Goal: Task Accomplishment & Management: Manage account settings

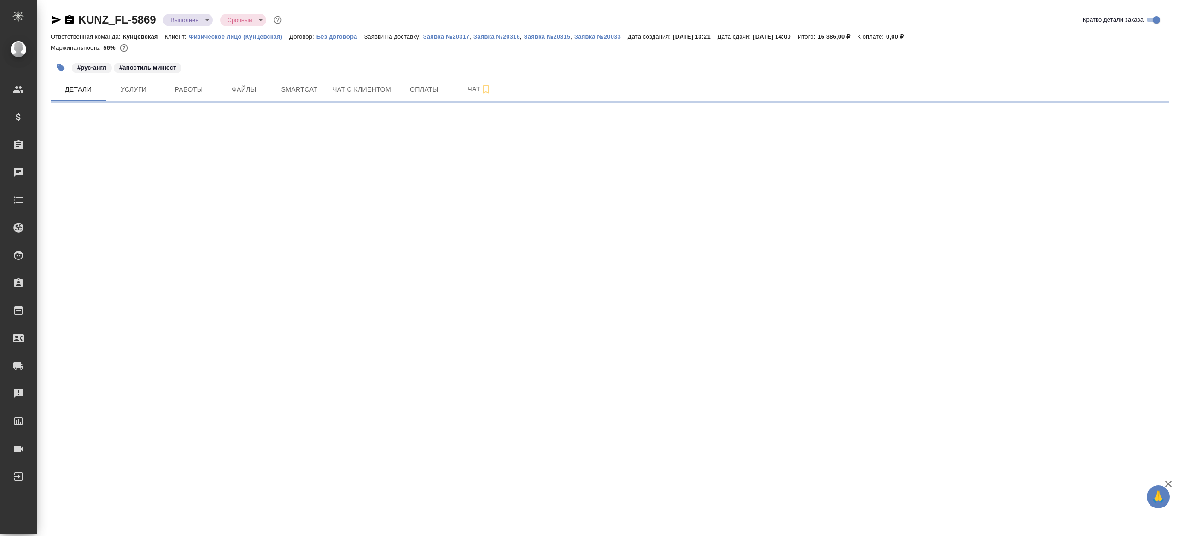
select select "RU"
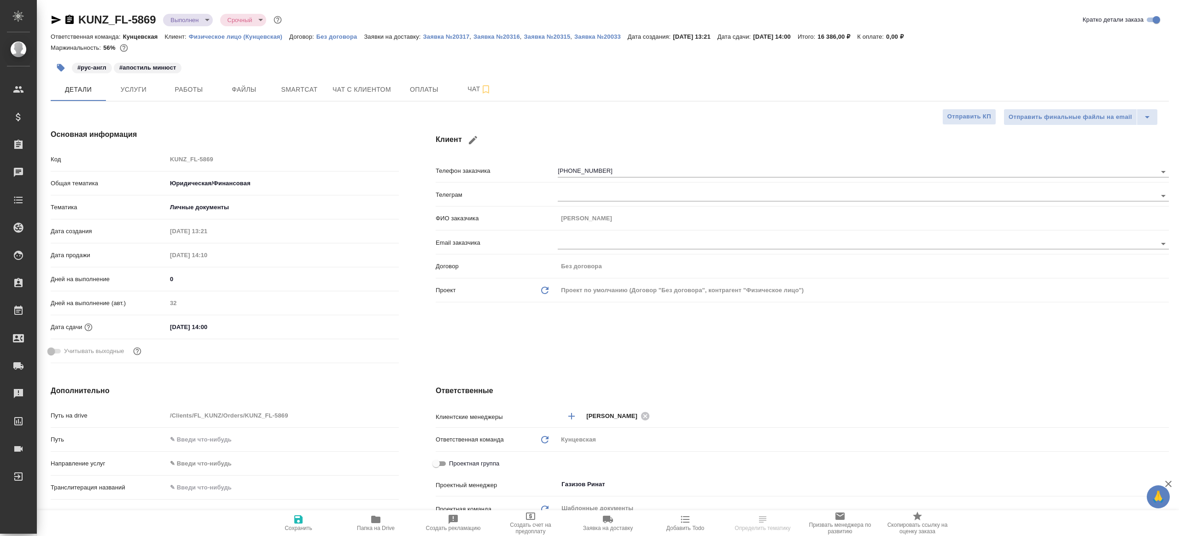
type textarea "x"
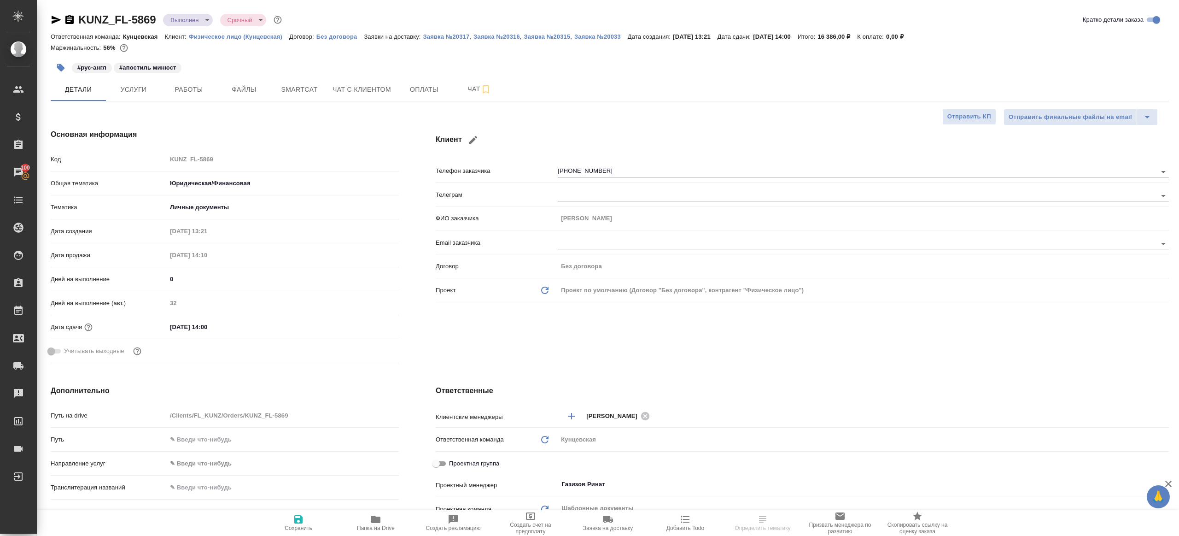
type textarea "x"
click at [199, 97] on button "Работы" at bounding box center [188, 89] width 55 height 23
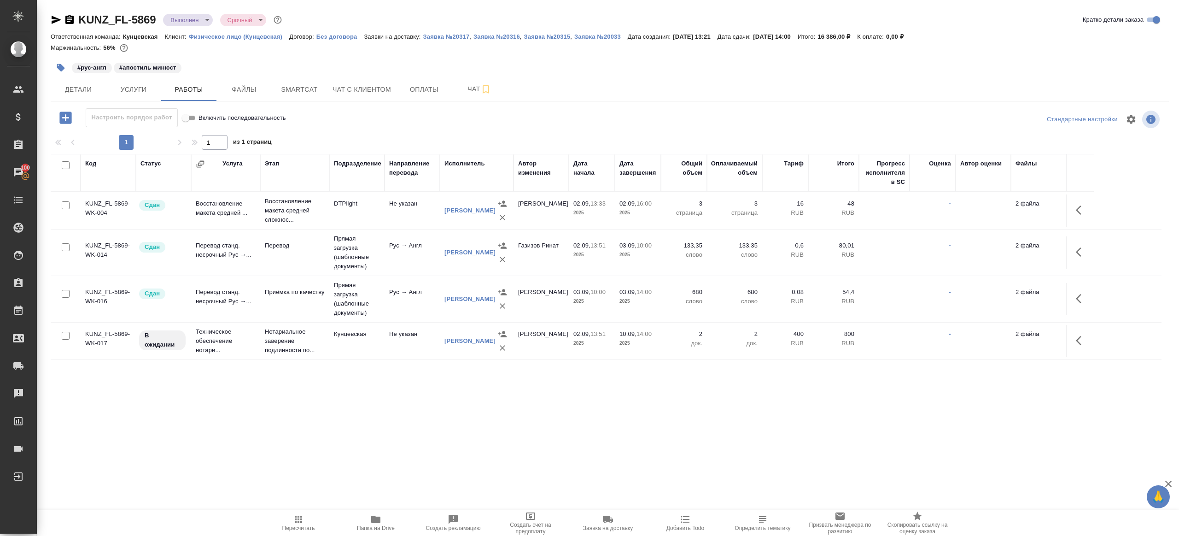
click at [1079, 250] on icon "button" at bounding box center [1081, 251] width 11 height 11
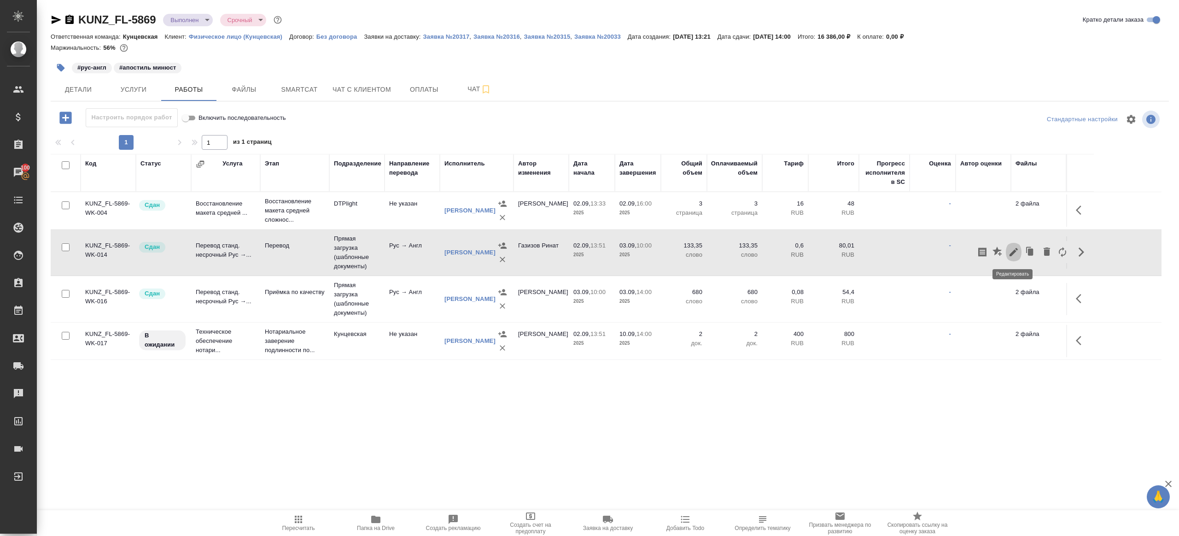
click at [1012, 247] on icon "button" at bounding box center [1013, 251] width 11 height 11
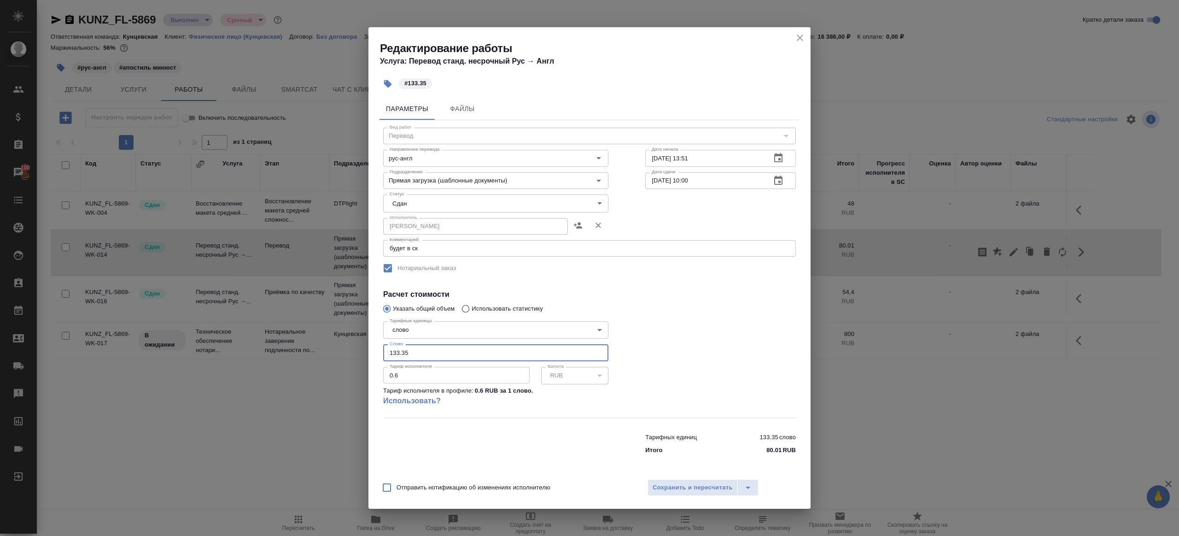
drag, startPoint x: 392, startPoint y: 351, endPoint x: 370, endPoint y: 351, distance: 22.6
click at [370, 351] on div "Параметры Файлы Вид работ Перевод Вид работ Направление перевода рус-англ Напра…" at bounding box center [589, 284] width 442 height 380
type input "233.35"
click at [655, 480] on button "Сохранить и пересчитать" at bounding box center [693, 487] width 90 height 17
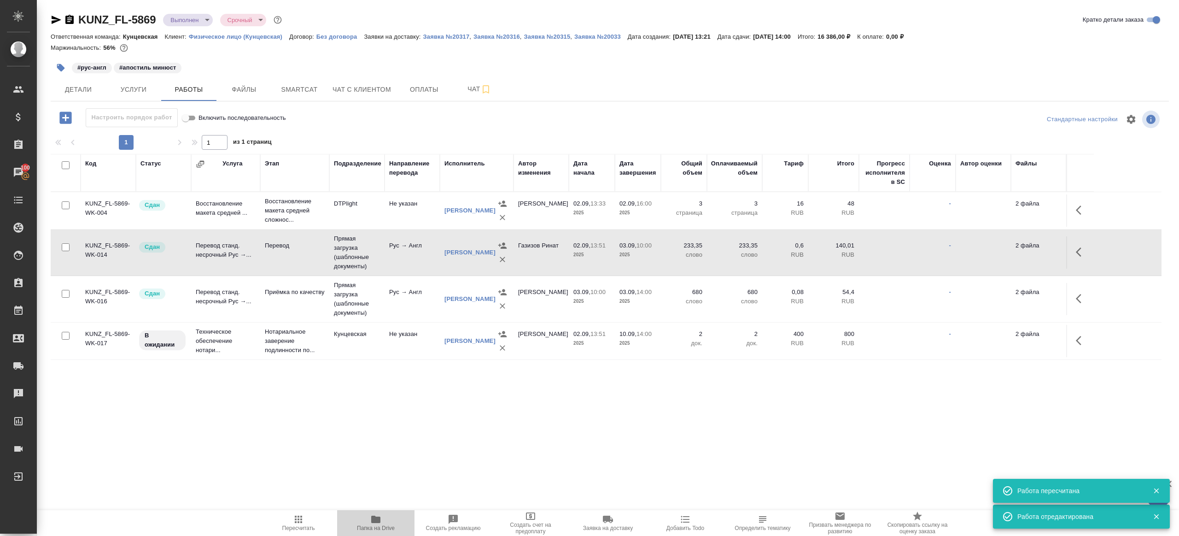
click at [382, 517] on span "Папка на Drive" at bounding box center [376, 523] width 66 height 18
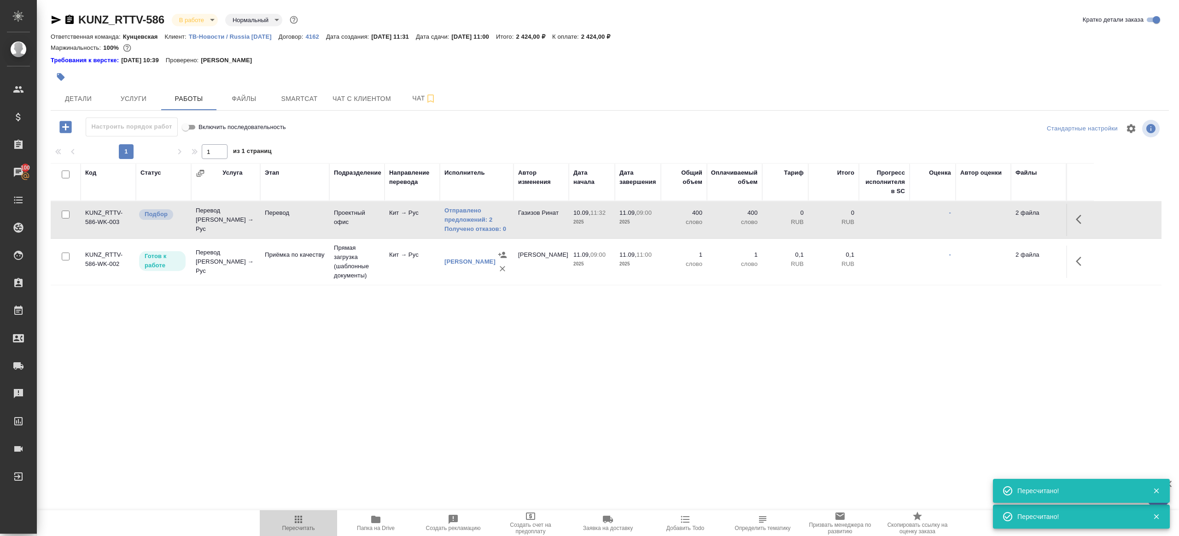
click at [319, 517] on span "Пересчитать" at bounding box center [298, 523] width 66 height 18
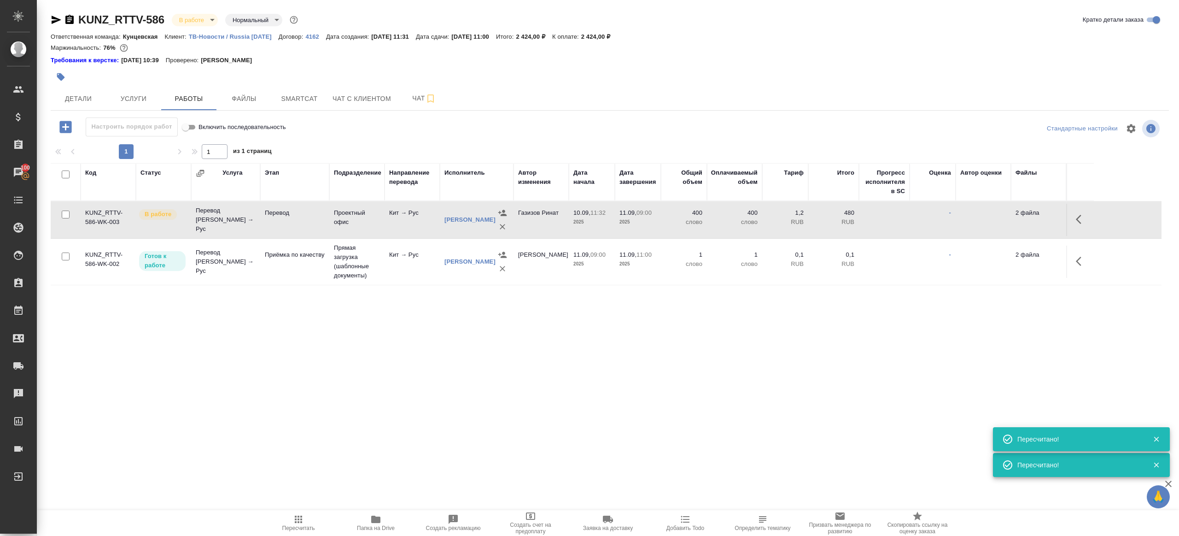
click at [343, 408] on div ".cls-1 fill:#fff; AWATERA [PERSON_NAME] Клиенты Спецификации Заказы 100 Чаты To…" at bounding box center [589, 268] width 1179 height 536
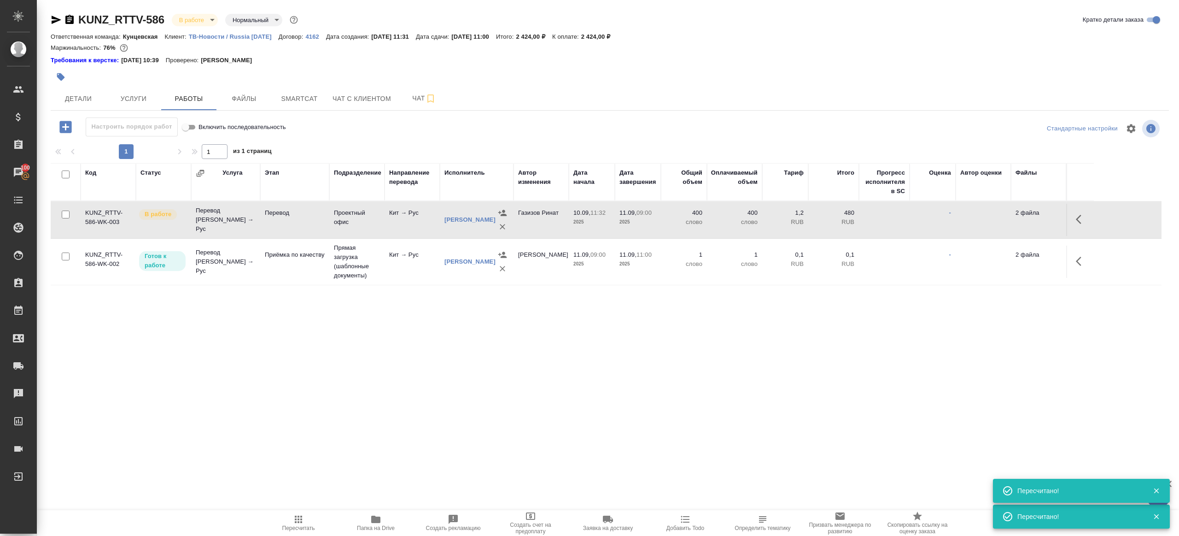
click at [385, 516] on span "Папка на Drive" at bounding box center [376, 523] width 66 height 18
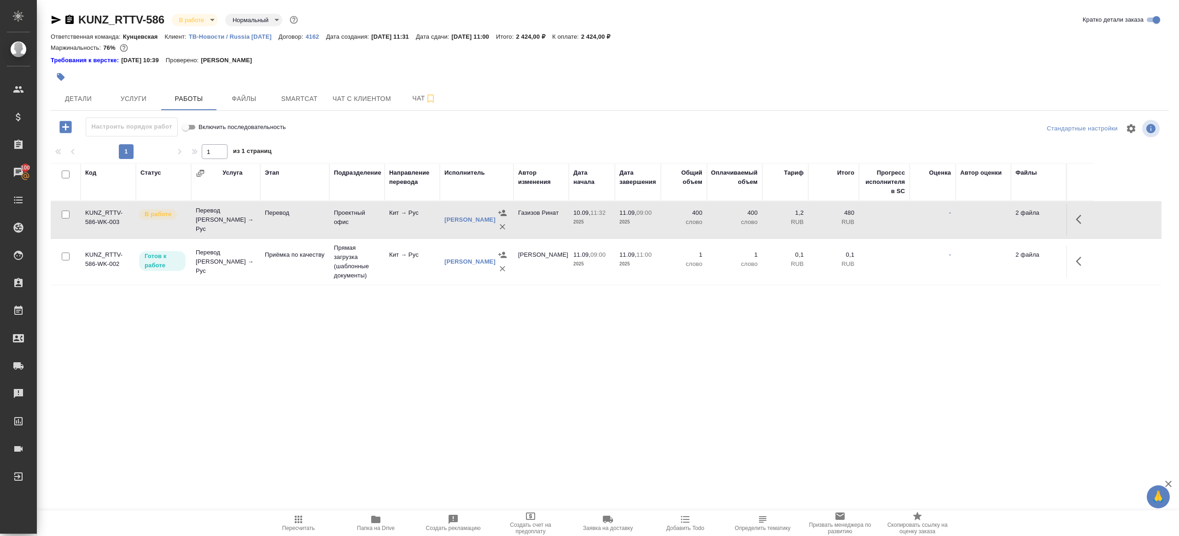
click at [1080, 223] on icon "button" at bounding box center [1081, 219] width 11 height 11
click at [1018, 211] on button "button" at bounding box center [1014, 219] width 16 height 22
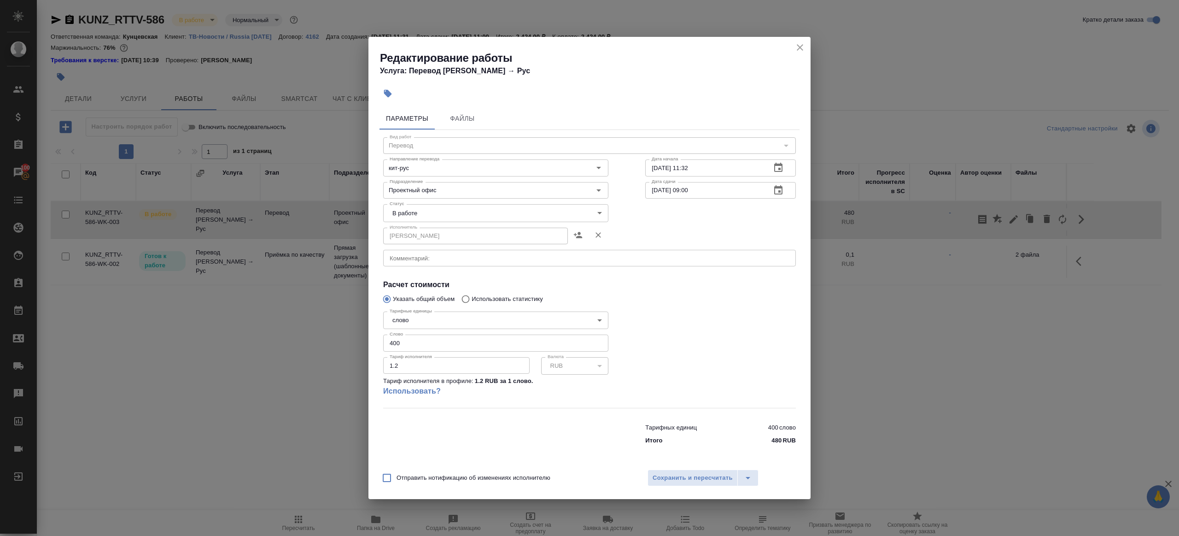
click at [436, 212] on body "🙏 .cls-1 fill:#fff; AWATERA Gazizov Rinat Клиенты Спецификации Заказы 100 Чаты …" at bounding box center [589, 268] width 1179 height 536
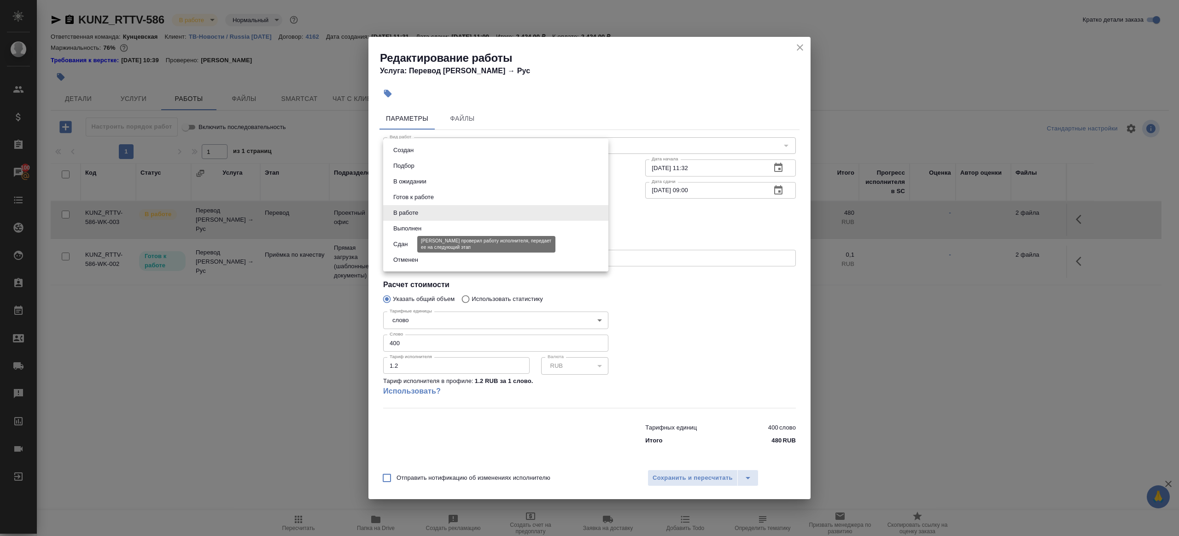
click at [404, 241] on button "Сдан" at bounding box center [401, 244] width 20 height 10
type input "closed"
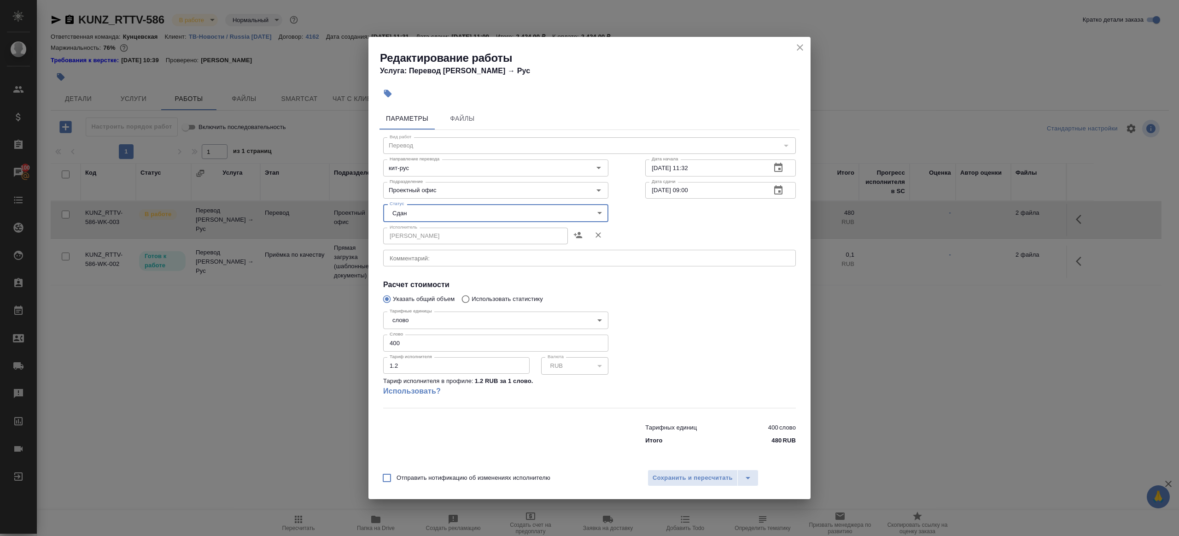
drag, startPoint x: 368, startPoint y: 339, endPoint x: 290, endPoint y: 320, distance: 81.0
click at [291, 320] on div "Редактирование работы Услуга: Перевод Стандарт Кит → Рус Параметры Файлы Вид ра…" at bounding box center [589, 268] width 1179 height 536
type input "322"
click at [694, 384] on div at bounding box center [720, 357] width 187 height 137
click at [694, 471] on button "Сохранить и пересчитать" at bounding box center [693, 477] width 90 height 17
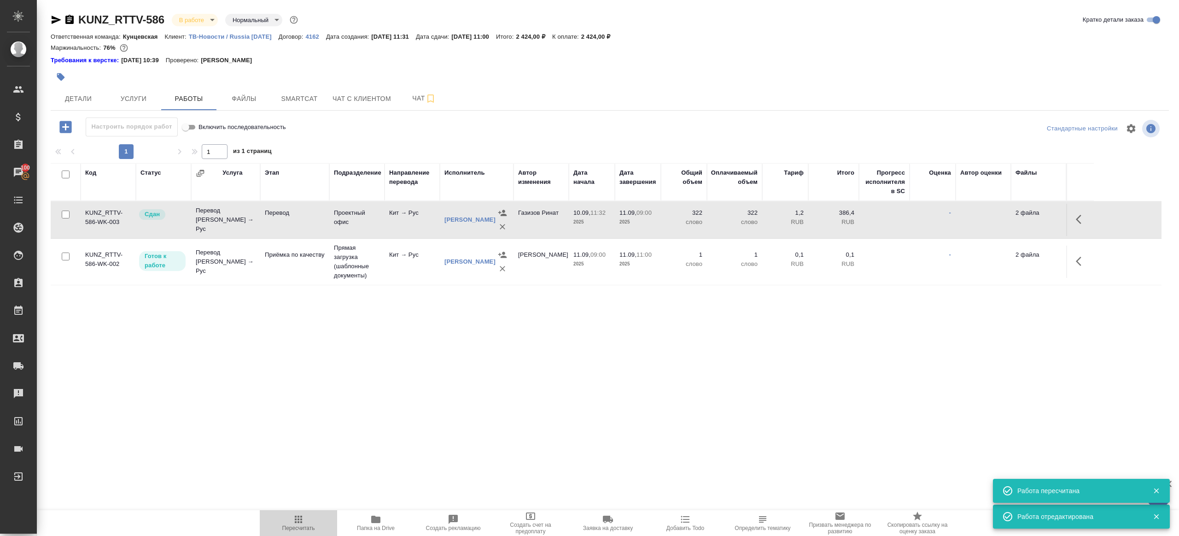
click at [290, 514] on span "Пересчитать" at bounding box center [298, 523] width 66 height 18
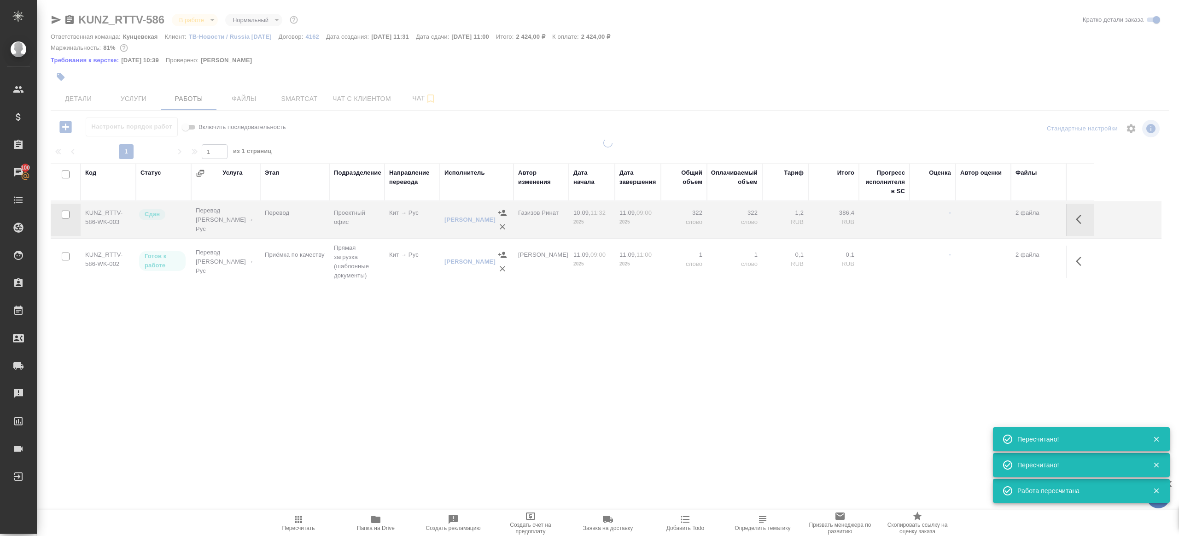
click at [363, 410] on div ".cls-1 fill:#fff; AWATERA Gazizov Rinat Клиенты Спецификации Заказы 100 Чаты To…" at bounding box center [589, 268] width 1179 height 536
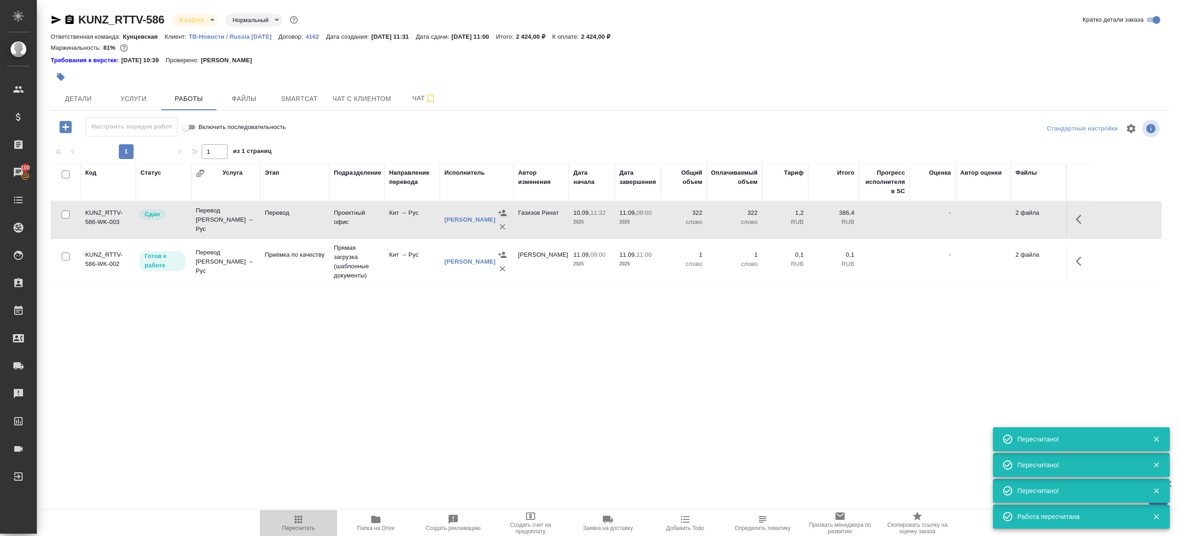
click at [285, 510] on button "Пересчитать" at bounding box center [298, 523] width 77 height 26
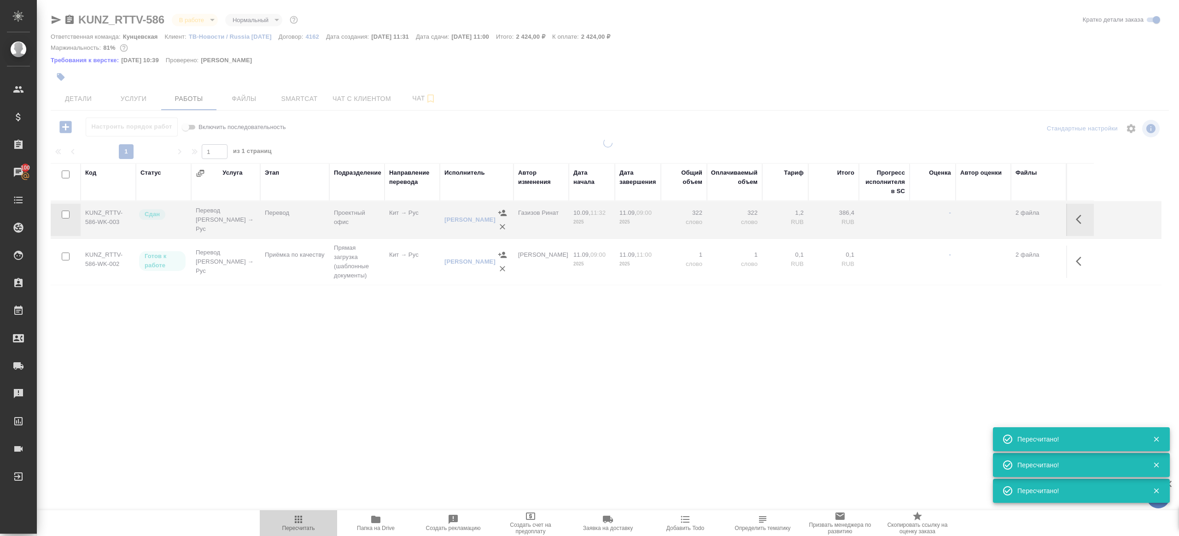
click at [285, 510] on button "Пересчитать" at bounding box center [298, 523] width 77 height 26
click at [357, 393] on div "KUNZ_RTTV-586 В работе inProgress Нормальный normal Кратко детали заказа Ответс…" at bounding box center [610, 197] width 1128 height 394
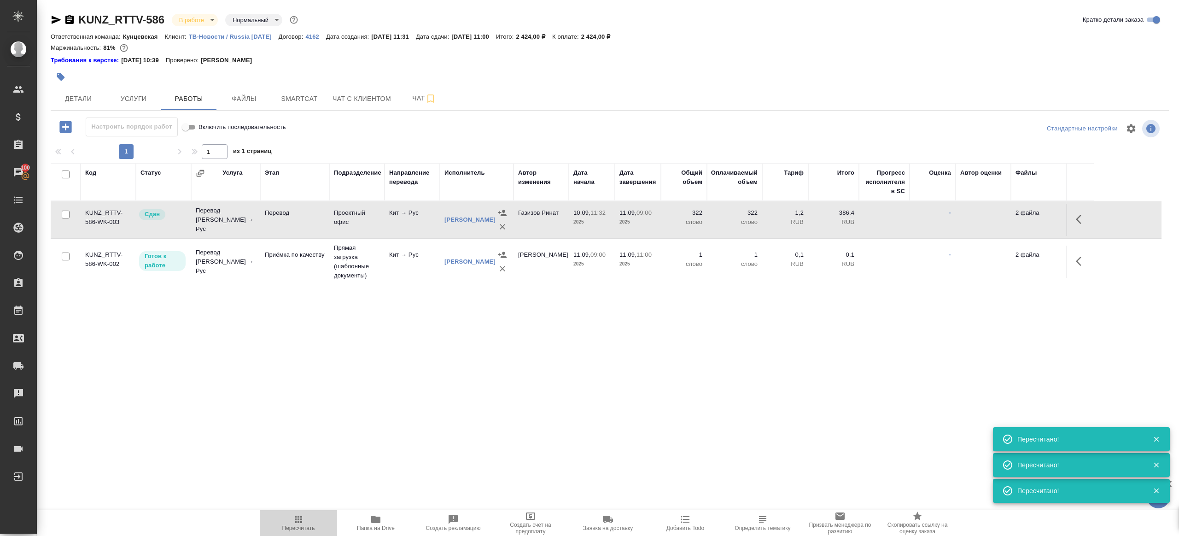
click at [293, 524] on icon "button" at bounding box center [298, 519] width 11 height 11
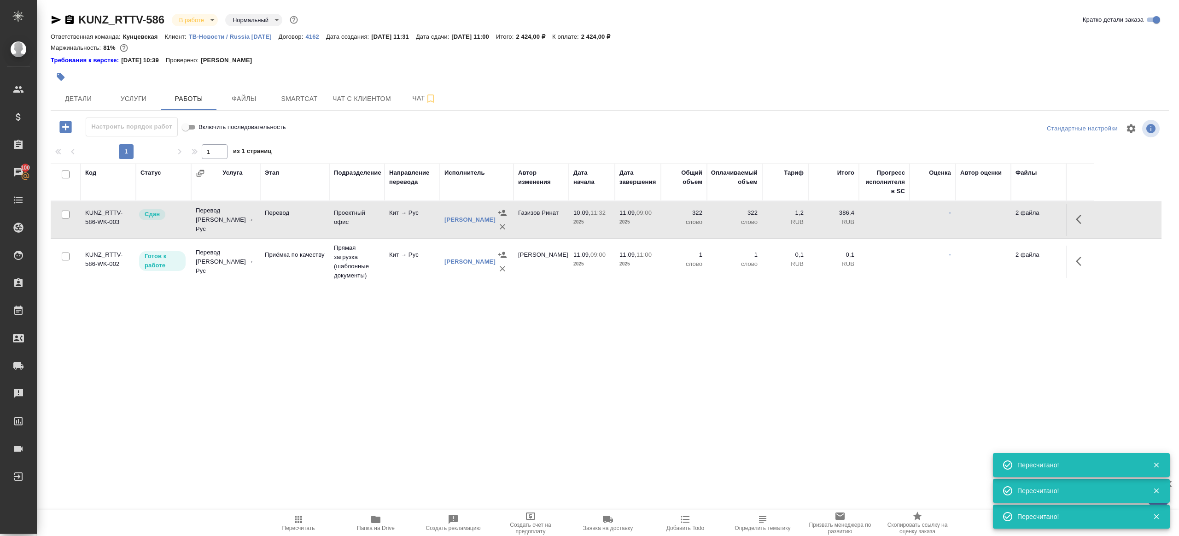
click at [293, 524] on icon "button" at bounding box center [298, 519] width 11 height 11
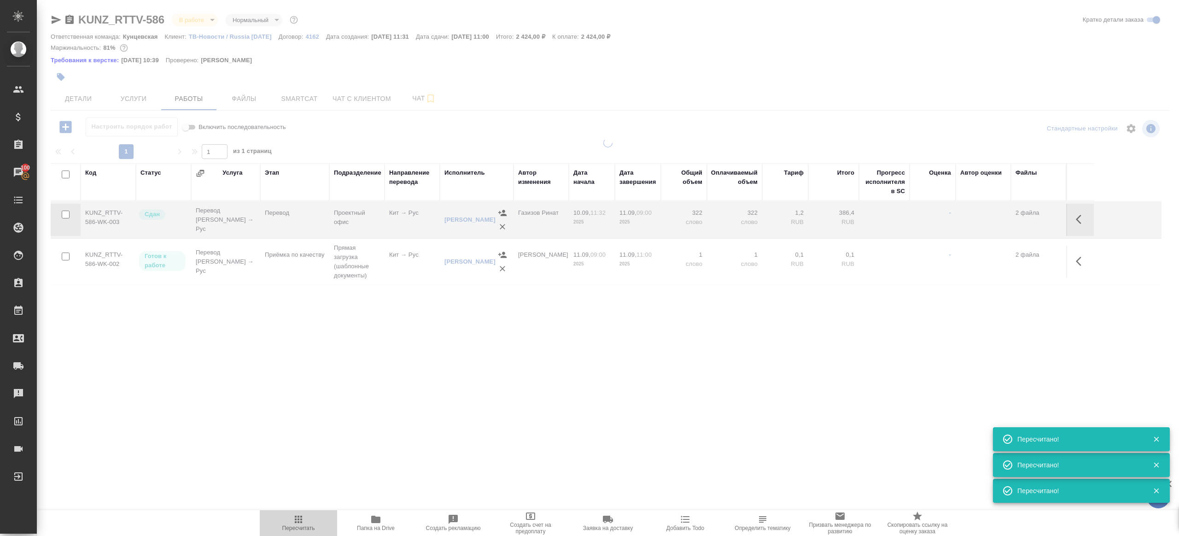
click at [293, 524] on icon "button" at bounding box center [298, 519] width 11 height 11
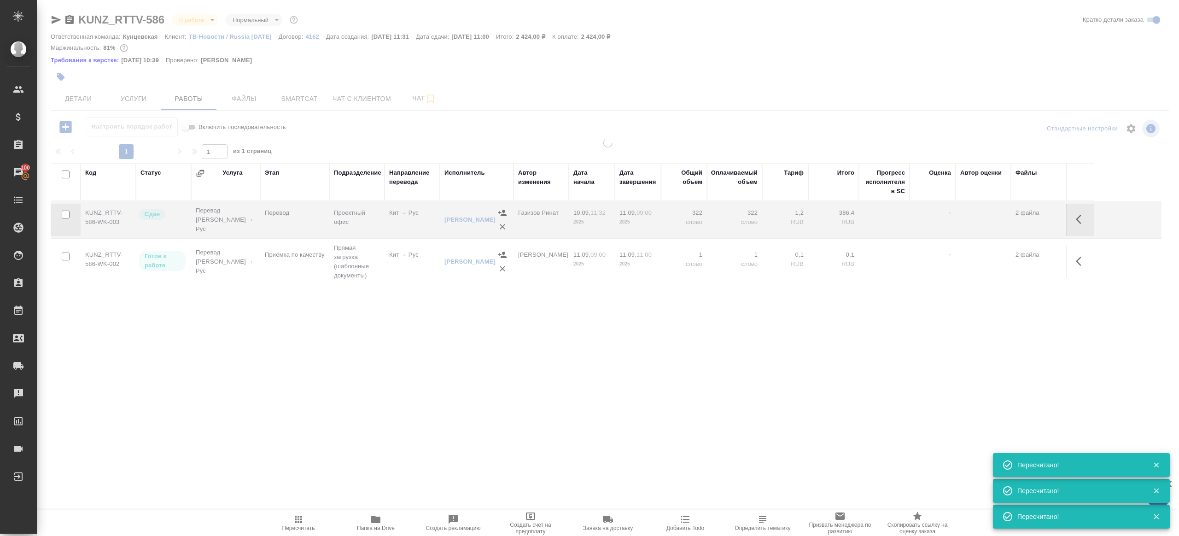
click at [293, 524] on icon "button" at bounding box center [298, 519] width 11 height 11
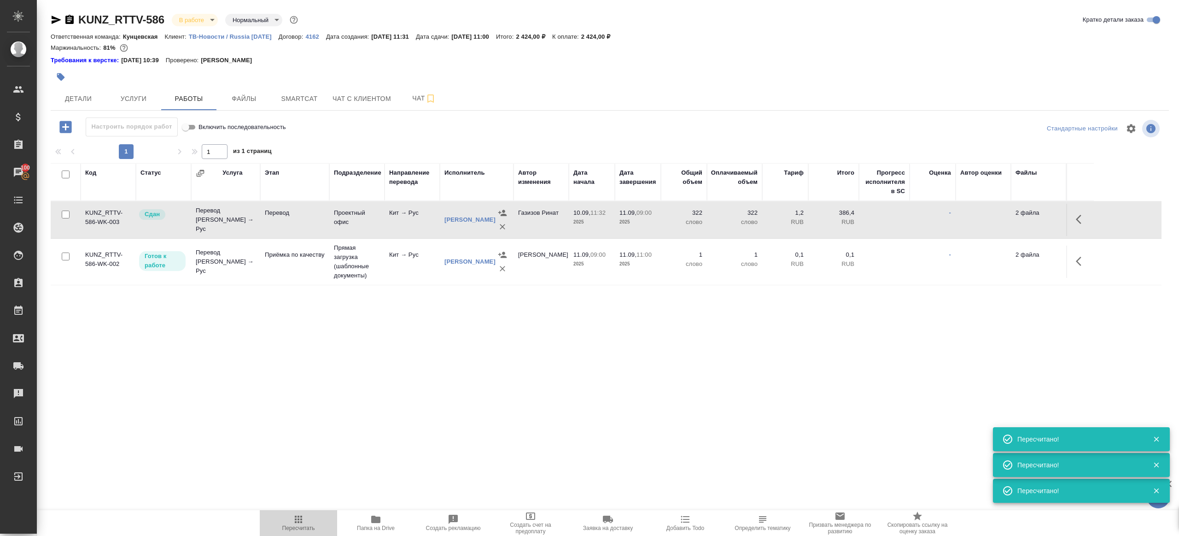
click at [293, 524] on icon "button" at bounding box center [298, 519] width 11 height 11
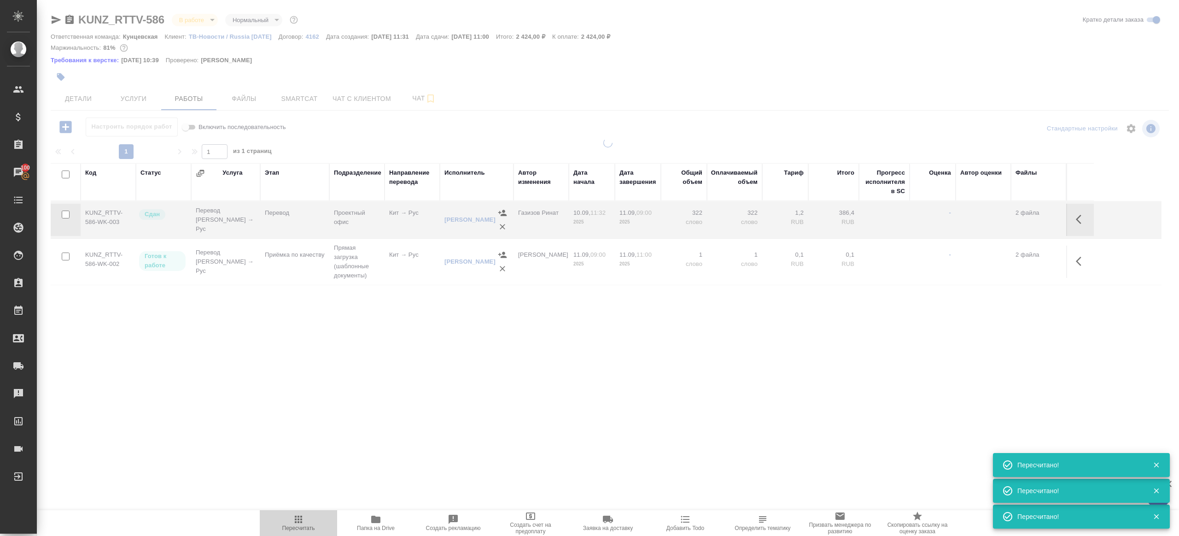
click at [293, 524] on icon "button" at bounding box center [298, 519] width 11 height 11
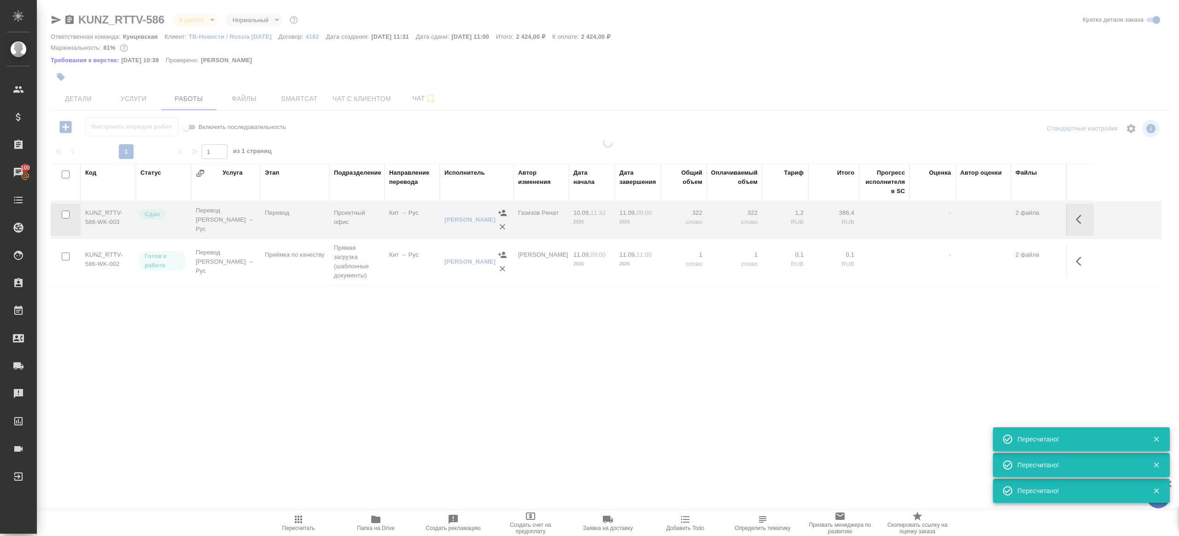
click at [293, 524] on icon "button" at bounding box center [298, 519] width 11 height 11
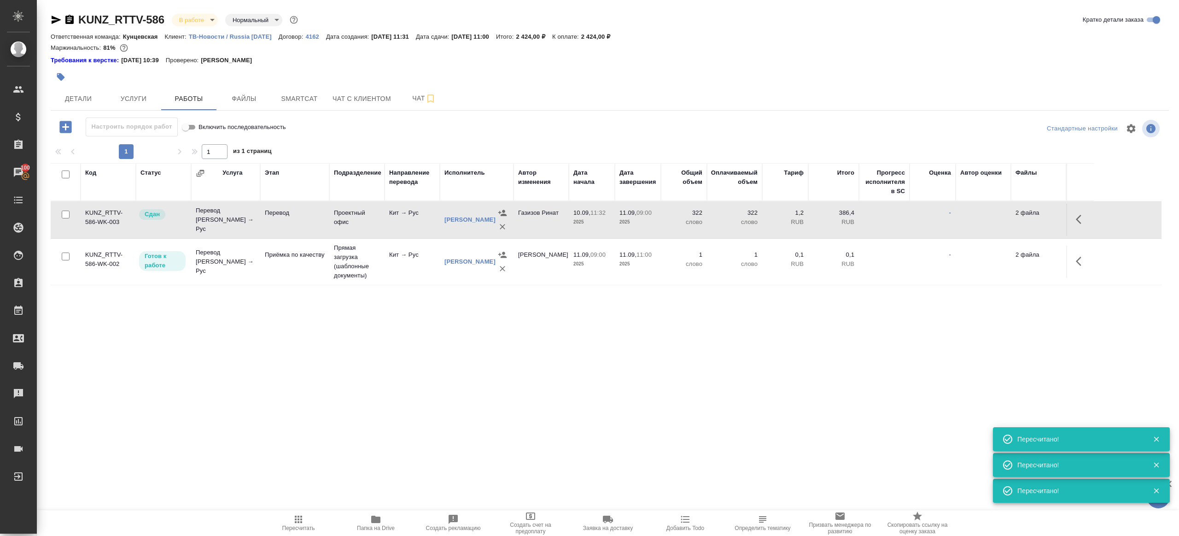
click at [293, 524] on icon "button" at bounding box center [298, 519] width 11 height 11
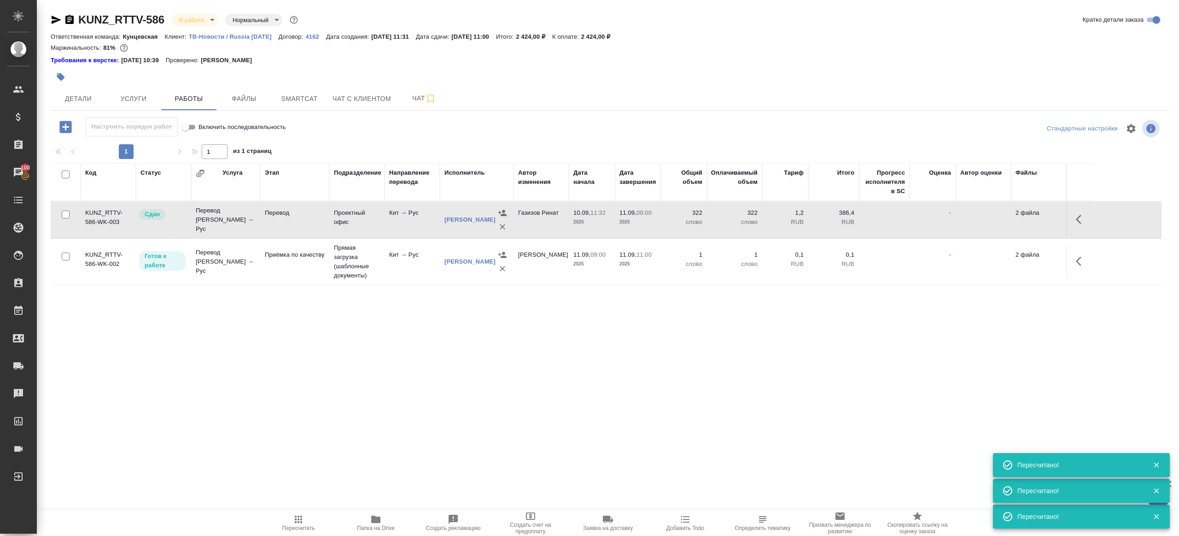
click at [303, 524] on icon "button" at bounding box center [298, 519] width 11 height 11
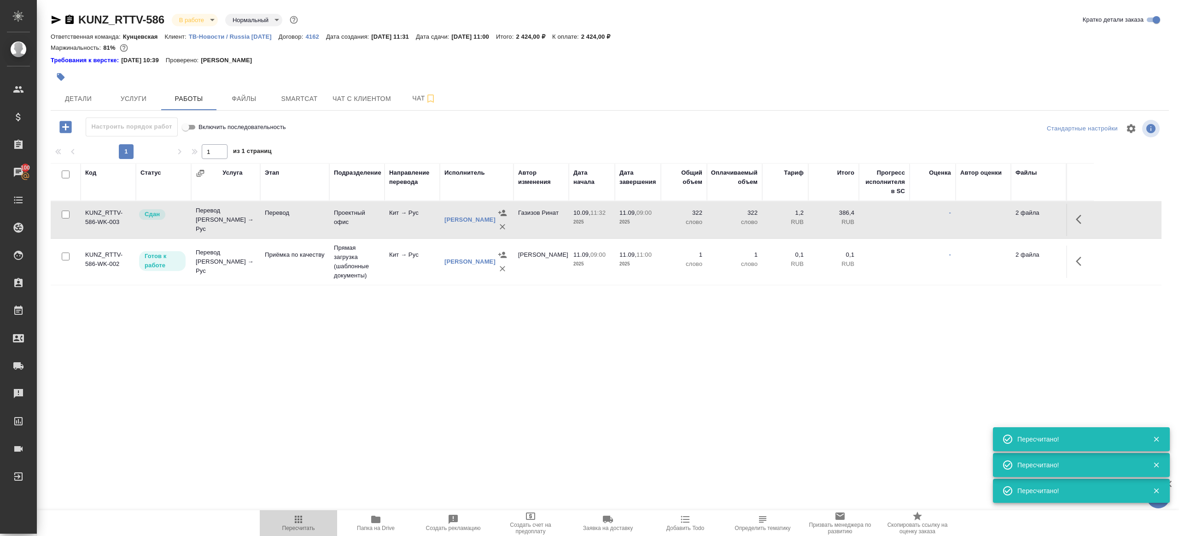
drag, startPoint x: 303, startPoint y: 524, endPoint x: 365, endPoint y: 416, distance: 124.3
click at [303, 523] on icon "button" at bounding box center [298, 519] width 11 height 11
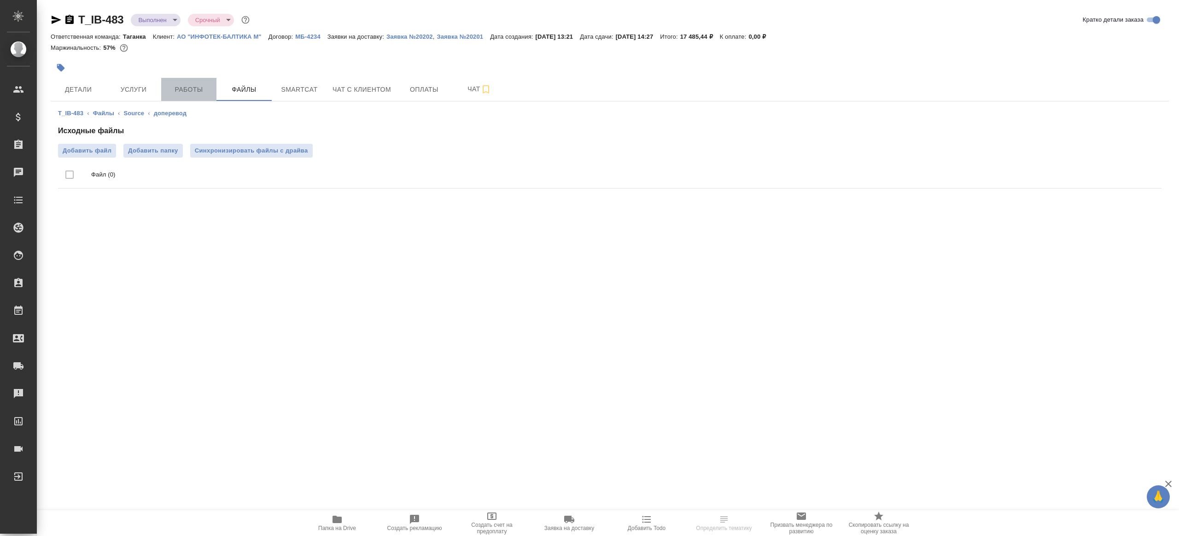
click at [175, 90] on span "Работы" at bounding box center [189, 90] width 44 height 12
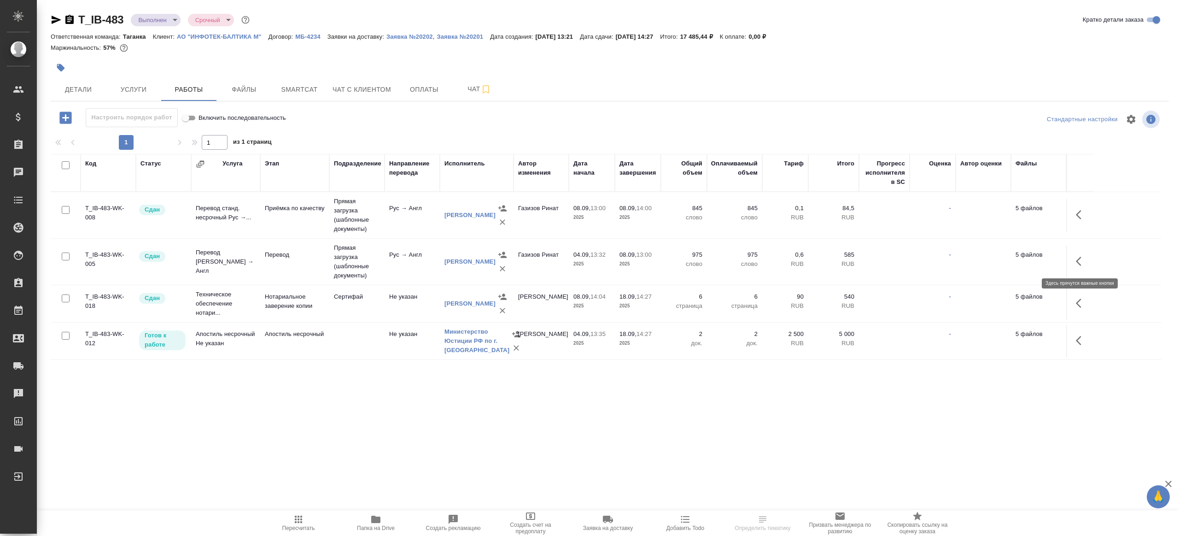
click at [1083, 267] on button "button" at bounding box center [1081, 261] width 22 height 22
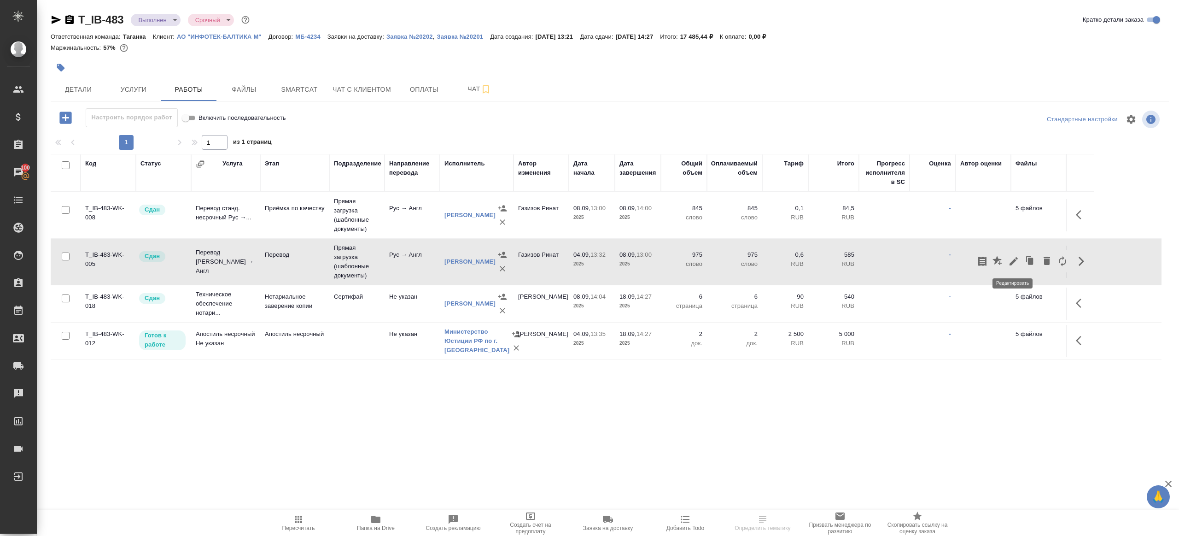
click at [1015, 259] on icon "button" at bounding box center [1014, 261] width 8 height 8
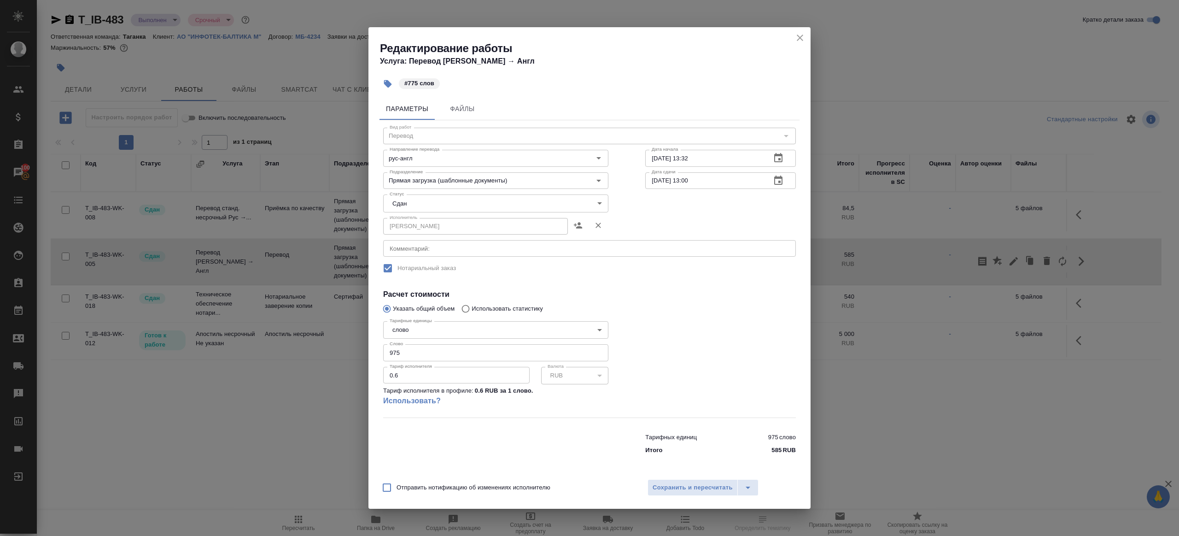
click at [802, 35] on icon "close" at bounding box center [800, 37] width 11 height 11
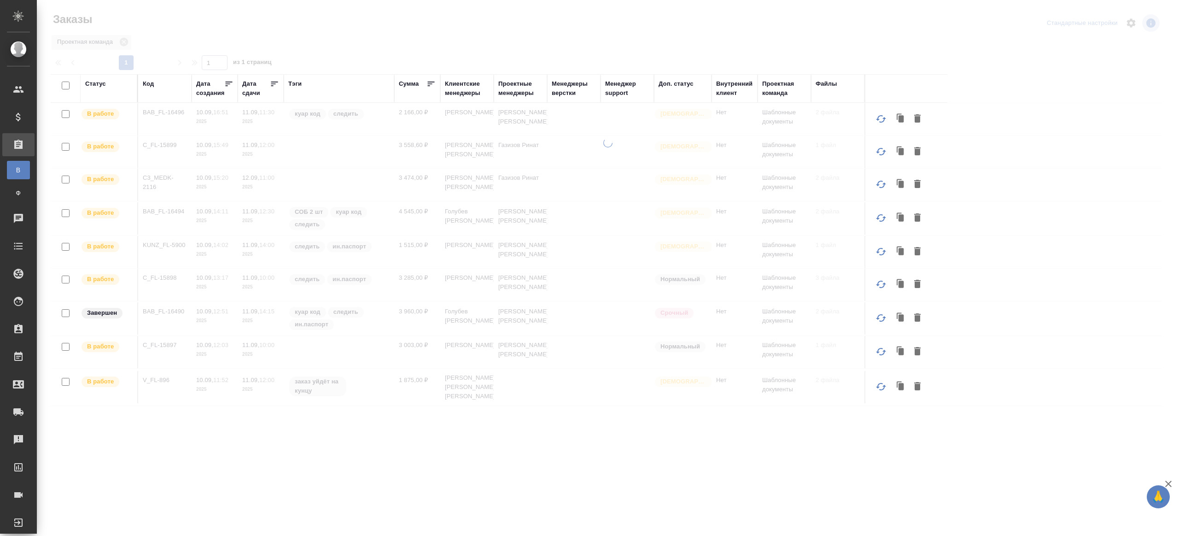
click at [405, 84] on div "Сумма" at bounding box center [409, 83] width 20 height 9
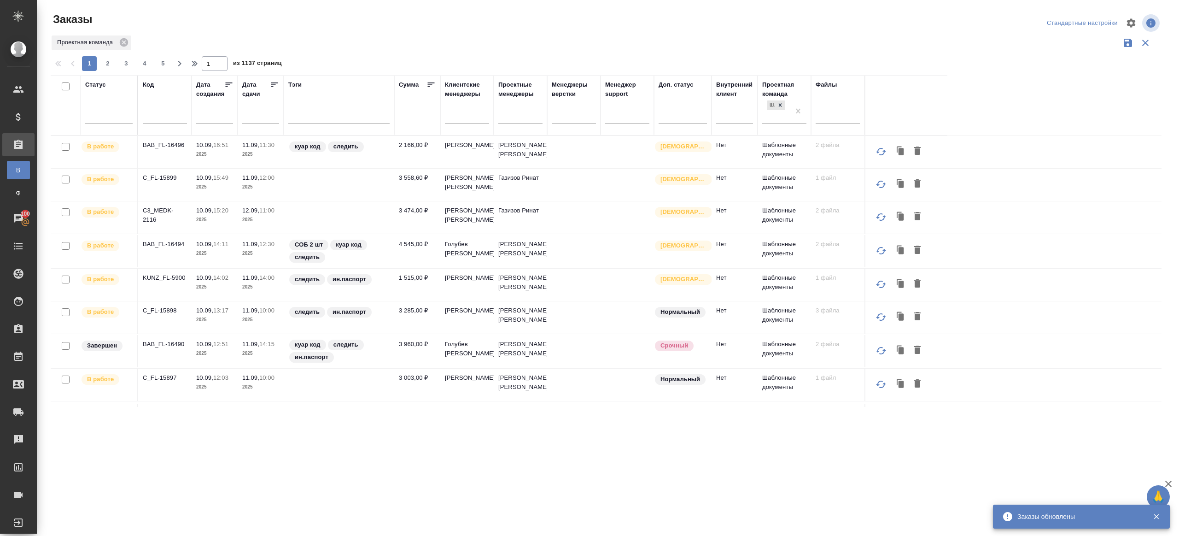
click at [193, 107] on th "Дата создания" at bounding box center [215, 105] width 46 height 60
click at [176, 113] on input "text" at bounding box center [165, 118] width 44 height 12
paste input "KUNZ_RTTV-584"
type input "KUNZ_RTTV-584"
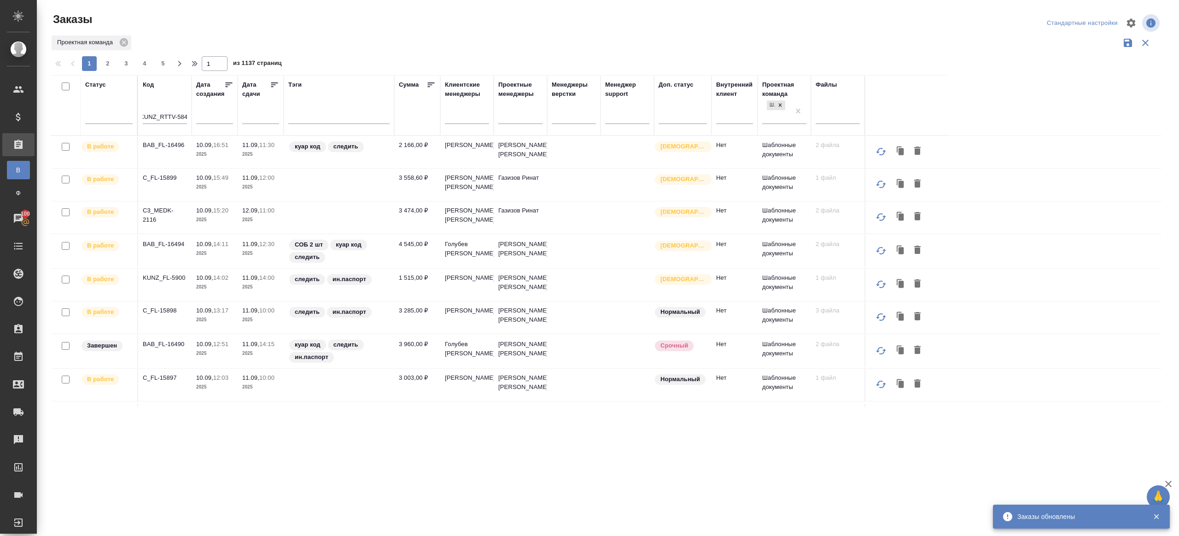
click at [374, 35] on div "Проектная команда" at bounding box center [606, 43] width 1111 height 18
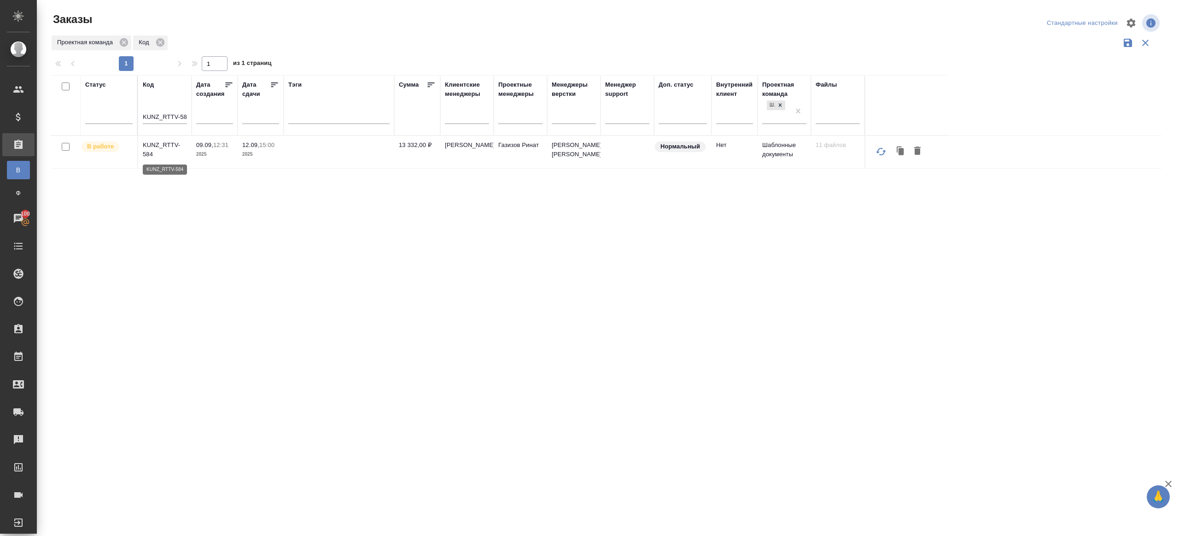
click at [166, 144] on p "KUNZ_RTTV-584" at bounding box center [165, 149] width 44 height 18
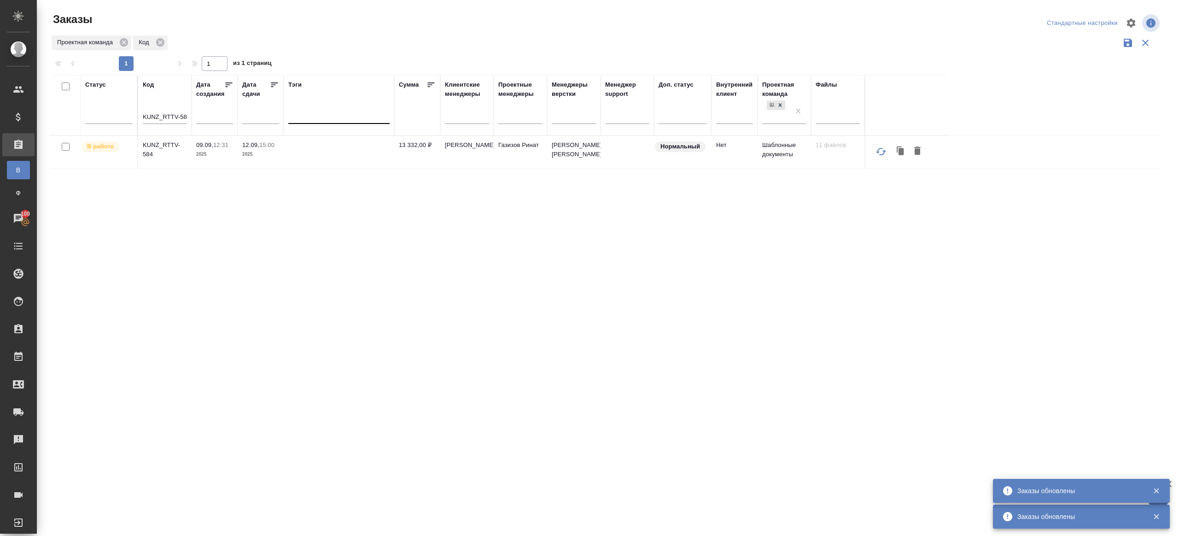
drag, startPoint x: 337, startPoint y: 117, endPoint x: 355, endPoint y: 130, distance: 22.7
click at [337, 117] on div at bounding box center [338, 114] width 101 height 13
type input "выгрузить"
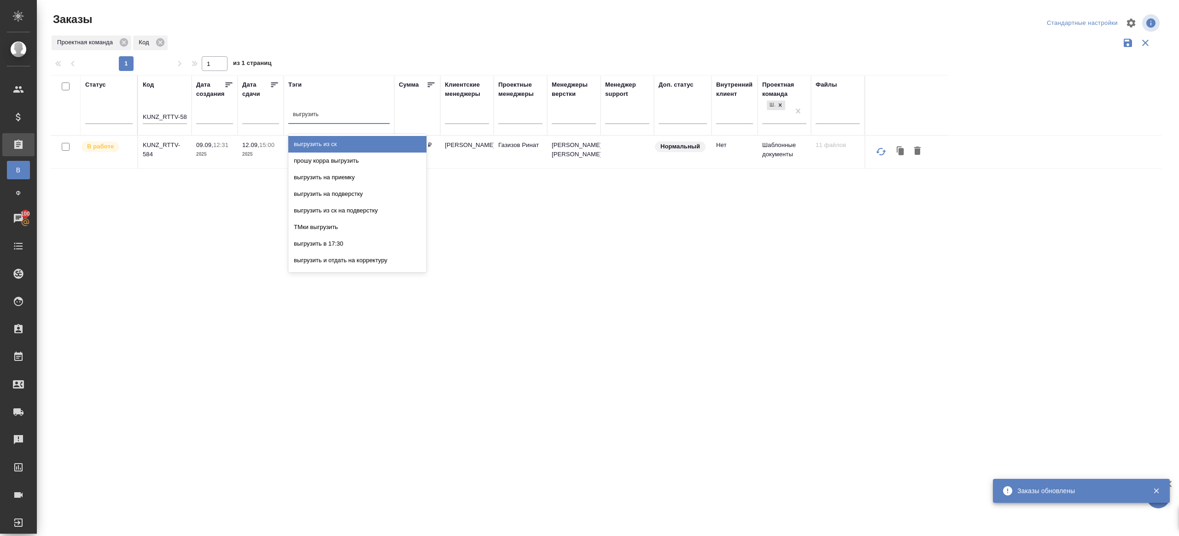
click at [356, 139] on div "выгрузить из ск" at bounding box center [357, 144] width 138 height 17
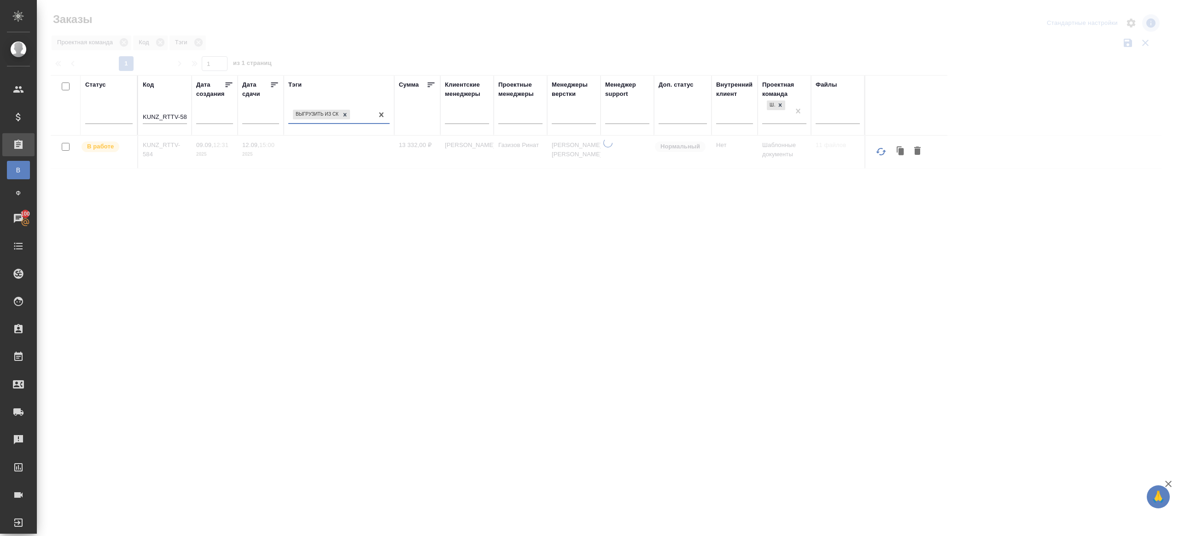
click at [177, 110] on div "KUNZ_RTTV-584" at bounding box center [165, 118] width 44 height 23
click at [177, 117] on input "KUNZ_RTTV-584" at bounding box center [165, 118] width 44 height 12
click at [228, 182] on div "Статус Код Дата создания Дата сдачи Тэги выгрузить из ск Сумма Клиентские менед…" at bounding box center [606, 241] width 1111 height 332
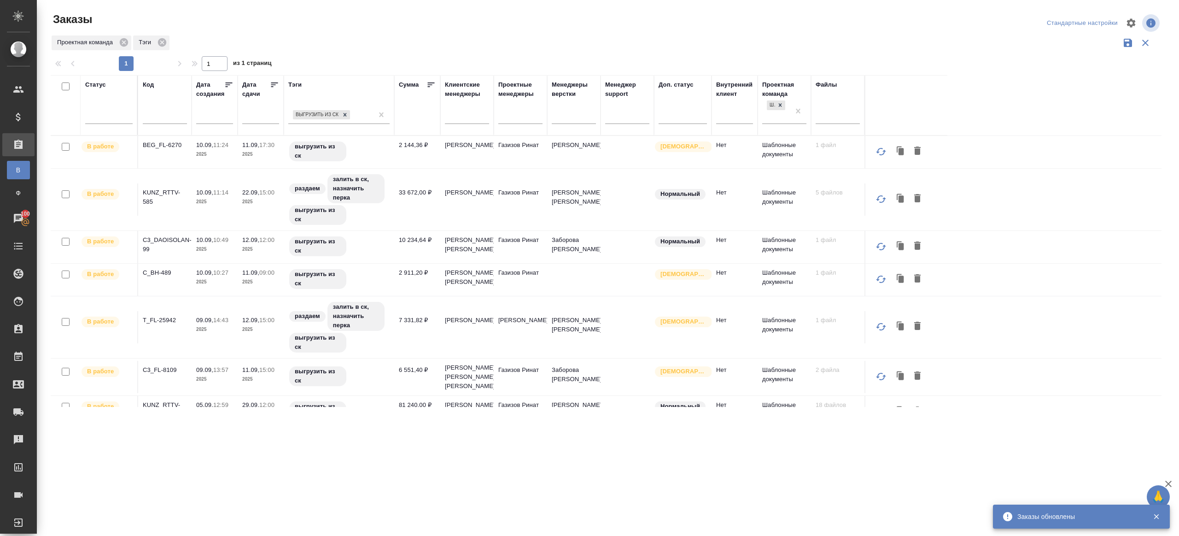
click at [267, 80] on div "Дата сдачи" at bounding box center [256, 89] width 28 height 18
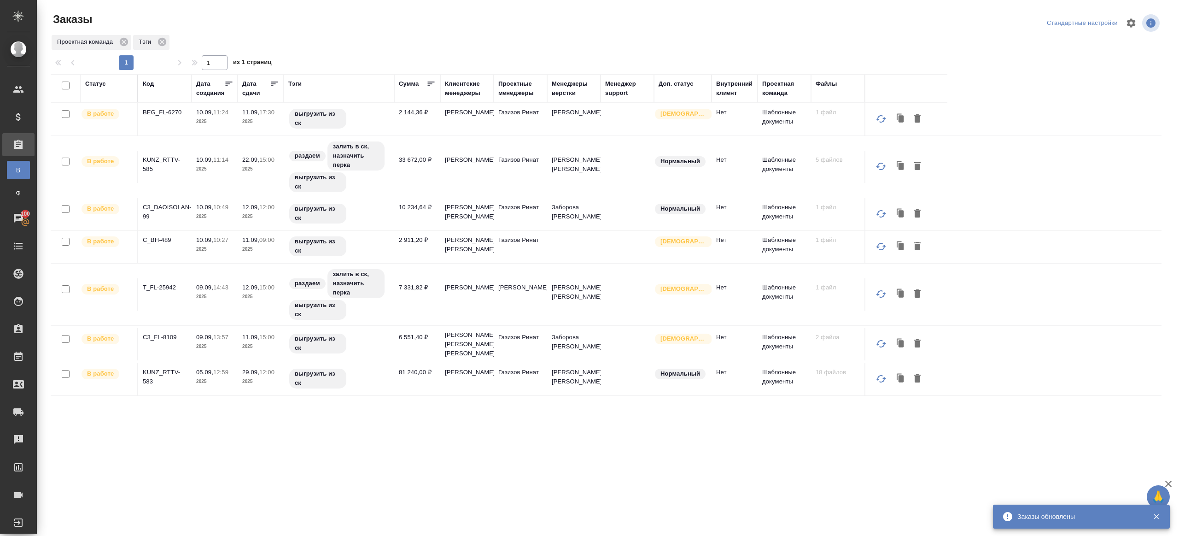
click at [297, 81] on div "Тэги" at bounding box center [294, 83] width 13 height 9
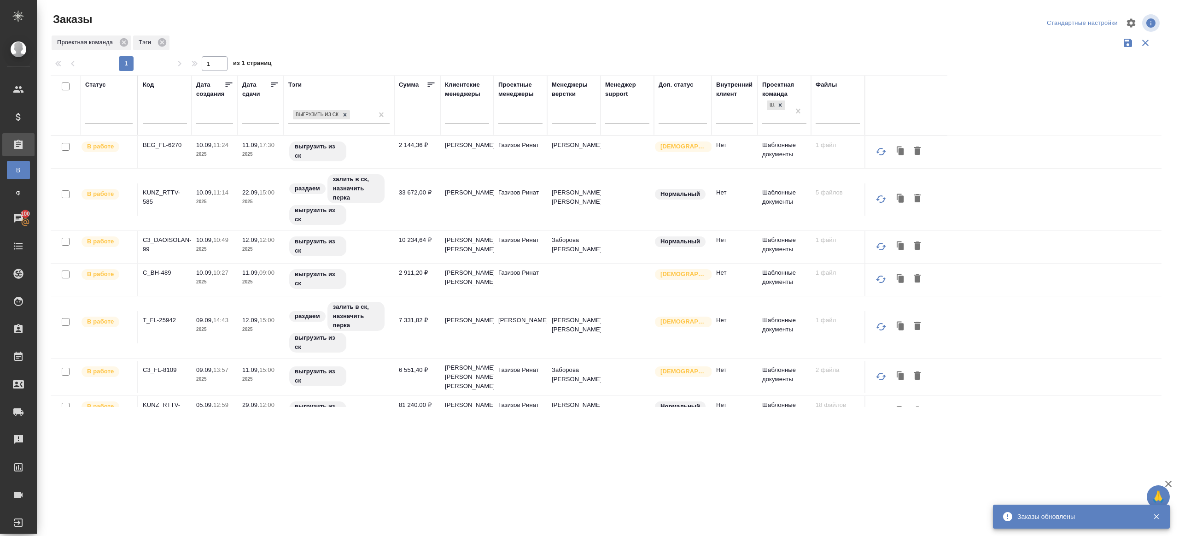
drag, startPoint x: 274, startPoint y: 86, endPoint x: 329, endPoint y: 64, distance: 59.3
click at [274, 86] on icon at bounding box center [274, 84] width 9 height 9
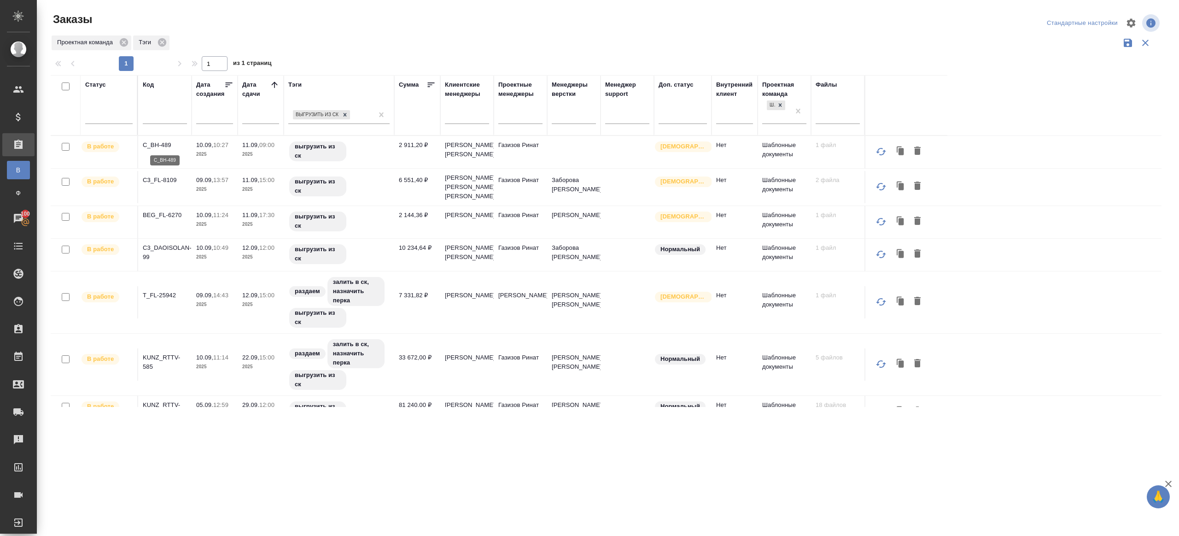
click at [162, 144] on p "C_BH-489" at bounding box center [165, 144] width 44 height 9
click at [162, 185] on p "C3_FL-8109" at bounding box center [165, 179] width 44 height 9
click at [163, 220] on p "BEG_FL-6270" at bounding box center [165, 214] width 44 height 9
click at [167, 256] on p "C3_DAOISOLAN-99" at bounding box center [165, 252] width 44 height 18
click at [162, 300] on p "T_FL-25942" at bounding box center [165, 295] width 44 height 9
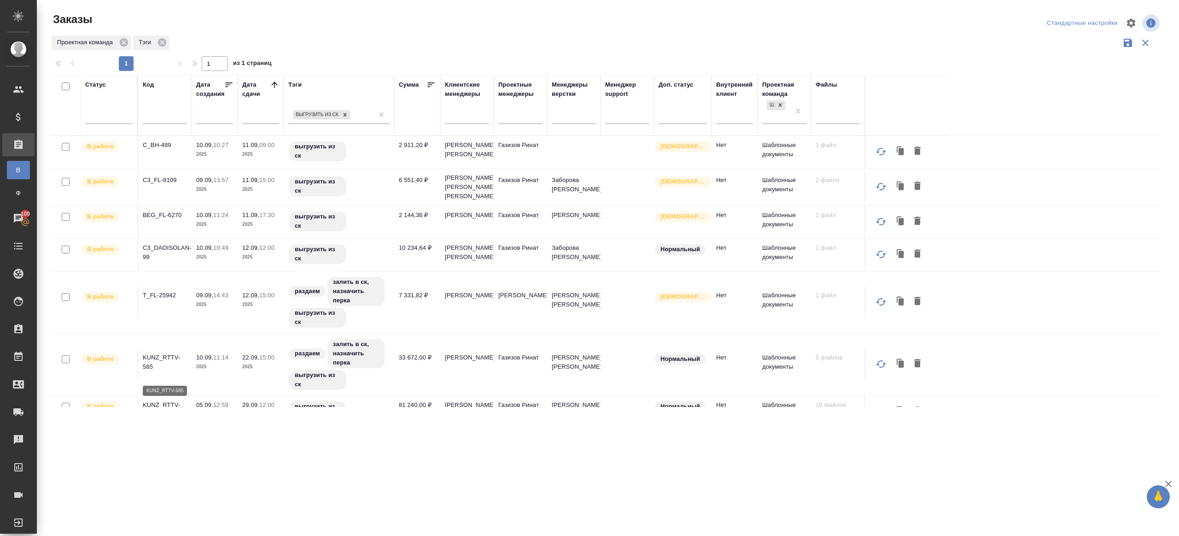
scroll to position [29, 0]
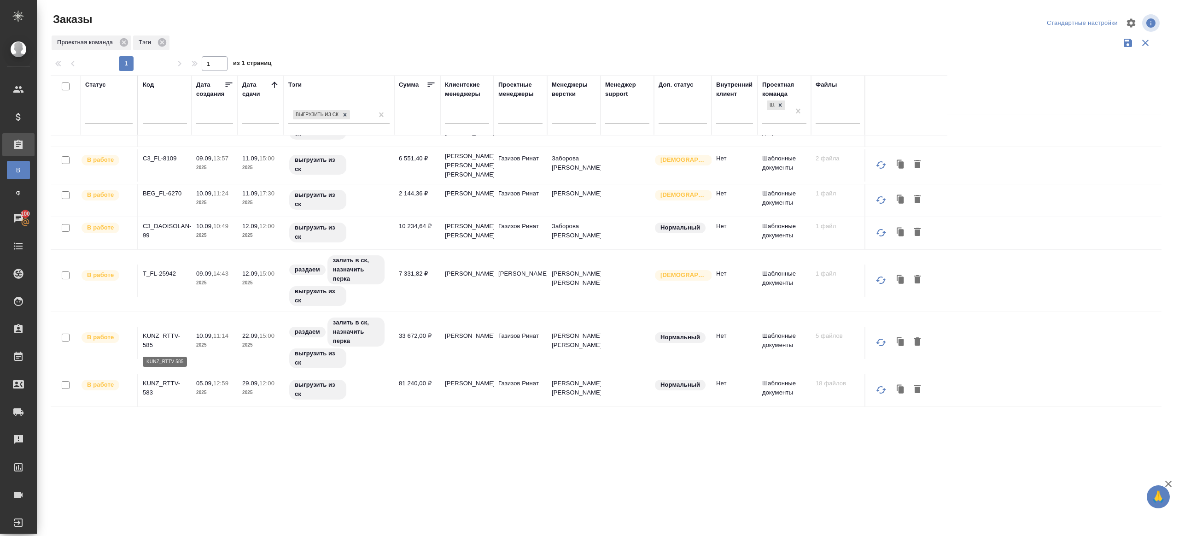
click at [162, 334] on p "KUNZ_RTTV-585" at bounding box center [165, 340] width 44 height 18
click at [163, 384] on p "KUNZ_RTTV-583" at bounding box center [165, 388] width 44 height 18
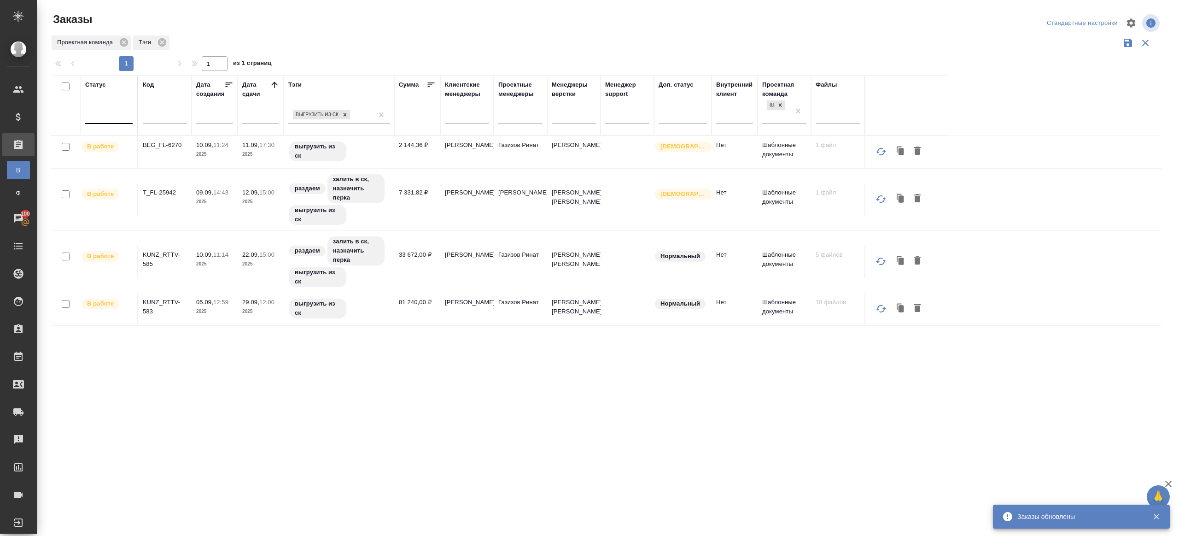
click at [120, 111] on div at bounding box center [108, 114] width 47 height 13
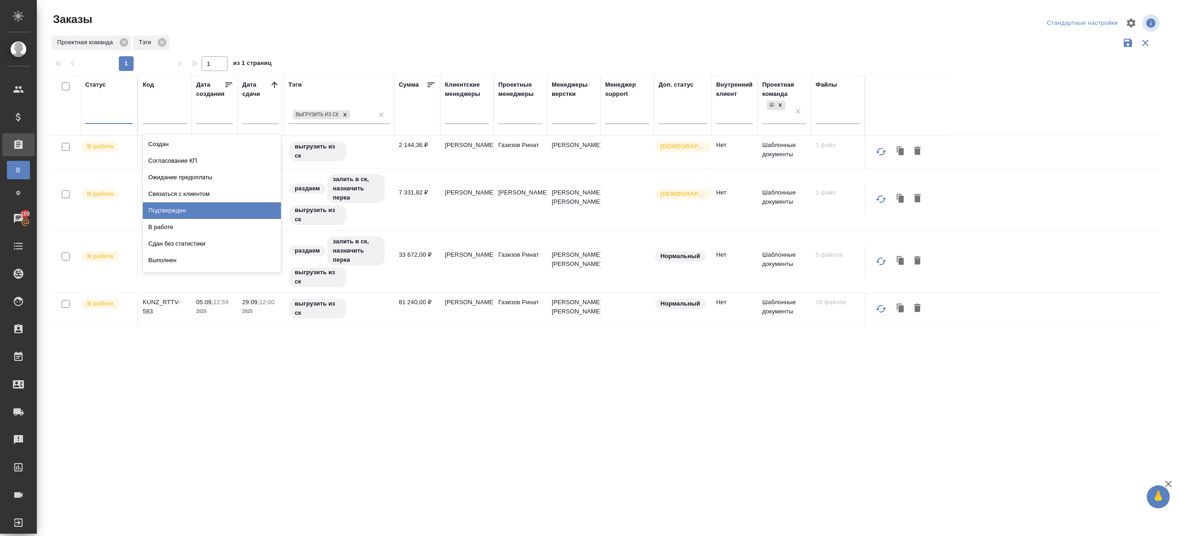
click at [187, 207] on div "Подтвержден" at bounding box center [212, 210] width 138 height 17
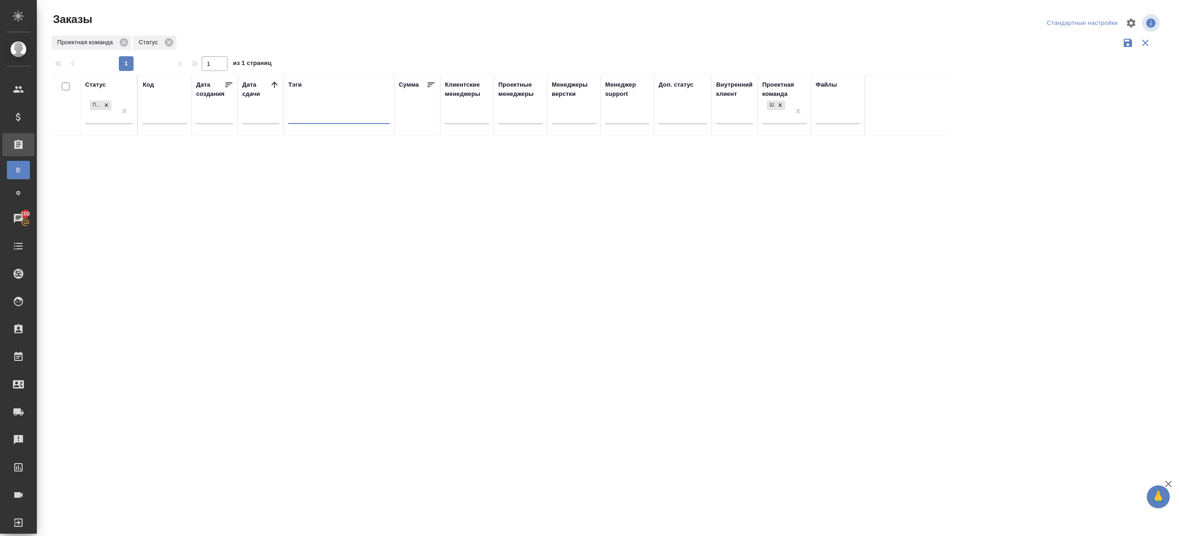
click at [275, 88] on icon at bounding box center [274, 84] width 9 height 9
click at [529, 47] on div "Проектная команда Статус" at bounding box center [606, 43] width 1111 height 18
click at [122, 117] on div at bounding box center [108, 114] width 47 height 13
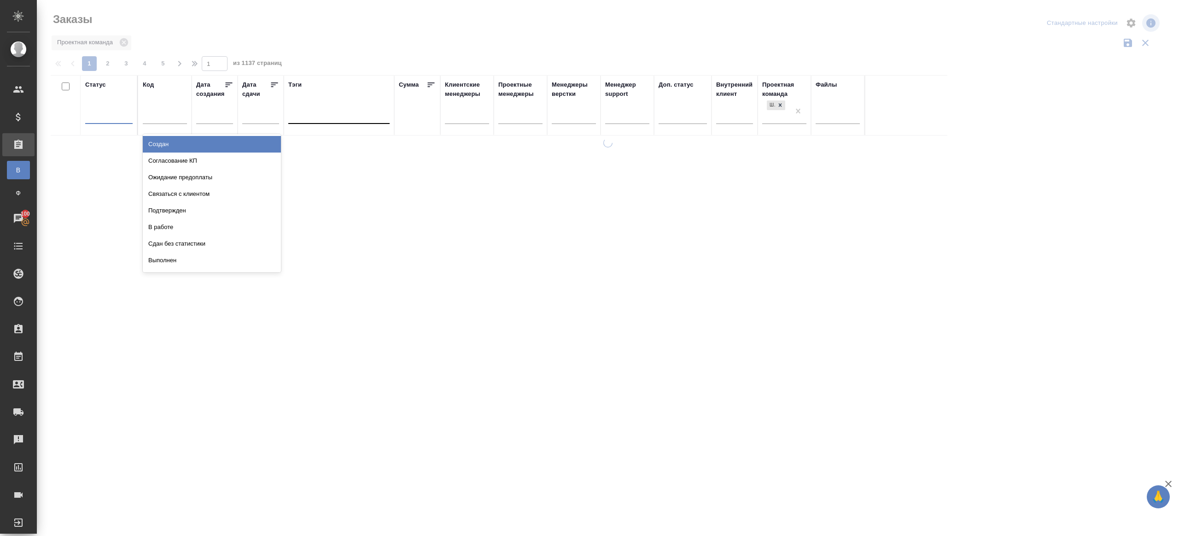
click at [206, 228] on div "В работе" at bounding box center [212, 227] width 138 height 17
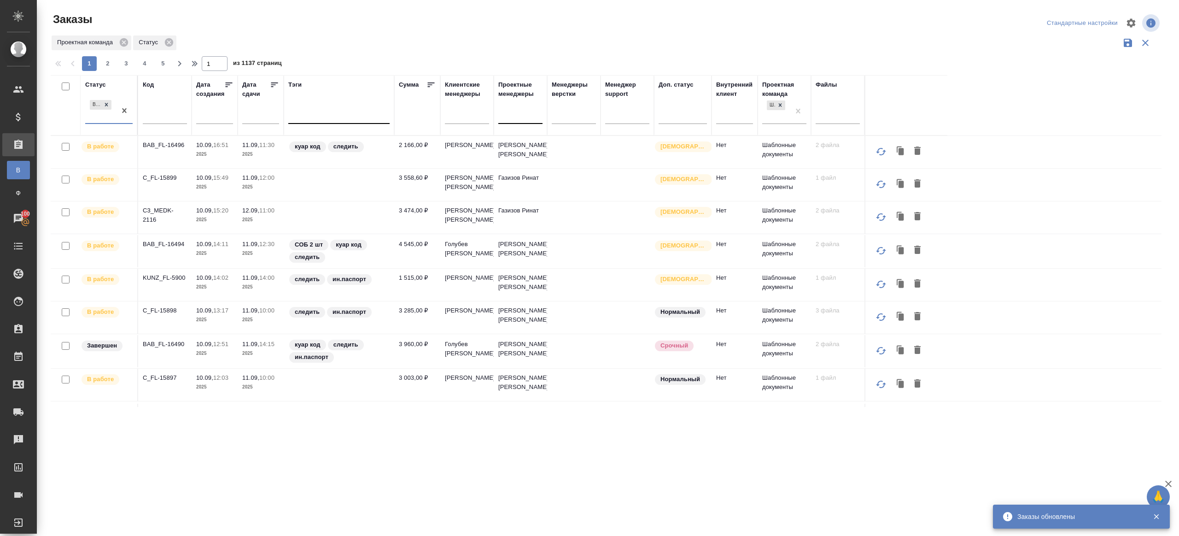
click at [278, 80] on icon at bounding box center [274, 84] width 9 height 9
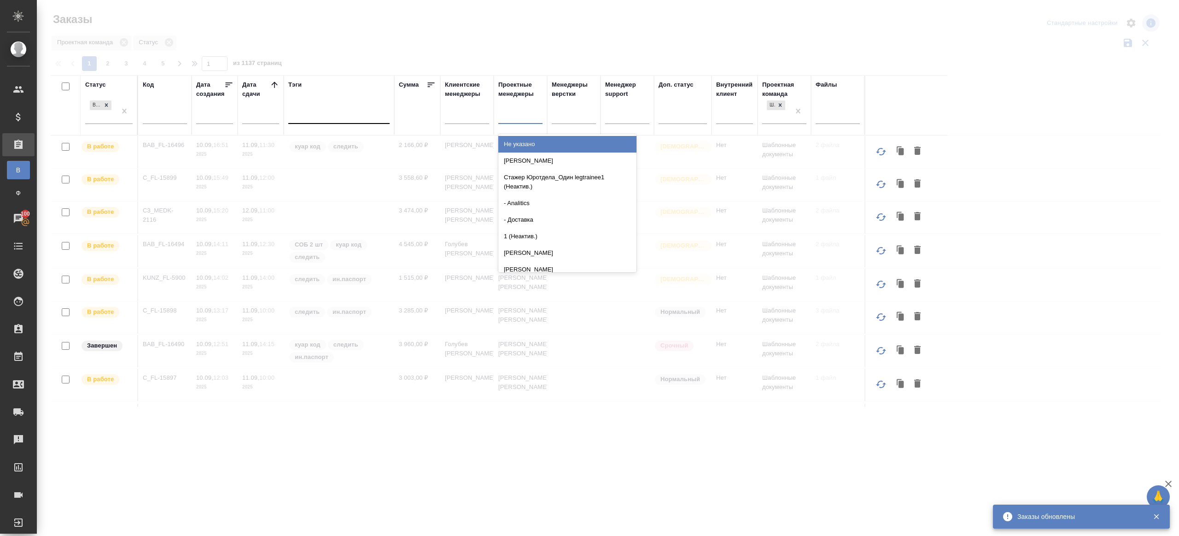
click at [541, 111] on div at bounding box center [520, 114] width 44 height 13
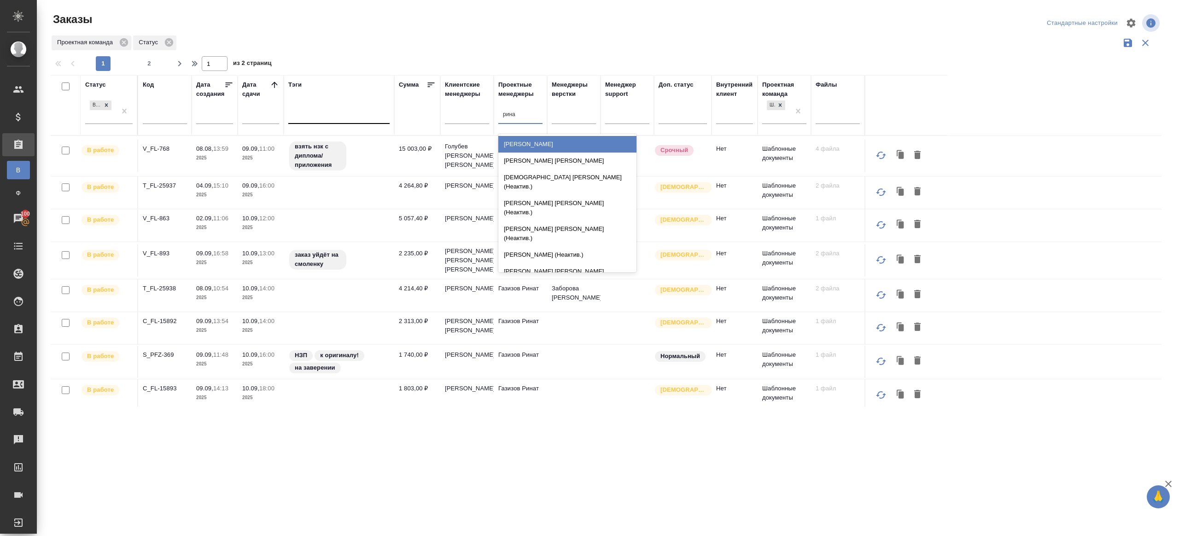
type input "ринат"
click at [550, 137] on div "Газизов Ринат" at bounding box center [567, 144] width 138 height 17
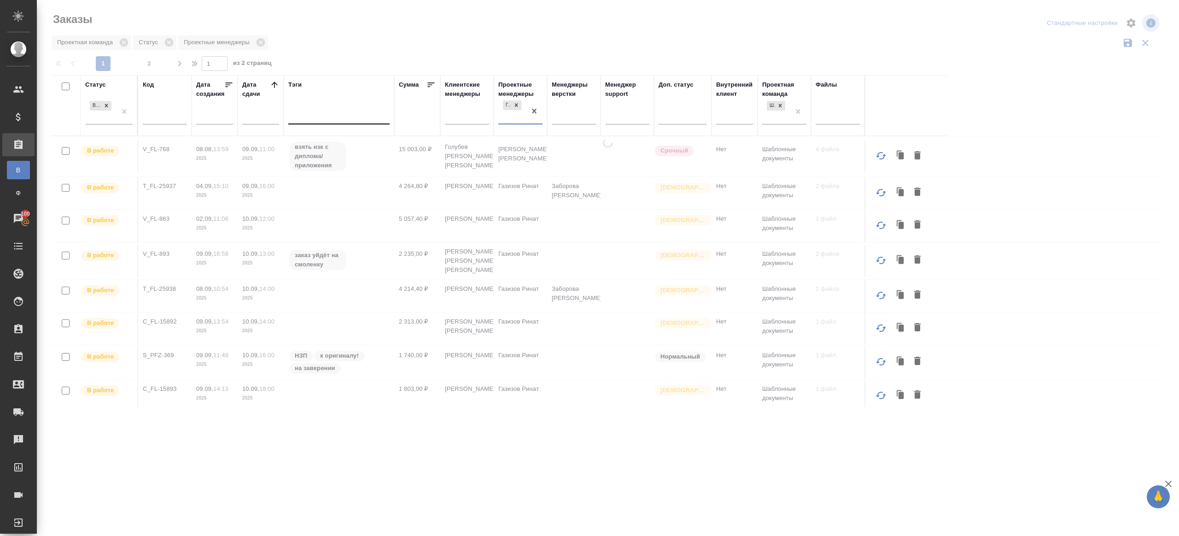
click at [375, 59] on div "1 2 1 из 2 страниц" at bounding box center [610, 63] width 1118 height 15
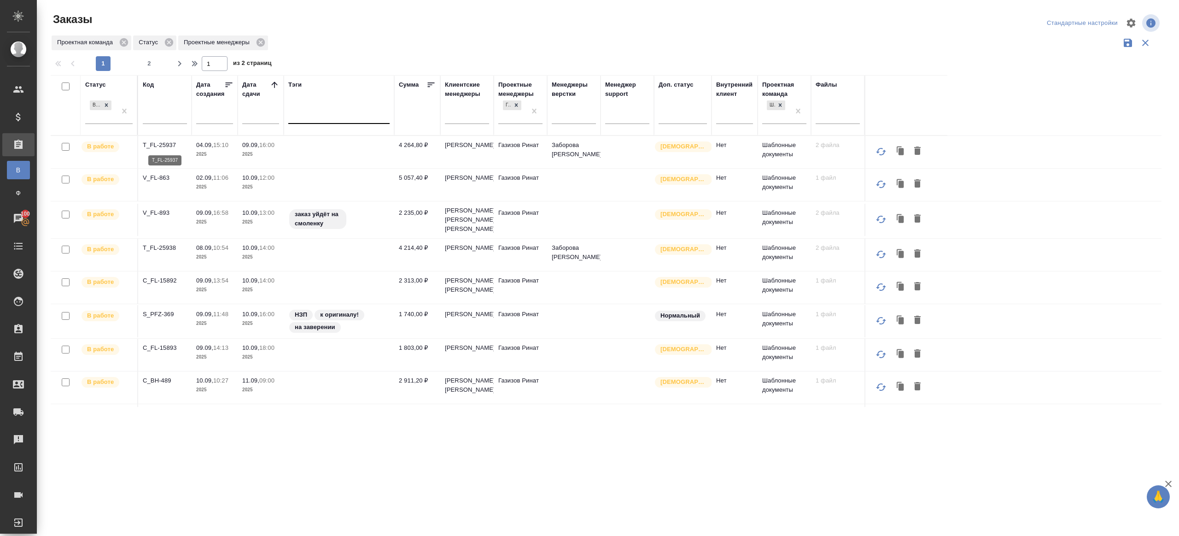
click at [168, 140] on p "T_FL-25937" at bounding box center [165, 144] width 44 height 9
click at [158, 176] on p "V_FL-863" at bounding box center [165, 177] width 44 height 9
click at [149, 217] on p "V_FL-893" at bounding box center [165, 212] width 44 height 9
click at [160, 252] on p "T_FL-25938" at bounding box center [165, 247] width 44 height 9
click at [160, 284] on p "C_FL-15892" at bounding box center [165, 280] width 44 height 9
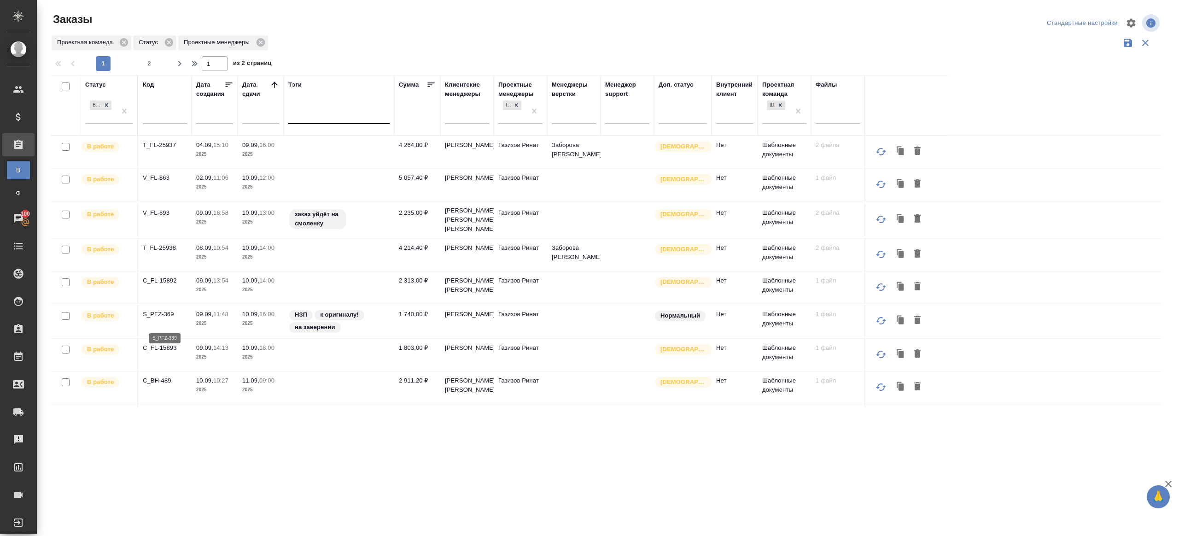
click at [159, 319] on p "S_PFZ-369" at bounding box center [165, 314] width 44 height 9
click at [160, 352] on p "C_FL-15893" at bounding box center [165, 347] width 44 height 9
click at [162, 394] on td "C_BH-489" at bounding box center [164, 387] width 53 height 32
click at [162, 385] on p "C_BH-489" at bounding box center [165, 380] width 44 height 9
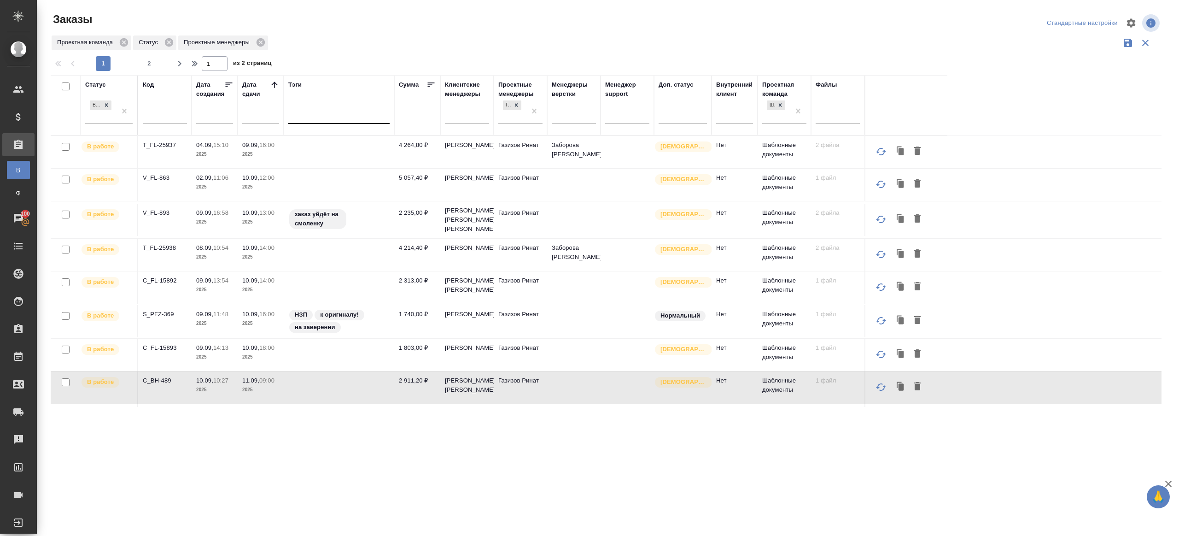
click at [99, 112] on div "В работе" at bounding box center [100, 111] width 31 height 25
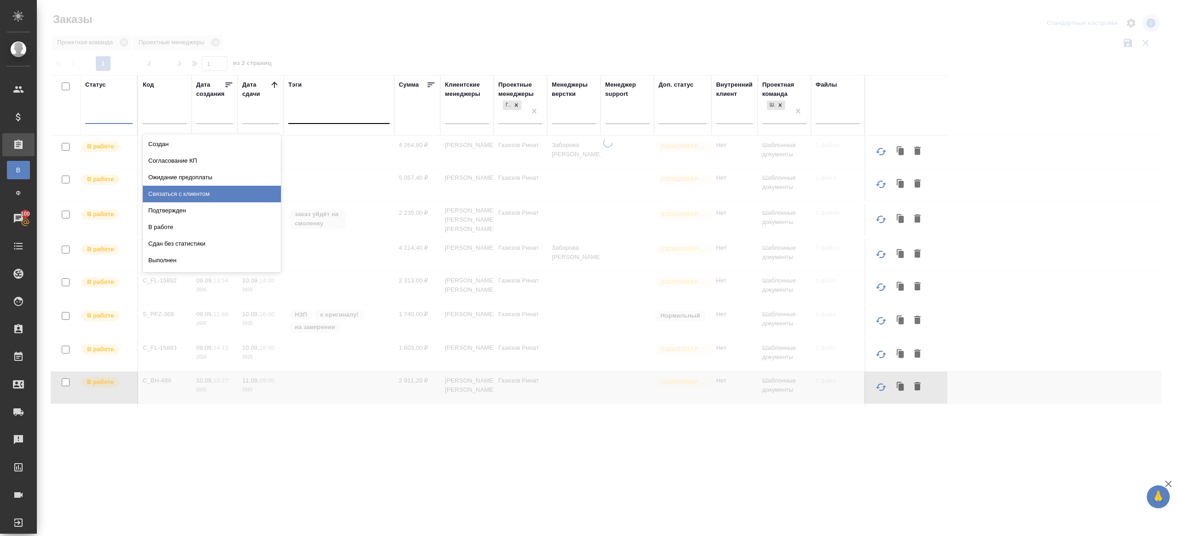
click at [201, 209] on div "Подтвержден" at bounding box center [212, 210] width 138 height 17
click at [271, 84] on icon at bounding box center [274, 84] width 9 height 9
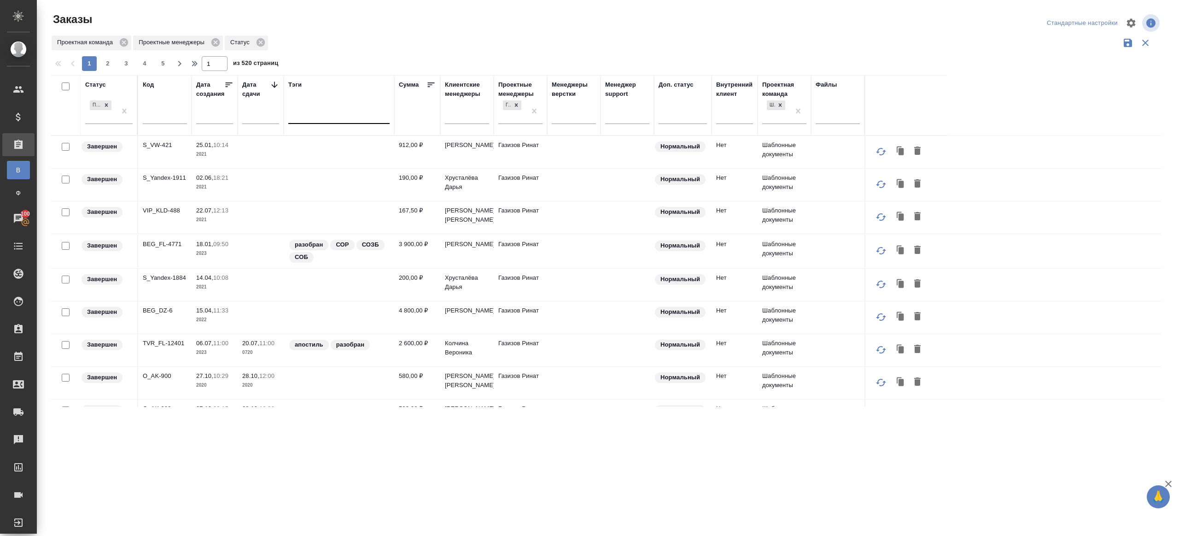
click at [271, 84] on icon at bounding box center [274, 84] width 9 height 9
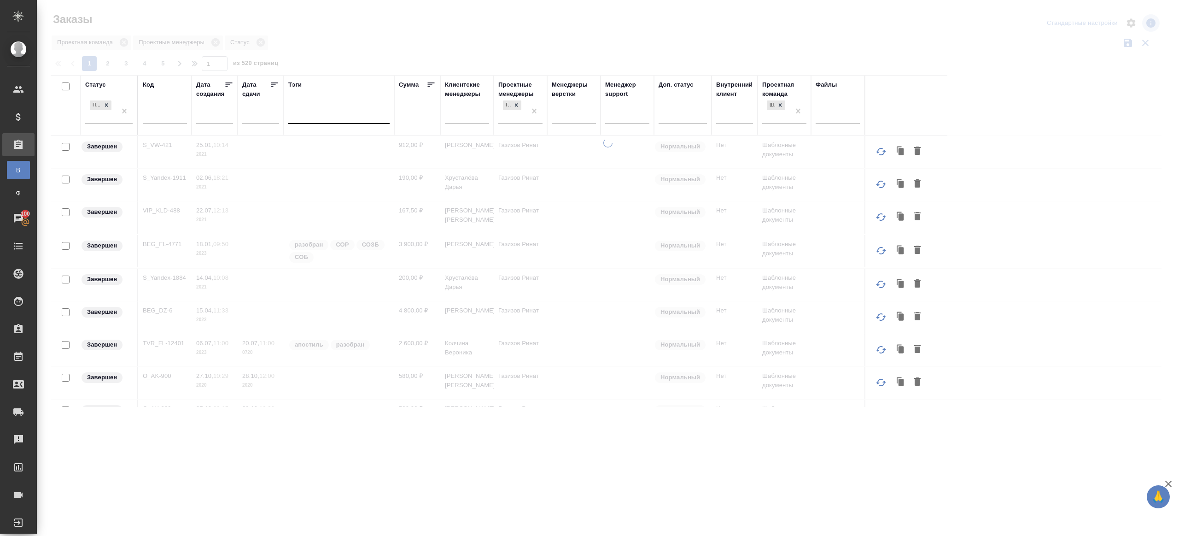
click at [539, 61] on div at bounding box center [608, 206] width 1142 height 412
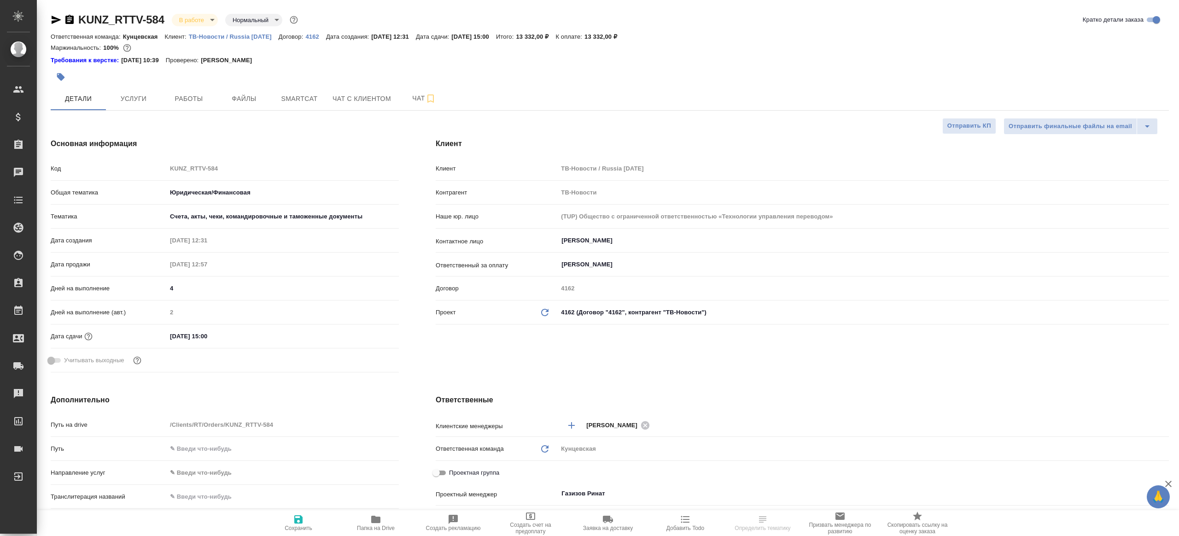
select select "RU"
type textarea "x"
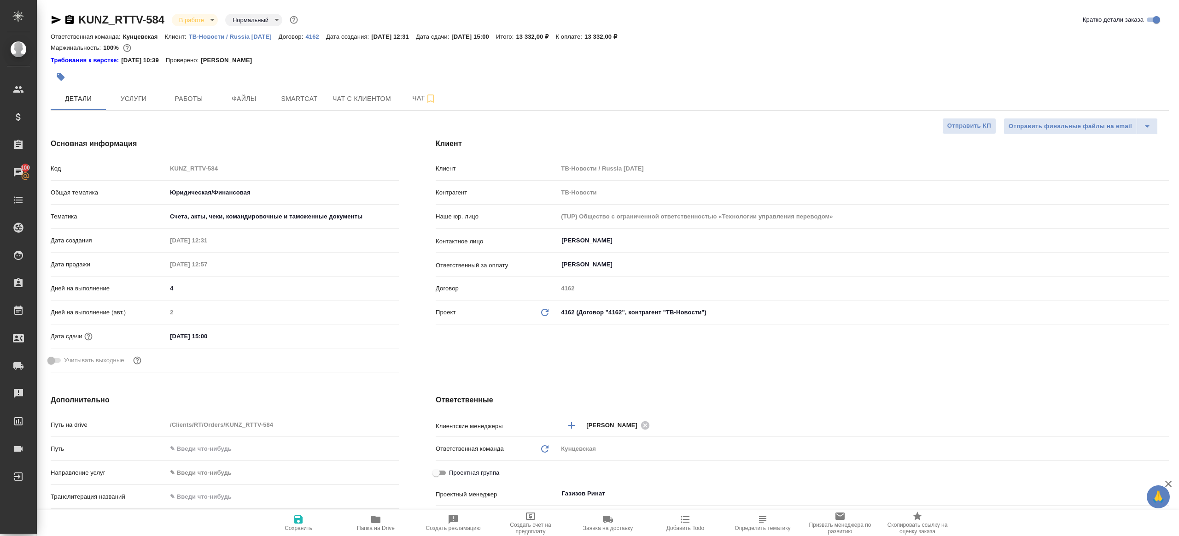
type textarea "x"
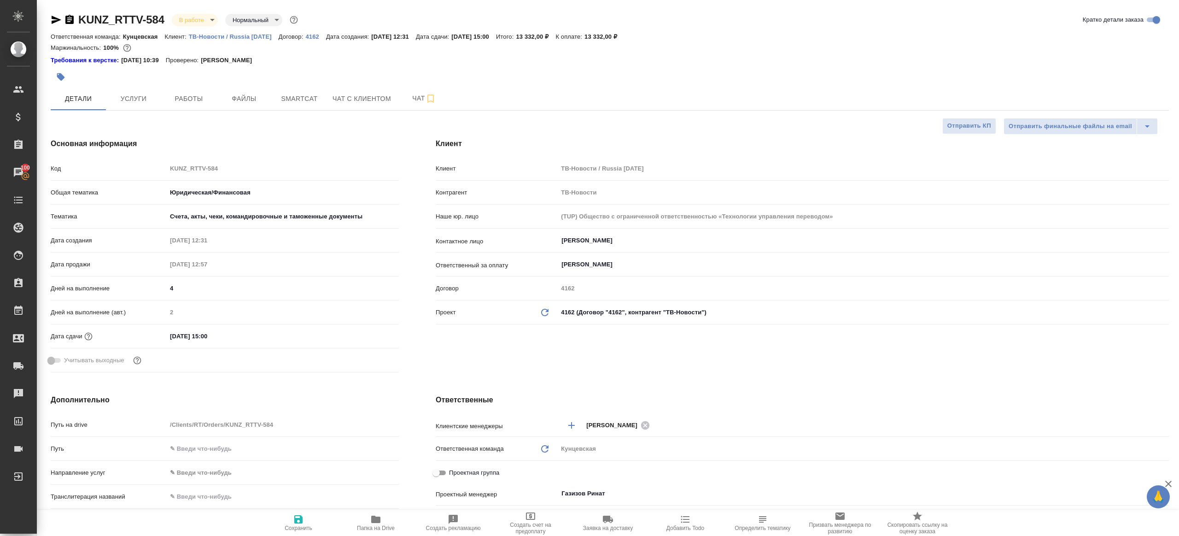
type textarea "x"
click at [191, 100] on span "Работы" at bounding box center [189, 99] width 44 height 12
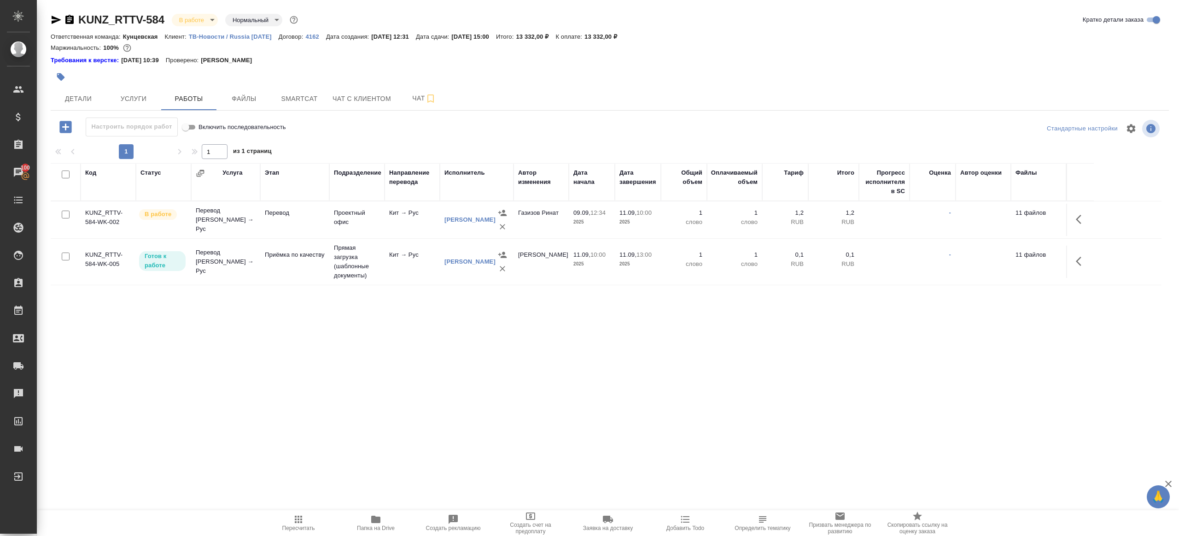
click at [446, 158] on div "1 1 из 1 страниц" at bounding box center [610, 151] width 1118 height 15
click at [388, 503] on div ".cls-1 fill:#fff; AWATERA Gazizov Rinat Клиенты Спецификации Заказы 100 Чаты To…" at bounding box center [589, 268] width 1179 height 536
click at [387, 507] on div ".cls-1 fill:#fff; AWATERA Gazizov Rinat Клиенты Спецификации Заказы 100 Чаты To…" at bounding box center [589, 268] width 1179 height 536
click at [383, 516] on span "Папка на Drive" at bounding box center [376, 523] width 66 height 18
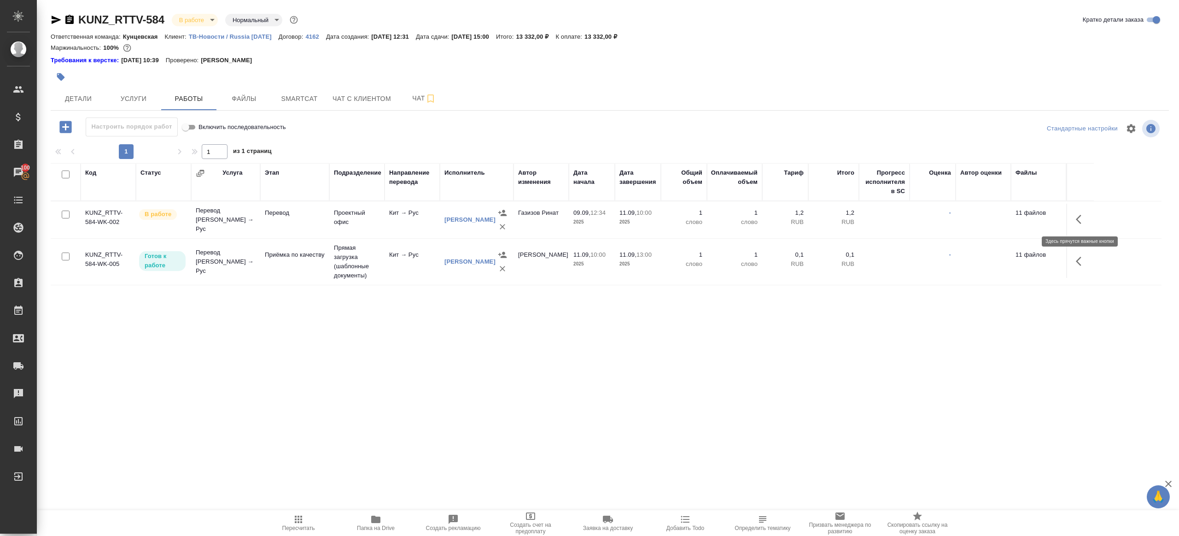
click at [1081, 214] on icon "button" at bounding box center [1081, 219] width 11 height 11
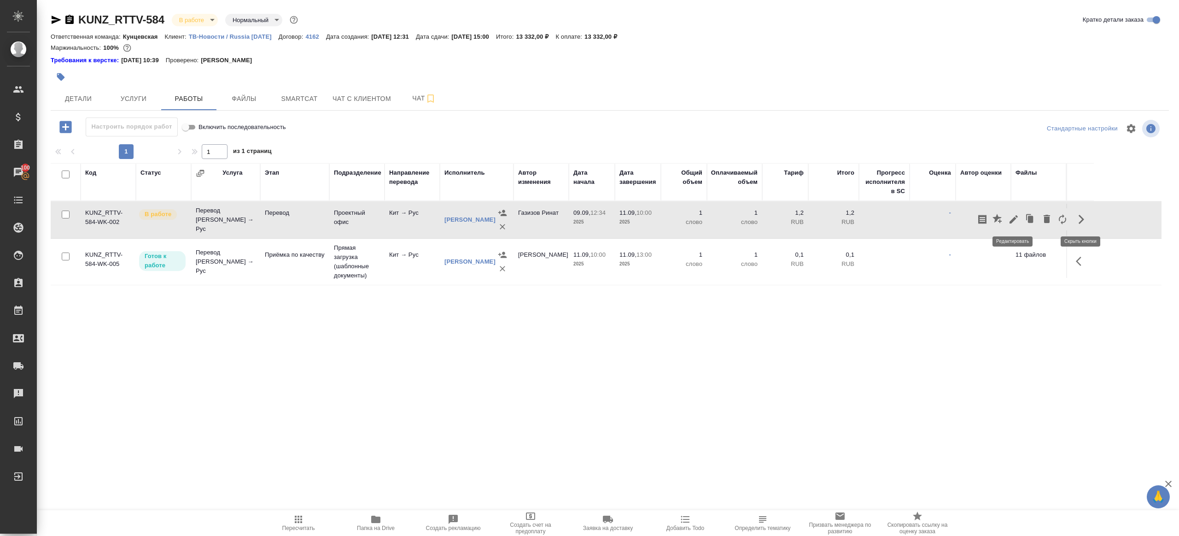
click at [1017, 214] on icon "button" at bounding box center [1013, 219] width 11 height 11
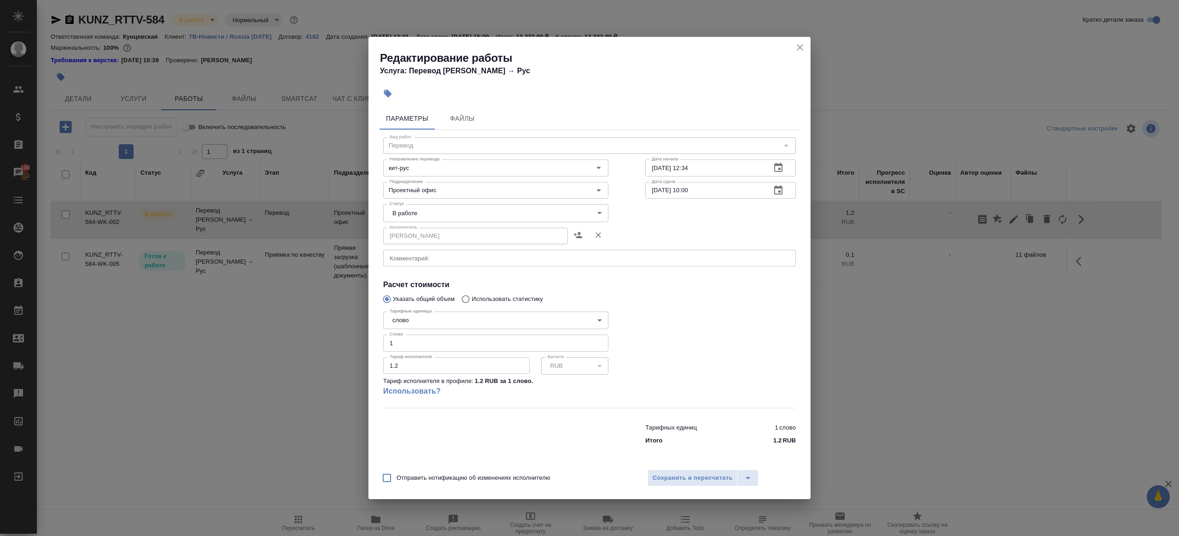
click at [425, 210] on body "🙏 .cls-1 fill:#fff; AWATERA Gazizov Rinat Клиенты Спецификации Заказы 100 Чаты …" at bounding box center [589, 268] width 1179 height 536
click at [418, 239] on li "Сдан" at bounding box center [495, 244] width 225 height 16
type input "closed"
click at [414, 349] on input "1" at bounding box center [495, 342] width 225 height 17
type input "1595"
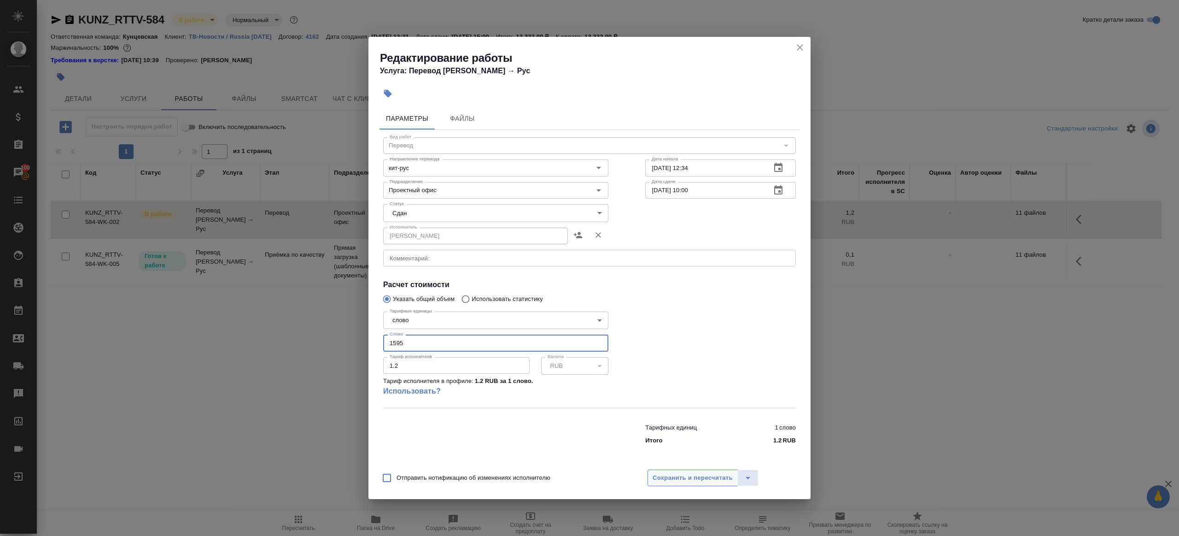
click at [695, 477] on span "Сохранить и пересчитать" at bounding box center [693, 478] width 80 height 11
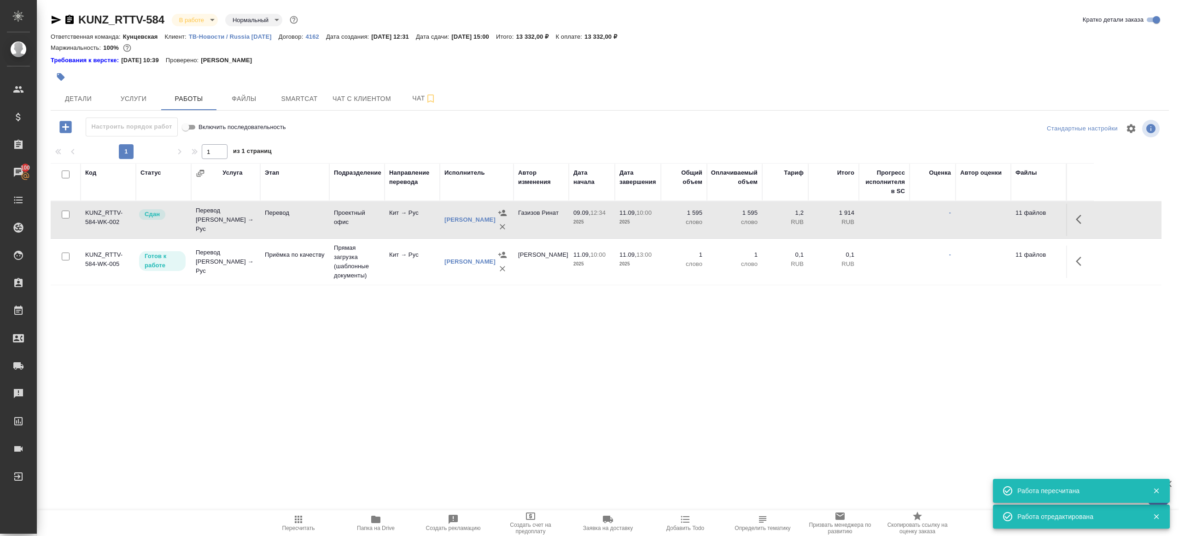
click at [304, 520] on span "Пересчитать" at bounding box center [298, 523] width 66 height 18
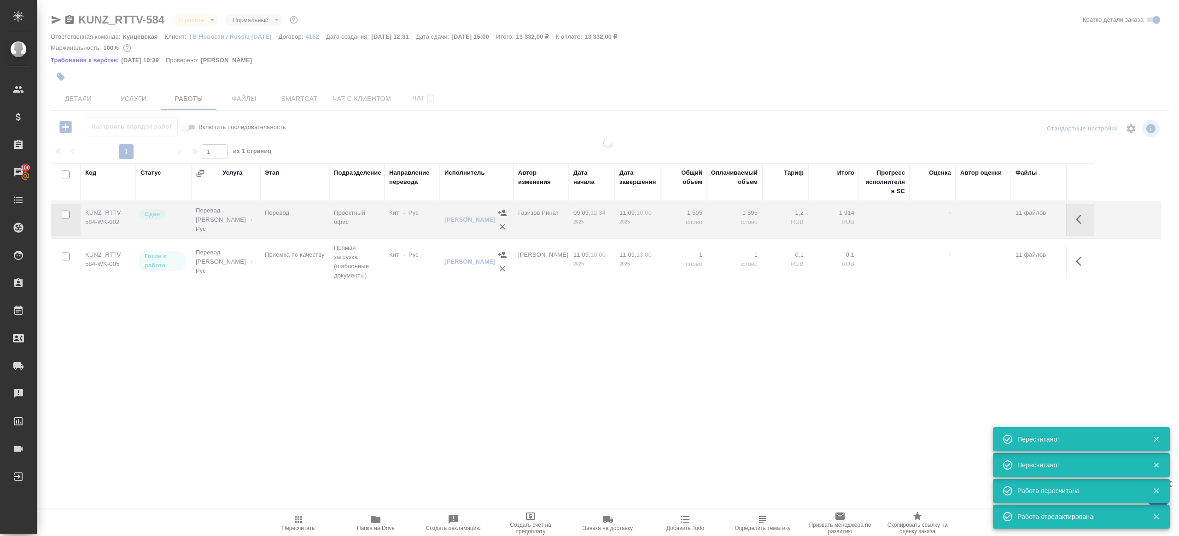
click at [338, 408] on div ".cls-1 fill:#fff; AWATERA Gazizov Rinat Клиенты Спецификации Заказы 100 Чаты To…" at bounding box center [589, 268] width 1179 height 536
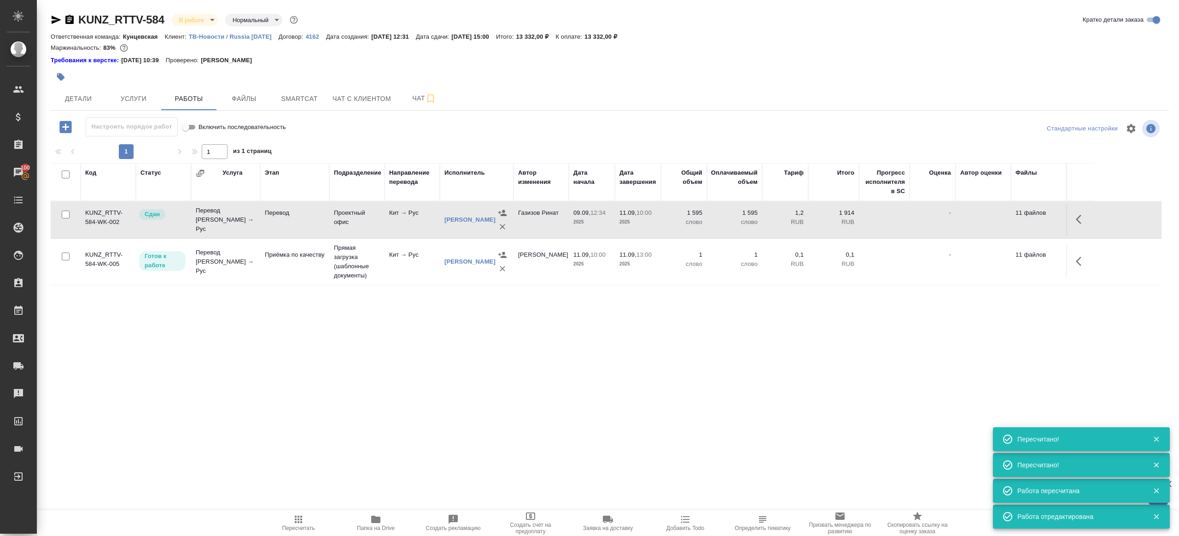
click at [294, 519] on icon "button" at bounding box center [298, 519] width 11 height 11
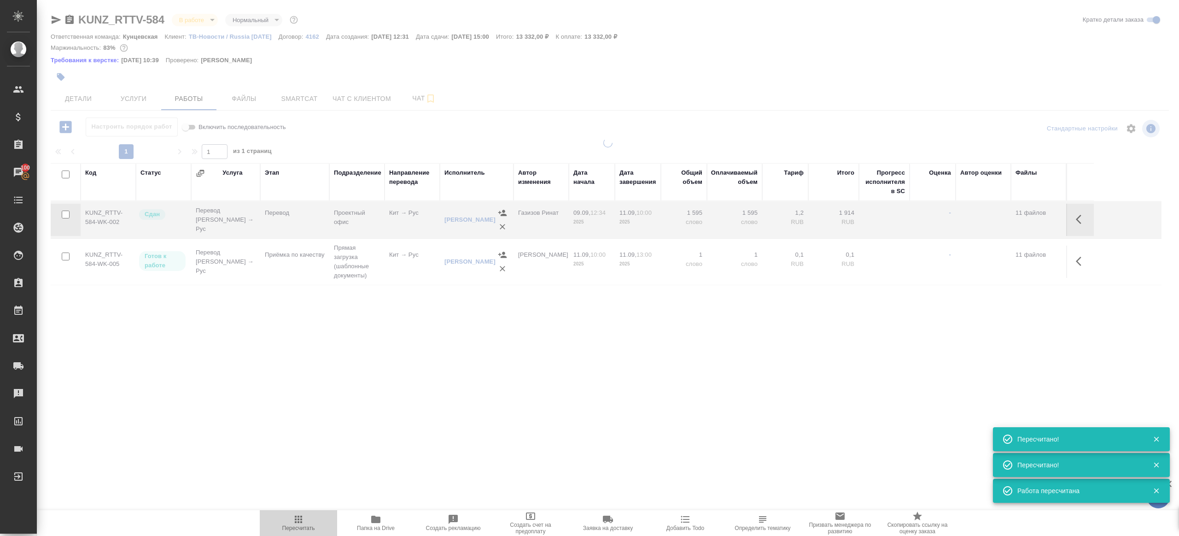
click at [294, 519] on icon "button" at bounding box center [298, 519] width 11 height 11
click at [359, 361] on div "Код Статус Услуга Этап Подразделение Направление перевода Исполнитель Автор изм…" at bounding box center [606, 266] width 1111 height 207
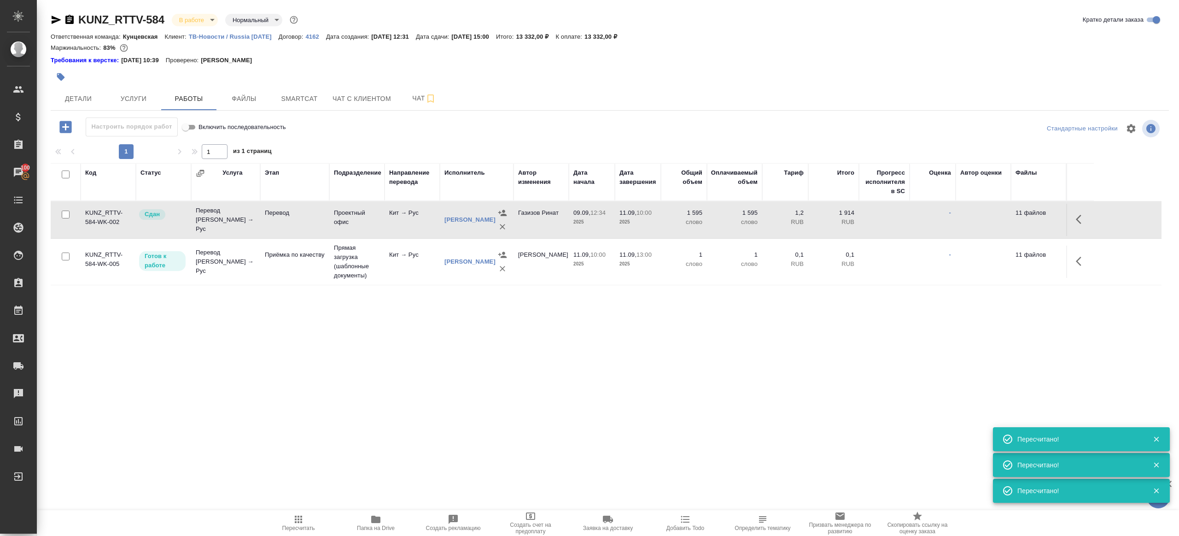
click at [294, 516] on icon "button" at bounding box center [298, 519] width 11 height 11
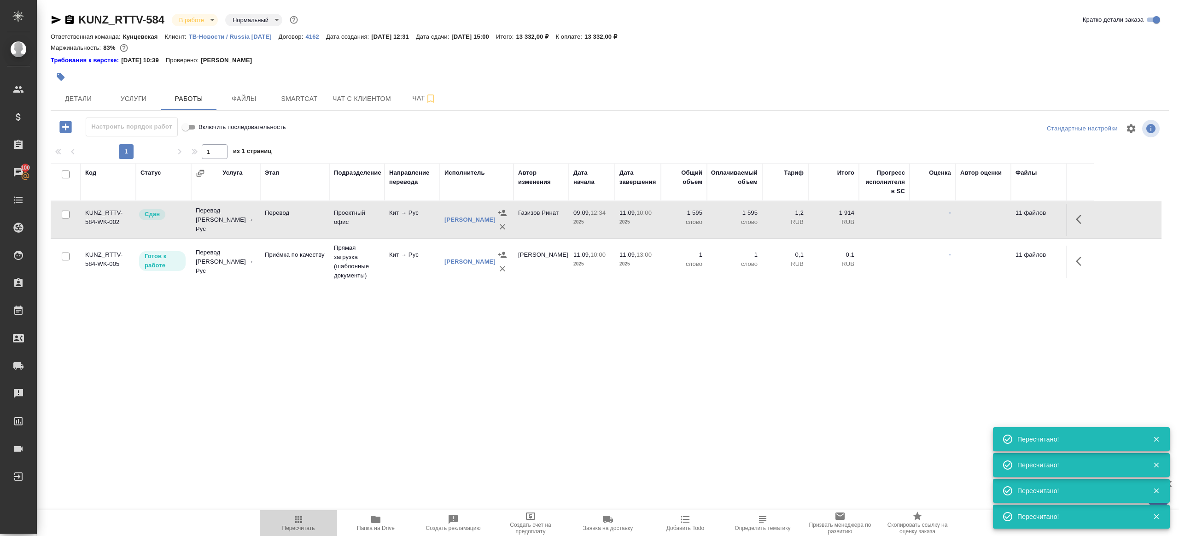
click at [294, 516] on icon "button" at bounding box center [298, 519] width 11 height 11
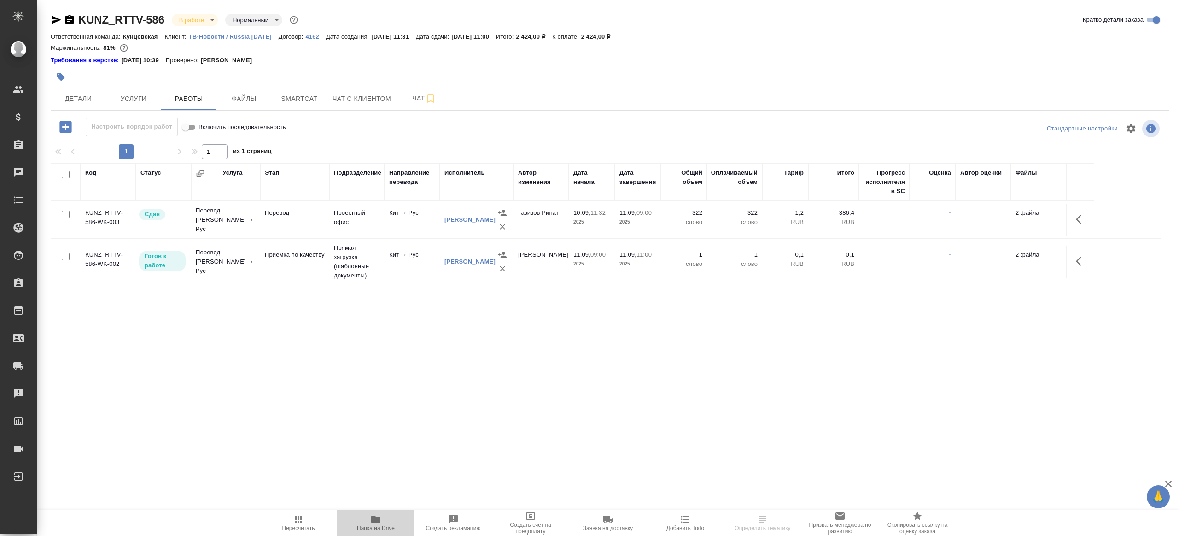
click at [361, 524] on span "Папка на Drive" at bounding box center [376, 523] width 66 height 18
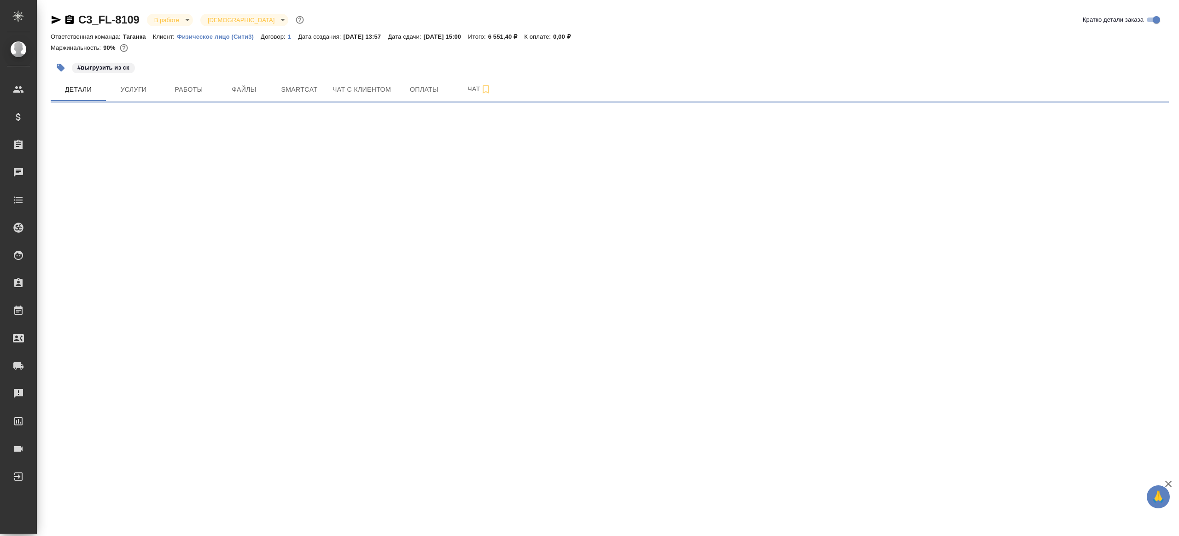
select select "RU"
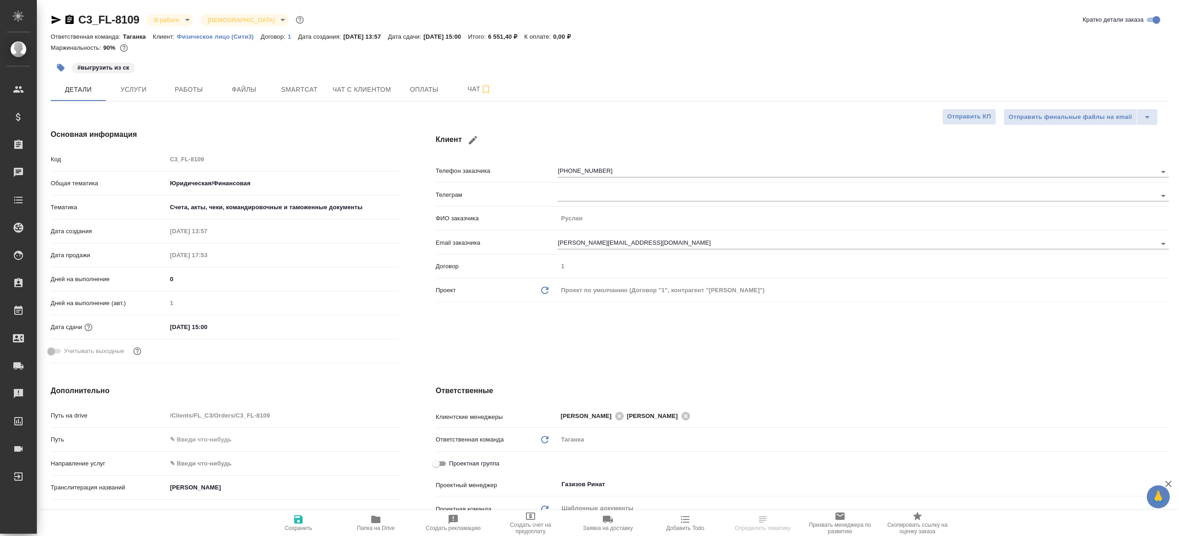
type textarea "x"
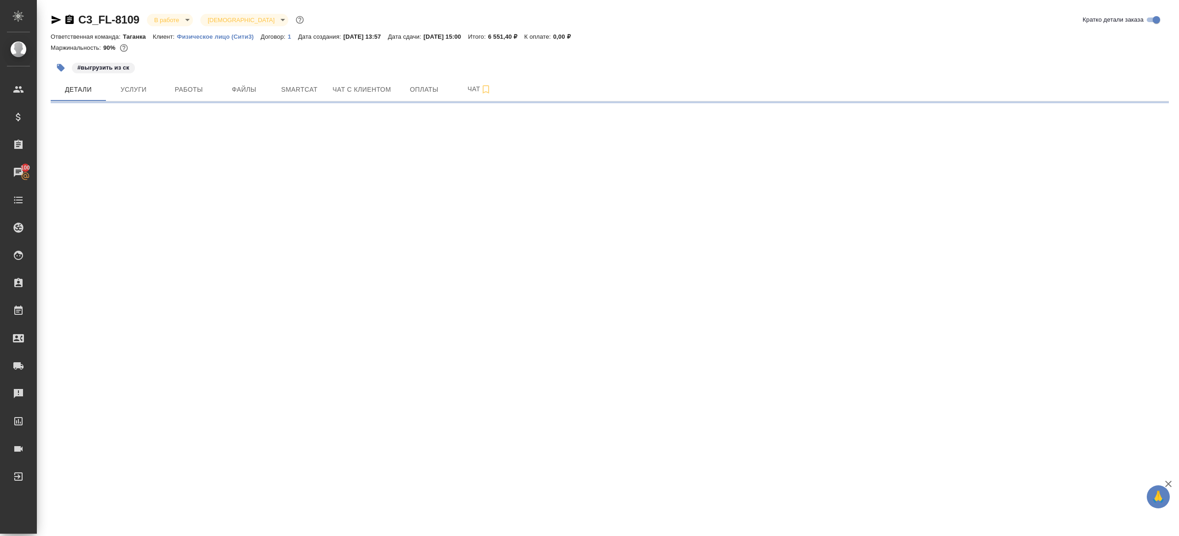
select select "RU"
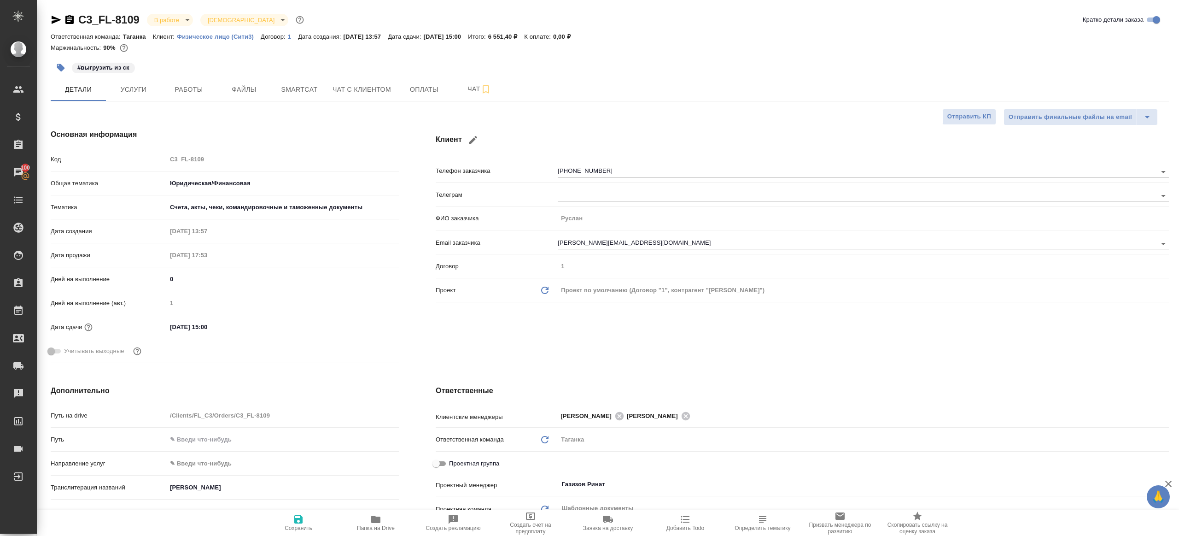
type textarea "x"
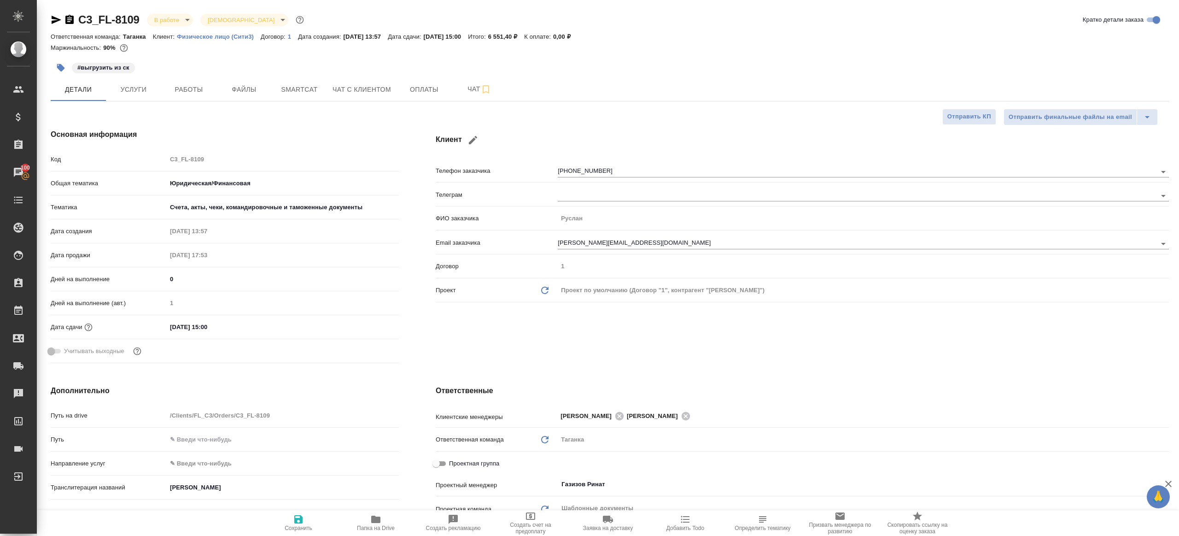
type textarea "x"
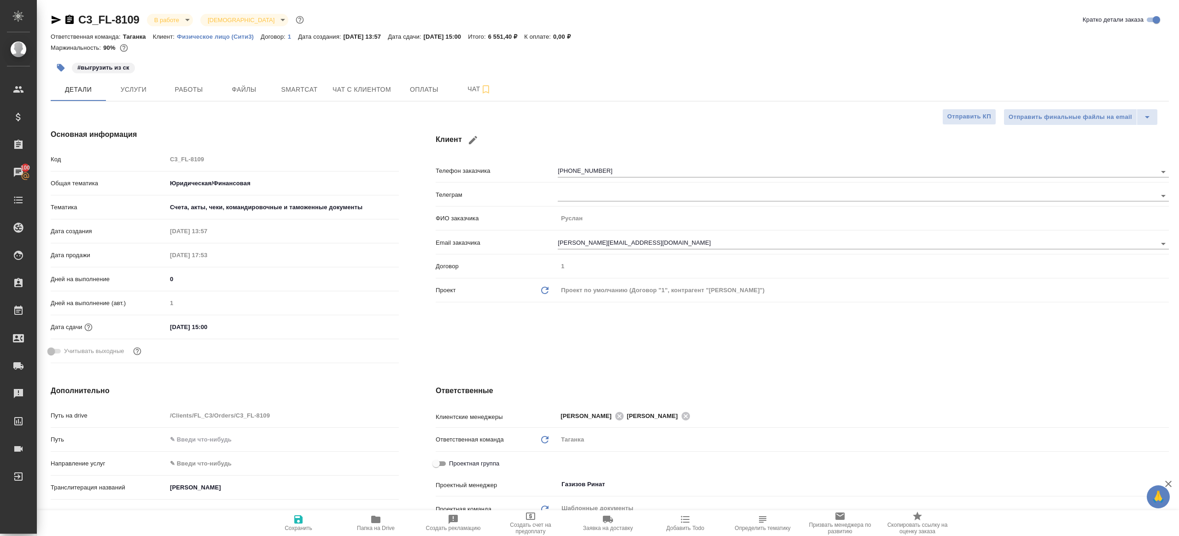
type textarea "x"
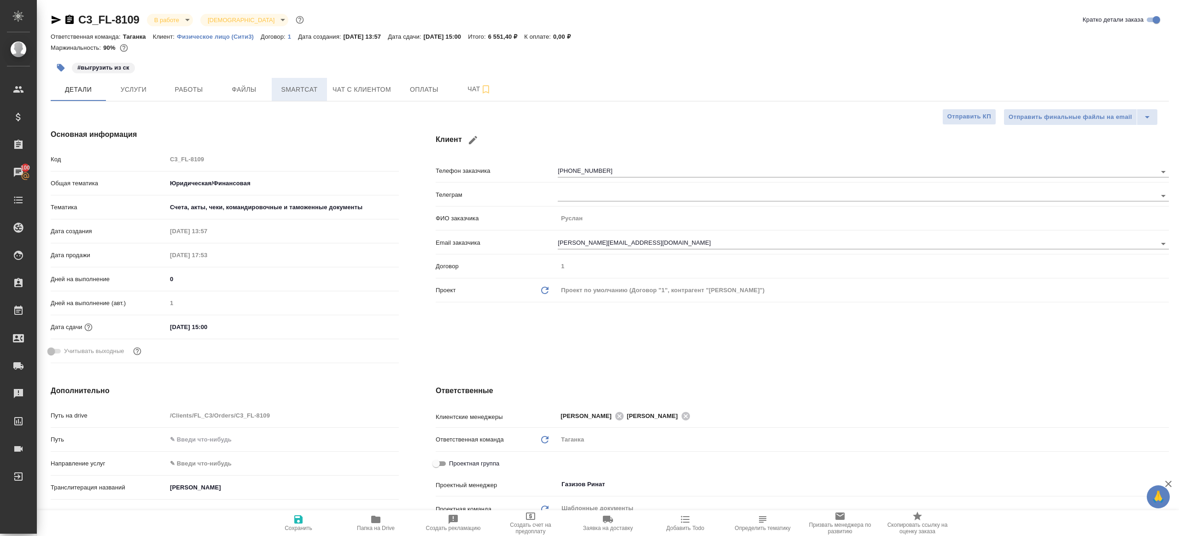
click at [299, 87] on span "Smartcat" at bounding box center [299, 90] width 44 height 12
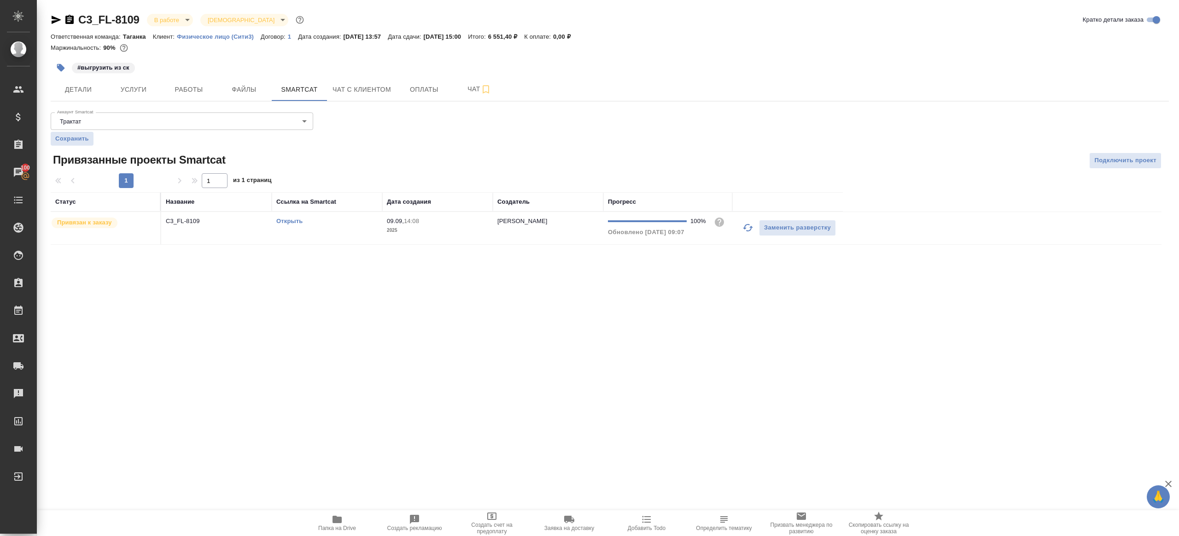
click at [293, 222] on link "Открыть" at bounding box center [289, 220] width 26 height 7
click at [182, 84] on span "Работы" at bounding box center [189, 90] width 44 height 12
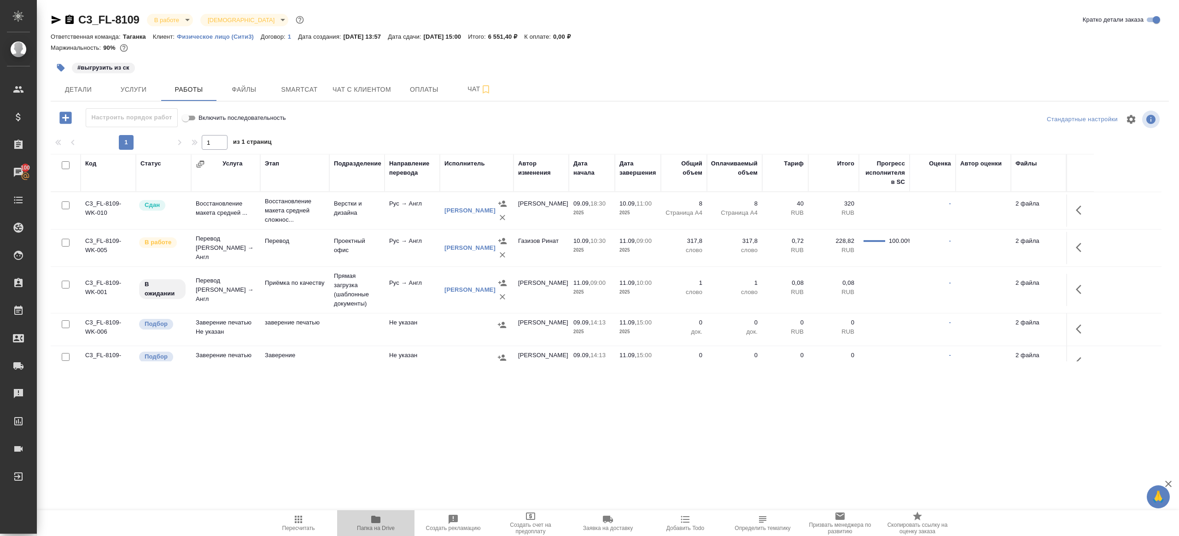
click at [370, 521] on span "Папка на Drive" at bounding box center [376, 523] width 66 height 18
click at [1082, 242] on icon "button" at bounding box center [1081, 247] width 11 height 11
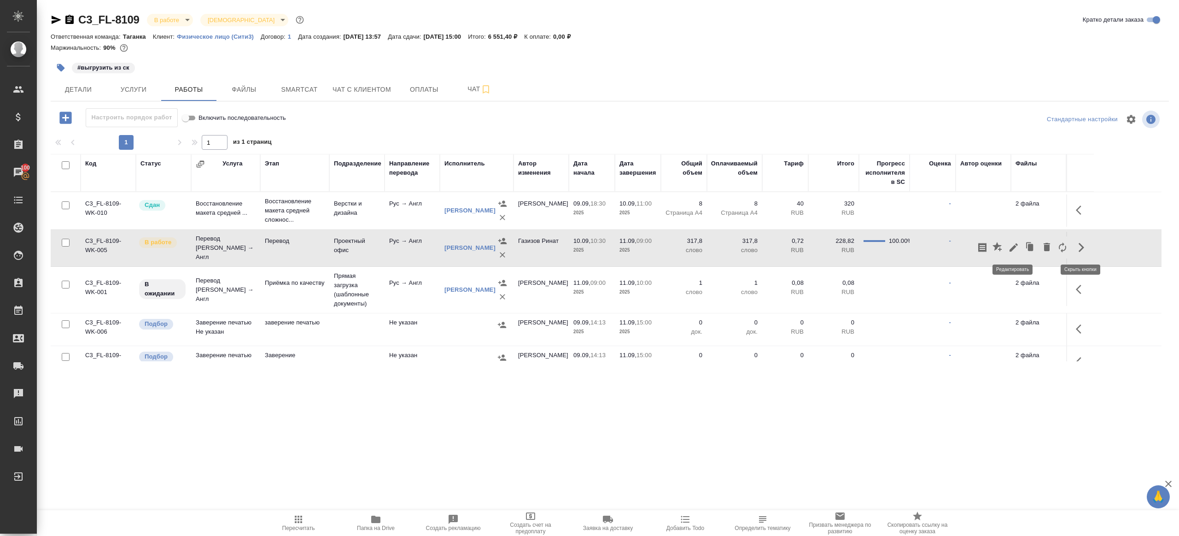
click at [1009, 251] on icon "button" at bounding box center [1013, 247] width 11 height 11
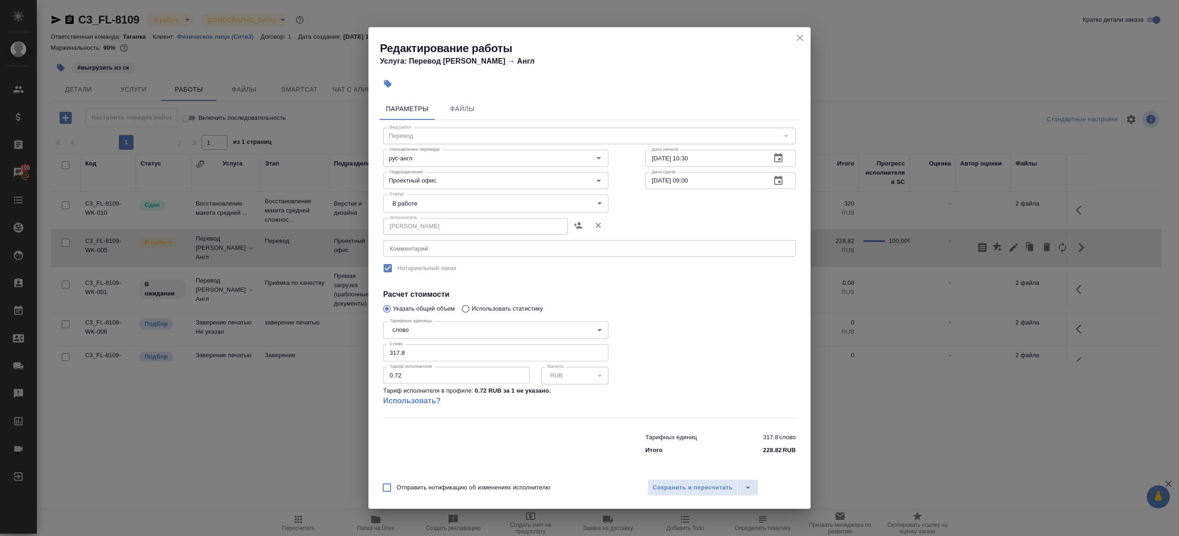
click at [435, 208] on body "🙏 .cls-1 fill:#fff; AWATERA [PERSON_NAME] Клиенты Спецификации Заказы 100 Чаты …" at bounding box center [589, 268] width 1179 height 536
click at [428, 236] on li "Сдан" at bounding box center [495, 235] width 225 height 16
type input "closed"
drag, startPoint x: 425, startPoint y: 354, endPoint x: 515, endPoint y: 354, distance: 90.3
click at [425, 354] on input "317.8" at bounding box center [495, 352] width 225 height 17
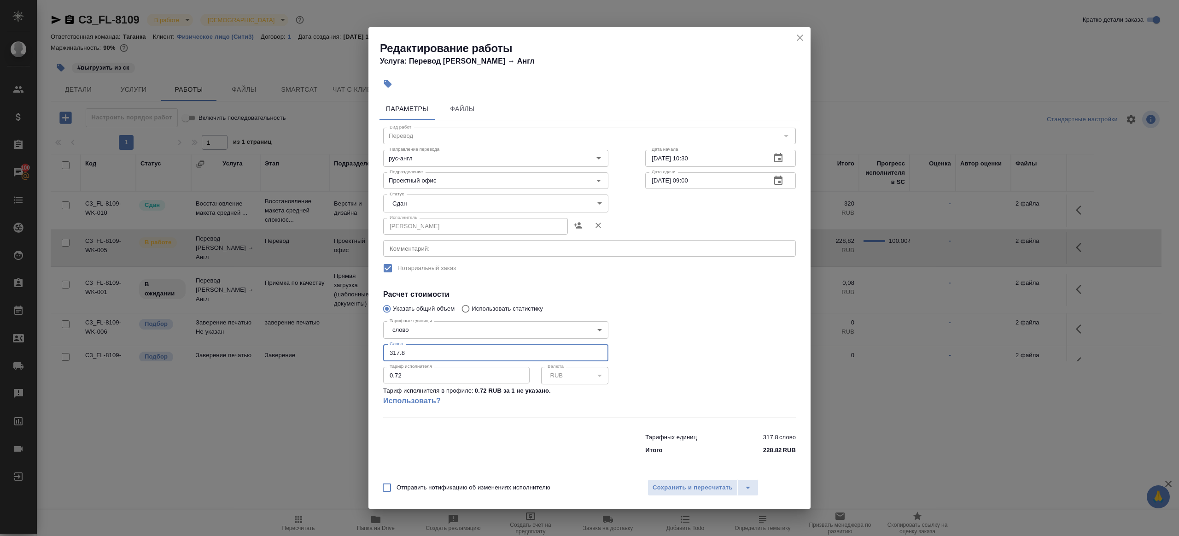
paste input "174.6"
type input "174.6"
click at [680, 352] on div at bounding box center [720, 367] width 187 height 137
click at [676, 485] on span "Сохранить и пересчитать" at bounding box center [693, 487] width 80 height 11
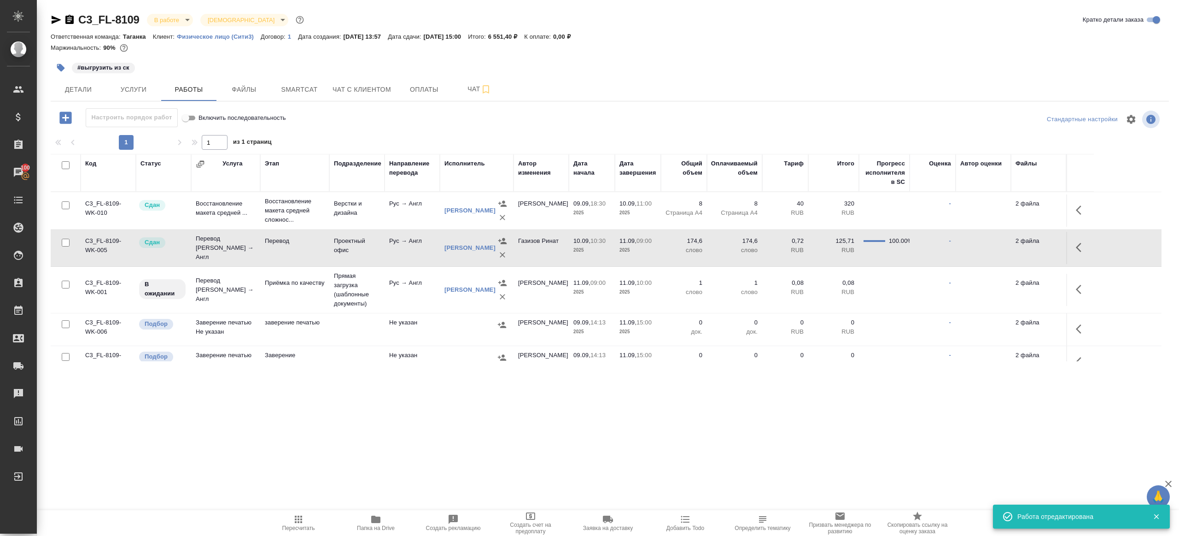
click at [62, 65] on icon "button" at bounding box center [61, 68] width 8 height 8
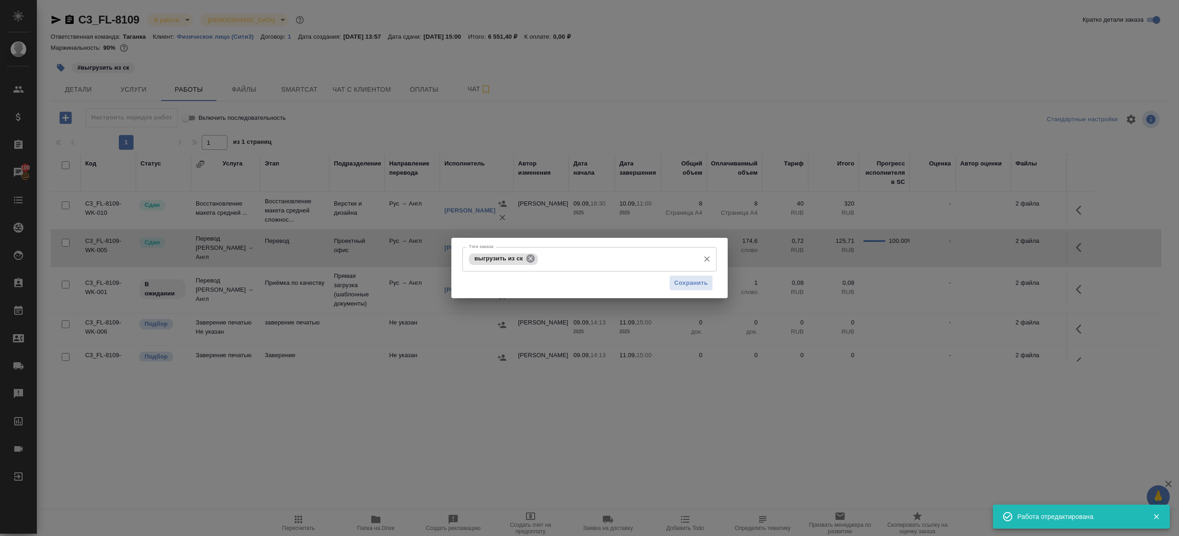
click at [531, 260] on icon at bounding box center [530, 258] width 8 height 8
click at [674, 281] on span "Сохранить" at bounding box center [691, 282] width 34 height 11
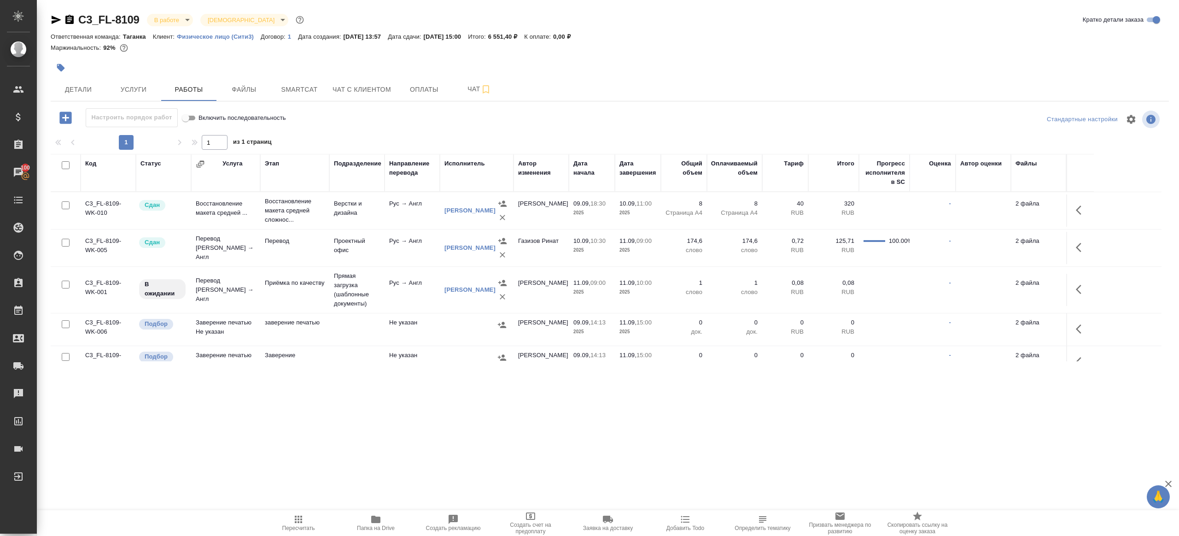
click at [280, 523] on span "Пересчитать" at bounding box center [298, 523] width 66 height 18
drag, startPoint x: 280, startPoint y: 523, endPoint x: 318, endPoint y: 463, distance: 70.8
click at [281, 521] on span "Пересчитать" at bounding box center [298, 523] width 66 height 18
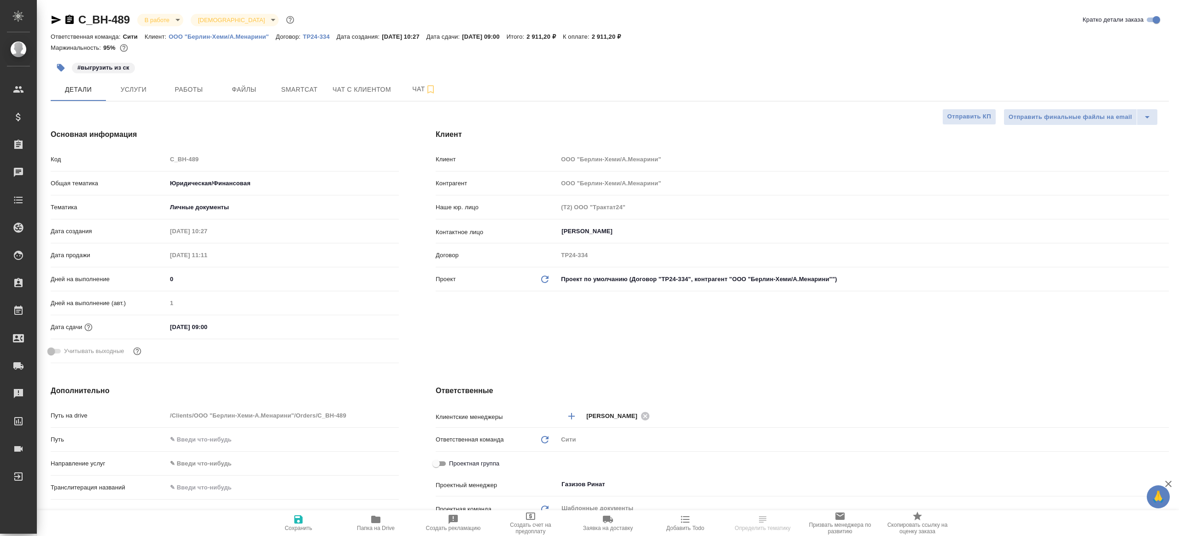
select select "RU"
click at [183, 82] on button "Работы" at bounding box center [188, 89] width 55 height 23
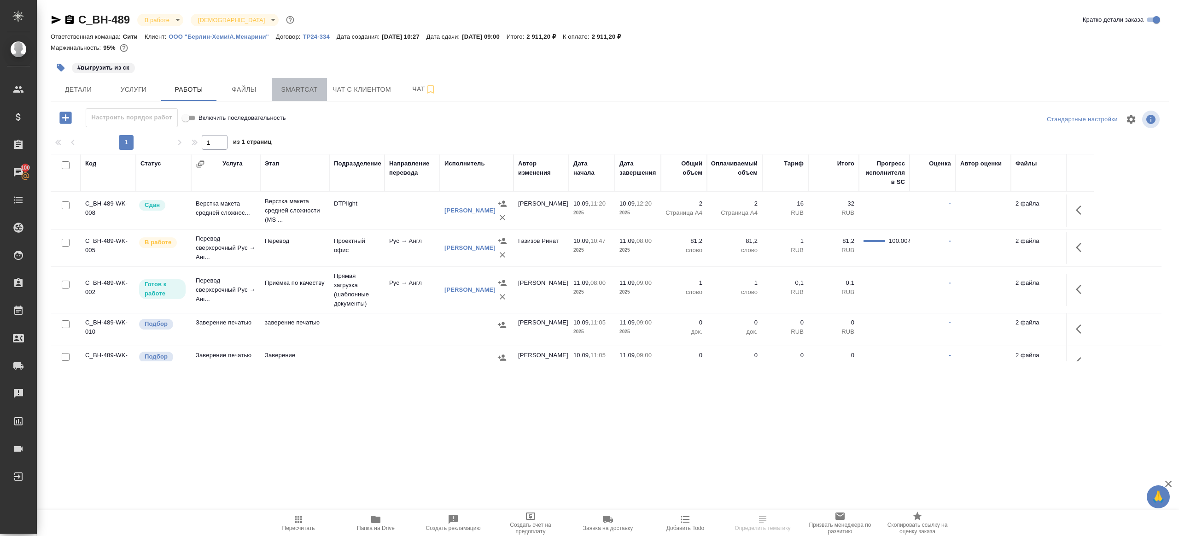
click at [294, 92] on span "Smartcat" at bounding box center [299, 90] width 44 height 12
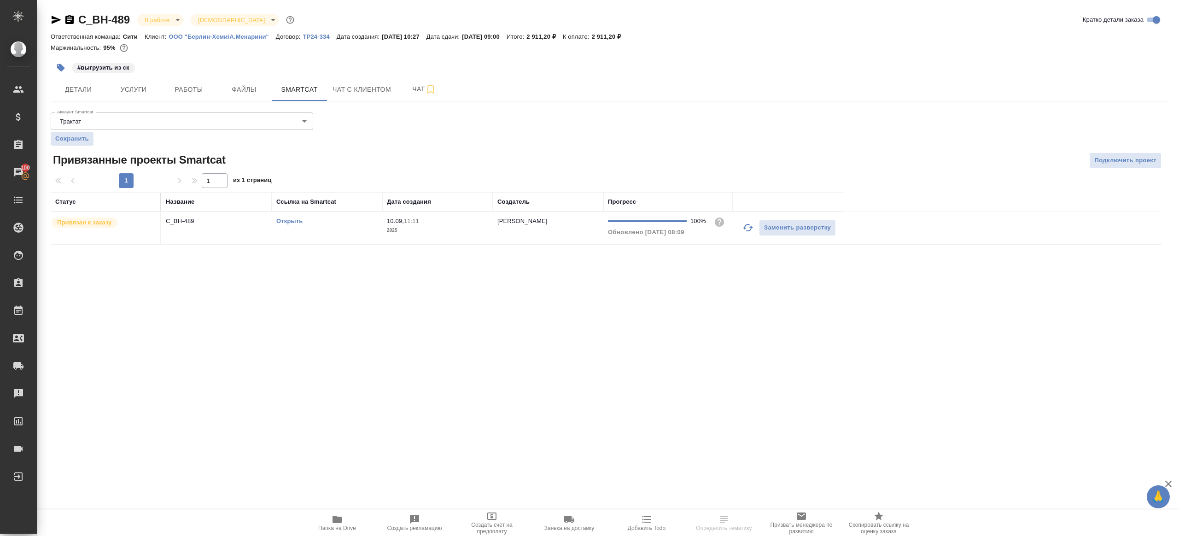
click at [290, 220] on link "Открыть" at bounding box center [289, 220] width 26 height 7
click at [186, 97] on button "Работы" at bounding box center [188, 89] width 55 height 23
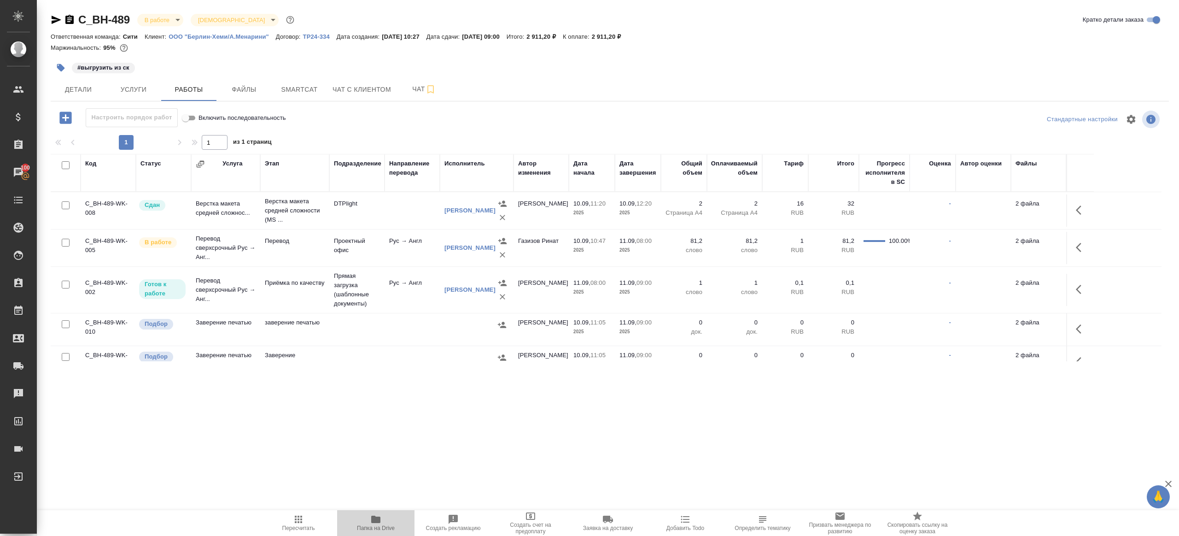
click at [376, 524] on icon "button" at bounding box center [375, 519] width 11 height 11
drag, startPoint x: 1081, startPoint y: 242, endPoint x: 1075, endPoint y: 242, distance: 6.0
click at [1081, 242] on icon "button" at bounding box center [1081, 247] width 11 height 11
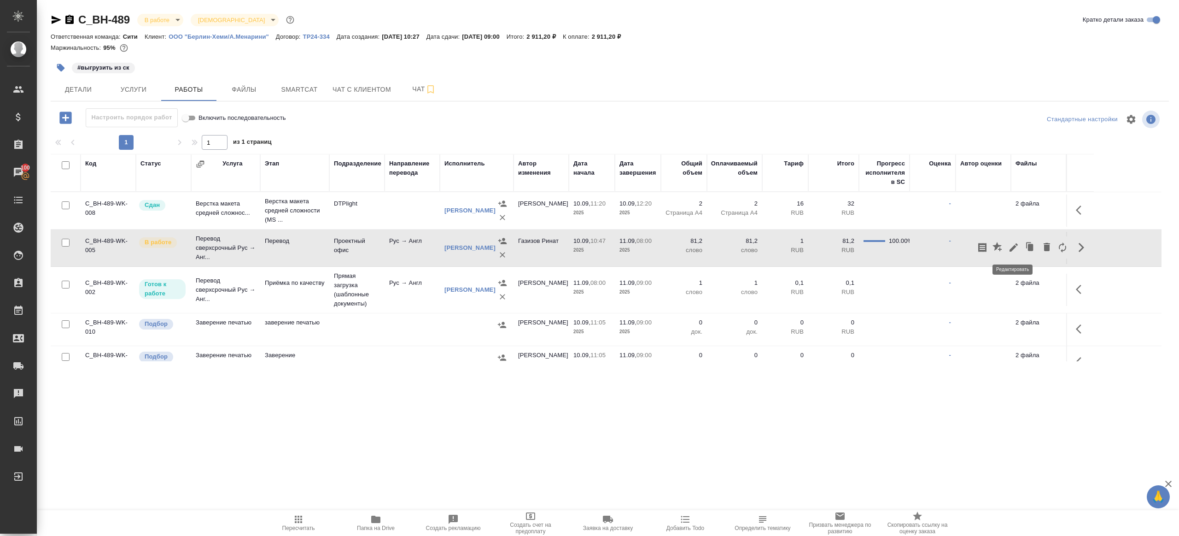
click at [1017, 242] on icon "button" at bounding box center [1013, 247] width 11 height 11
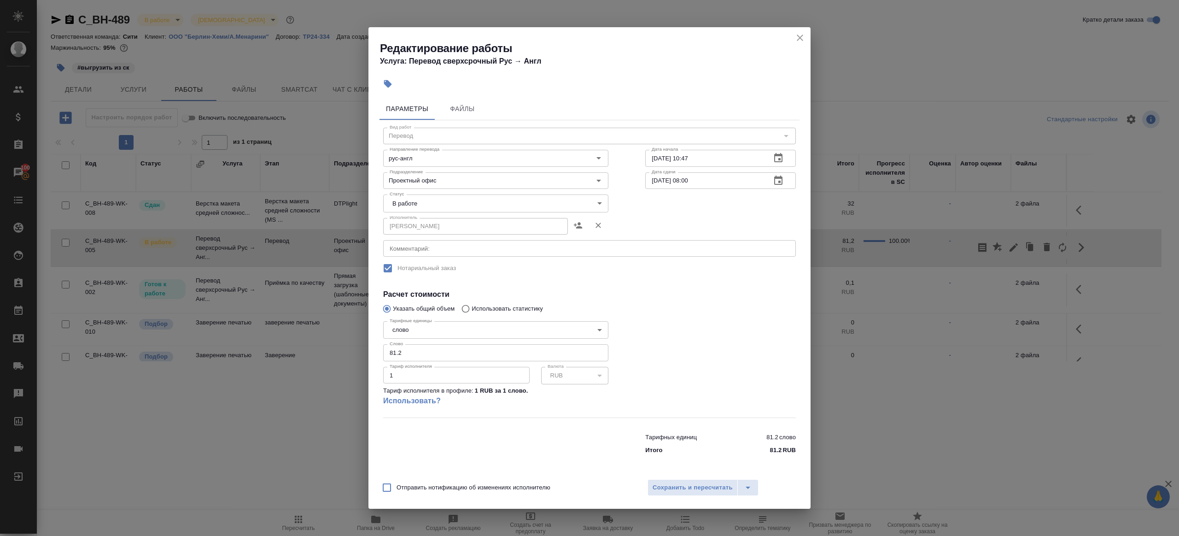
click at [428, 207] on body "🙏 .cls-1 fill:#fff; AWATERA [PERSON_NAME] Клиенты Спецификации Заказы 100 Чаты …" at bounding box center [589, 268] width 1179 height 536
click at [428, 228] on li "Сдан" at bounding box center [495, 235] width 225 height 16
type input "closed"
click at [444, 356] on input "81.2" at bounding box center [495, 352] width 225 height 17
paste input "52.05"
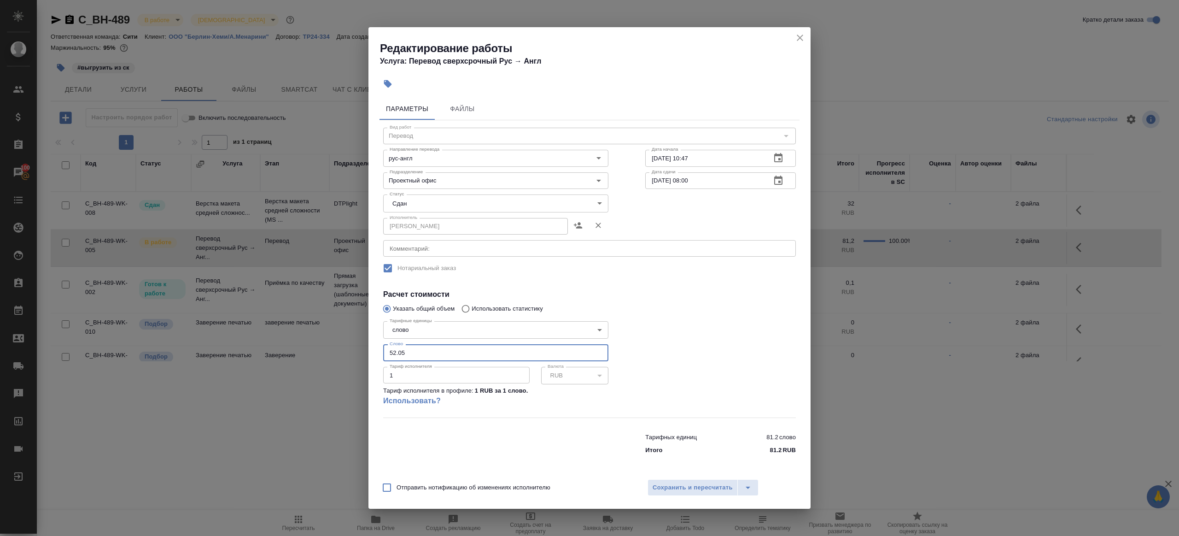
type input "52.05"
click at [739, 348] on div at bounding box center [720, 367] width 187 height 137
click at [665, 491] on span "Сохранить и пересчитать" at bounding box center [693, 487] width 80 height 11
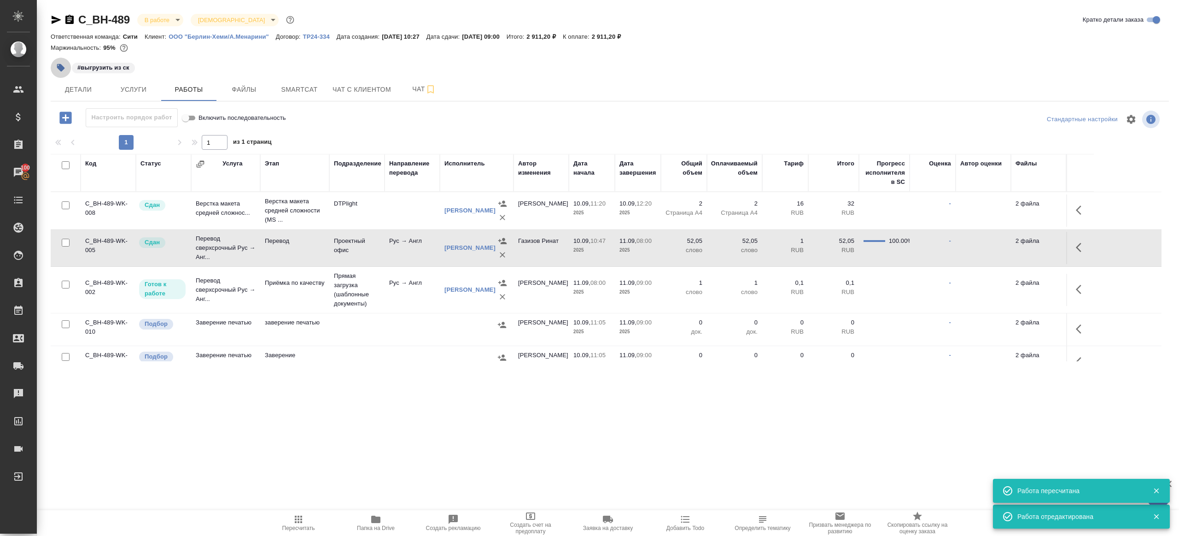
click at [58, 63] on icon "button" at bounding box center [60, 67] width 9 height 9
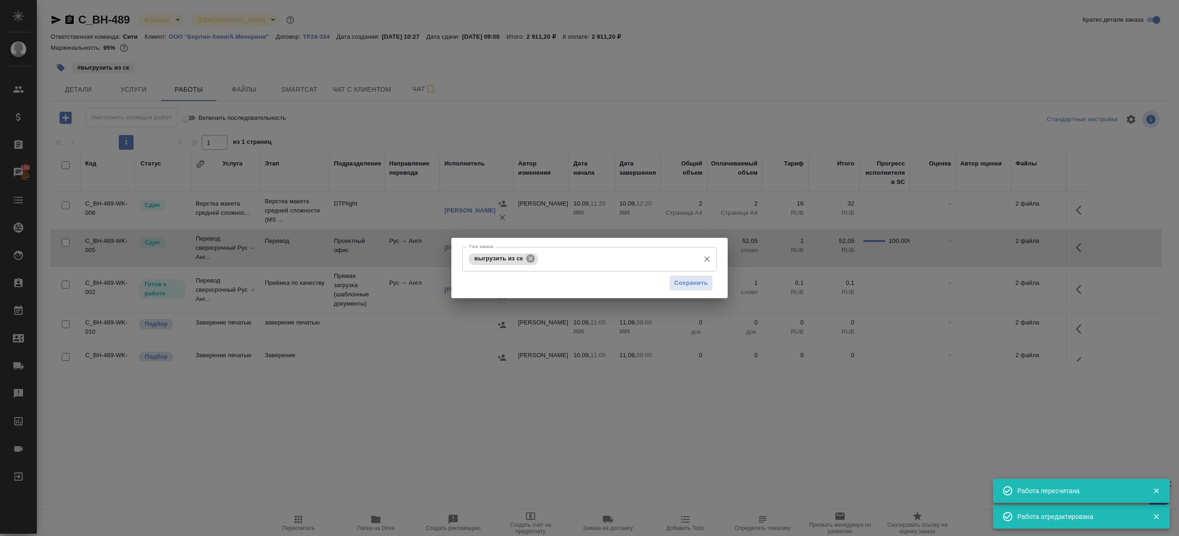
click at [530, 259] on icon at bounding box center [531, 258] width 10 height 10
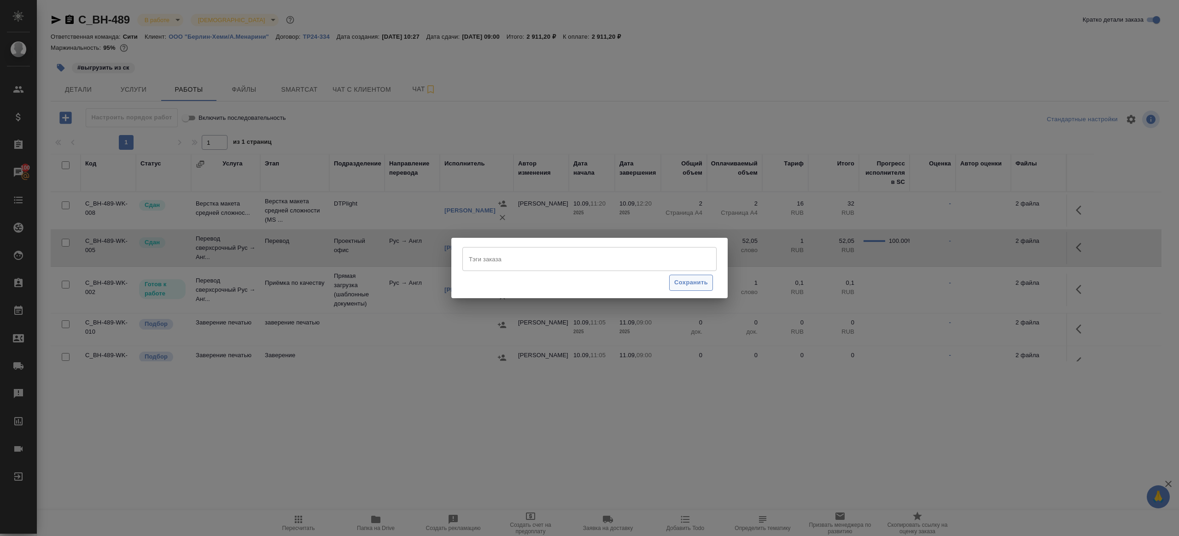
click at [690, 283] on span "Сохранить" at bounding box center [691, 282] width 34 height 11
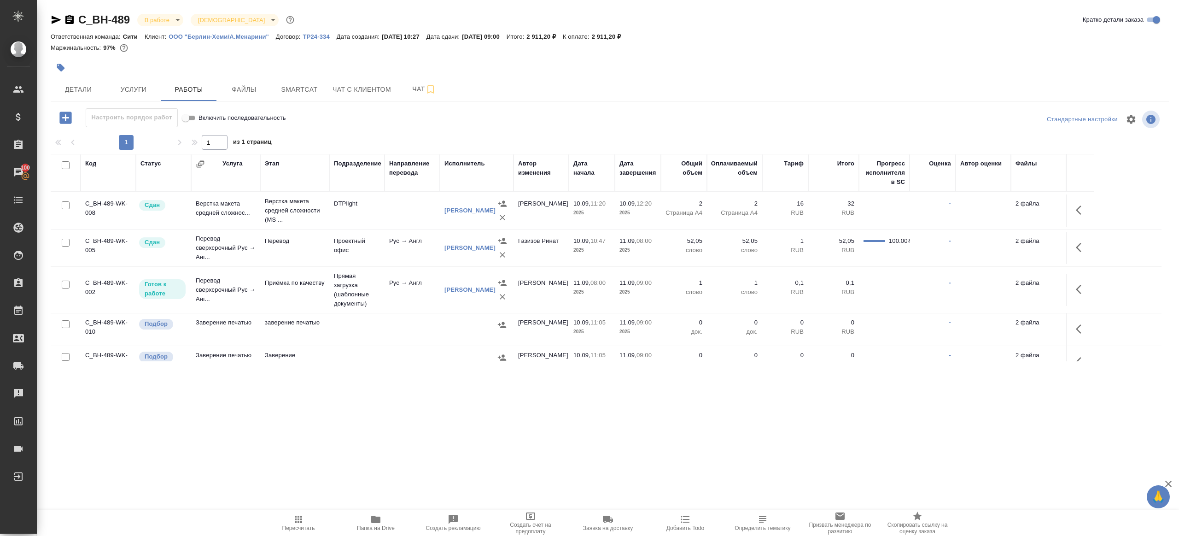
click at [299, 515] on icon "button" at bounding box center [298, 519] width 11 height 11
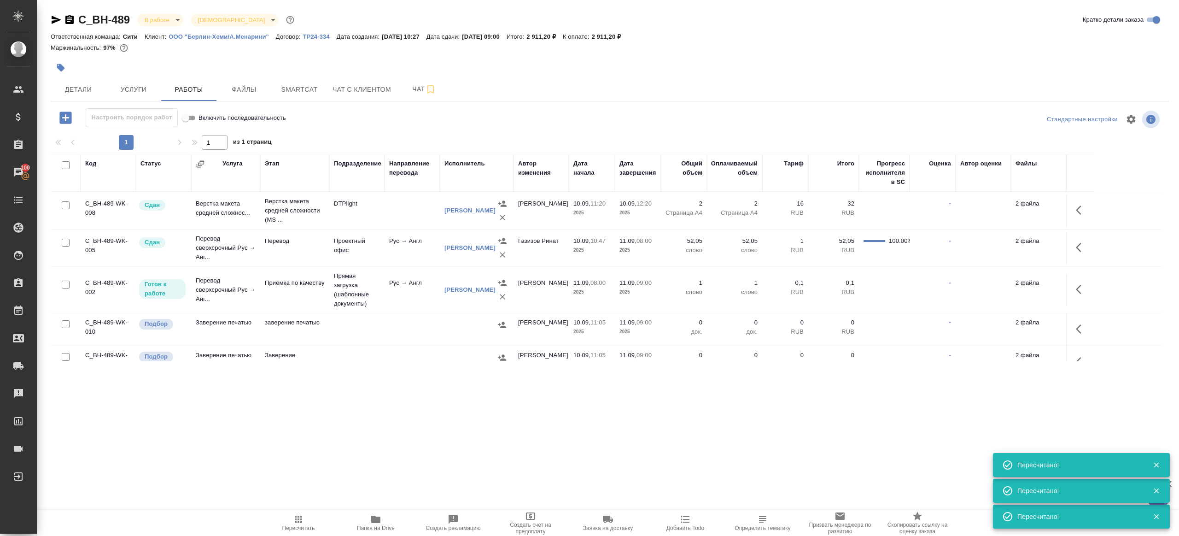
click at [294, 523] on icon "button" at bounding box center [298, 519] width 11 height 11
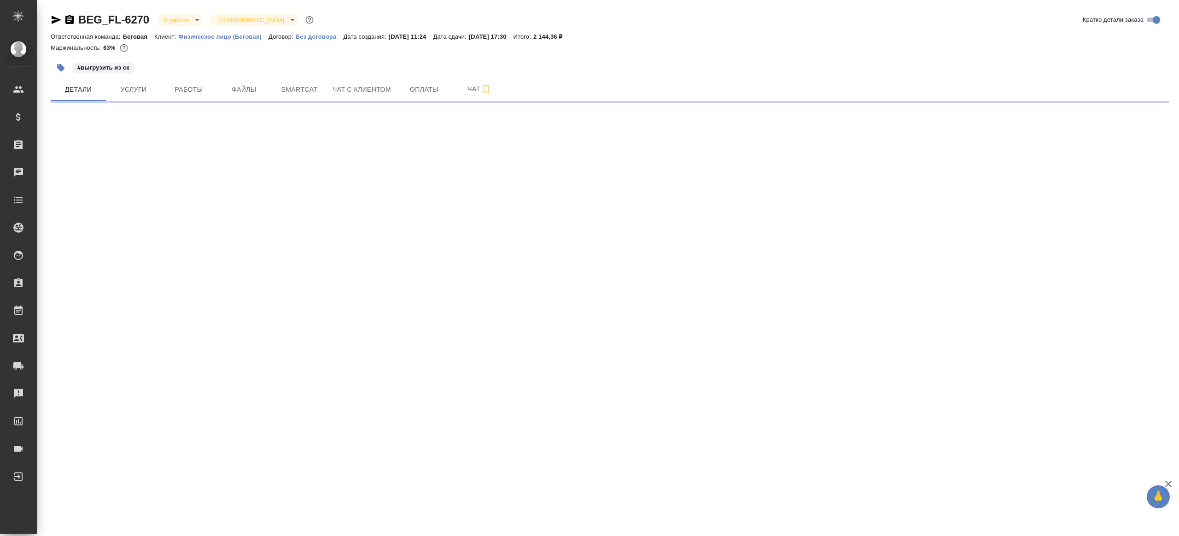
select select "RU"
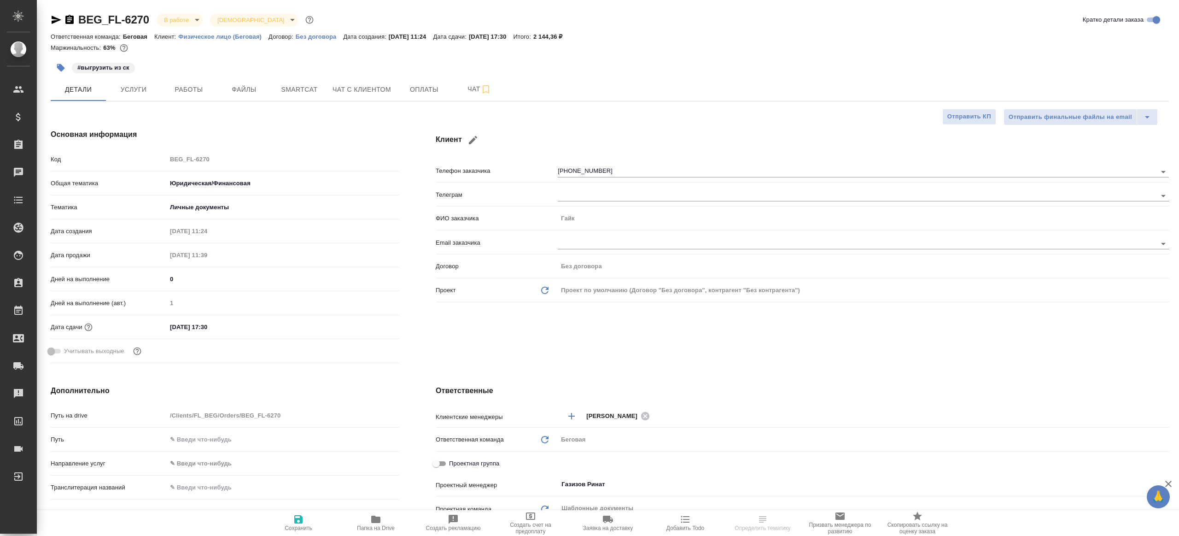
type textarea "x"
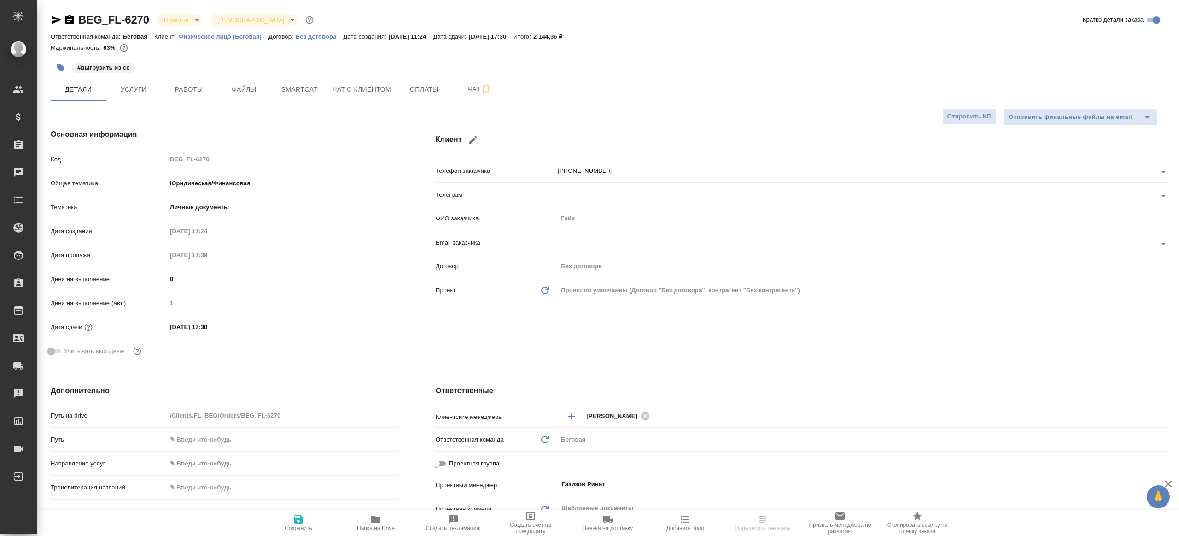
type textarea "x"
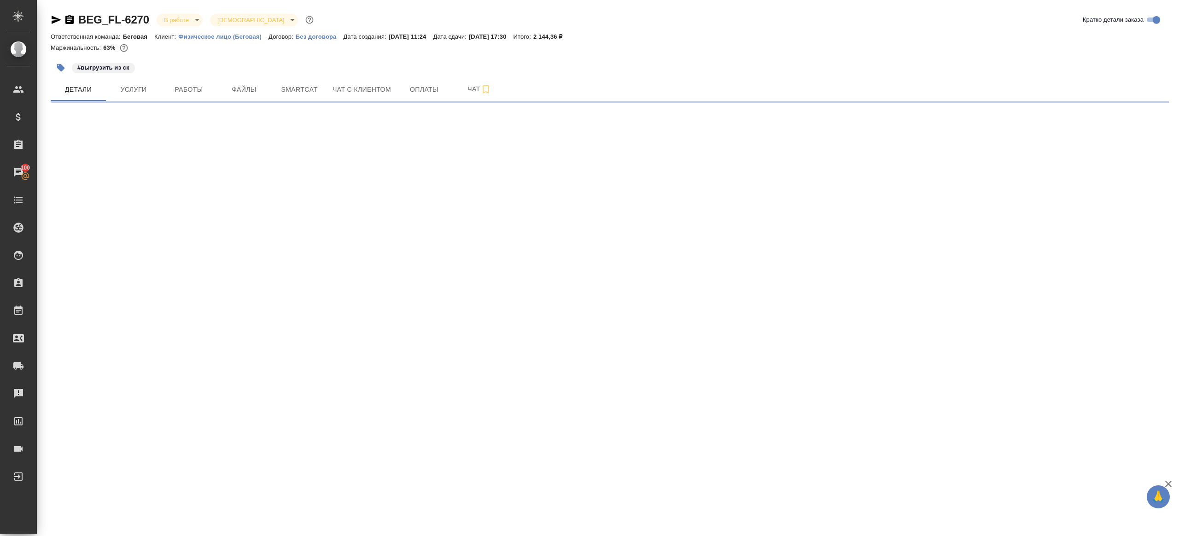
select select "RU"
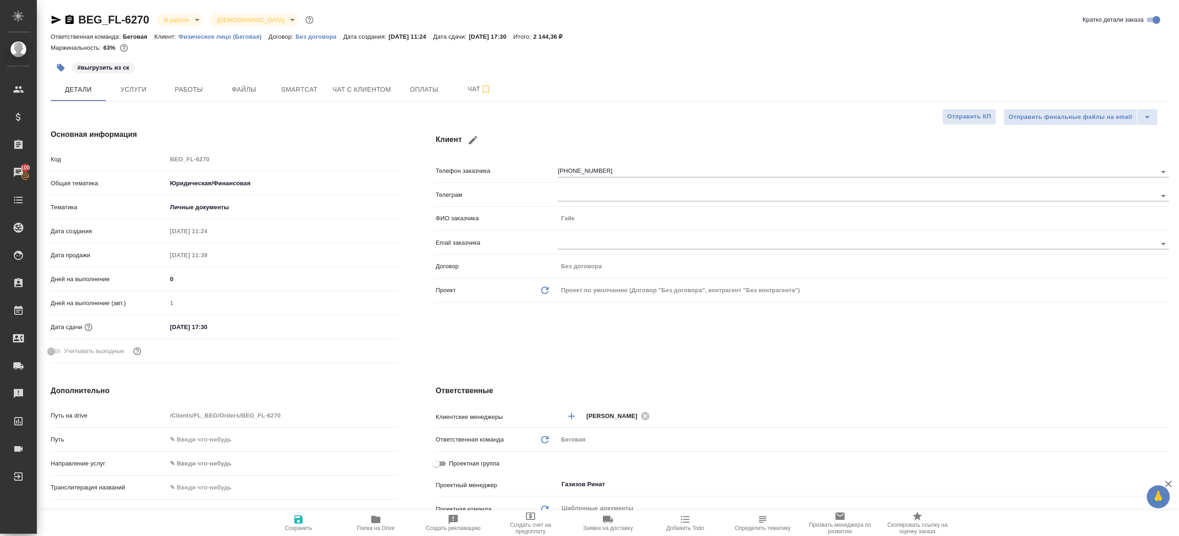
type textarea "x"
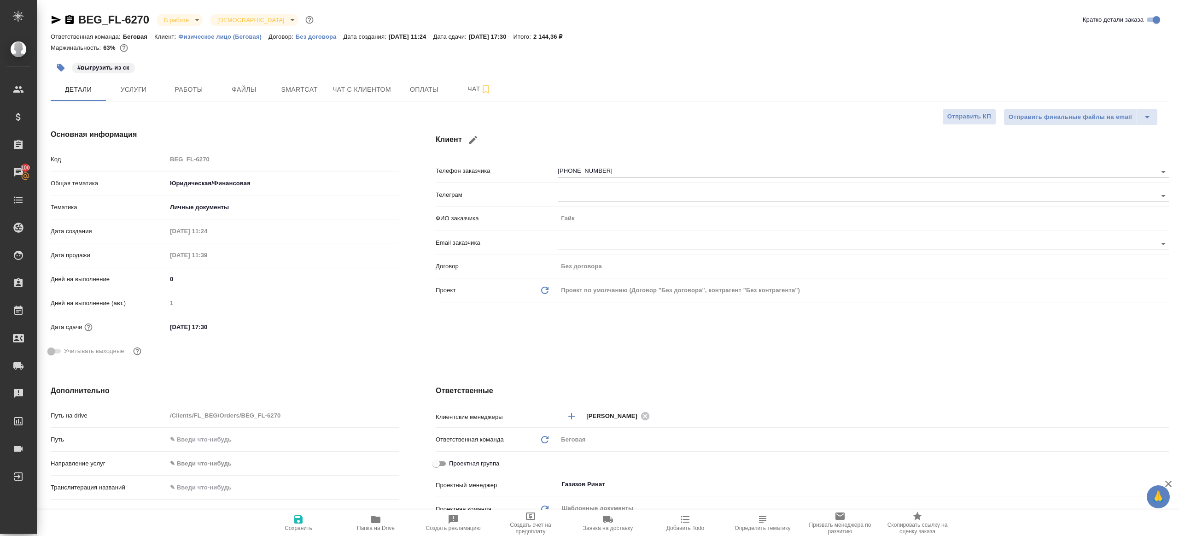
type textarea "x"
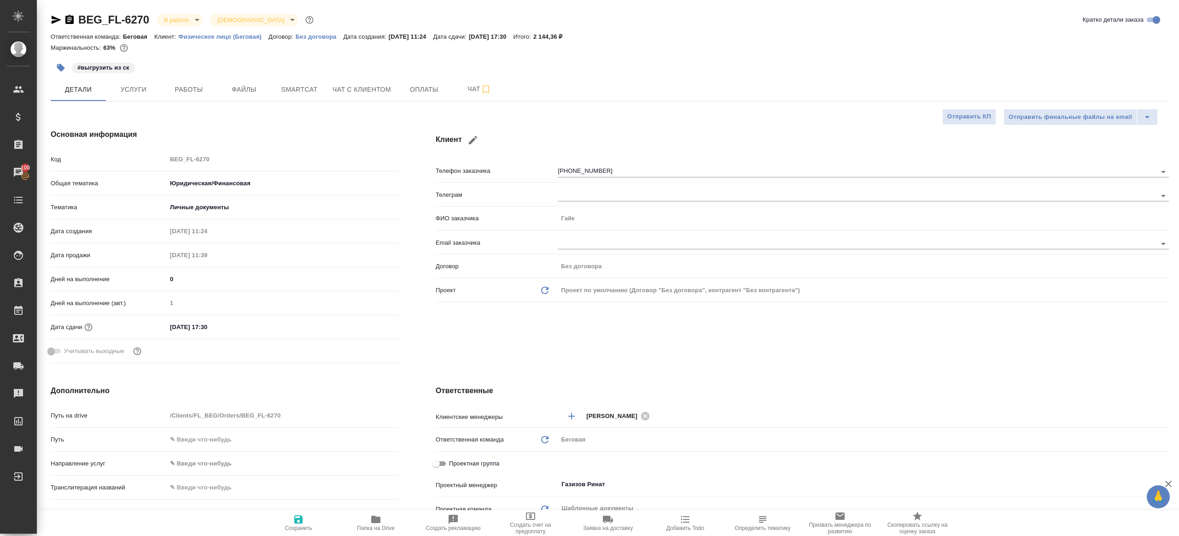
type textarea "x"
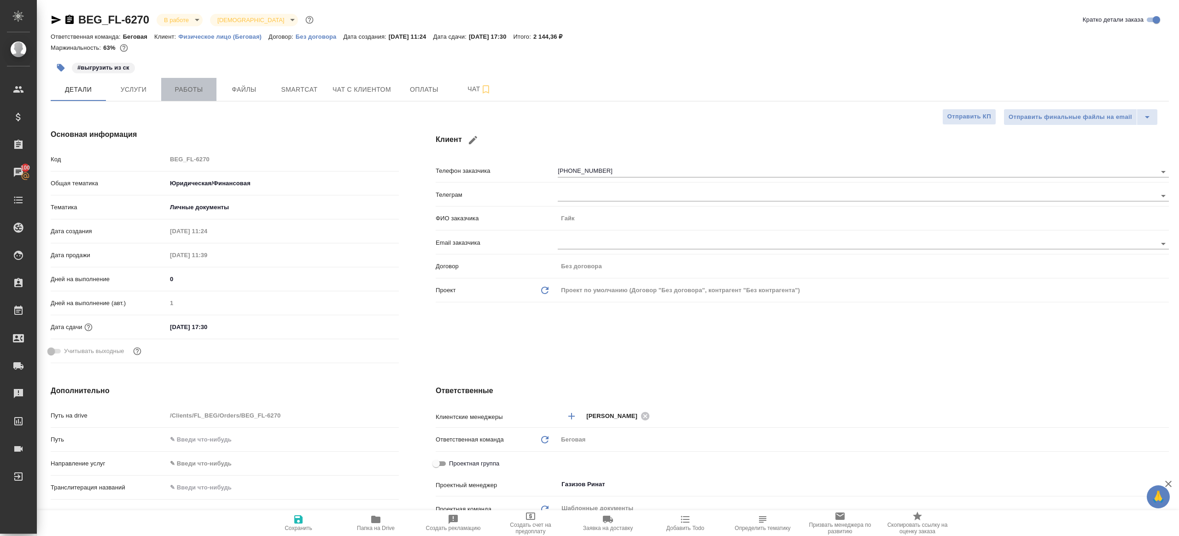
click at [200, 89] on span "Работы" at bounding box center [189, 90] width 44 height 12
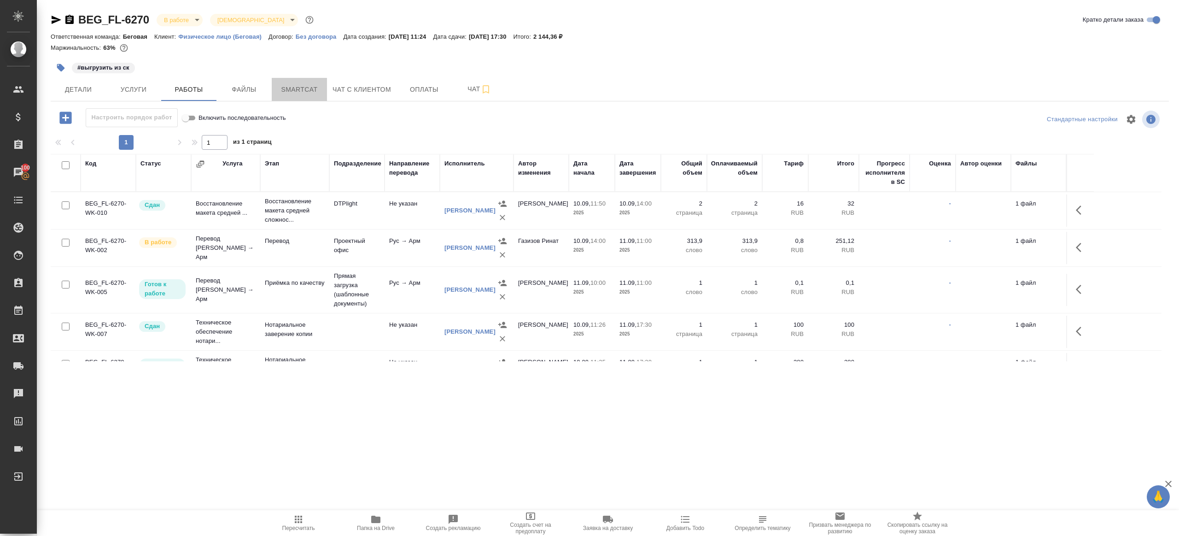
click at [308, 89] on span "Smartcat" at bounding box center [299, 90] width 44 height 12
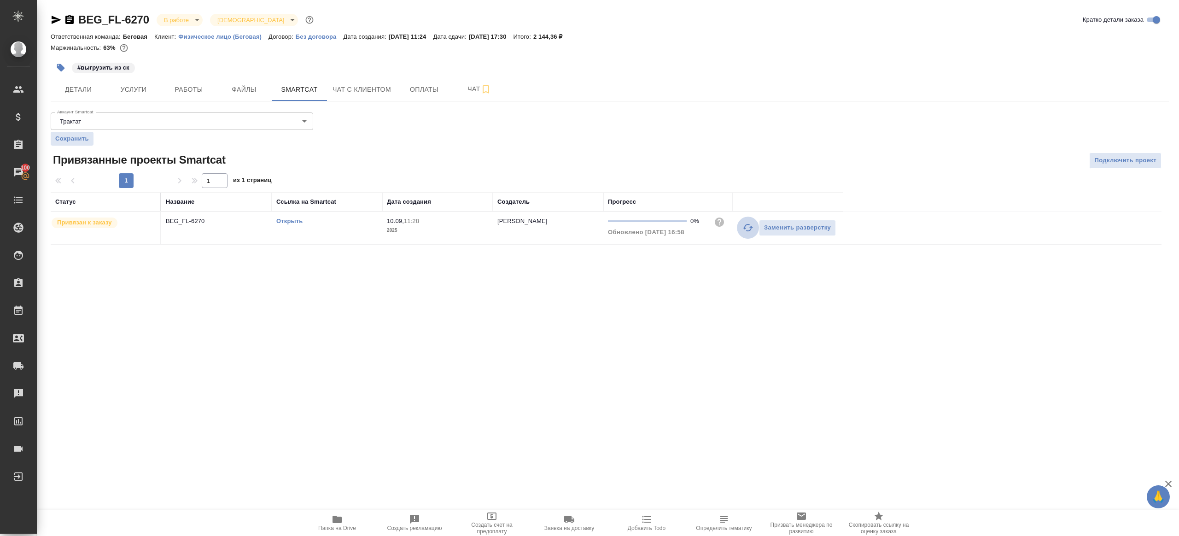
click at [746, 224] on icon "button" at bounding box center [748, 227] width 11 height 11
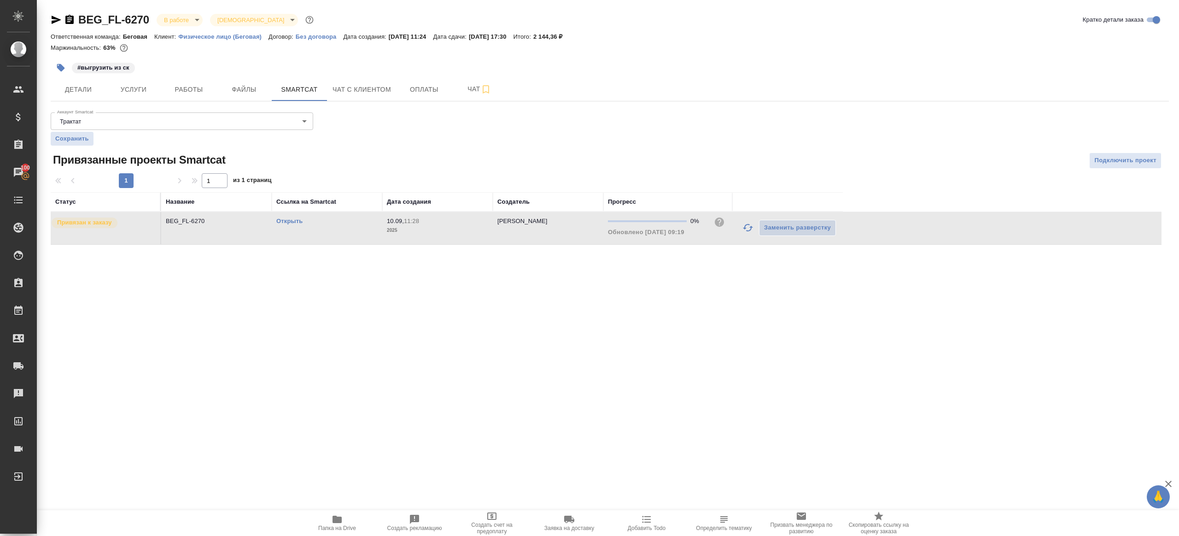
click at [748, 231] on icon "button" at bounding box center [748, 227] width 11 height 11
click at [678, 349] on div ".cls-1 fill:#fff; AWATERA [PERSON_NAME] Клиенты Спецификации Заказы 100 Чаты To…" at bounding box center [589, 268] width 1179 height 536
click at [207, 94] on span "Работы" at bounding box center [189, 90] width 44 height 12
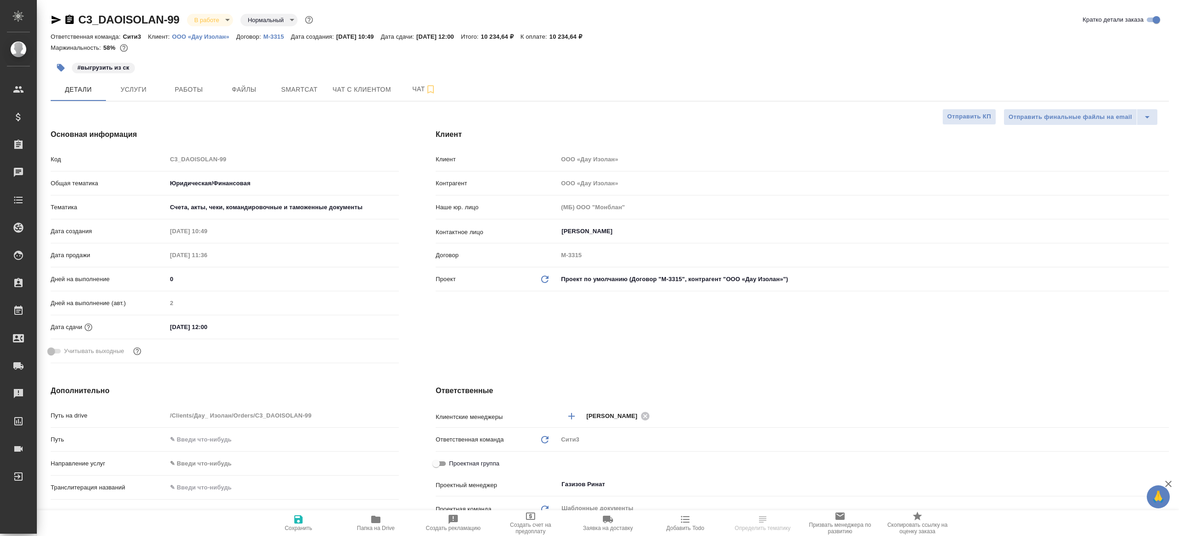
select select "RU"
type textarea "x"
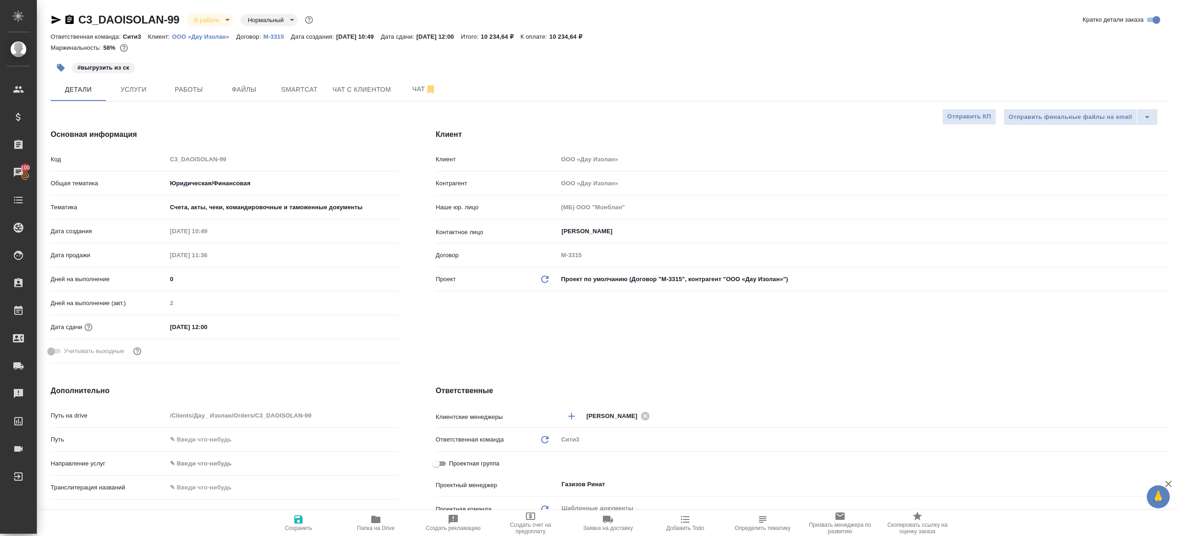
type textarea "x"
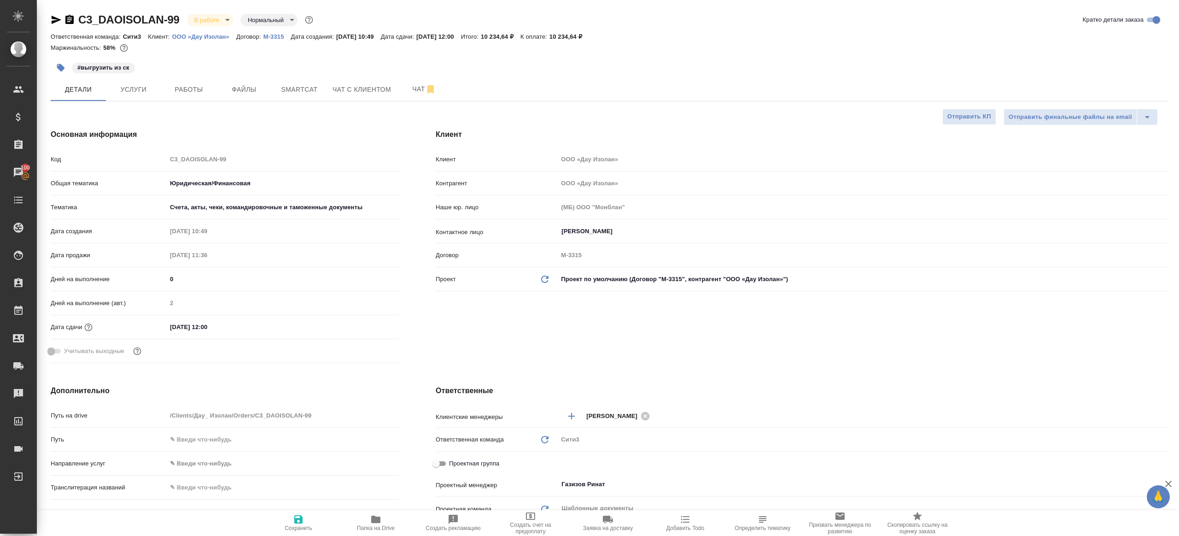
type textarea "x"
click at [197, 88] on span "Работы" at bounding box center [189, 90] width 44 height 12
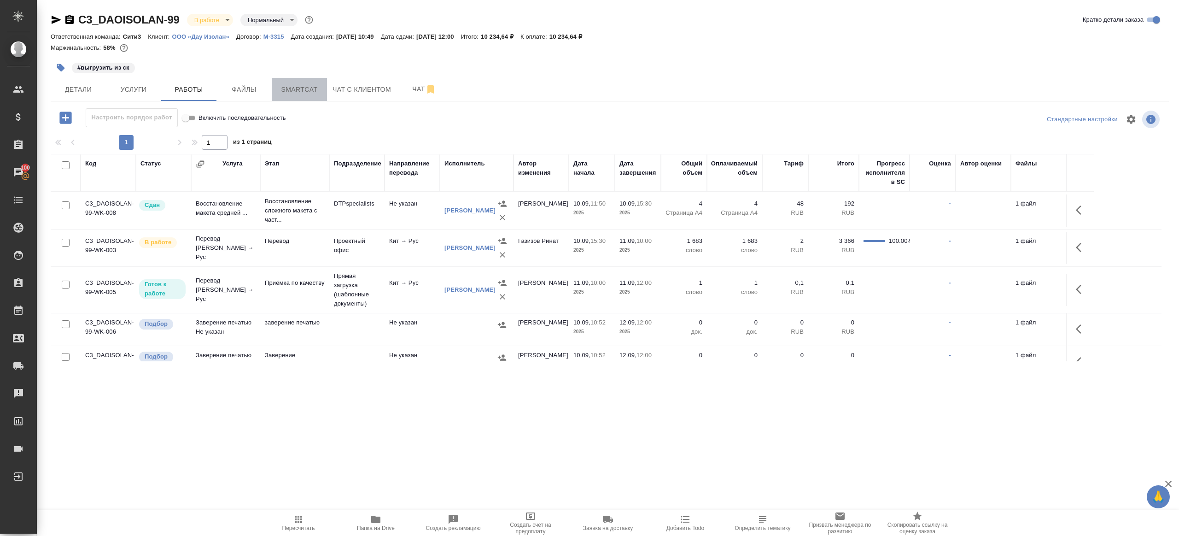
click at [307, 93] on span "Smartcat" at bounding box center [299, 90] width 44 height 12
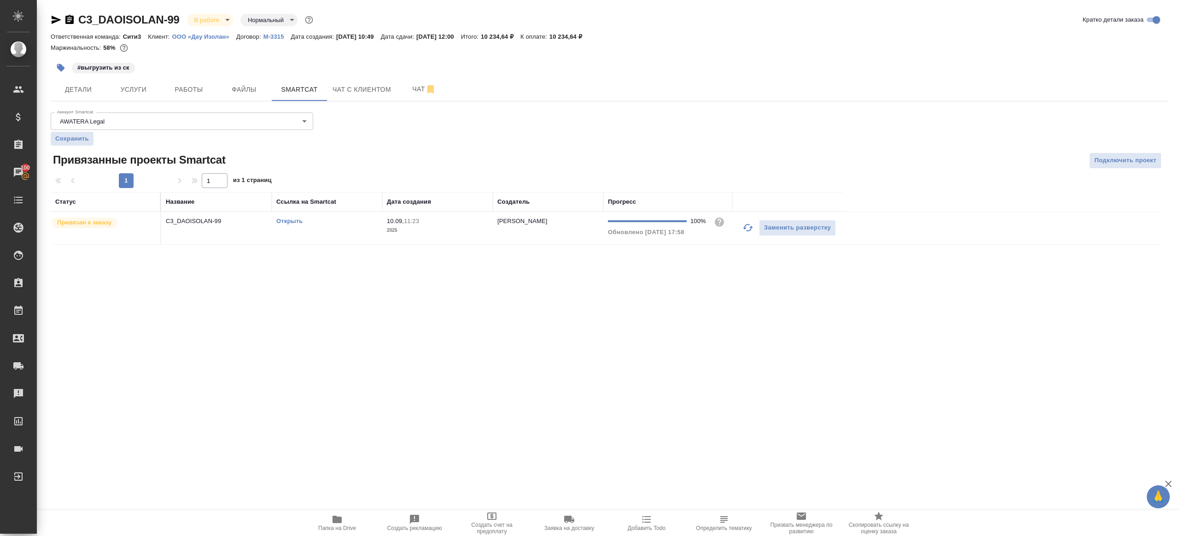
click at [286, 223] on link "Открыть" at bounding box center [289, 220] width 26 height 7
drag, startPoint x: 210, startPoint y: 89, endPoint x: 223, endPoint y: 103, distance: 19.2
click at [210, 89] on span "Работы" at bounding box center [189, 90] width 44 height 12
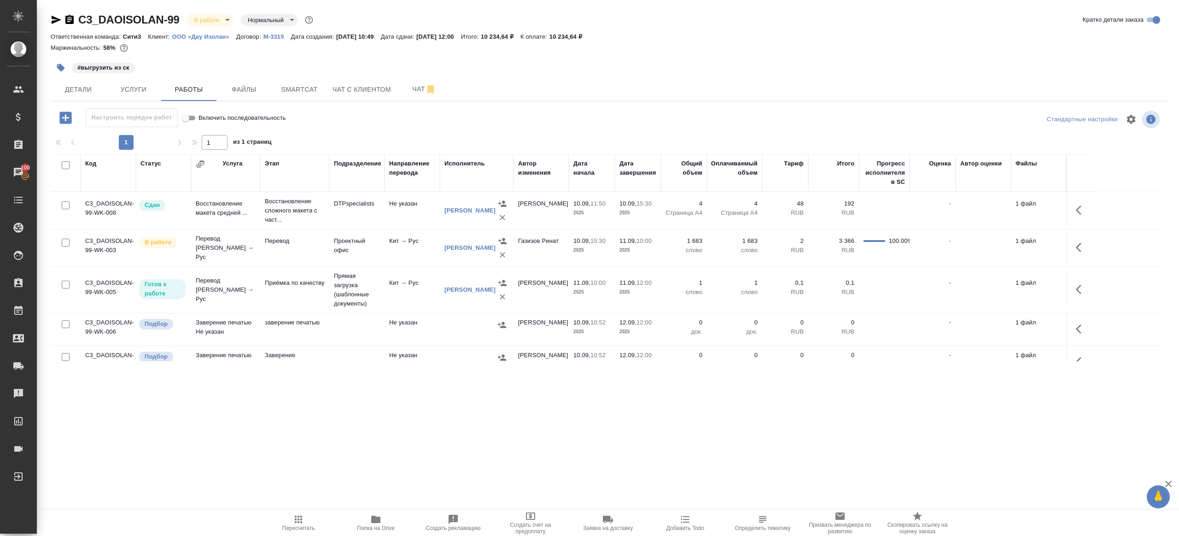
click at [366, 519] on span "Папка на Drive" at bounding box center [376, 523] width 66 height 18
click at [971, 449] on div ".cls-1 fill:#fff; AWATERA [PERSON_NAME] Клиенты Спецификации Заказы 100 Чаты To…" at bounding box center [589, 268] width 1179 height 536
click at [1087, 244] on button "button" at bounding box center [1081, 247] width 22 height 22
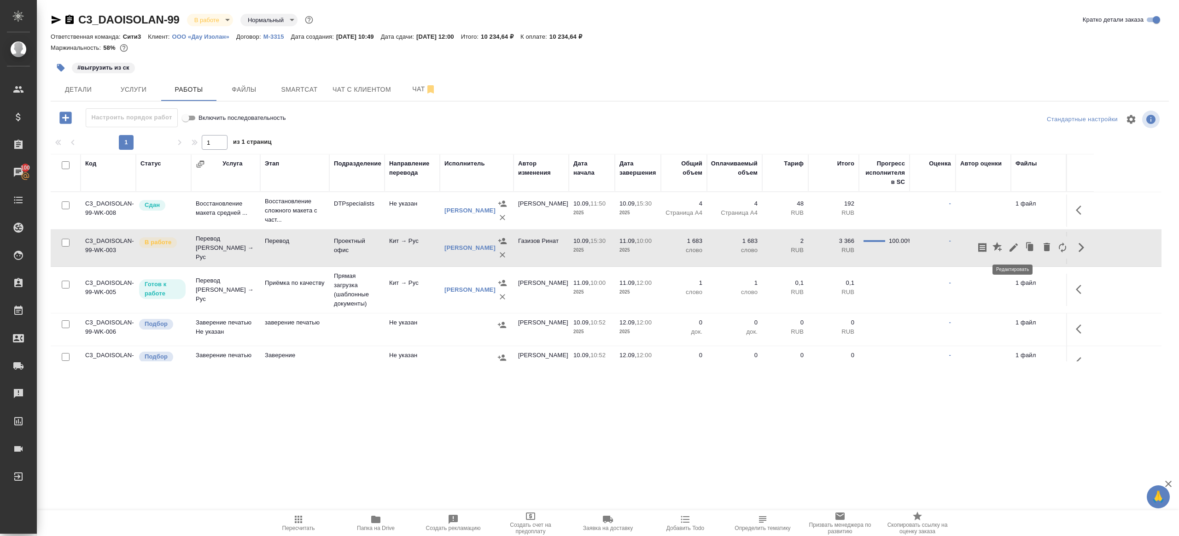
click at [1016, 240] on button "button" at bounding box center [1014, 247] width 16 height 22
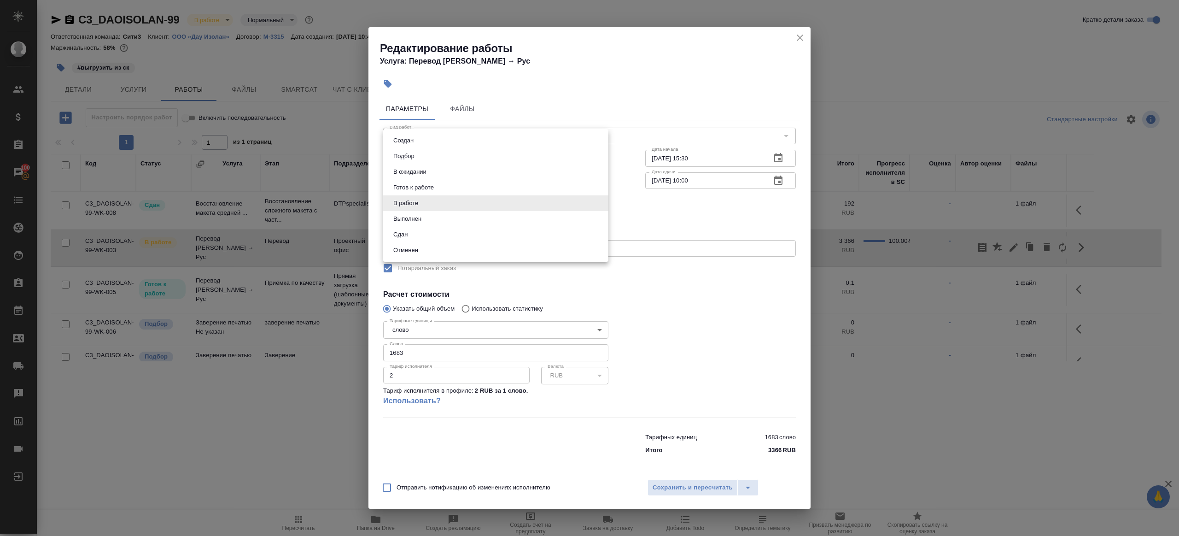
click at [437, 201] on body "🙏 .cls-1 fill:#fff; AWATERA [PERSON_NAME] Клиенты Спецификации Заказы 100 Чаты …" at bounding box center [589, 268] width 1179 height 536
click at [427, 236] on li "Сдан" at bounding box center [495, 235] width 225 height 16
type input "closed"
click at [428, 354] on input "1683" at bounding box center [495, 352] width 225 height 17
paste input "10.85"
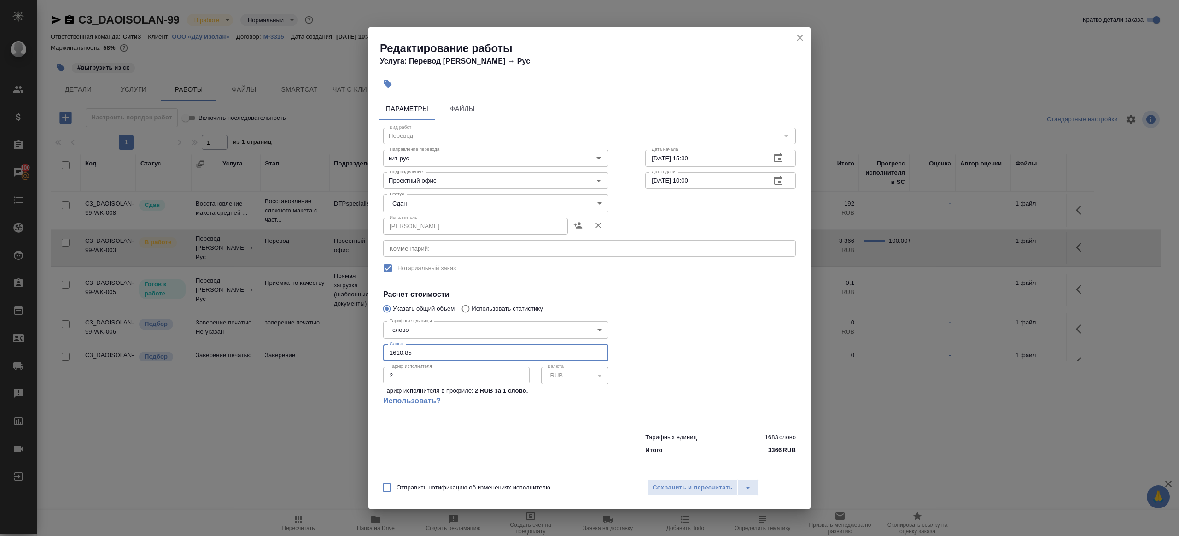
type input "1610.85"
click at [707, 318] on div at bounding box center [720, 367] width 187 height 137
click at [711, 491] on span "Сохранить и пересчитать" at bounding box center [693, 487] width 80 height 11
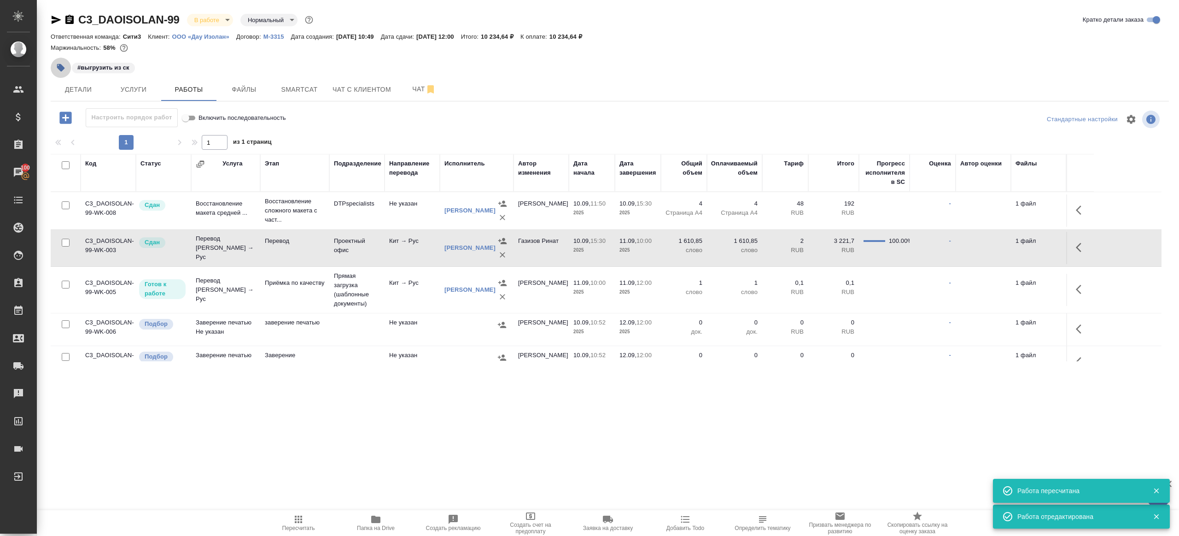
click at [60, 62] on button "button" at bounding box center [61, 68] width 20 height 20
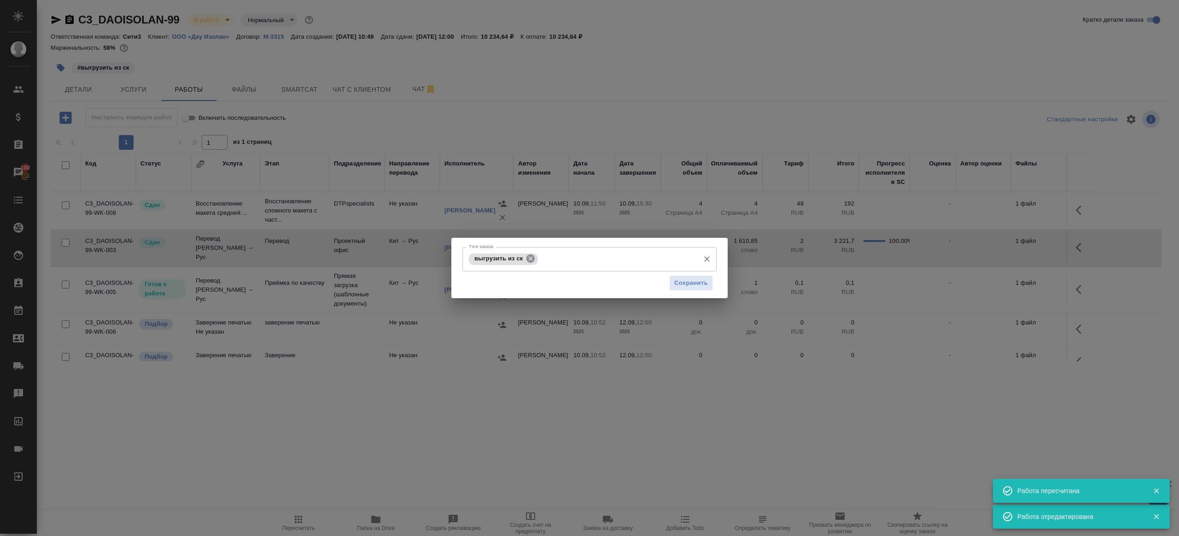
click at [534, 254] on icon at bounding box center [531, 258] width 10 height 10
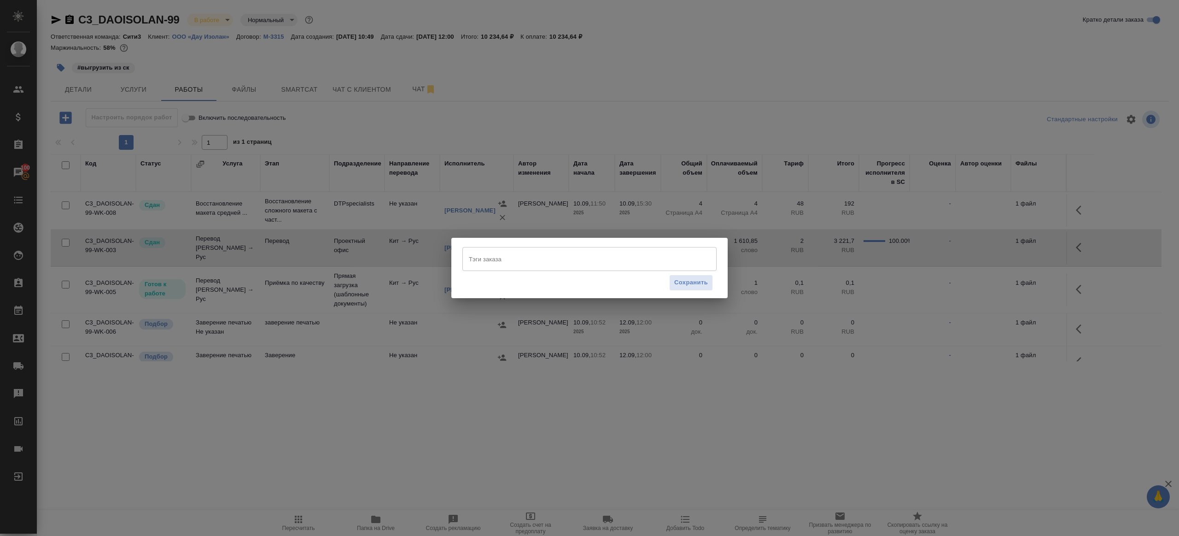
click at [672, 270] on div "Тэги заказа" at bounding box center [589, 259] width 254 height 24
click at [674, 288] on button "Сохранить" at bounding box center [691, 283] width 44 height 16
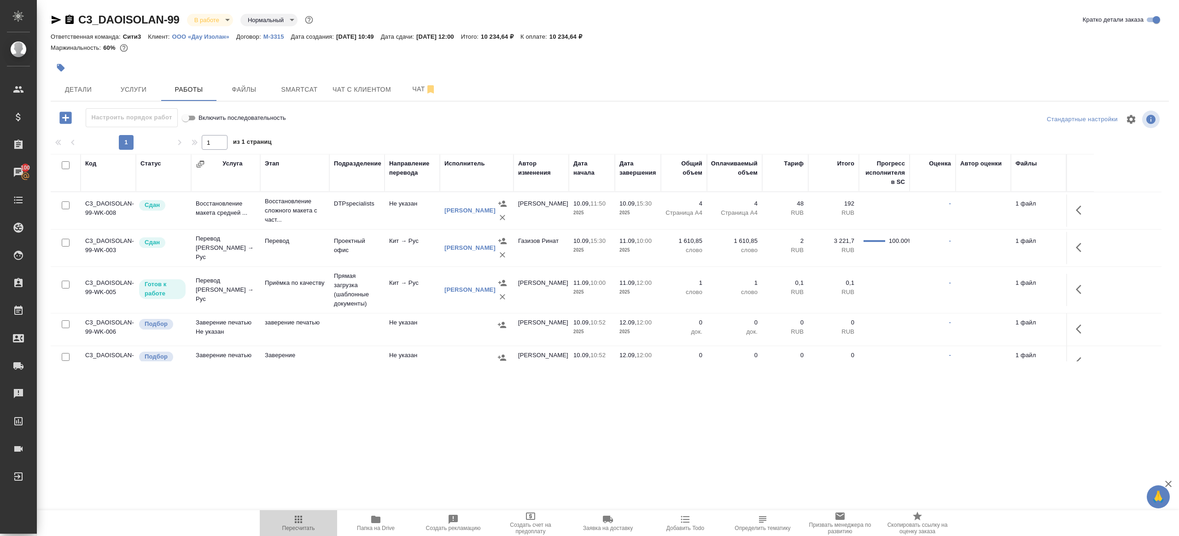
click at [295, 514] on icon "button" at bounding box center [298, 519] width 11 height 11
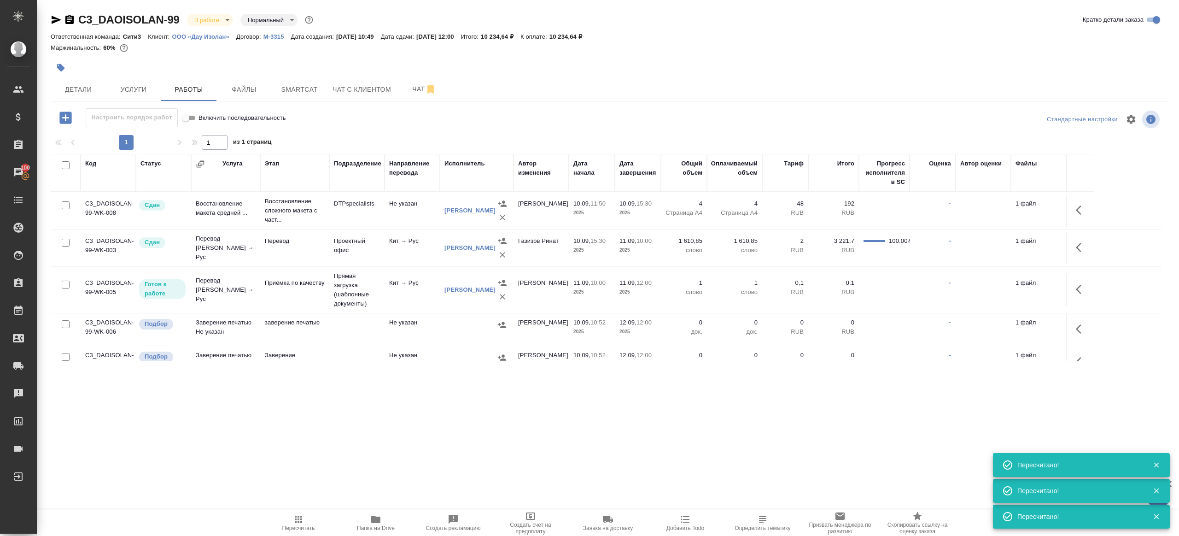
click at [300, 514] on icon "button" at bounding box center [298, 519] width 11 height 11
drag, startPoint x: 300, startPoint y: 514, endPoint x: 429, endPoint y: 345, distance: 213.0
click at [300, 514] on icon "button" at bounding box center [298, 519] width 11 height 11
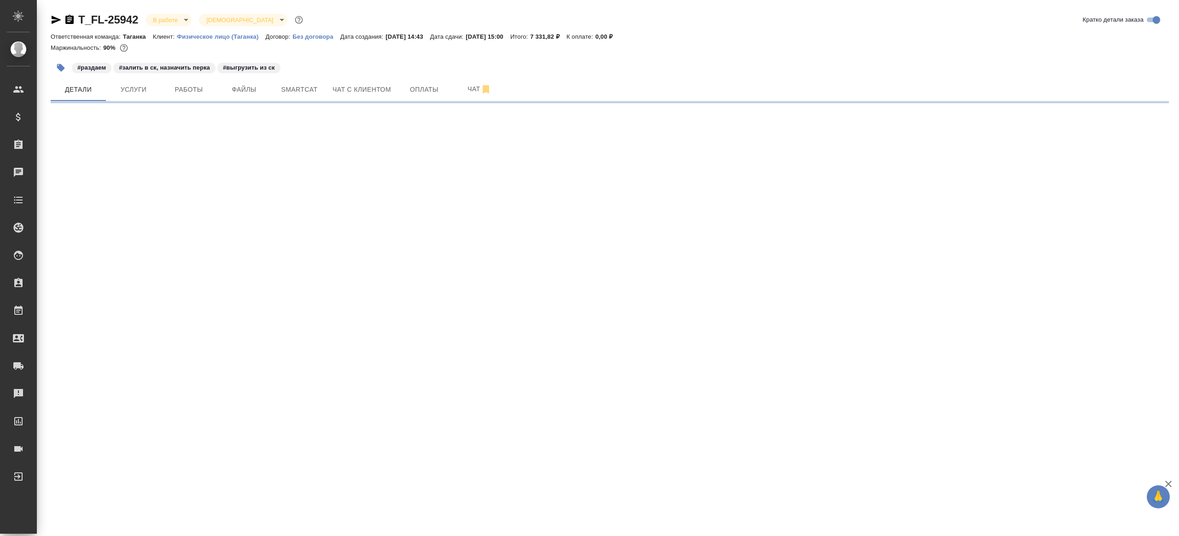
select select "RU"
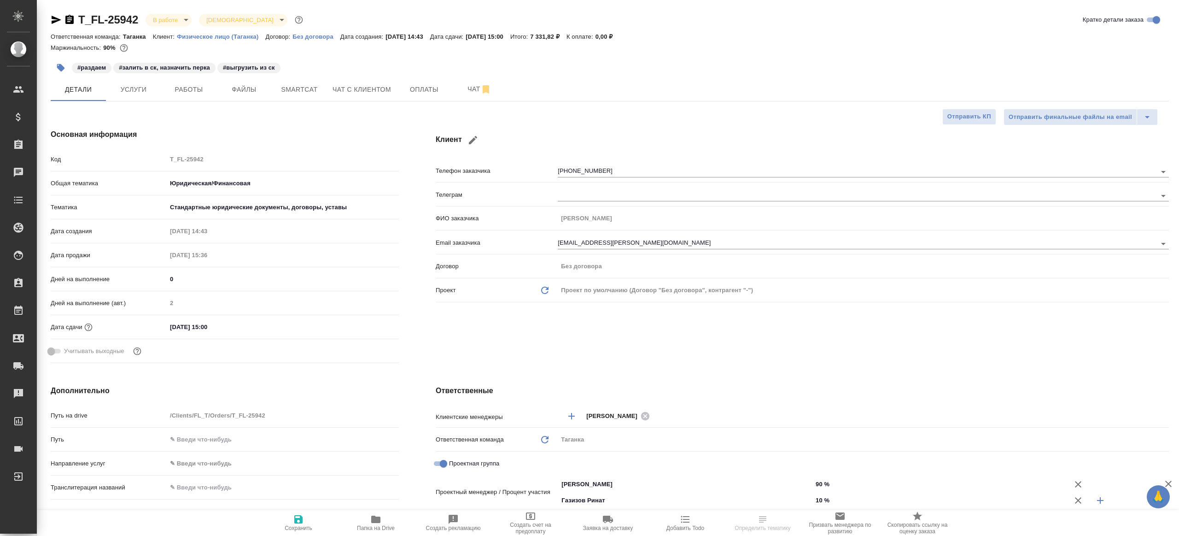
type textarea "x"
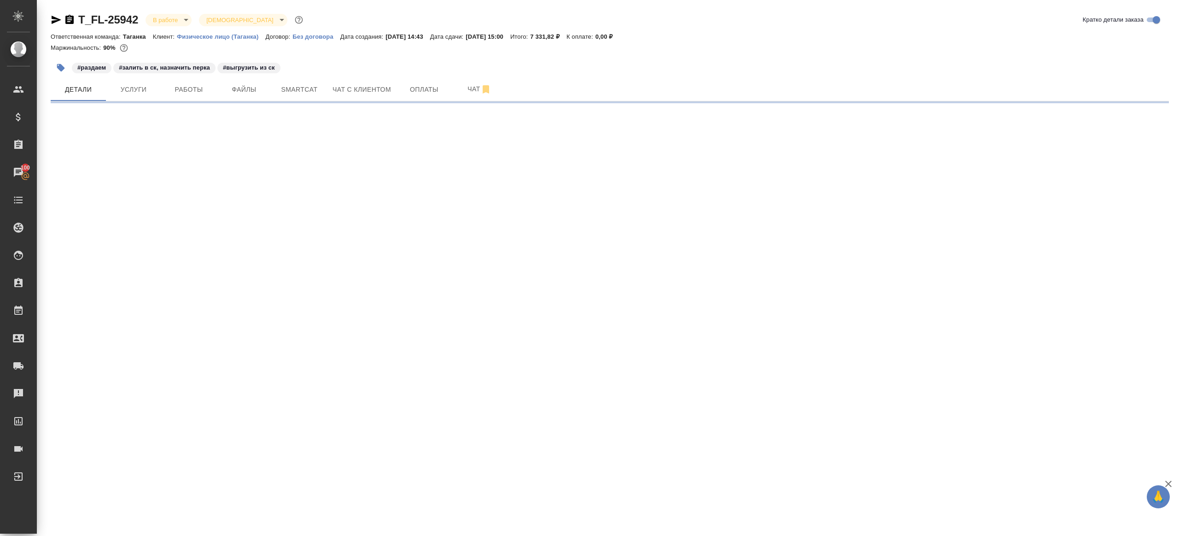
select select "RU"
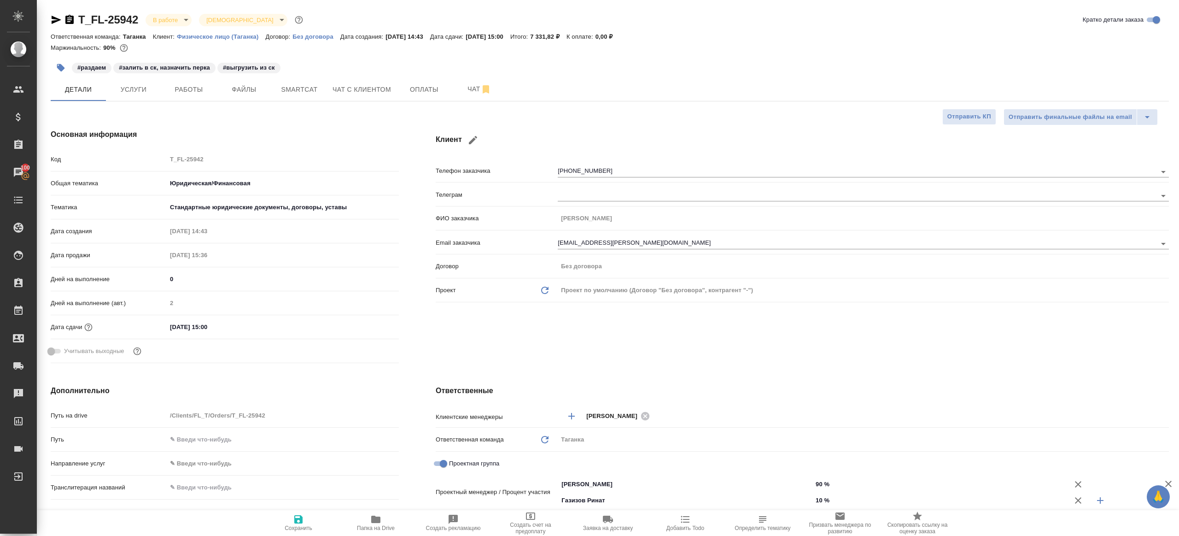
type textarea "x"
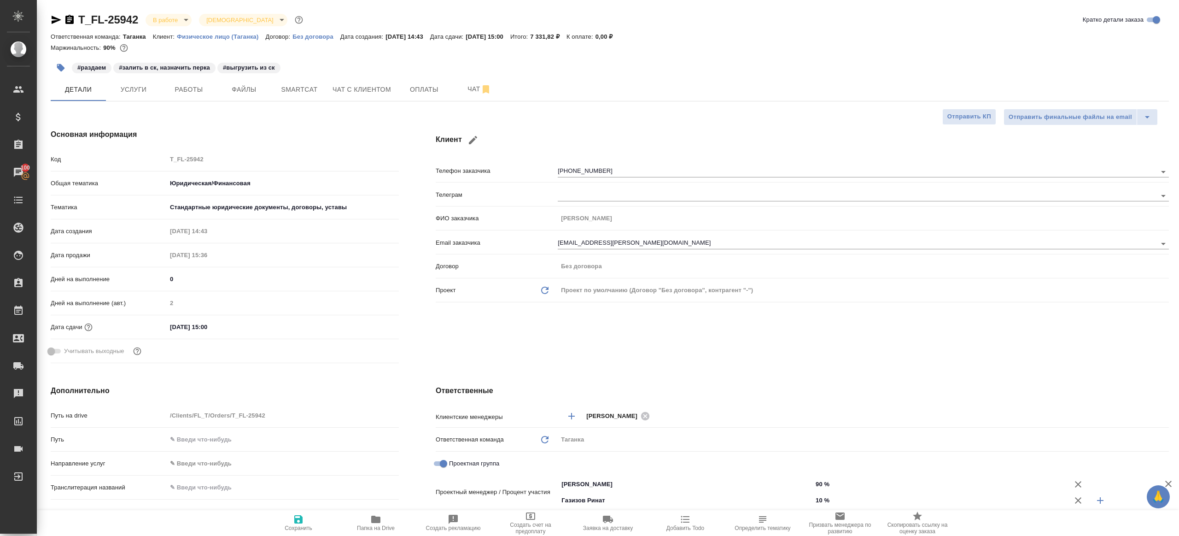
type textarea "x"
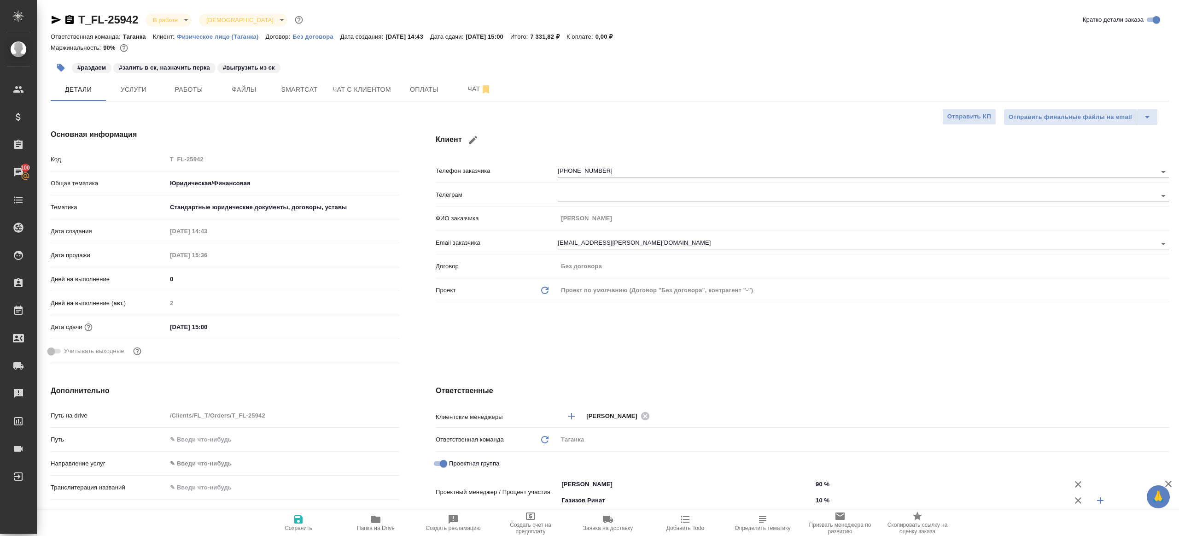
type textarea "x"
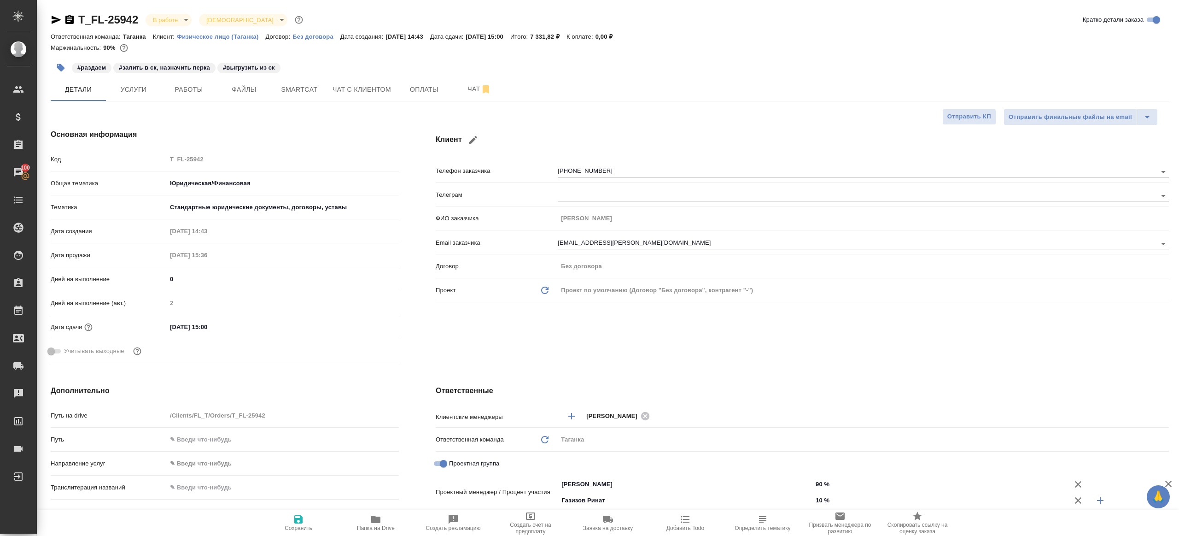
type textarea "x"
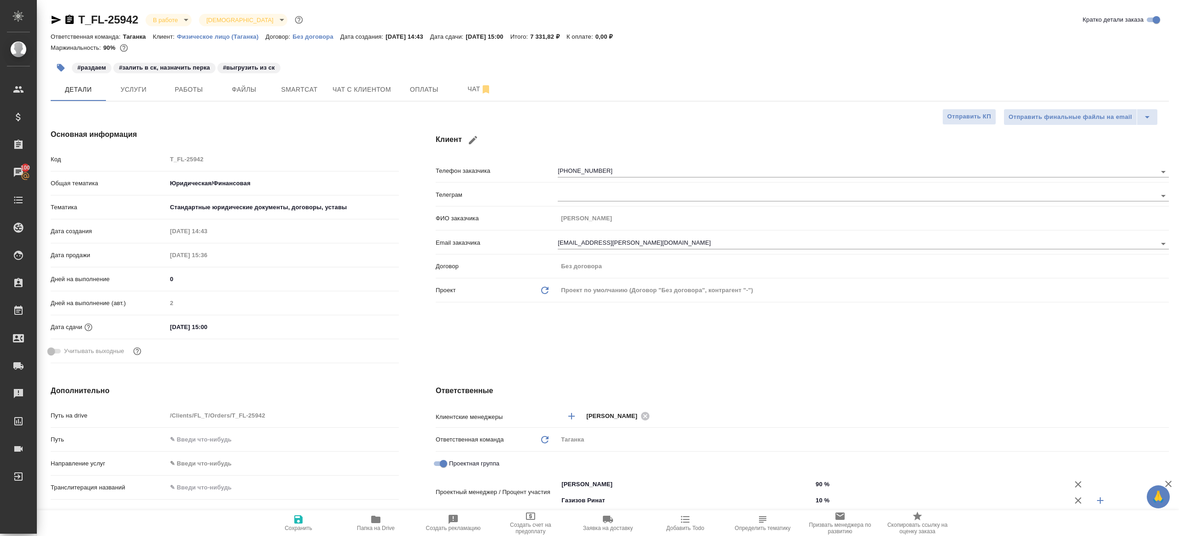
type textarea "x"
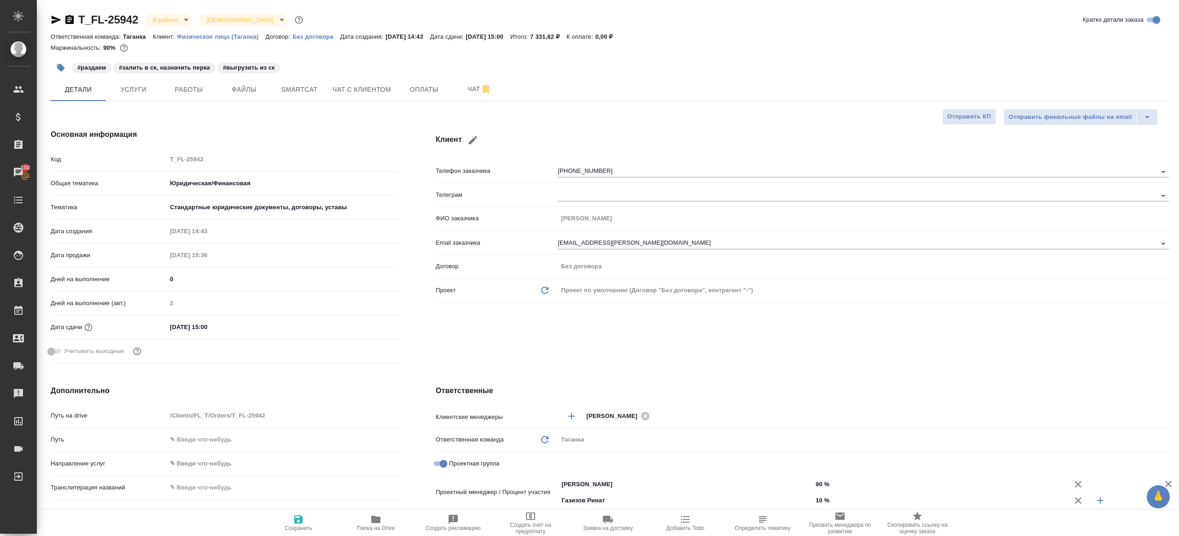
type textarea "x"
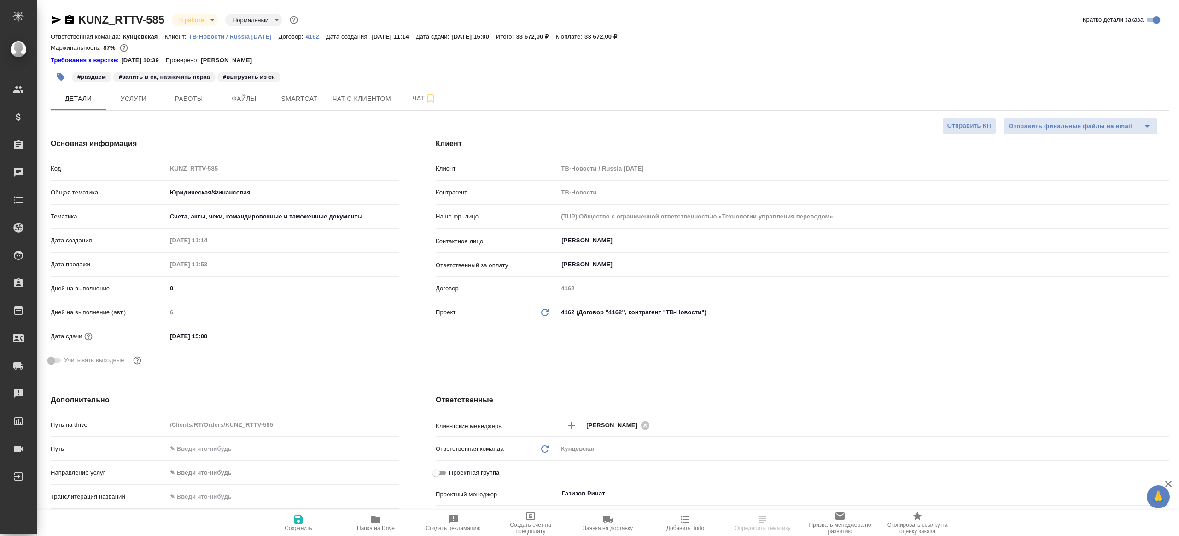
select select "RU"
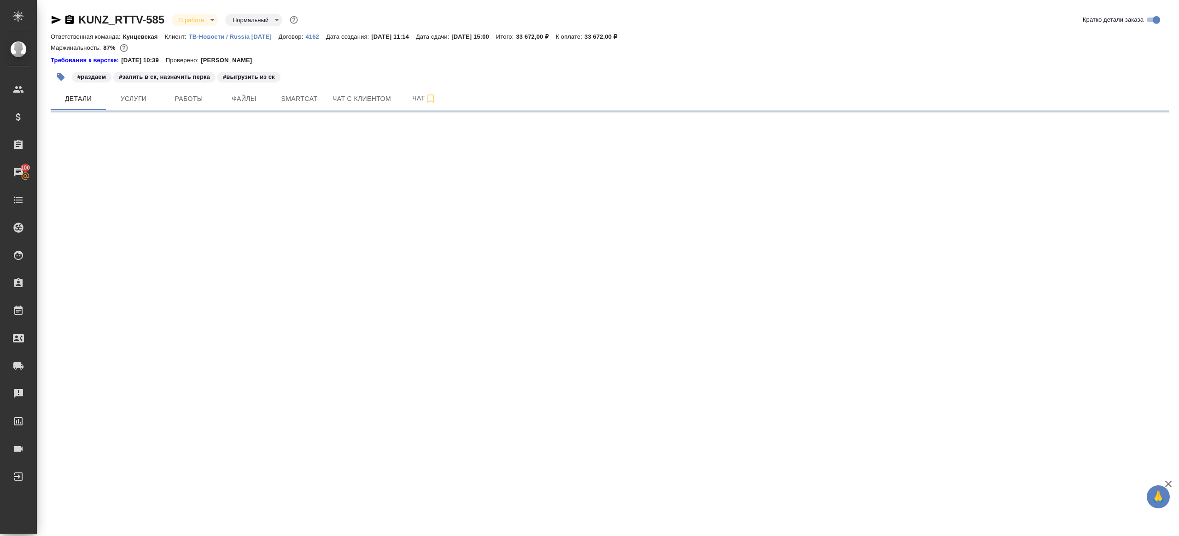
select select "RU"
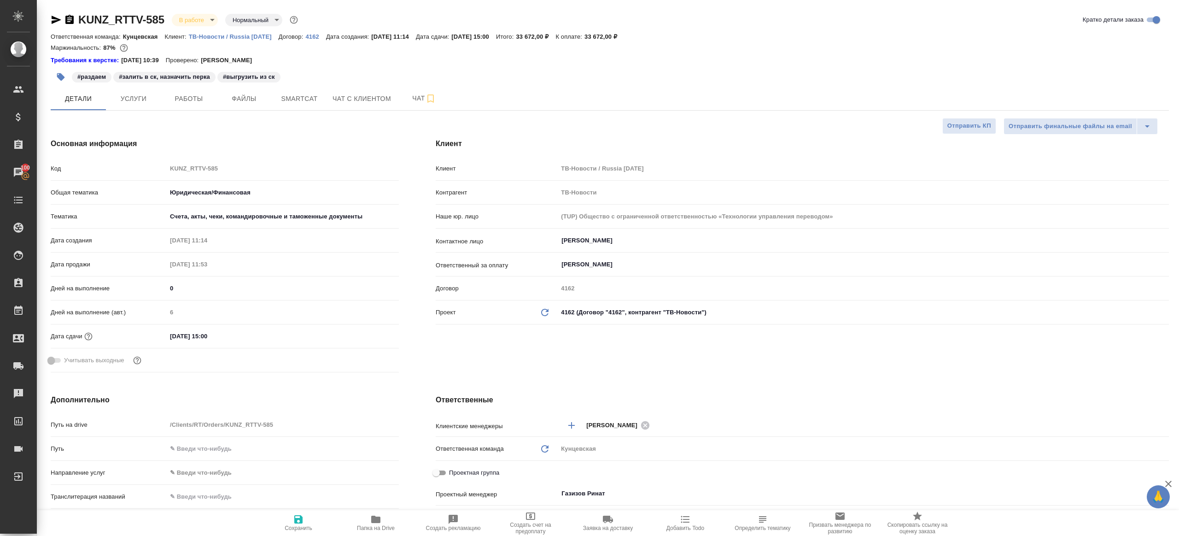
type textarea "x"
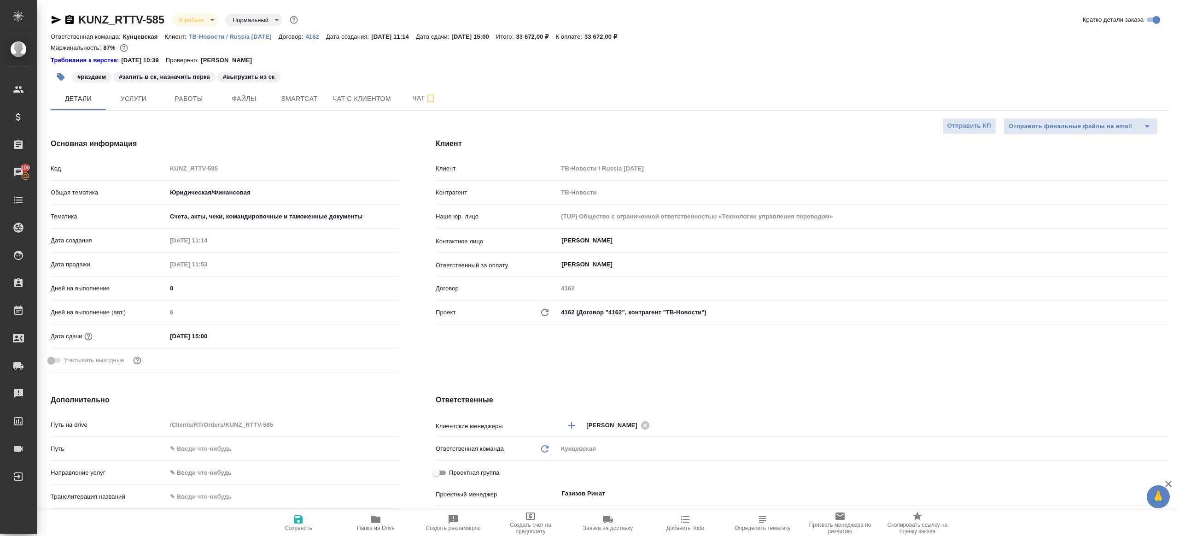
type textarea "x"
click at [169, 99] on span "Работы" at bounding box center [189, 99] width 44 height 12
select select "RU"
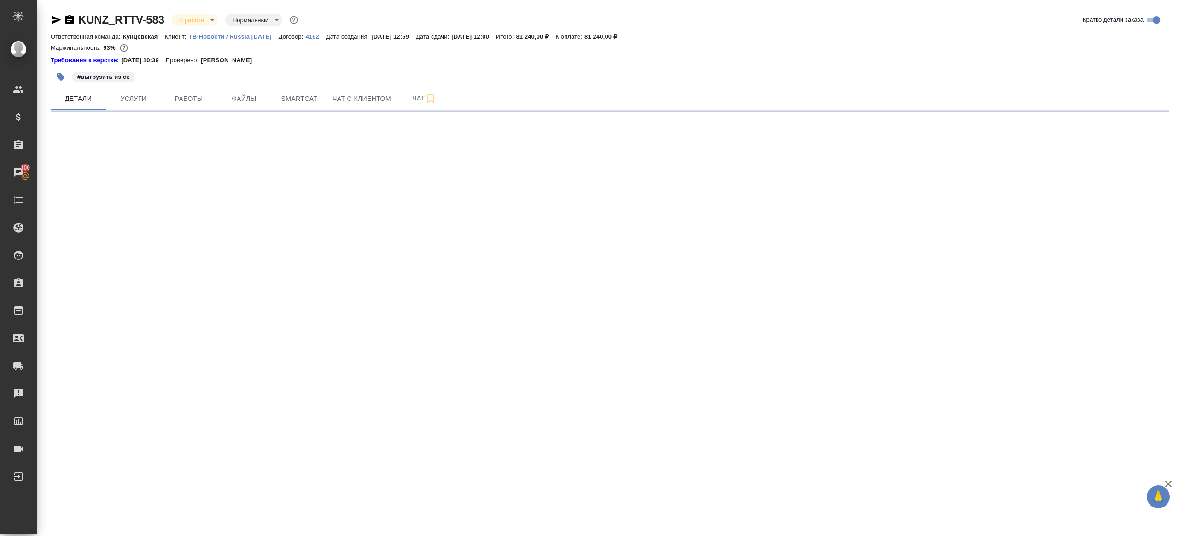
select select "RU"
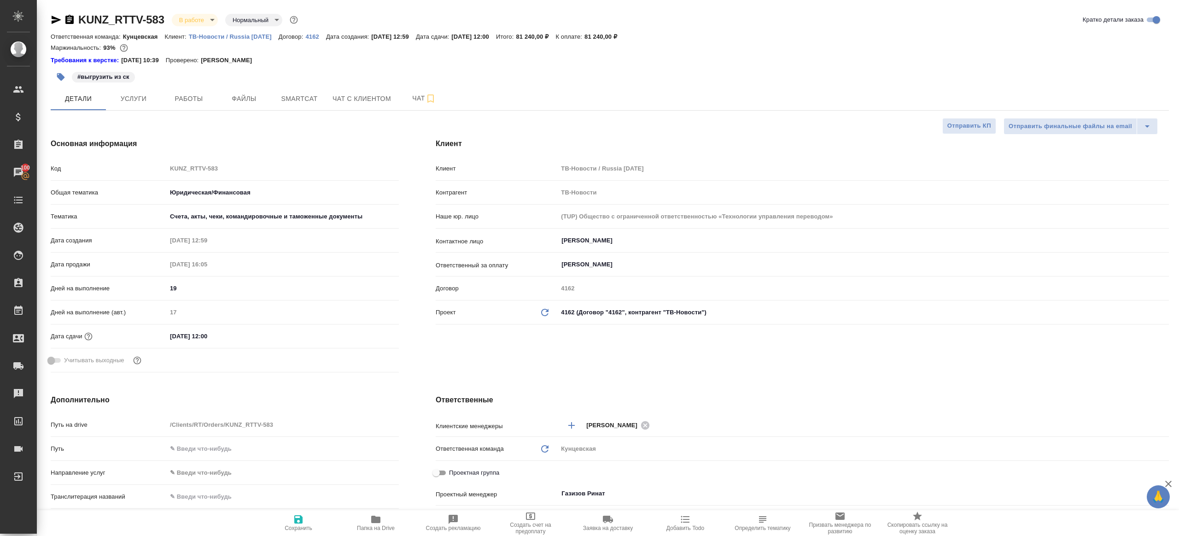
type textarea "x"
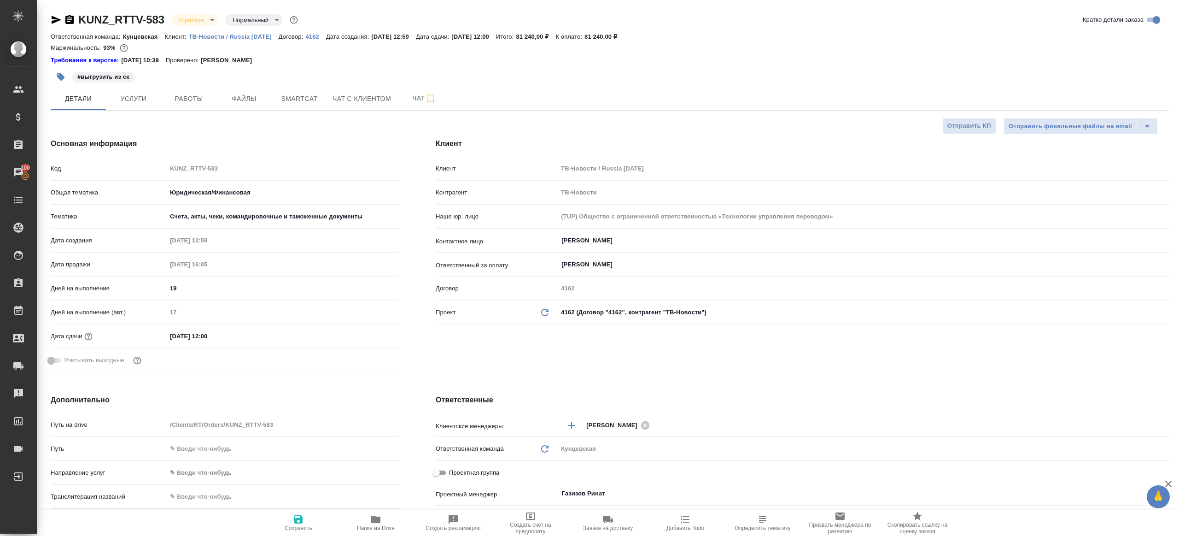
type textarea "x"
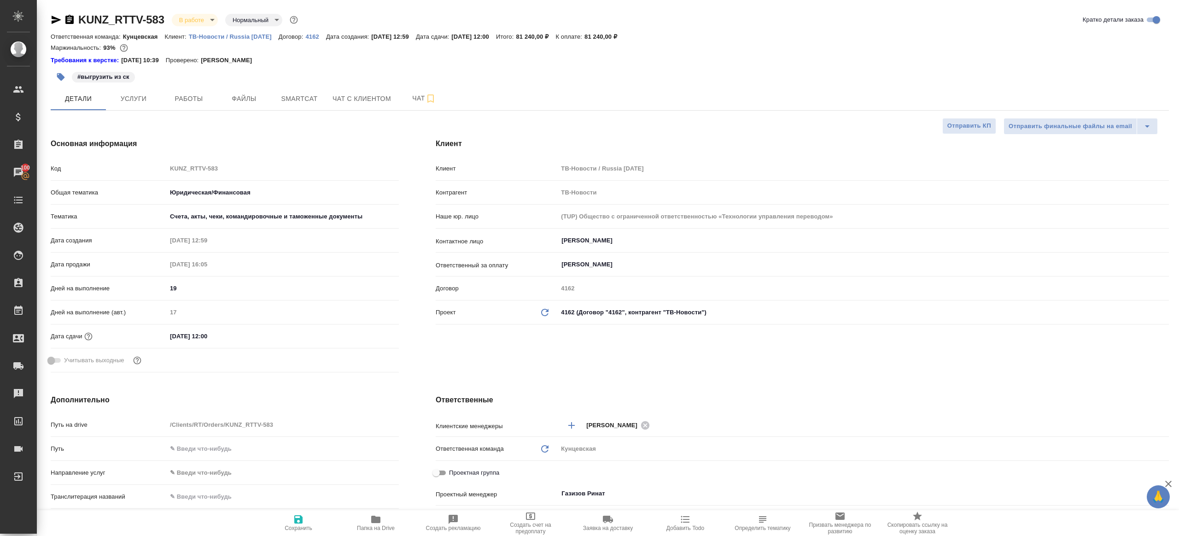
type textarea "x"
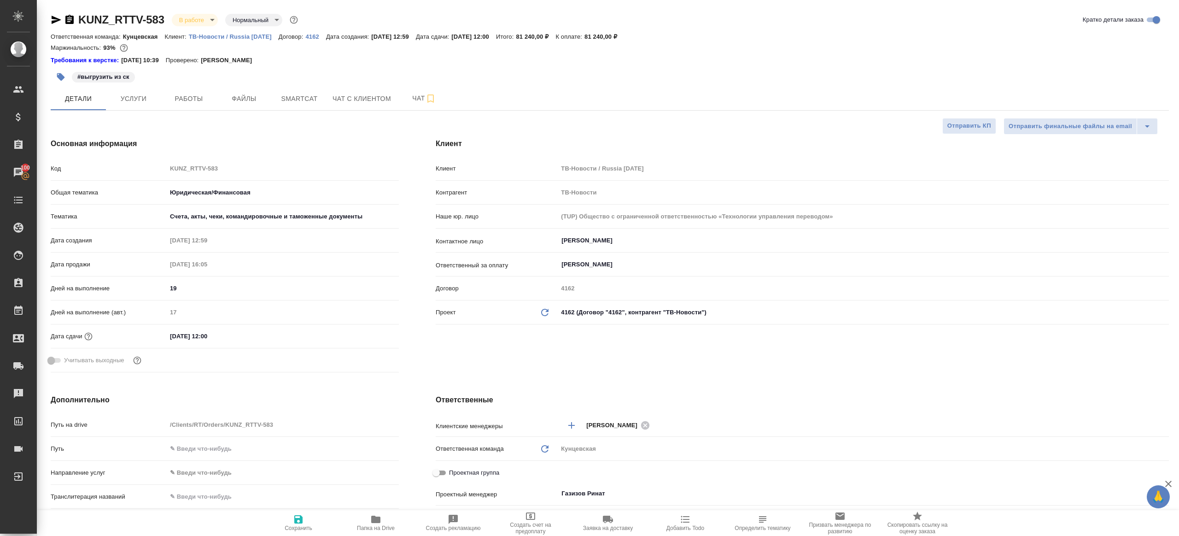
click at [198, 84] on div "#выгрузить из ск" at bounding box center [424, 77] width 746 height 20
click at [198, 102] on span "Работы" at bounding box center [189, 99] width 44 height 12
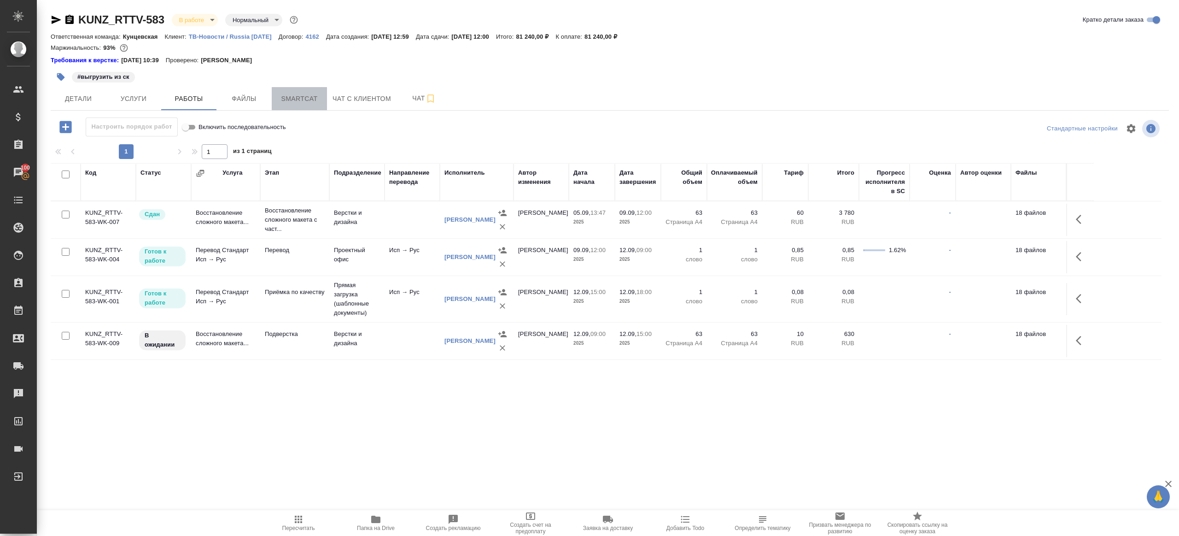
click at [295, 90] on button "Smartcat" at bounding box center [299, 98] width 55 height 23
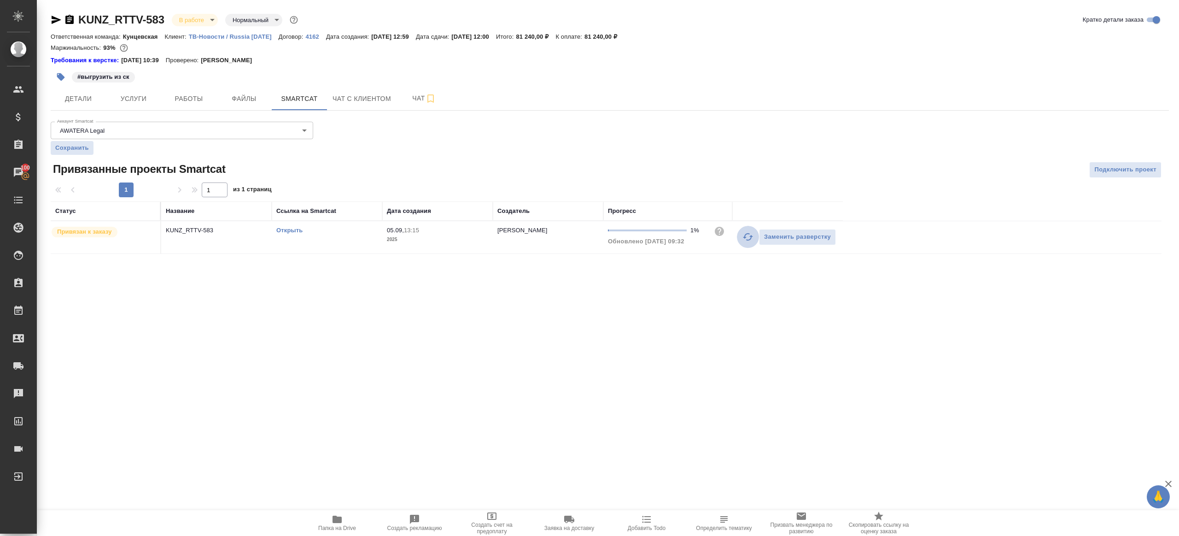
click at [749, 231] on icon "button" at bounding box center [748, 236] width 11 height 11
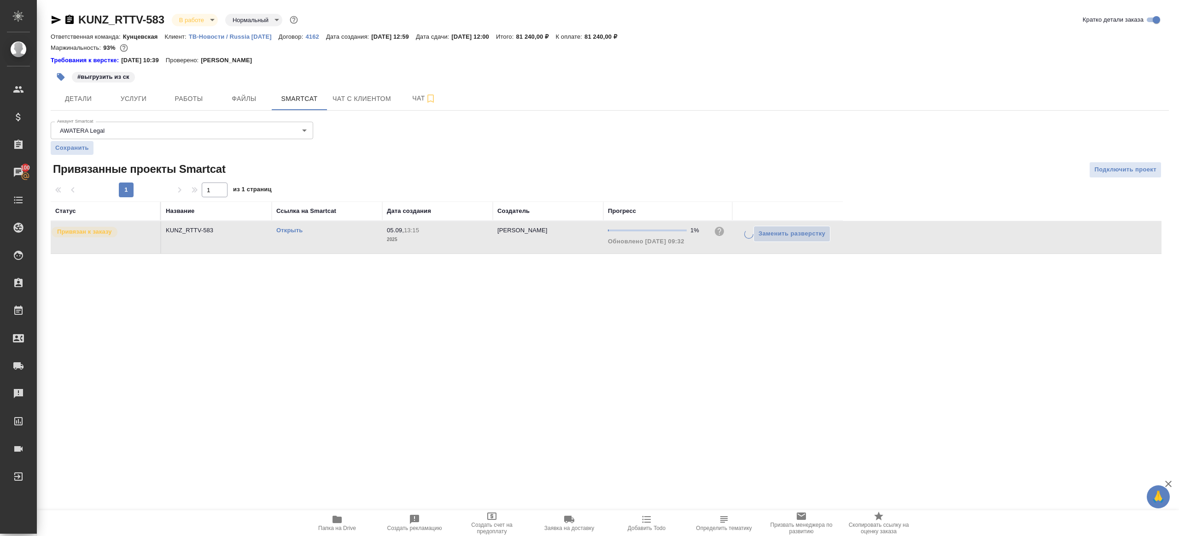
click at [631, 299] on div ".cls-1 fill:#fff; AWATERA Gazizov Rinat Клиенты Спецификации Заказы 100 Чаты To…" at bounding box center [589, 268] width 1179 height 536
click at [173, 95] on span "Работы" at bounding box center [189, 99] width 44 height 12
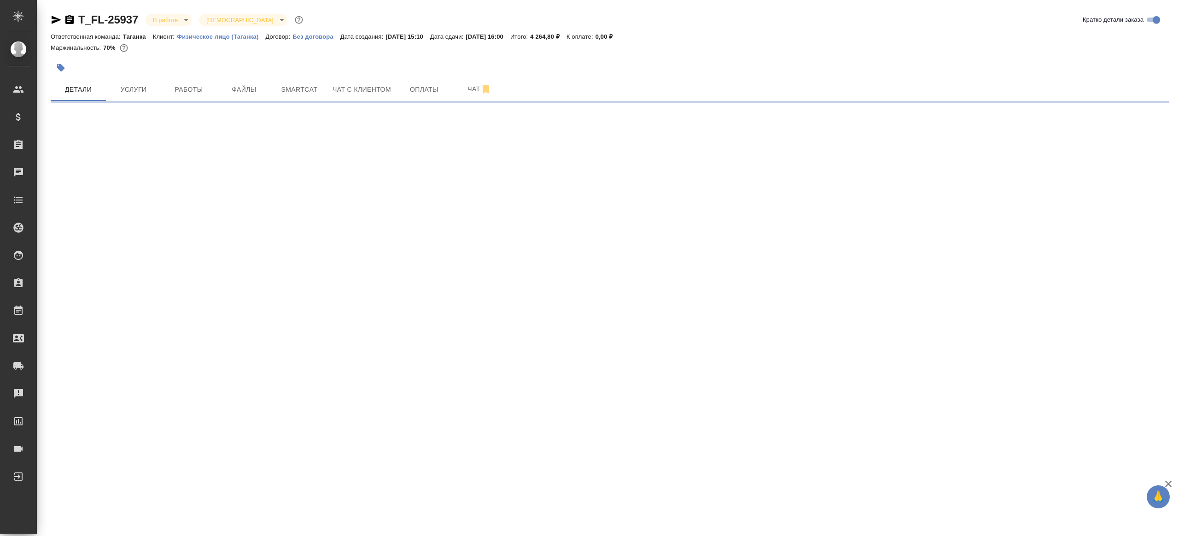
select select "RU"
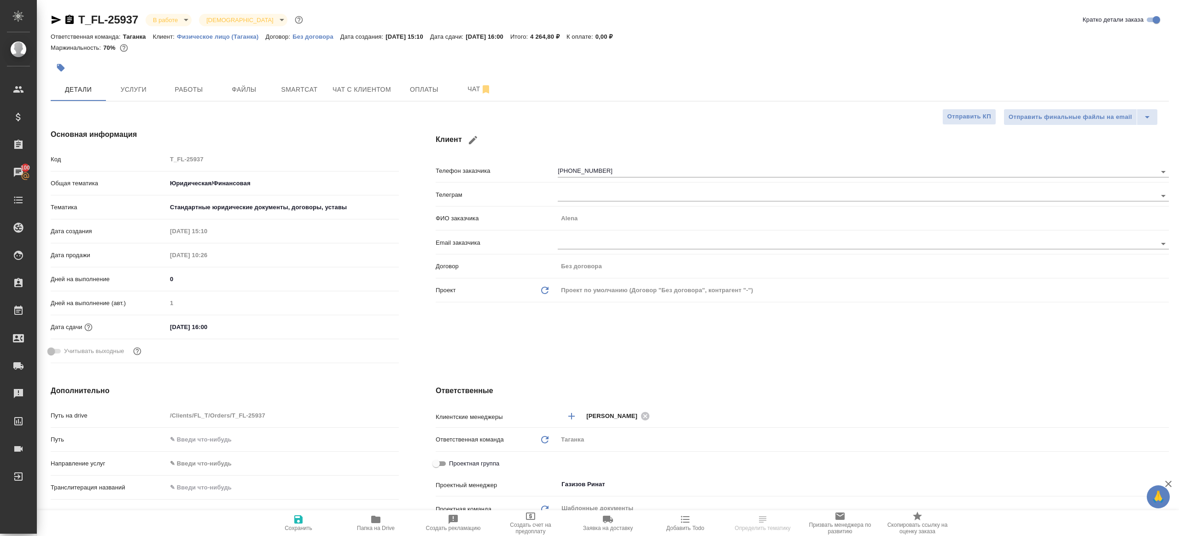
type textarea "x"
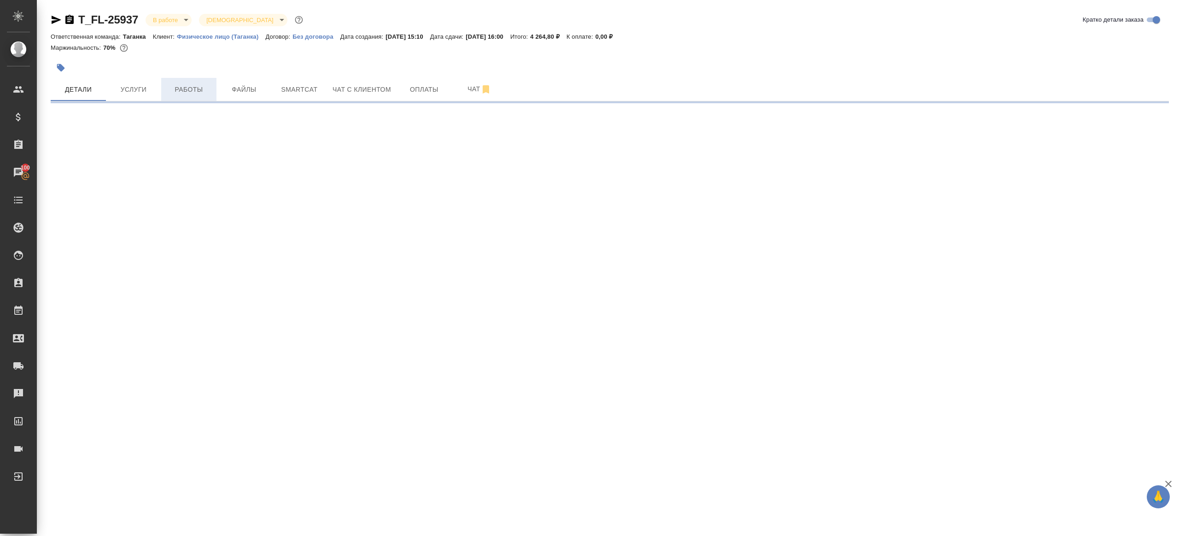
click at [189, 86] on span "Работы" at bounding box center [189, 90] width 44 height 12
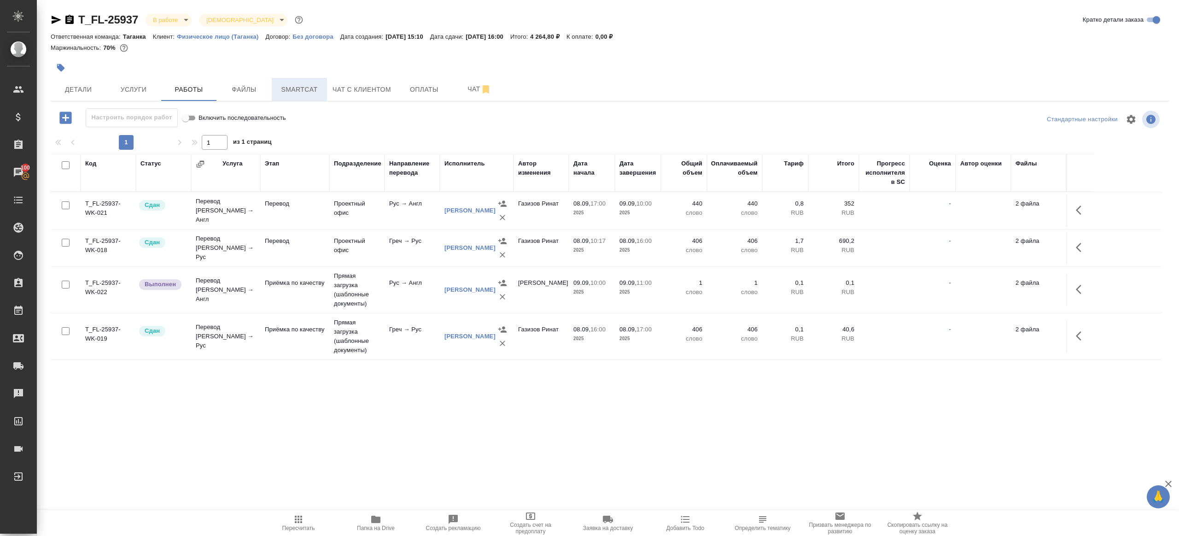
click at [315, 93] on span "Smartcat" at bounding box center [299, 90] width 44 height 12
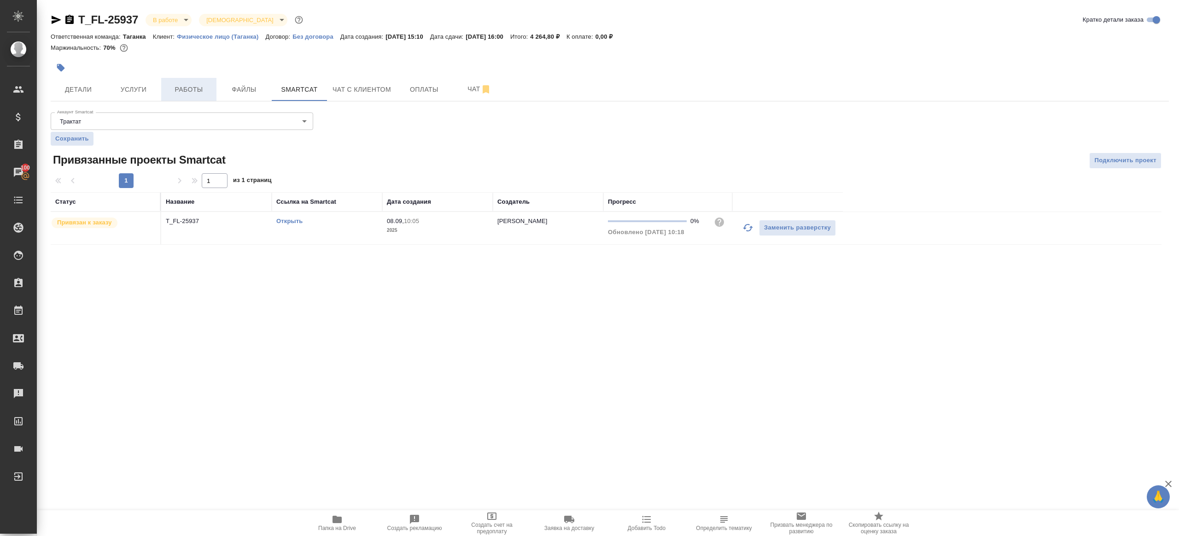
click at [188, 85] on span "Работы" at bounding box center [189, 90] width 44 height 12
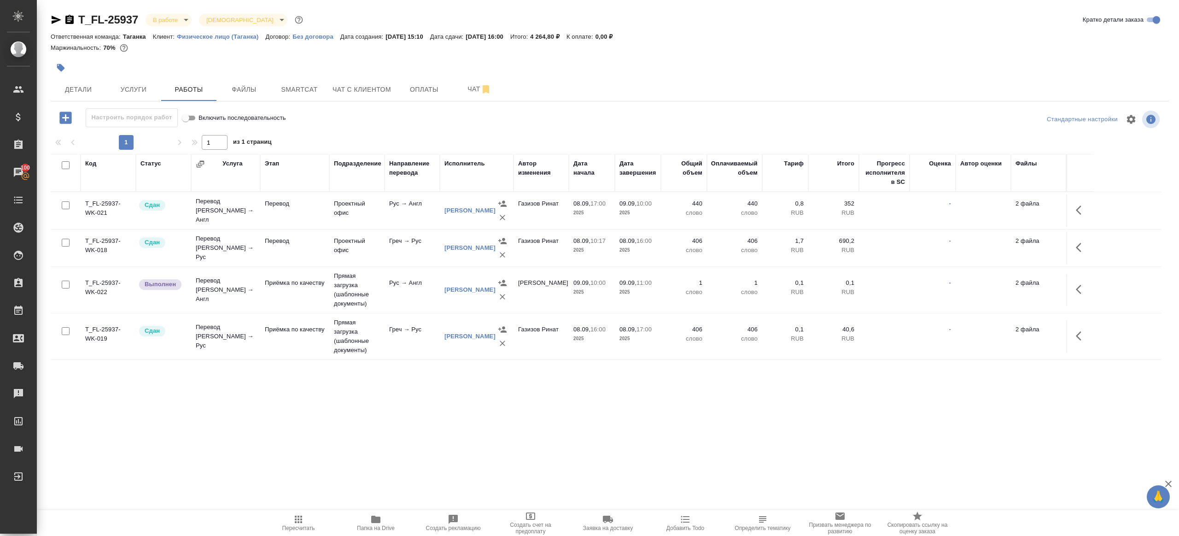
click at [1070, 291] on button "button" at bounding box center [1081, 289] width 22 height 22
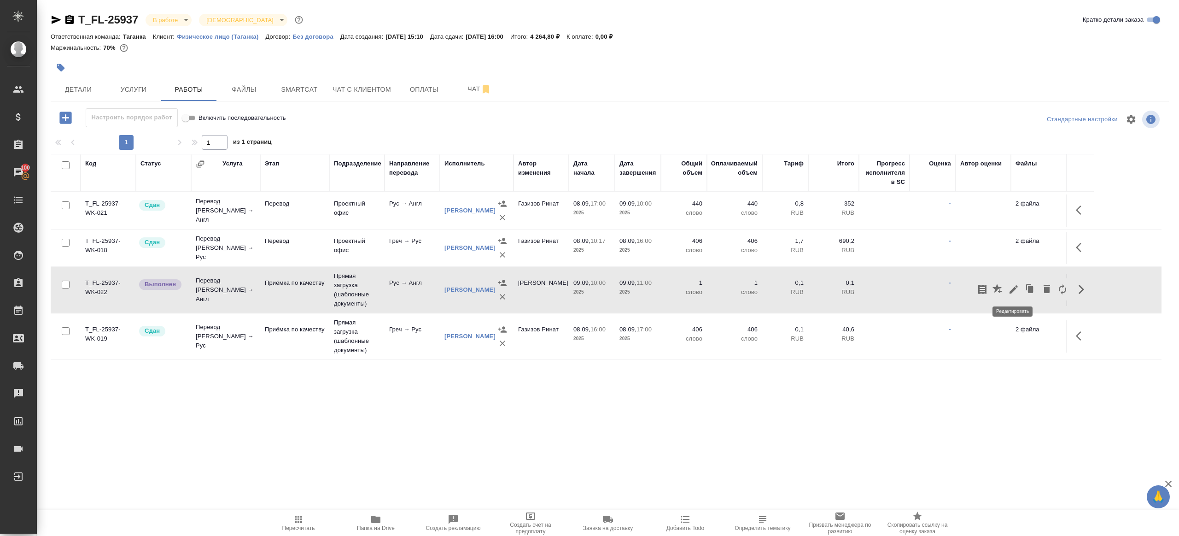
click at [1014, 288] on icon "button" at bounding box center [1014, 289] width 8 height 8
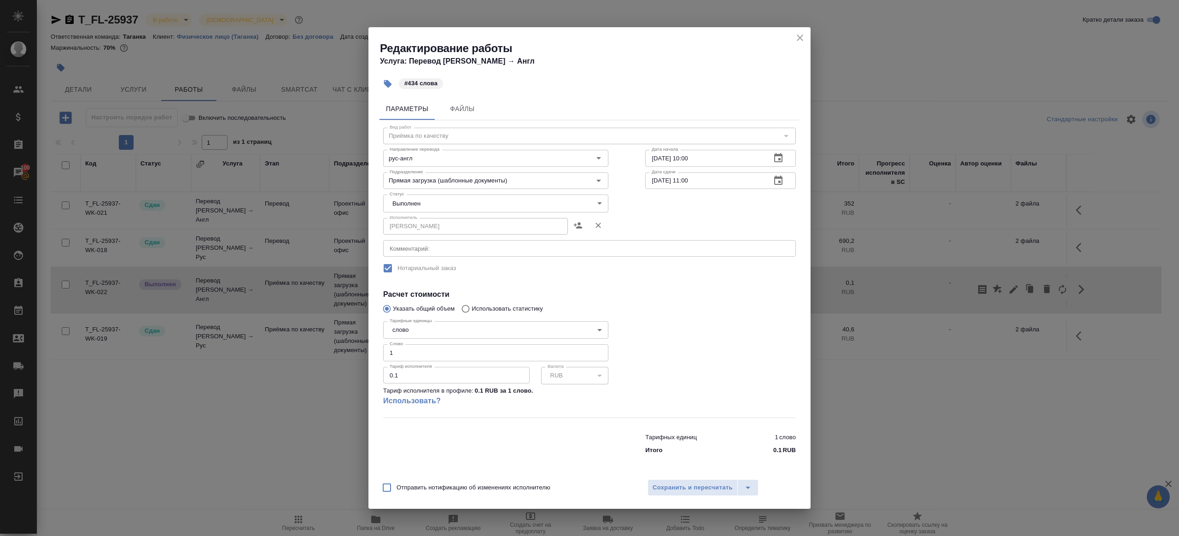
click at [447, 195] on body "🙏 .cls-1 fill:#fff; AWATERA [PERSON_NAME] Клиенты Спецификации Заказы 100 Чаты …" at bounding box center [589, 268] width 1179 height 536
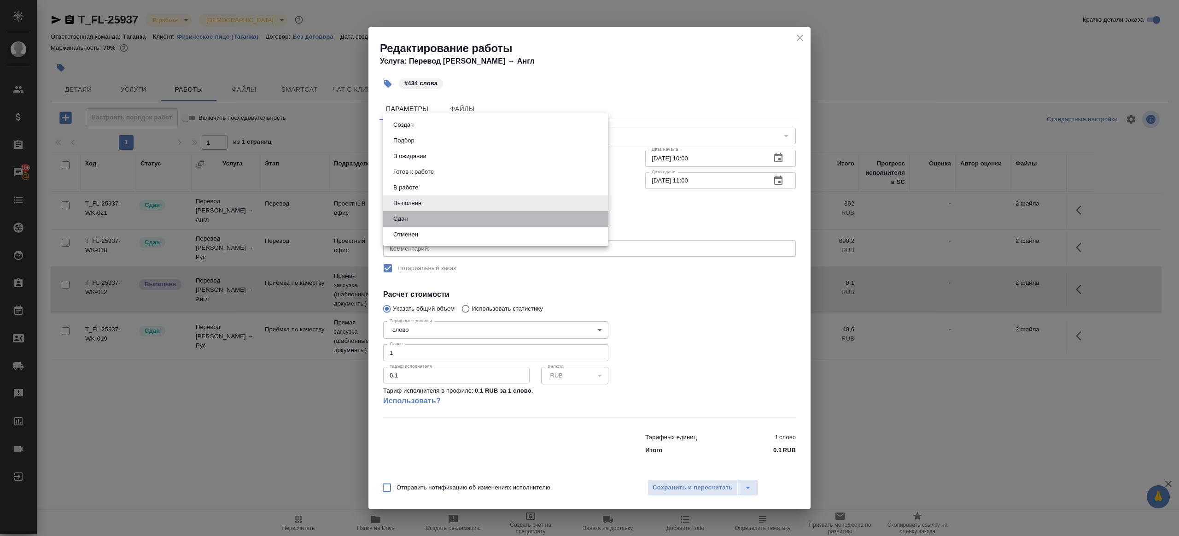
click at [434, 223] on li "Сдан" at bounding box center [495, 219] width 225 height 16
type input "closed"
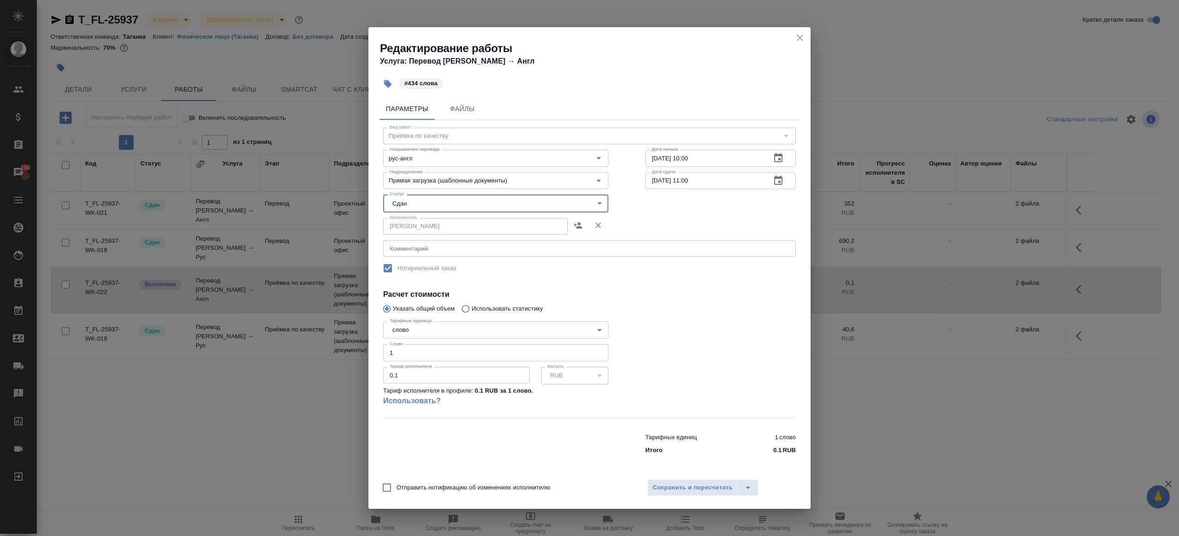
drag, startPoint x: 405, startPoint y: 358, endPoint x: 328, endPoint y: 320, distance: 85.5
click at [331, 322] on div "Редактирование работы Услуга: Перевод Стандарт Рус → Англ #434 слова Параметры …" at bounding box center [589, 268] width 1179 height 536
type input "434"
click at [660, 360] on div at bounding box center [720, 367] width 187 height 137
click at [670, 479] on button "Сохранить и пересчитать" at bounding box center [693, 487] width 90 height 17
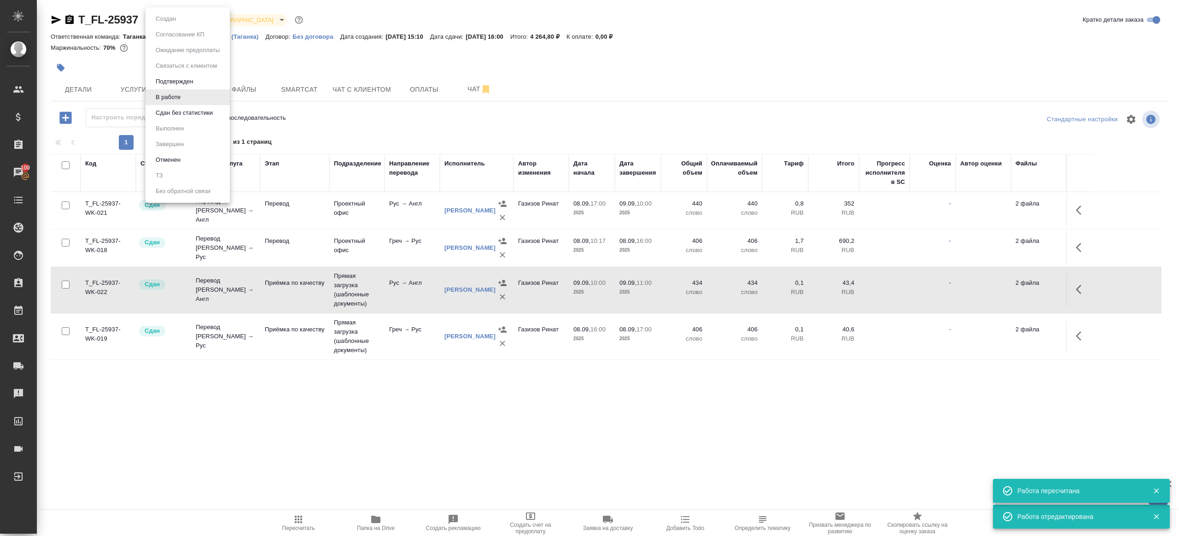
click at [170, 17] on body "🙏 .cls-1 fill:#fff; AWATERA Gazizov Rinat Клиенты Спецификации Заказы 100 Чаты …" at bounding box center [589, 268] width 1179 height 536
click at [219, 114] on li "Сдан без статистики" at bounding box center [188, 113] width 84 height 16
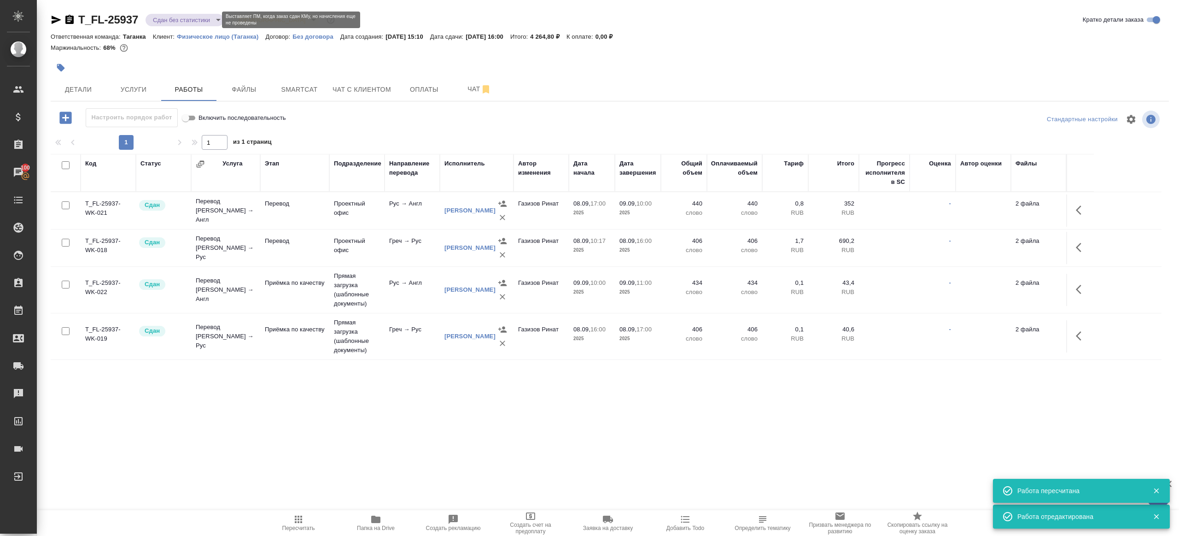
click at [175, 15] on body "🙏 .cls-1 fill:#fff; AWATERA Gazizov Rinat Клиенты Спецификации Заказы 100 Чаты …" at bounding box center [589, 268] width 1179 height 536
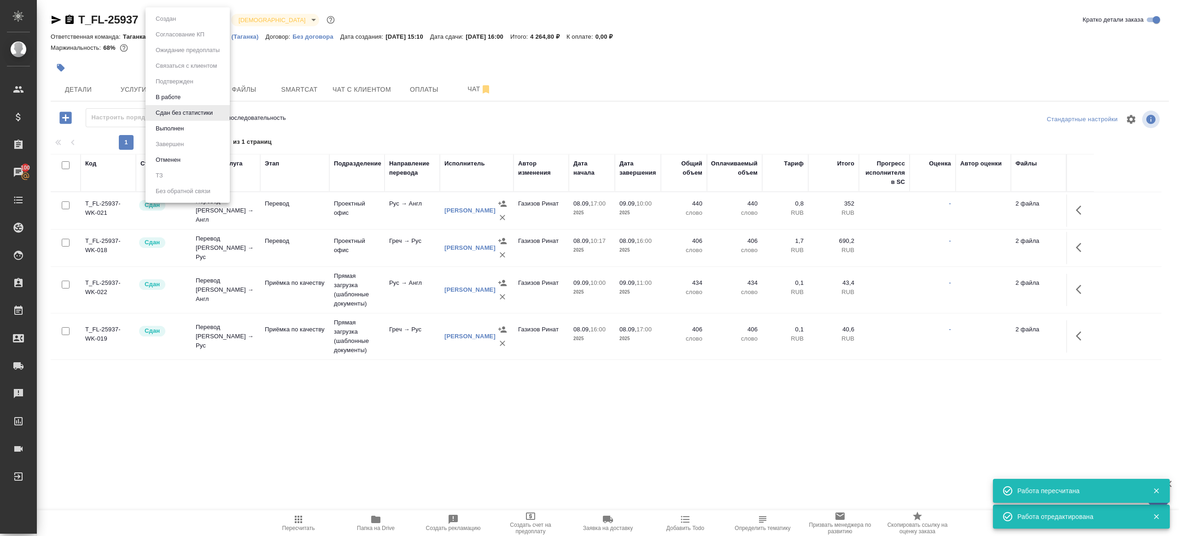
click at [175, 125] on button "Выполнен" at bounding box center [170, 128] width 34 height 10
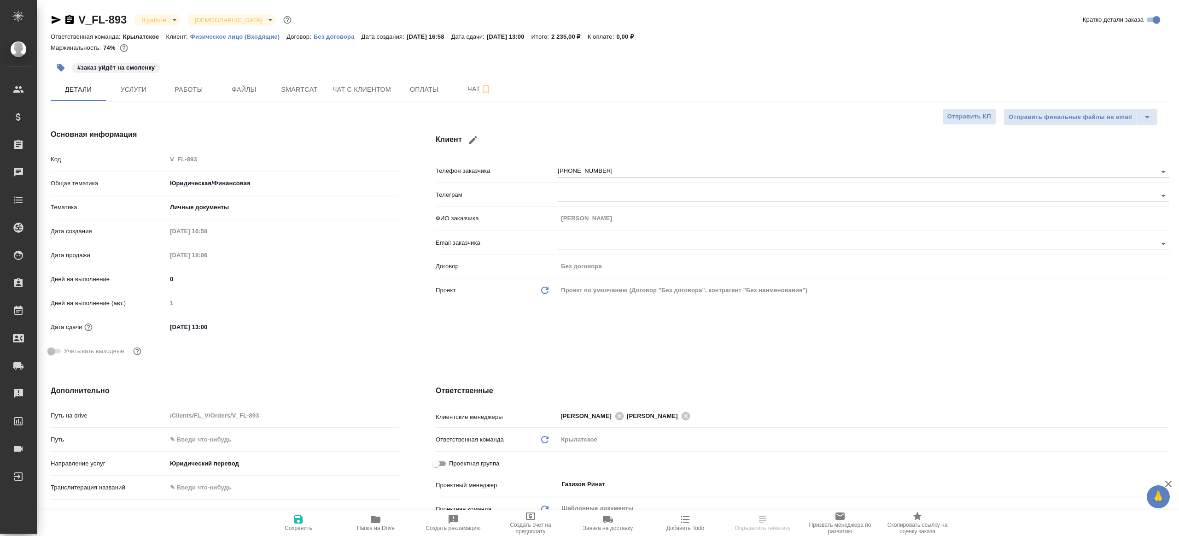
select select "RU"
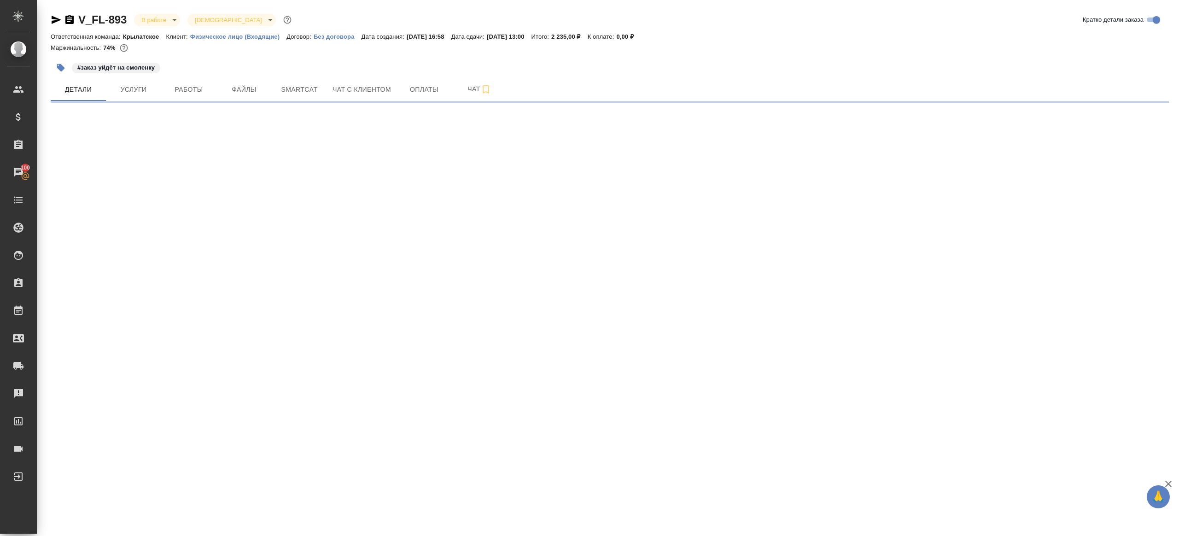
select select "RU"
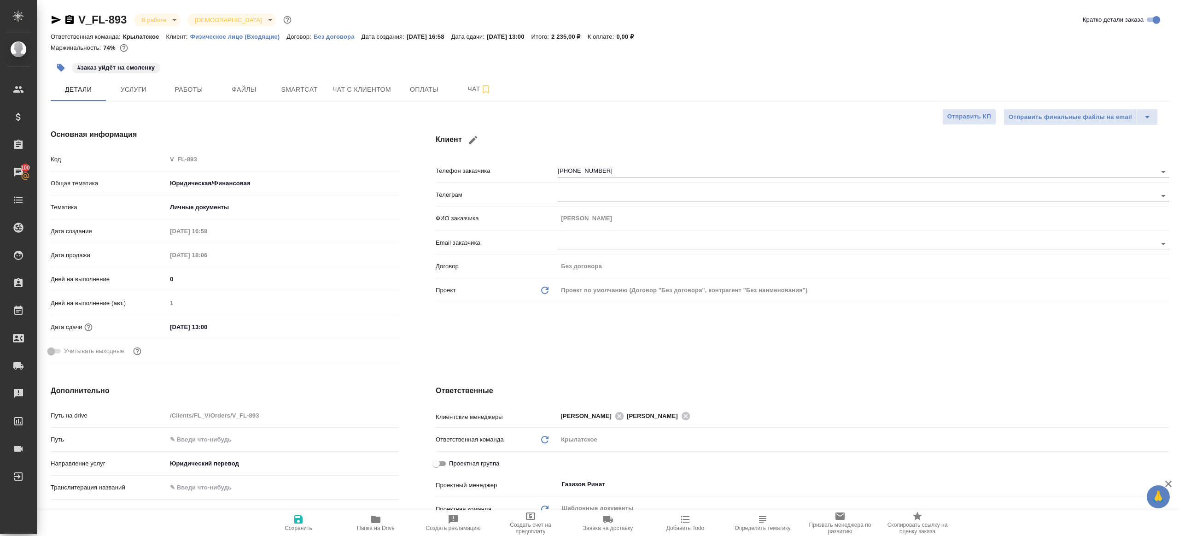
type textarea "x"
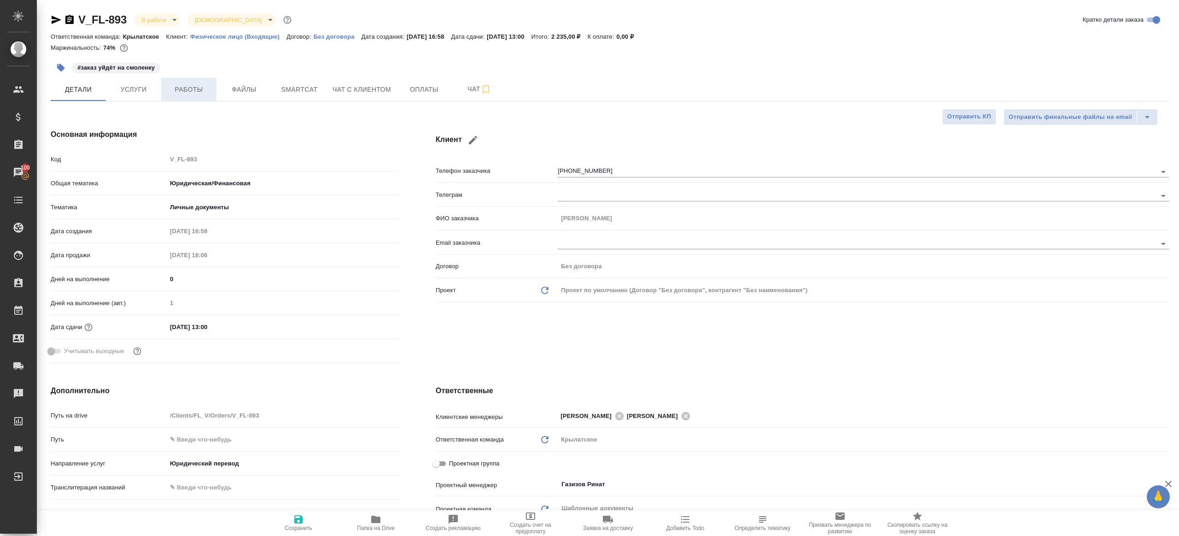
type textarea "x"
click at [199, 88] on span "Работы" at bounding box center [189, 90] width 44 height 12
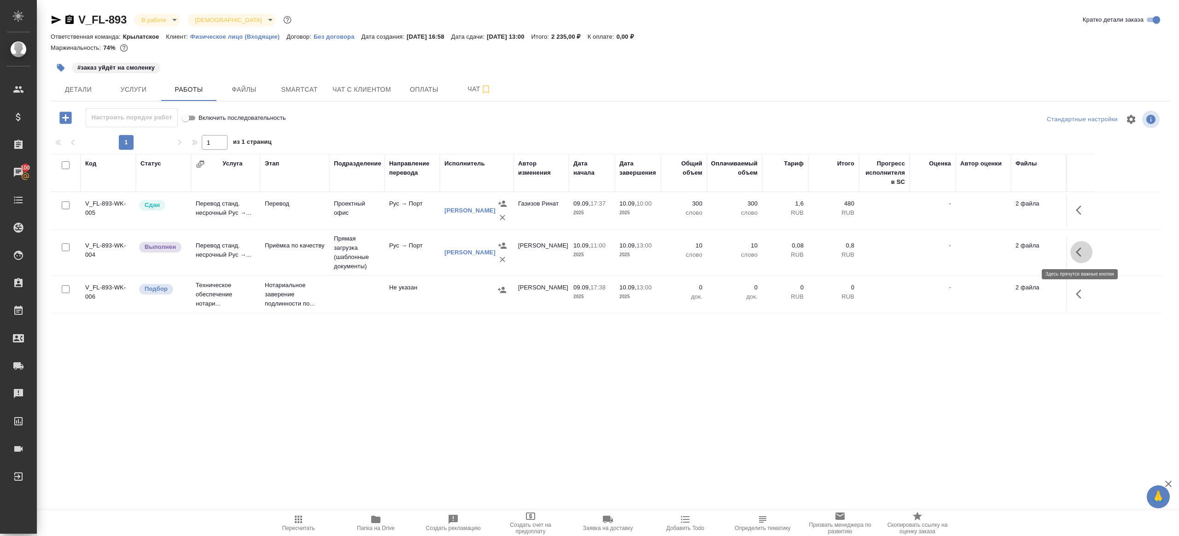
click at [1077, 245] on button "button" at bounding box center [1081, 252] width 22 height 22
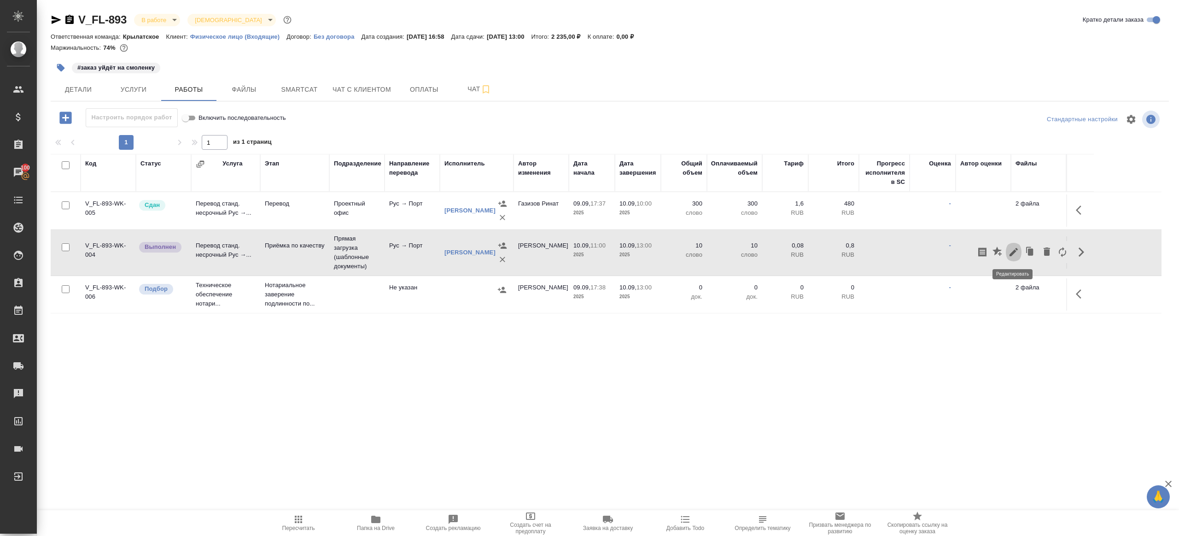
click at [1007, 251] on button "button" at bounding box center [1014, 252] width 16 height 22
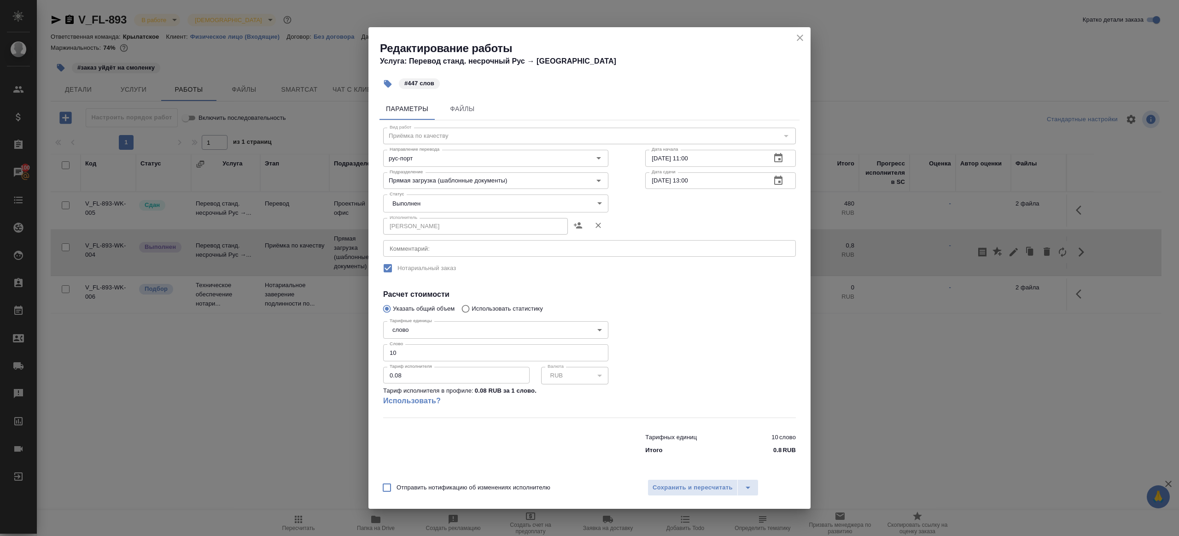
click at [446, 203] on body "🙏 .cls-1 fill:#fff; AWATERA Gazizov Rinat Клиенты Спецификации Заказы 100 Чаты …" at bounding box center [589, 268] width 1179 height 536
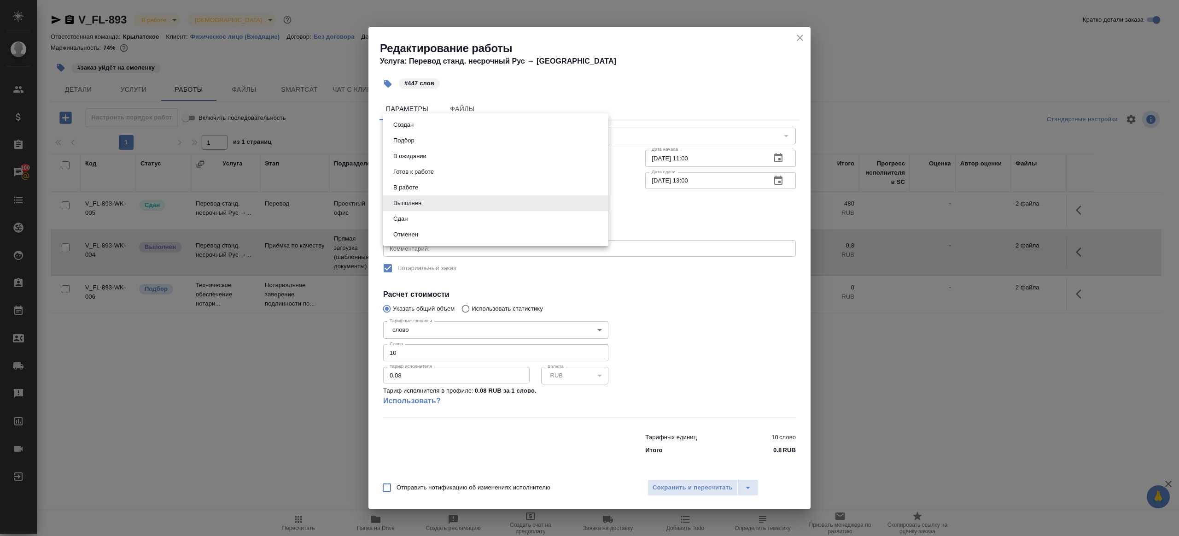
click at [413, 222] on li "Сдан" at bounding box center [495, 219] width 225 height 16
type input "closed"
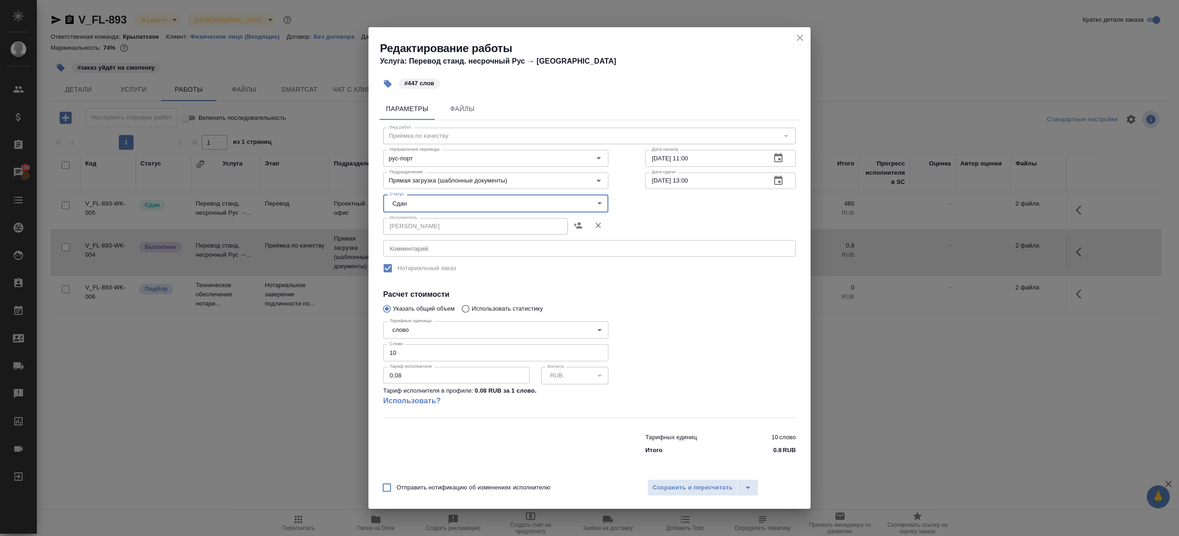
drag, startPoint x: 409, startPoint y: 355, endPoint x: 288, endPoint y: 331, distance: 122.5
click at [288, 331] on div "Редактирование работы Услуга: Перевод станд. несрочный Рус → Порт #447 слов Пар…" at bounding box center [589, 268] width 1179 height 536
type input "447"
click at [676, 482] on span "Сохранить и пересчитать" at bounding box center [693, 487] width 80 height 11
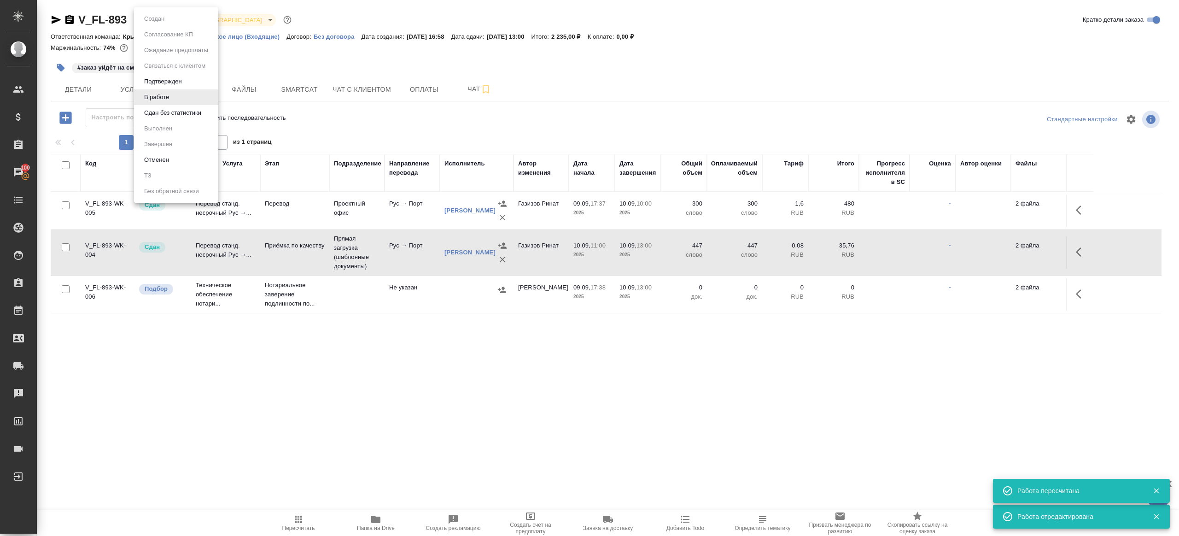
click at [168, 22] on body "🙏 .cls-1 fill:#fff; AWATERA Gazizov Rinat Клиенты Спецификации Заказы 100 Чаты …" at bounding box center [589, 268] width 1179 height 536
click at [183, 122] on ul "Создан Согласование КП Ожидание предоплаты Связаться с клиентом Подтвержден В р…" at bounding box center [176, 104] width 84 height 195
click at [183, 115] on button "Сдан без статистики" at bounding box center [172, 113] width 63 height 10
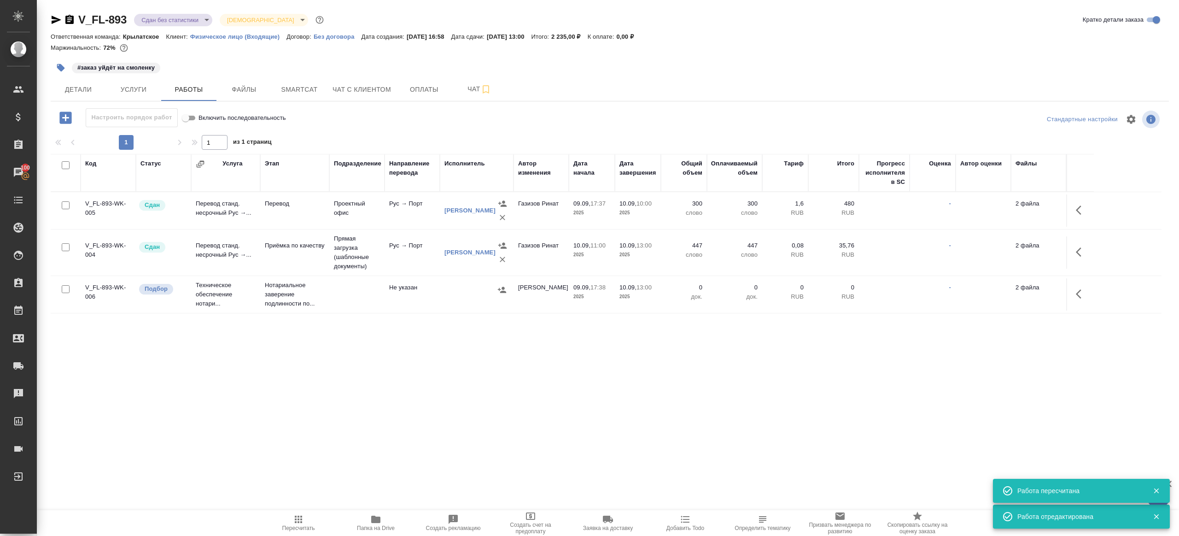
click at [158, 13] on body "🙏 .cls-1 fill:#fff; AWATERA Gazizov Rinat Клиенты Спецификации Заказы 100 Чаты …" at bounding box center [589, 268] width 1179 height 536
click at [187, 129] on li "Выполнен" at bounding box center [176, 129] width 84 height 16
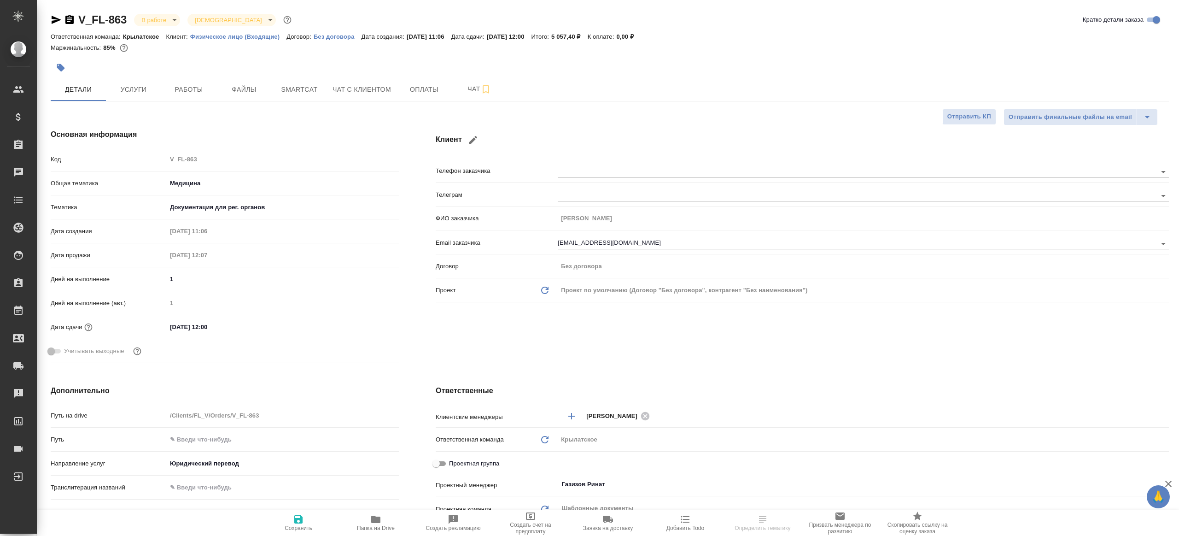
select select "RU"
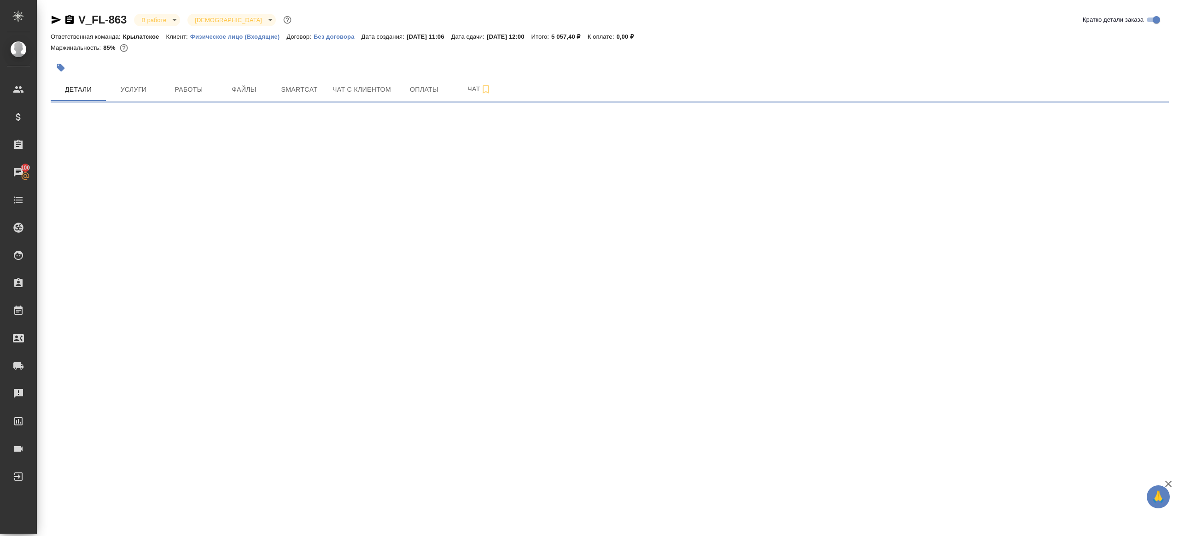
select select "RU"
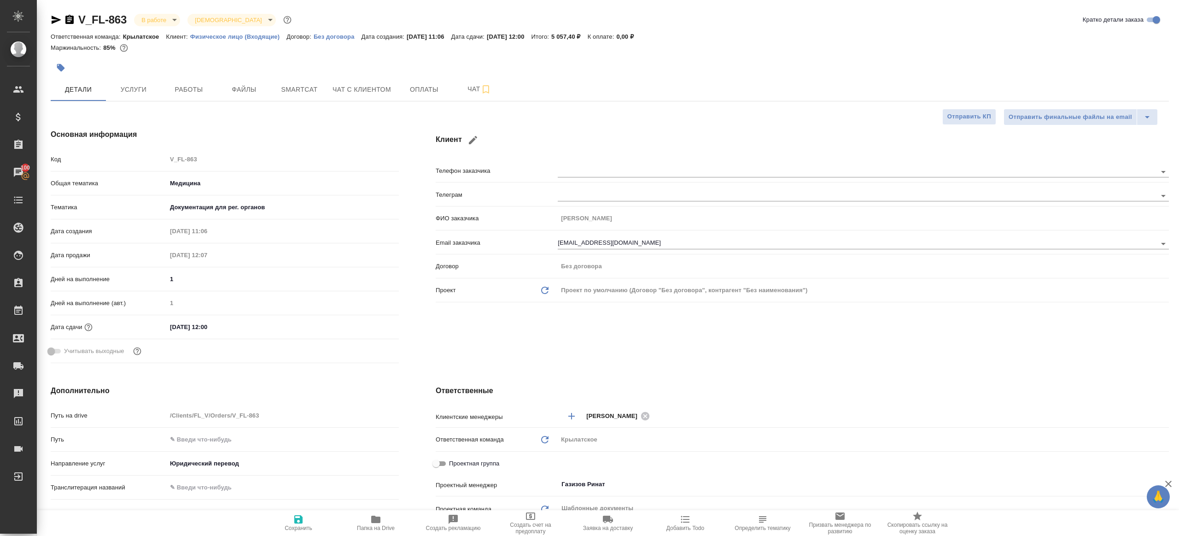
type textarea "x"
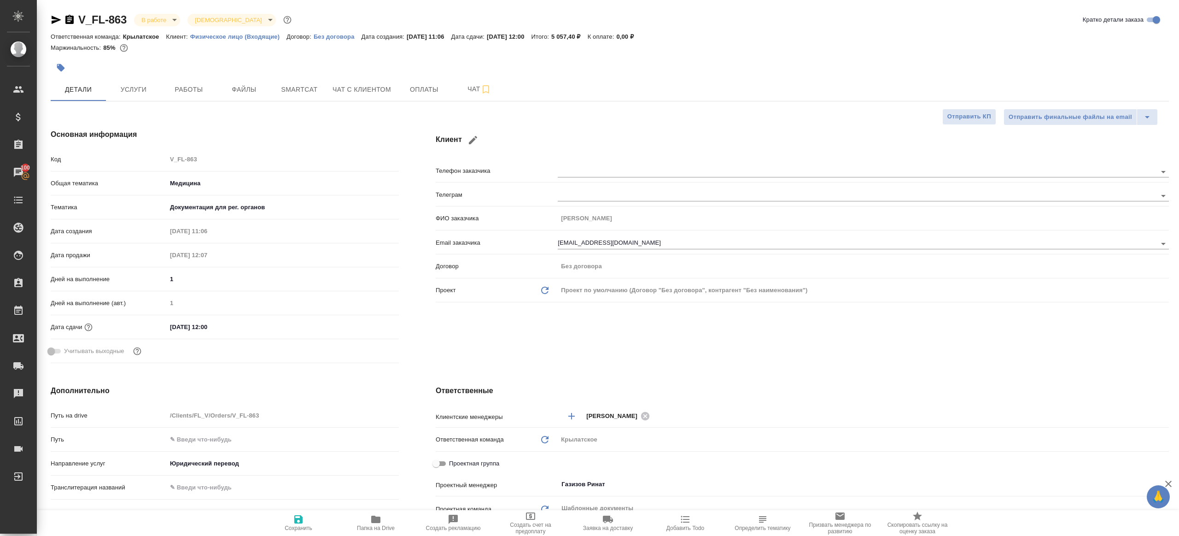
type textarea "x"
click at [194, 100] on button "Работы" at bounding box center [188, 89] width 55 height 23
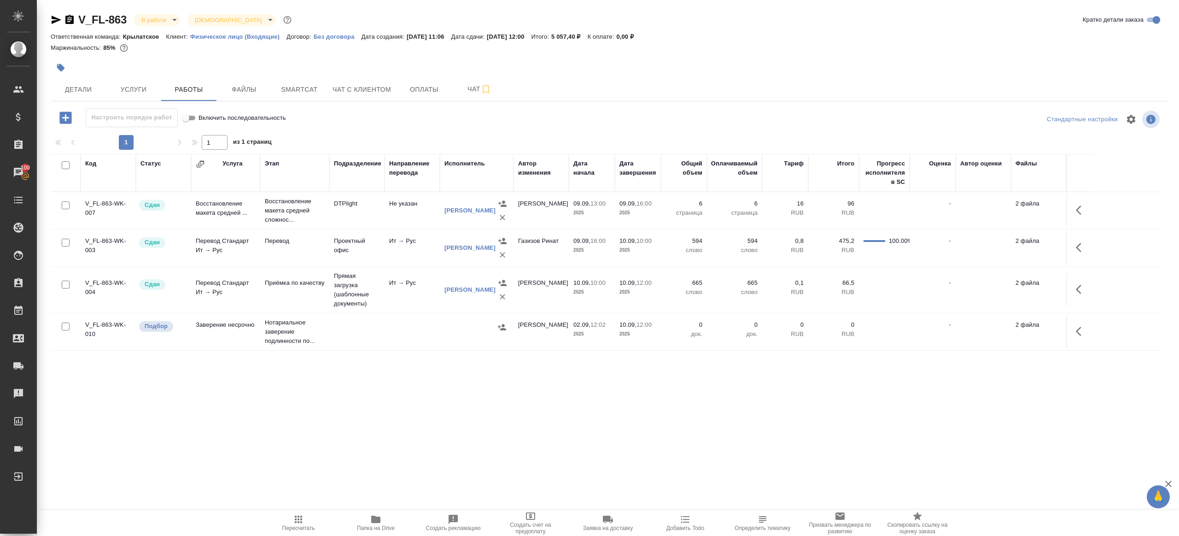
click at [158, 19] on body "🙏 .cls-1 fill:#fff; AWATERA [PERSON_NAME] Клиенты Спецификации Заказы 100 Чаты …" at bounding box center [589, 268] width 1179 height 536
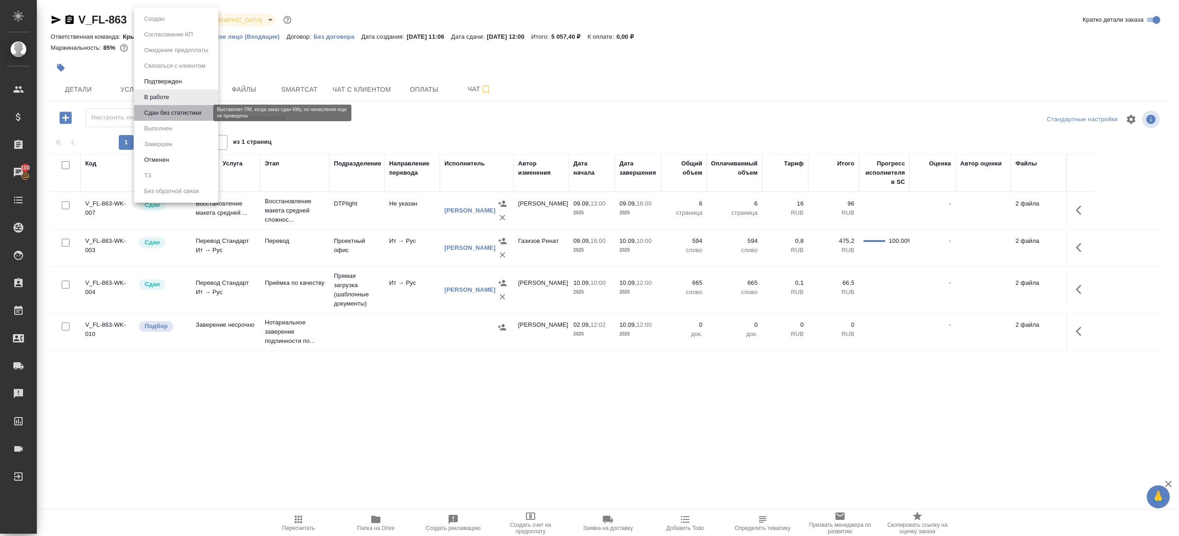
click at [174, 111] on button "Сдан без статистики" at bounding box center [172, 113] width 63 height 10
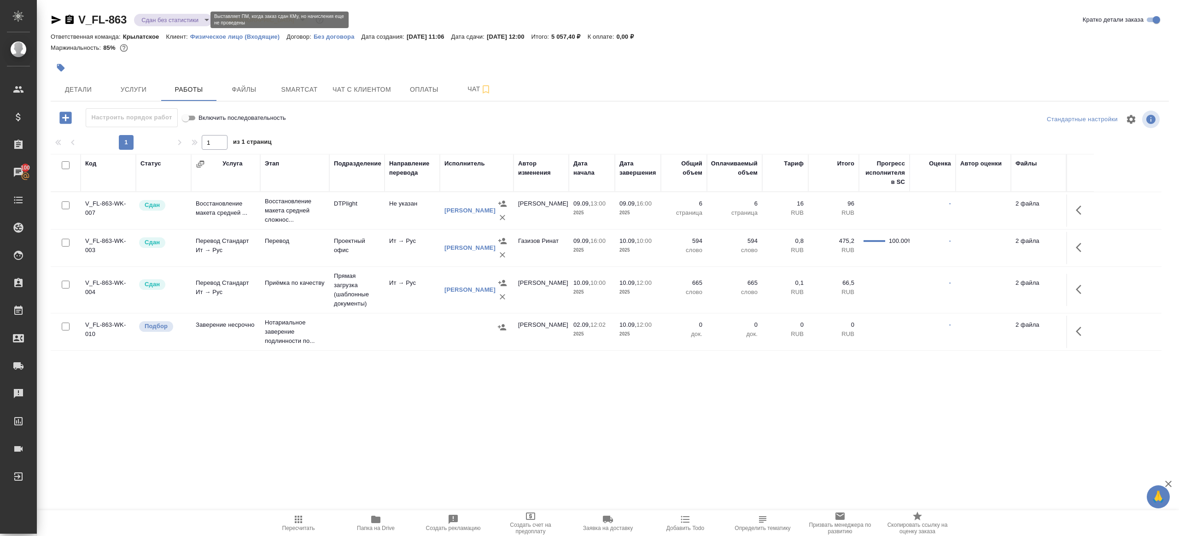
click at [191, 18] on body "🙏 .cls-1 fill:#fff; AWATERA [PERSON_NAME] Клиенты Спецификации Заказы 100 Чаты …" at bounding box center [589, 268] width 1179 height 536
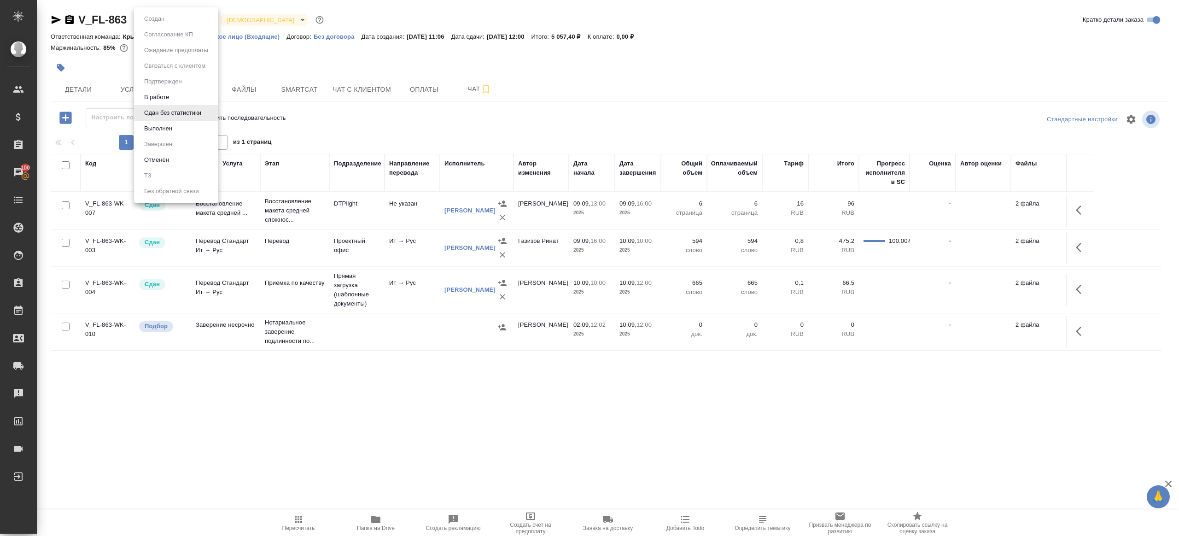
click at [188, 134] on li "Выполнен" at bounding box center [176, 129] width 84 height 16
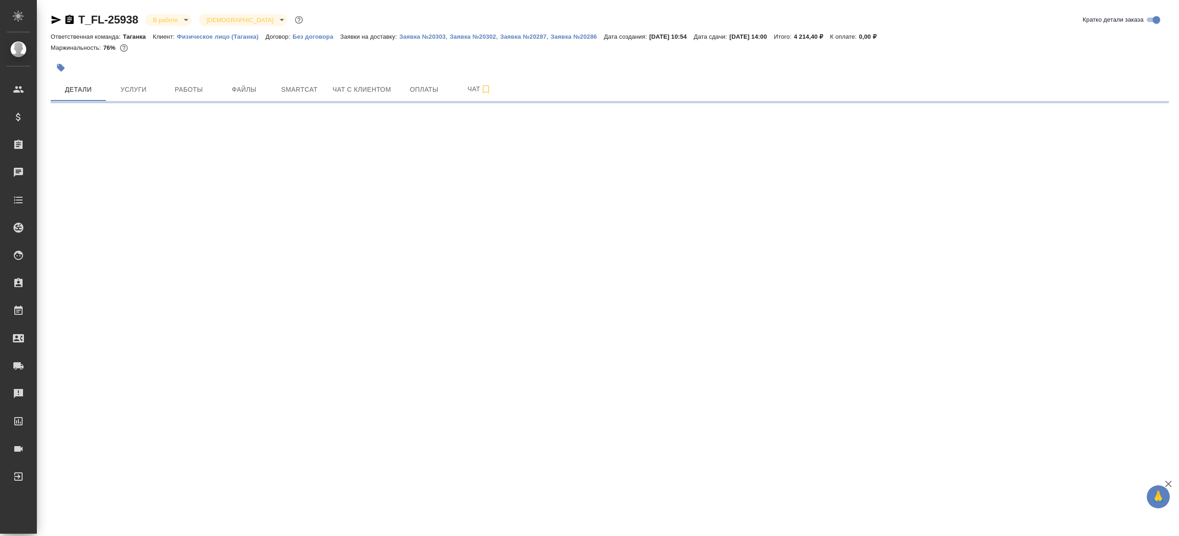
select select "RU"
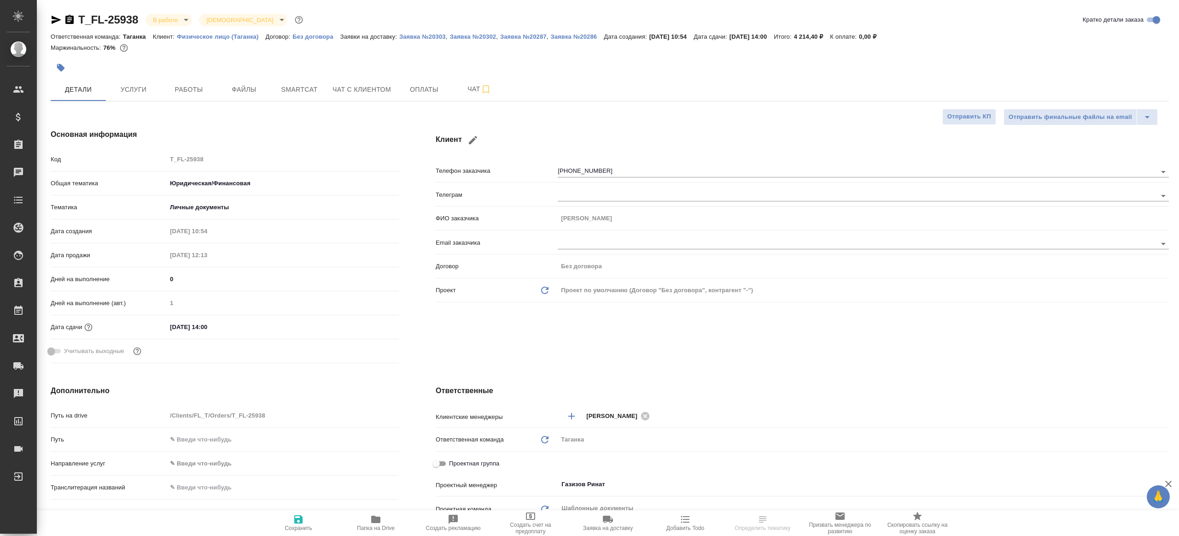
type textarea "x"
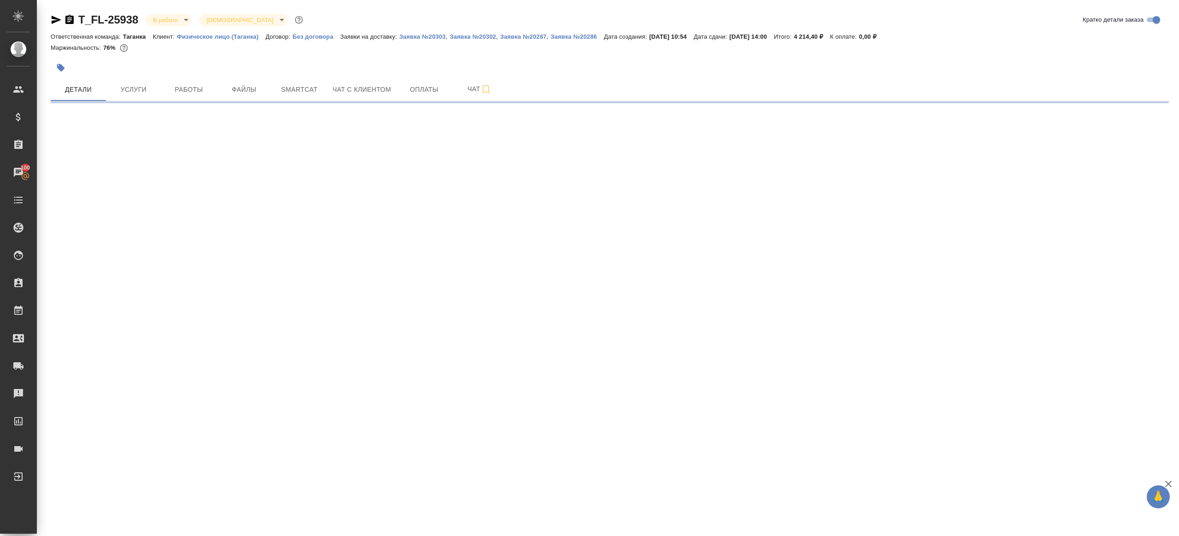
select select "RU"
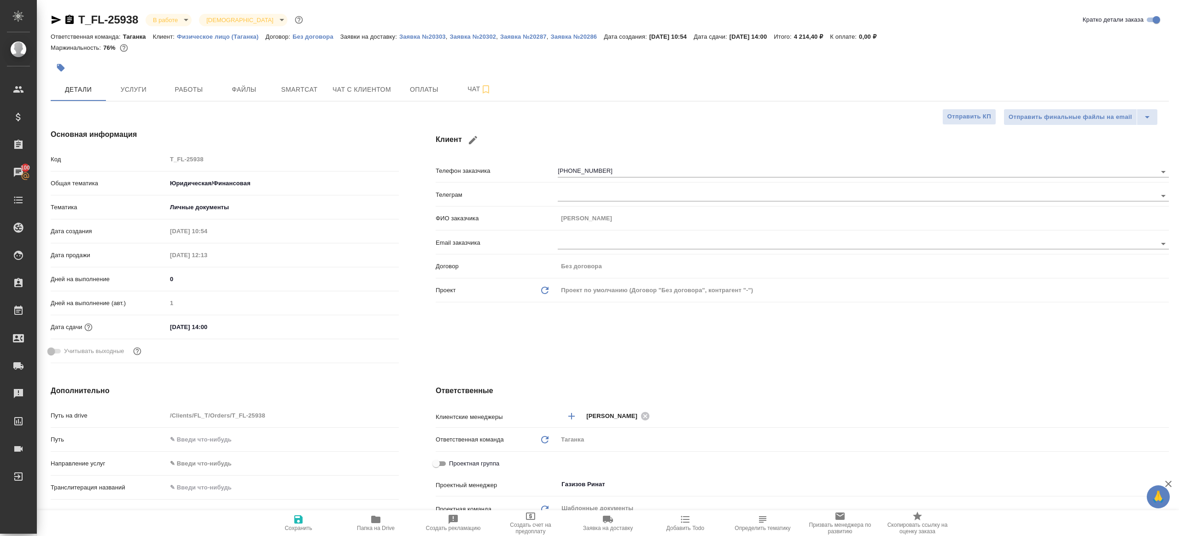
type textarea "x"
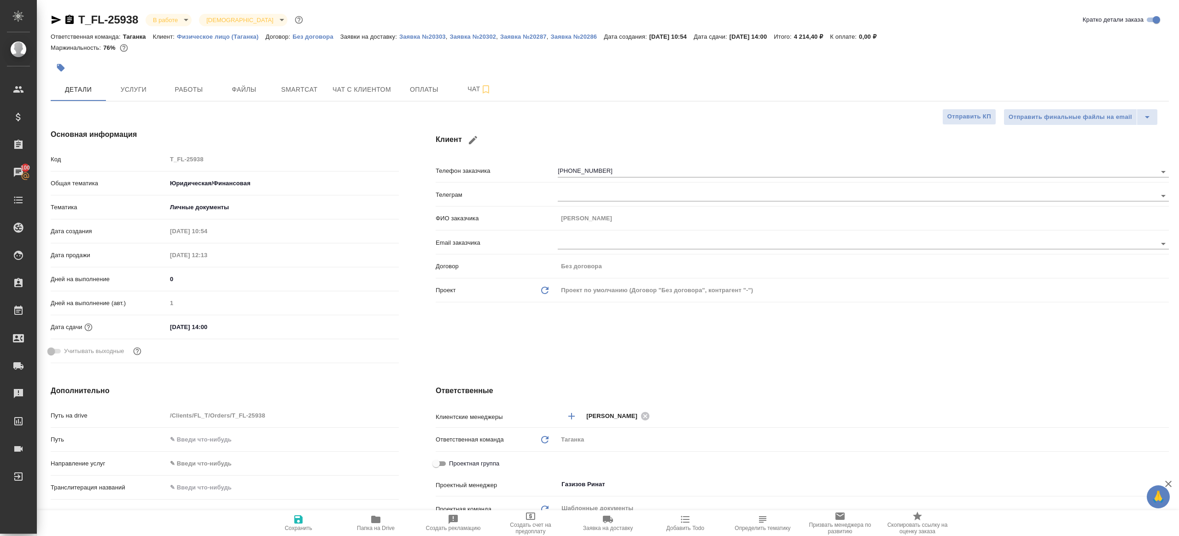
type textarea "x"
click at [190, 76] on div at bounding box center [424, 68] width 746 height 20
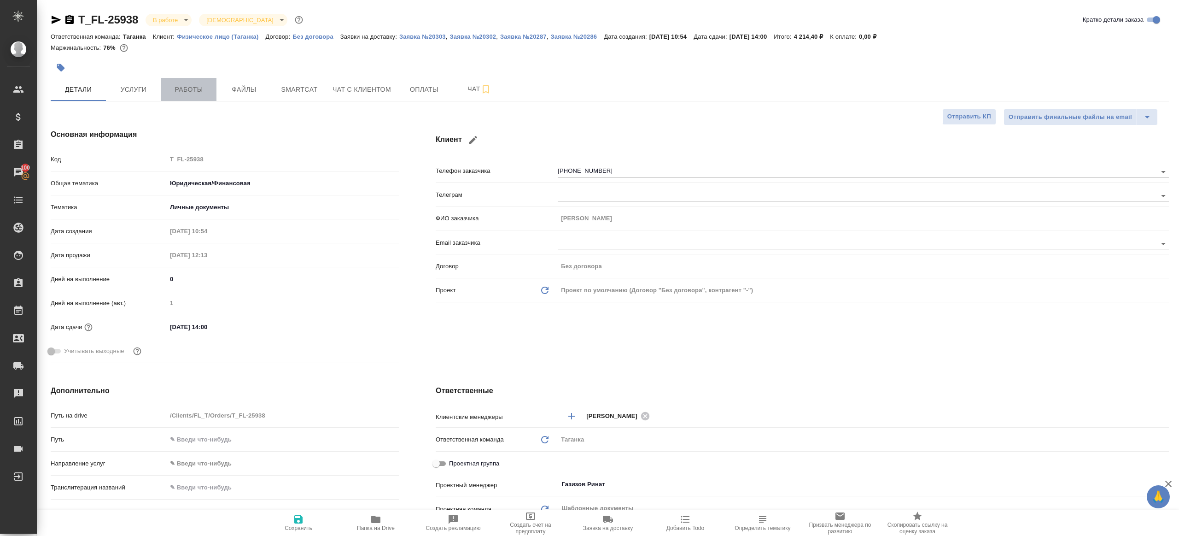
click at [199, 97] on button "Работы" at bounding box center [188, 89] width 55 height 23
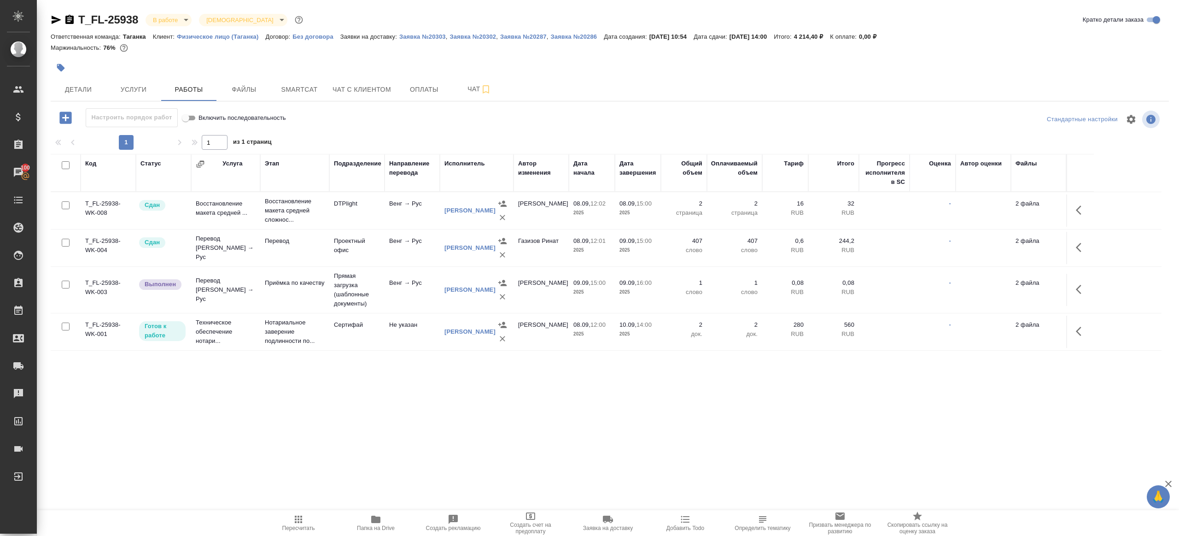
click at [1081, 287] on icon "button" at bounding box center [1081, 289] width 11 height 11
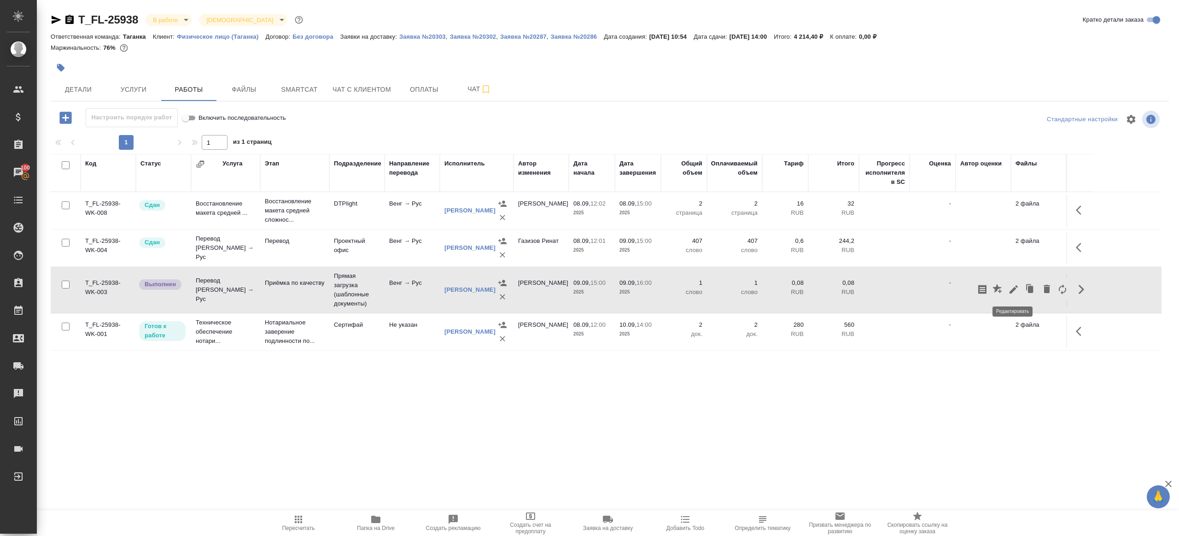
click at [1014, 286] on icon "button" at bounding box center [1013, 289] width 11 height 11
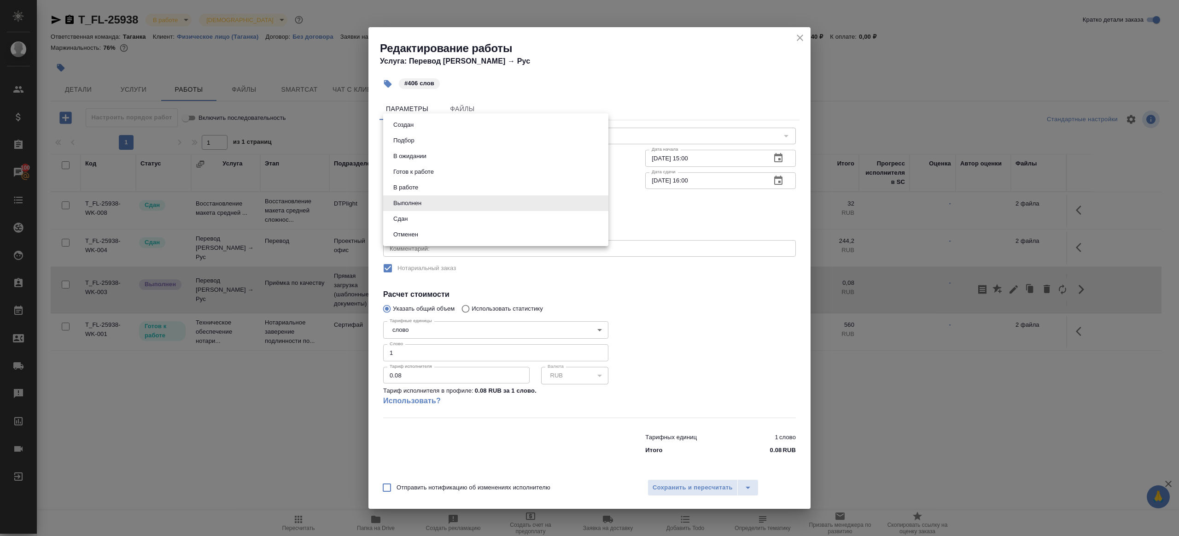
click at [395, 198] on body "🙏 .cls-1 fill:#fff; AWATERA Gazizov Rinat Клиенты Спецификации Заказы 100 Чаты …" at bounding box center [589, 268] width 1179 height 536
click at [413, 224] on li "Сдан" at bounding box center [495, 219] width 225 height 16
type input "closed"
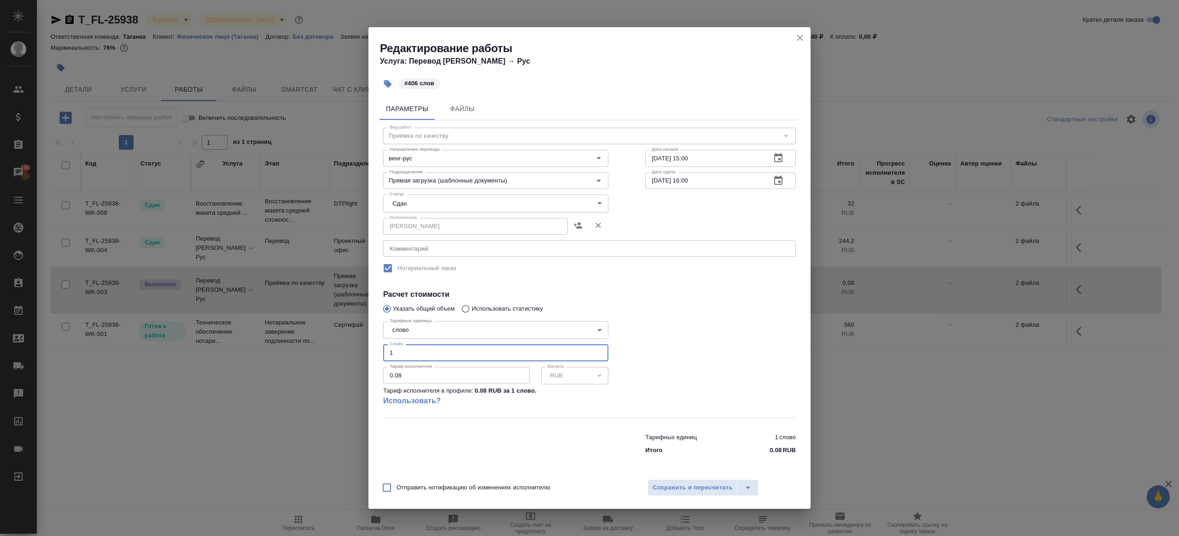
drag, startPoint x: 401, startPoint y: 351, endPoint x: 310, endPoint y: 338, distance: 91.2
click at [316, 340] on div "Редактирование работы Услуга: Перевод Стандарт Венг → Рус #406 слов Параметры Ф…" at bounding box center [589, 268] width 1179 height 536
type input "406"
click at [693, 481] on button "Сохранить и пересчитать" at bounding box center [693, 487] width 90 height 17
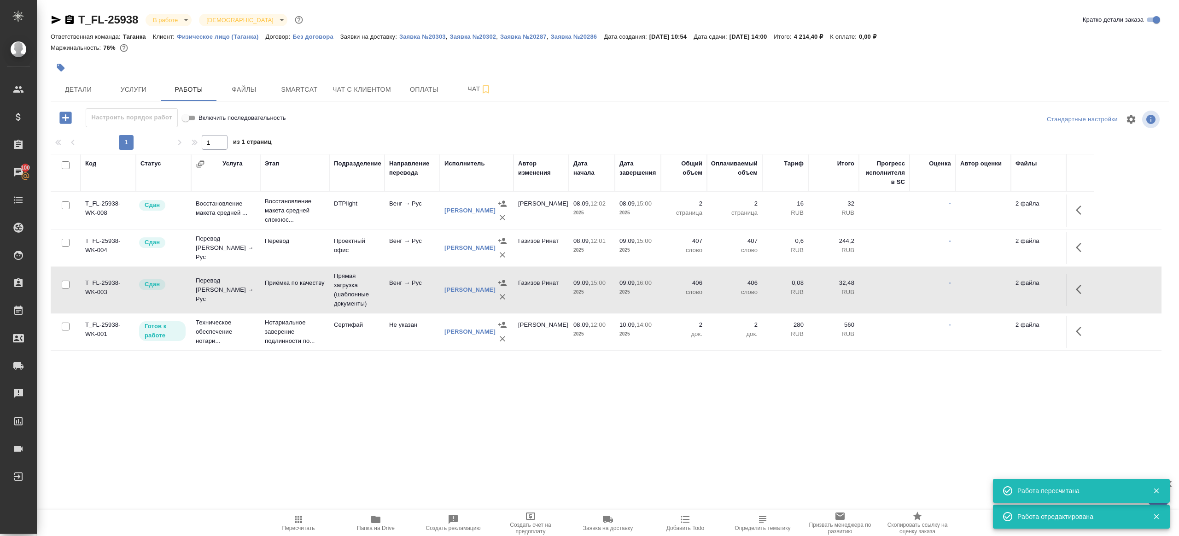
click at [169, 20] on body "🙏 .cls-1 fill:#fff; AWATERA Gazizov Rinat Клиенты Спецификации Заказы 100 Чаты …" at bounding box center [589, 268] width 1179 height 536
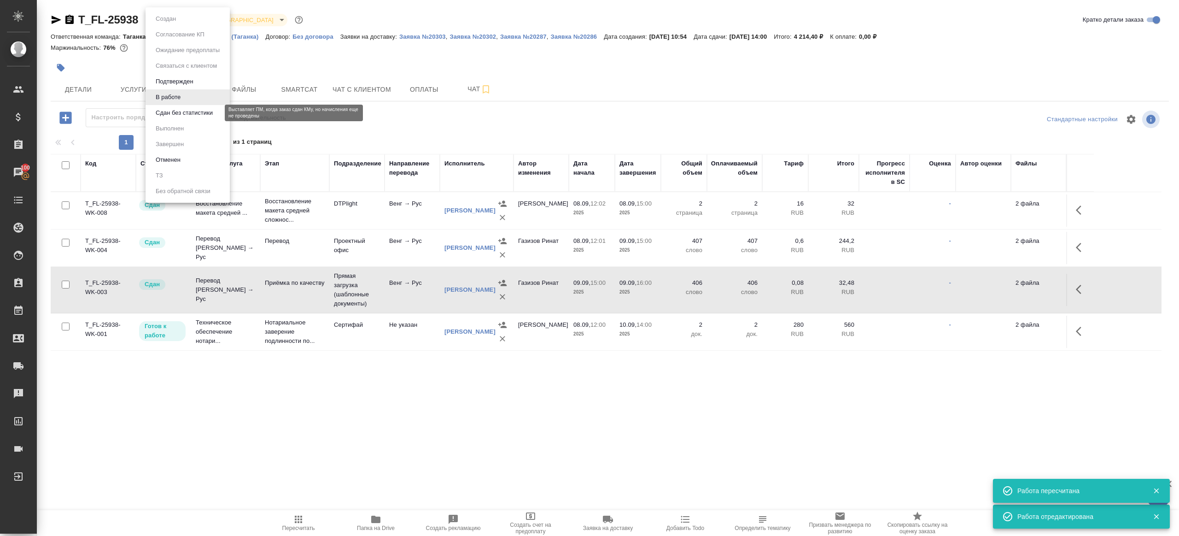
click at [204, 111] on button "Сдан без статистики" at bounding box center [184, 113] width 63 height 10
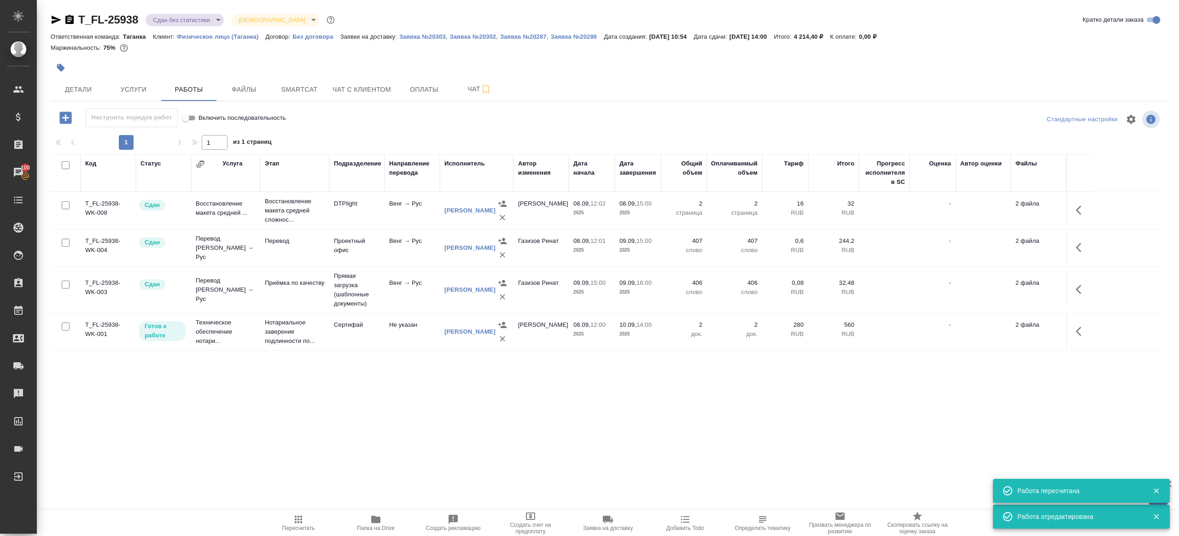
click at [185, 21] on body "🙏 .cls-1 fill:#fff; AWATERA Gazizov Rinat Клиенты Спецификации Заказы 100 Чаты …" at bounding box center [589, 268] width 1179 height 536
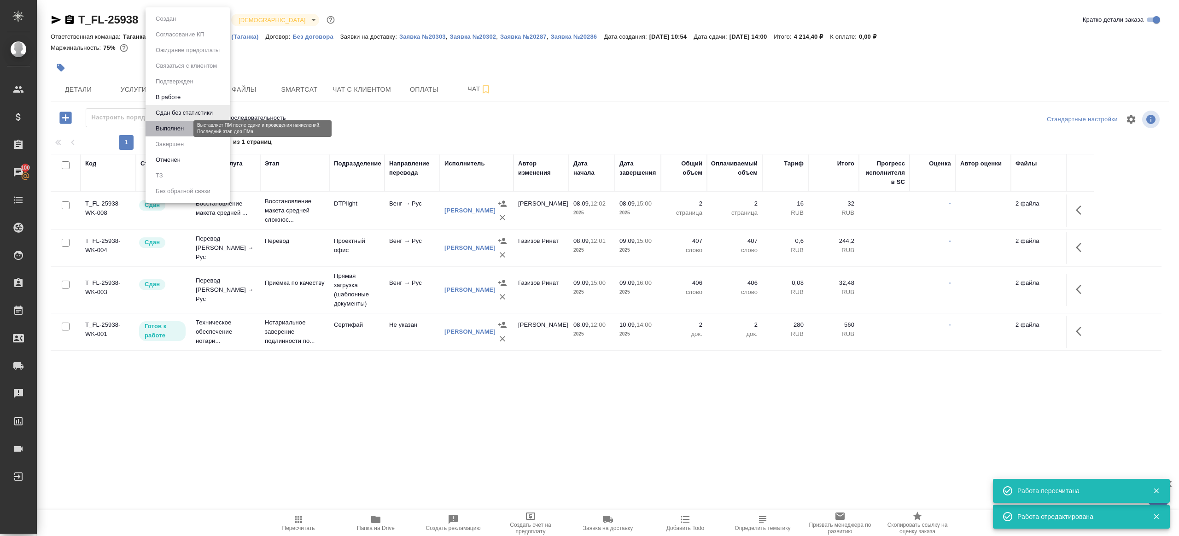
click at [185, 133] on button "Выполнен" at bounding box center [170, 128] width 34 height 10
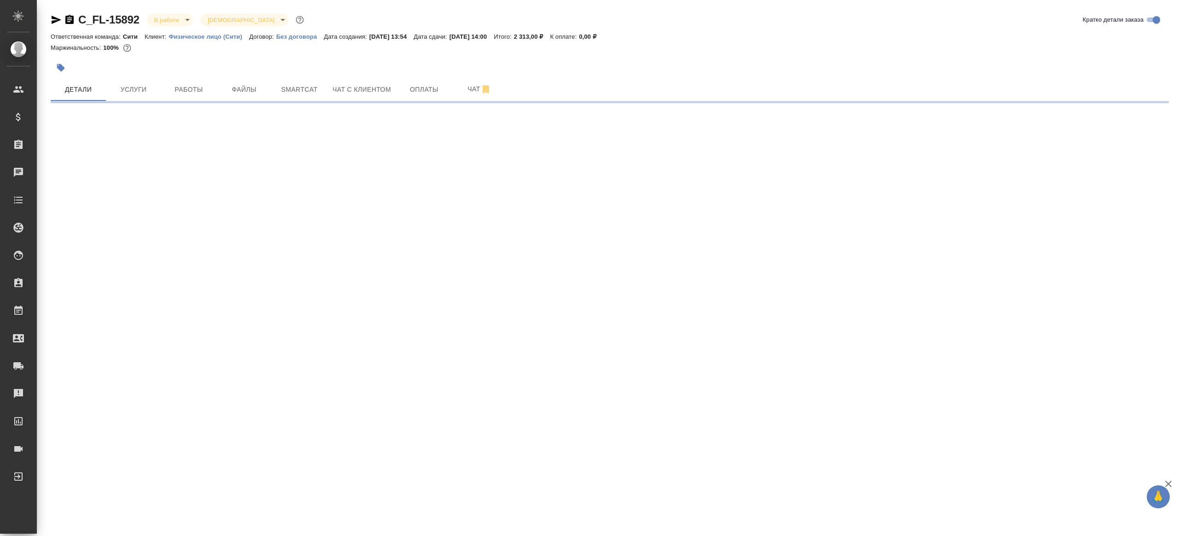
select select "RU"
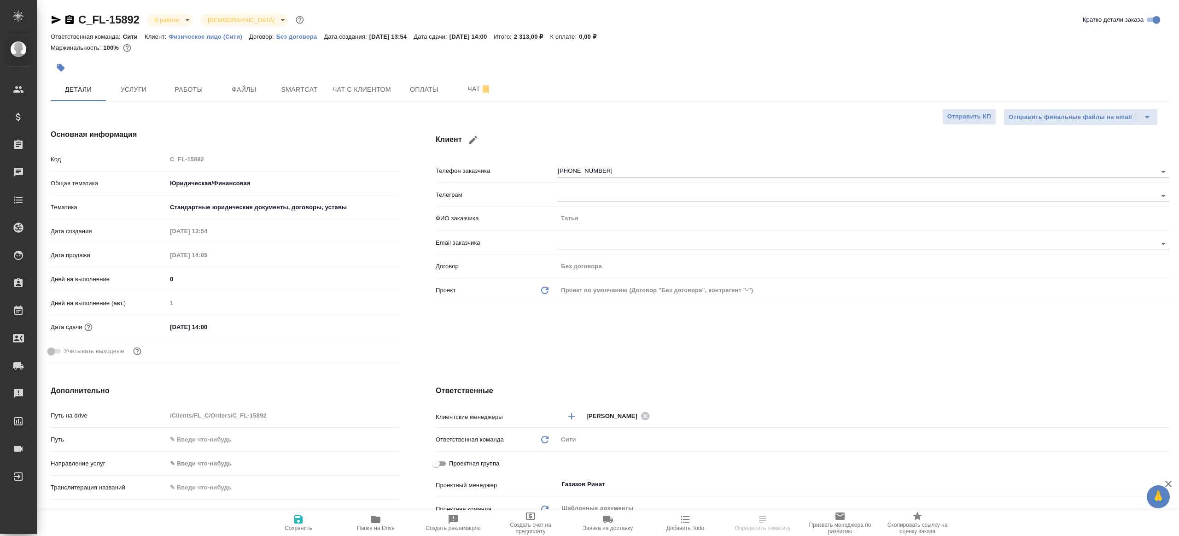
type textarea "x"
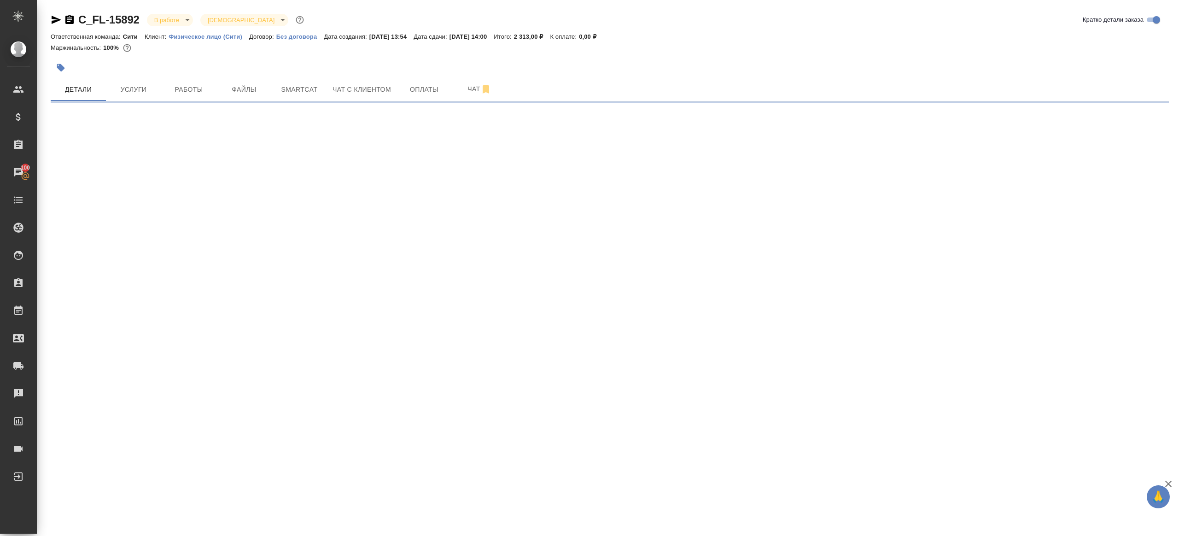
select select "RU"
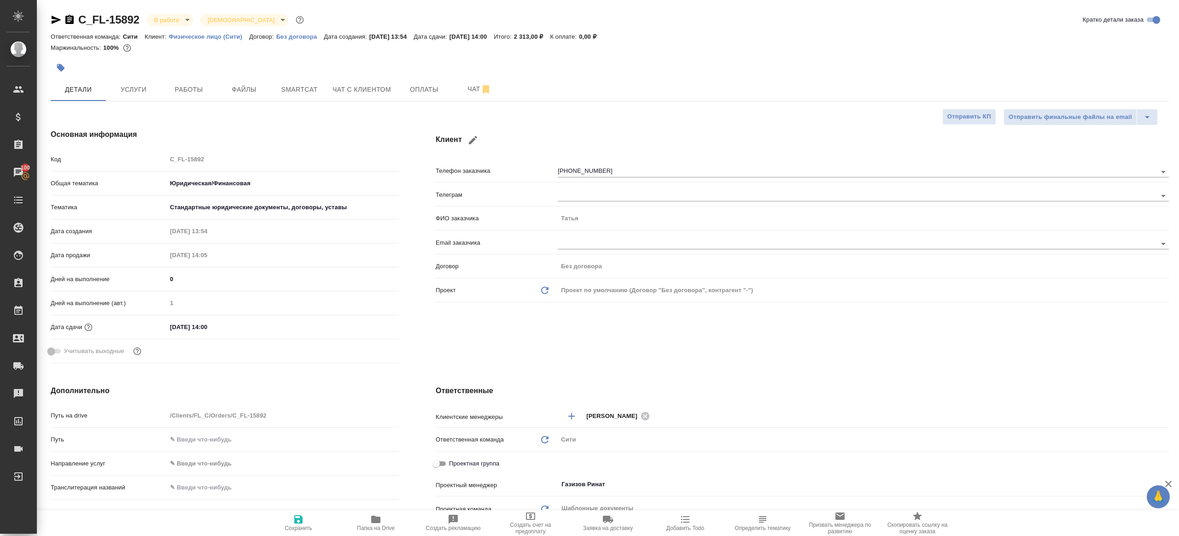
type textarea "x"
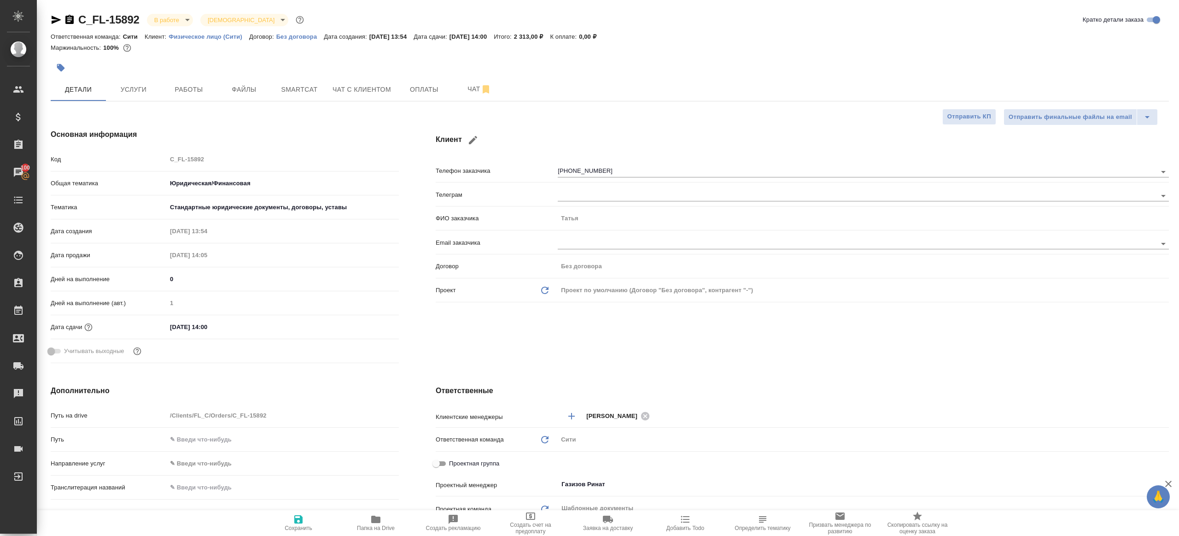
type textarea "x"
click at [196, 84] on span "Работы" at bounding box center [189, 90] width 44 height 12
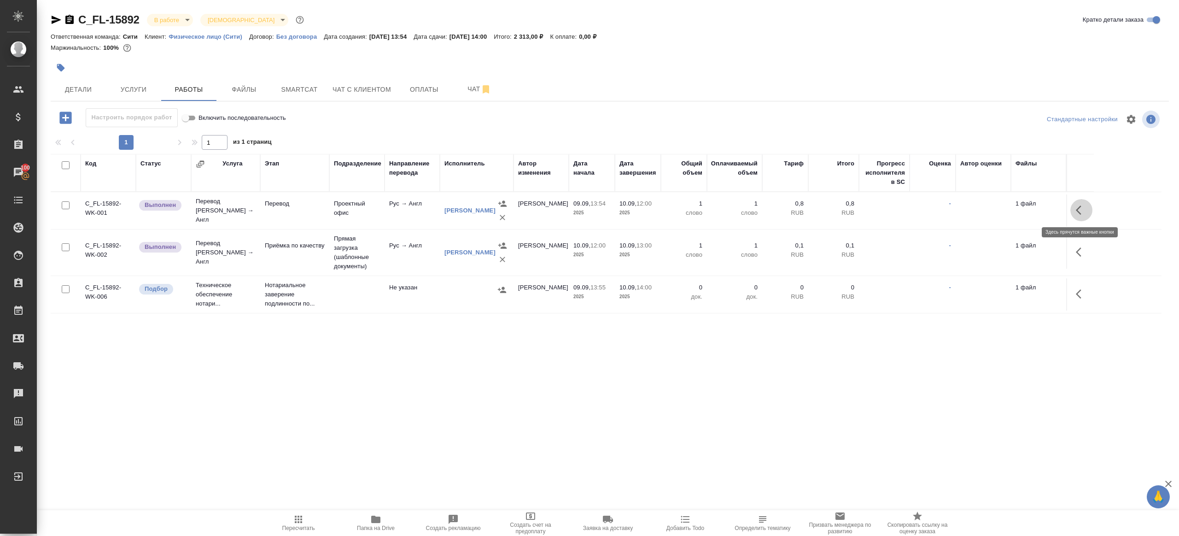
click at [1083, 206] on icon "button" at bounding box center [1081, 210] width 11 height 11
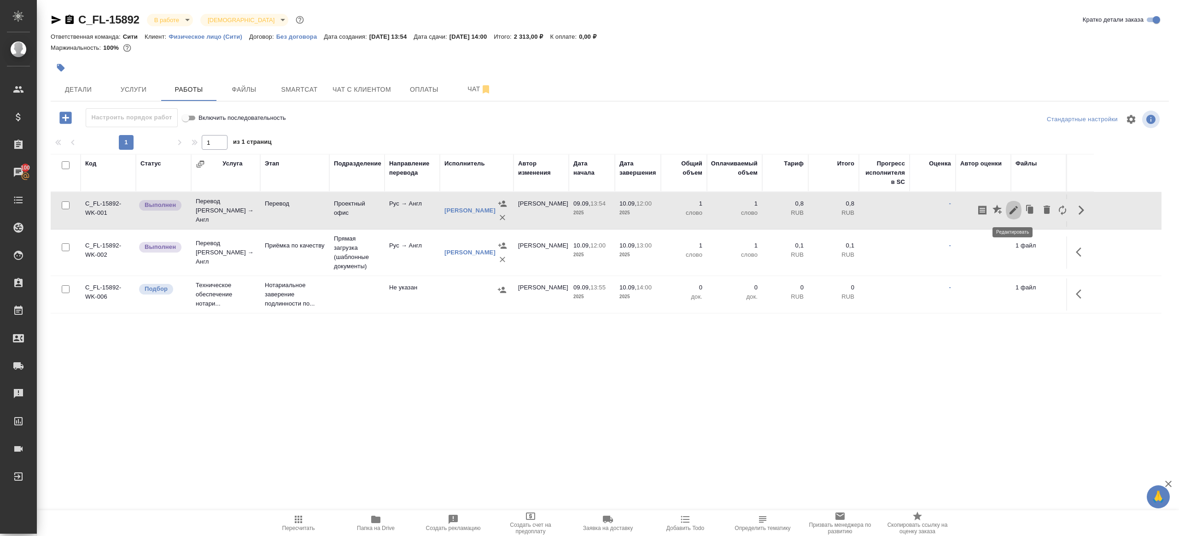
click at [1015, 211] on icon "button" at bounding box center [1013, 210] width 11 height 11
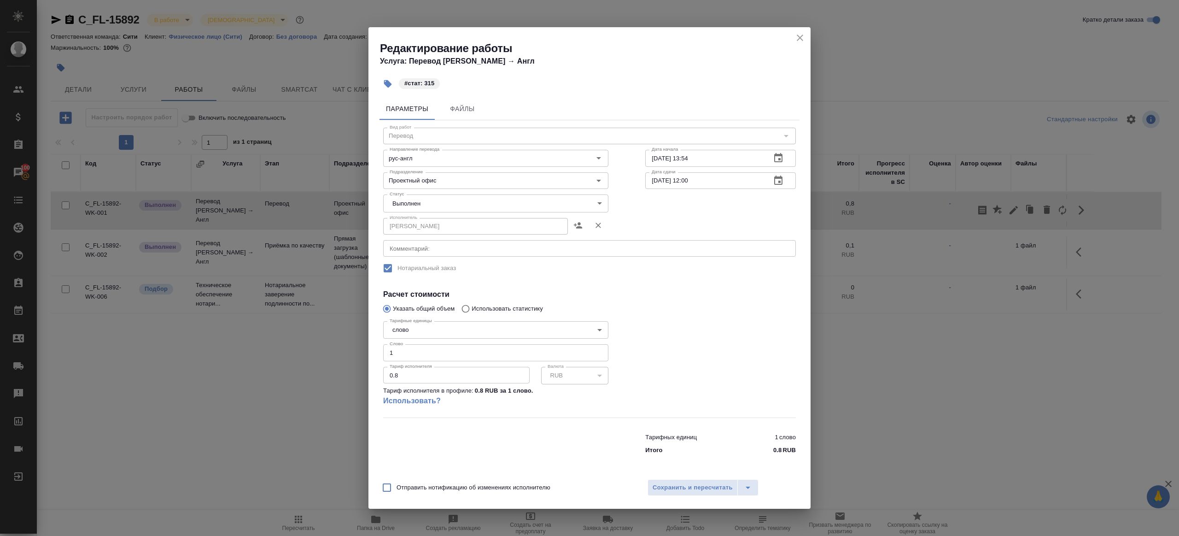
click at [464, 202] on body "🙏 .cls-1 fill:#fff; AWATERA [PERSON_NAME] Клиенты Спецификации Заказы 100 Чаты …" at bounding box center [589, 268] width 1179 height 536
click at [419, 218] on li "Сдан" at bounding box center [495, 219] width 225 height 16
type input "closed"
drag, startPoint x: 403, startPoint y: 356, endPoint x: 334, endPoint y: 341, distance: 70.1
click at [336, 342] on div "Редактирование работы Услуга: Перевод [PERSON_NAME] → Англ #стат: 315 Параметры…" at bounding box center [589, 268] width 1179 height 536
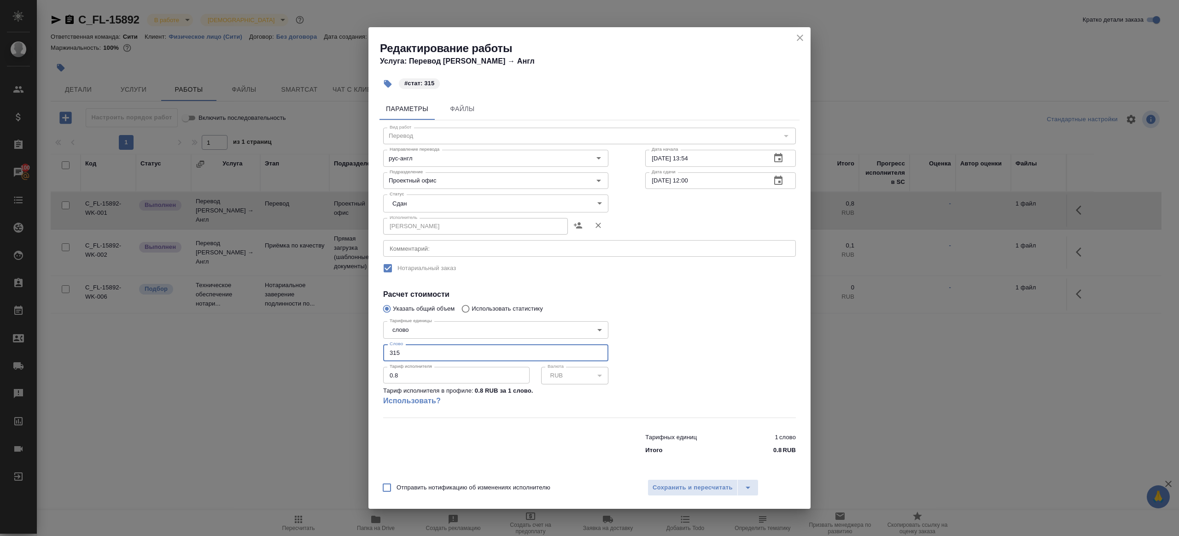
type input "315"
click at [718, 497] on div "Отправить нотификацию об изменениях исполнителю Сохранить и пересчитать" at bounding box center [589, 490] width 442 height 35
click at [718, 494] on button "Сохранить и пересчитать" at bounding box center [693, 487] width 90 height 17
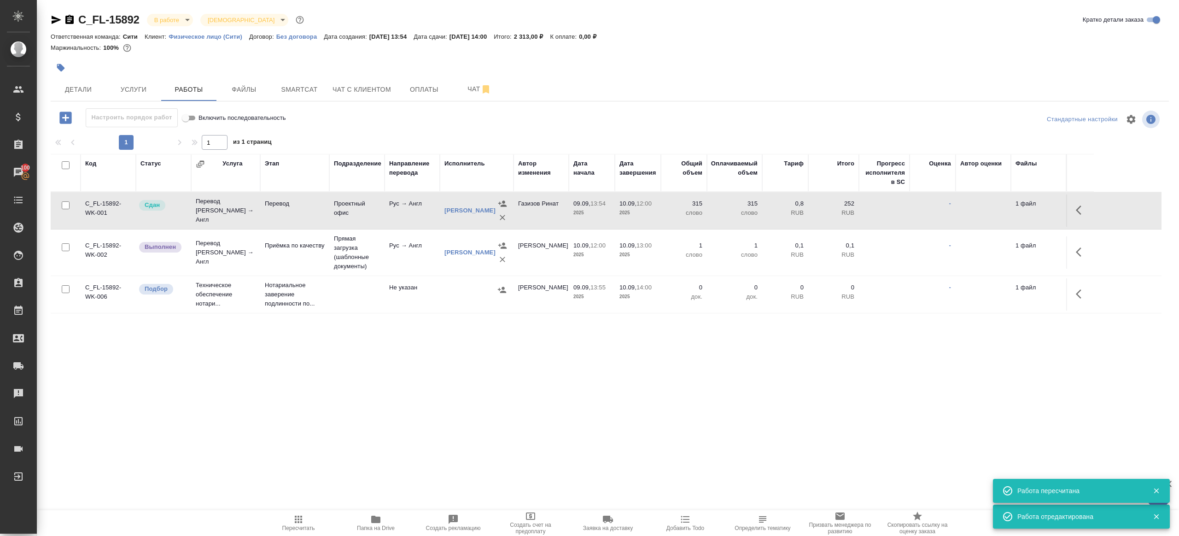
click at [1081, 255] on icon "button" at bounding box center [1079, 251] width 6 height 9
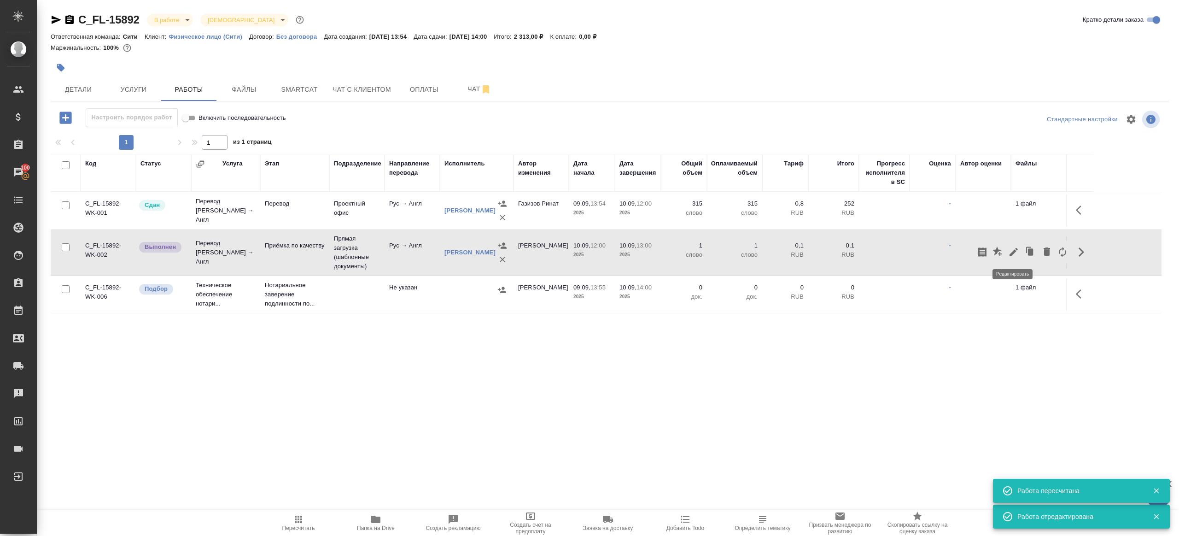
click at [1014, 248] on icon "button" at bounding box center [1013, 251] width 11 height 11
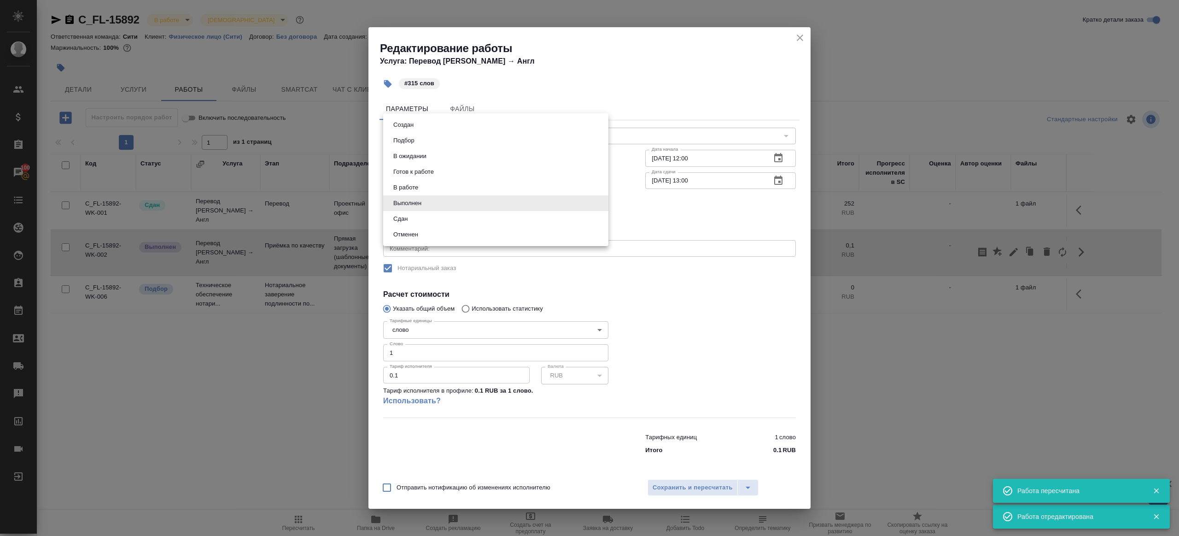
click at [418, 206] on body "🙏 .cls-1 fill:#fff; AWATERA Gazizov Rinat Клиенты Спецификации Заказы 100 Чаты …" at bounding box center [589, 268] width 1179 height 536
click at [418, 221] on li "Сдан" at bounding box center [495, 219] width 225 height 16
type input "closed"
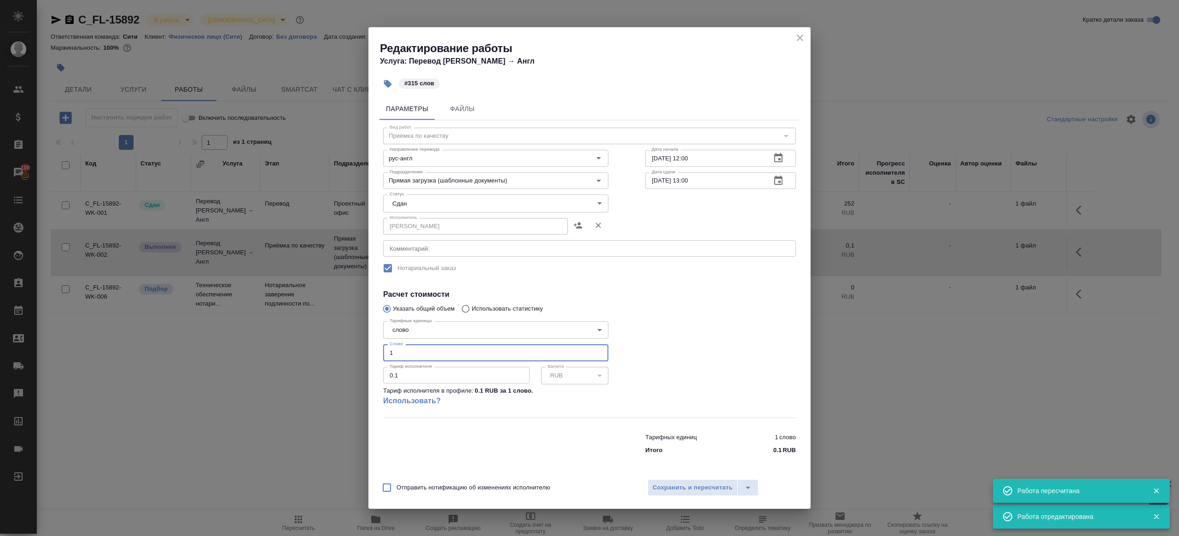
drag, startPoint x: 402, startPoint y: 352, endPoint x: 261, endPoint y: 312, distance: 146.5
click at [284, 321] on div "Редактирование работы Услуга: Перевод Стандарт Рус → Англ #315 слов Параметры Ф…" at bounding box center [589, 268] width 1179 height 536
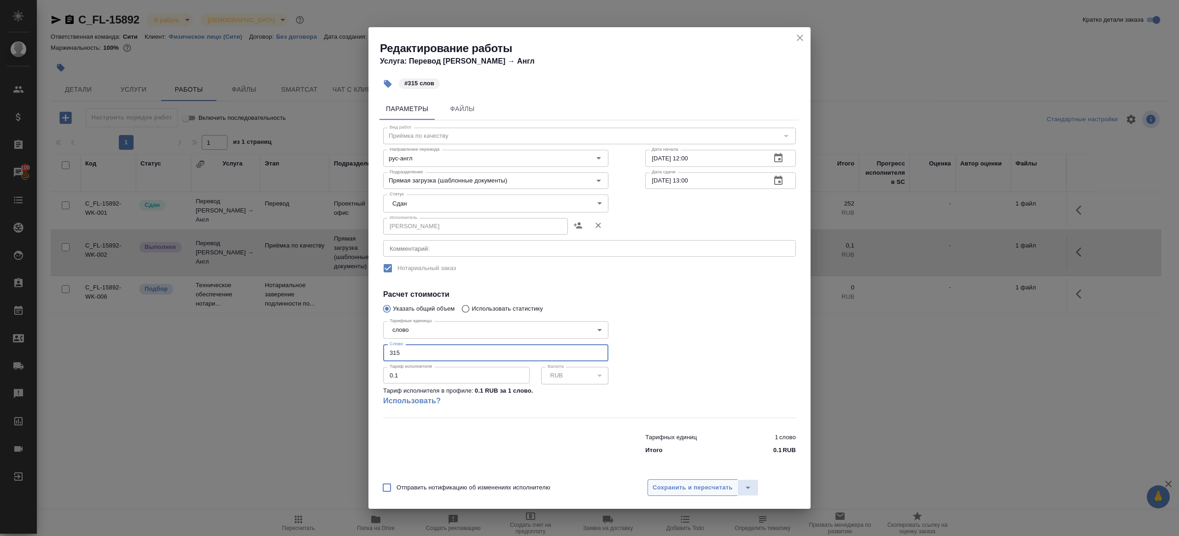
type input "315"
click at [662, 484] on span "Сохранить и пересчитать" at bounding box center [693, 487] width 80 height 11
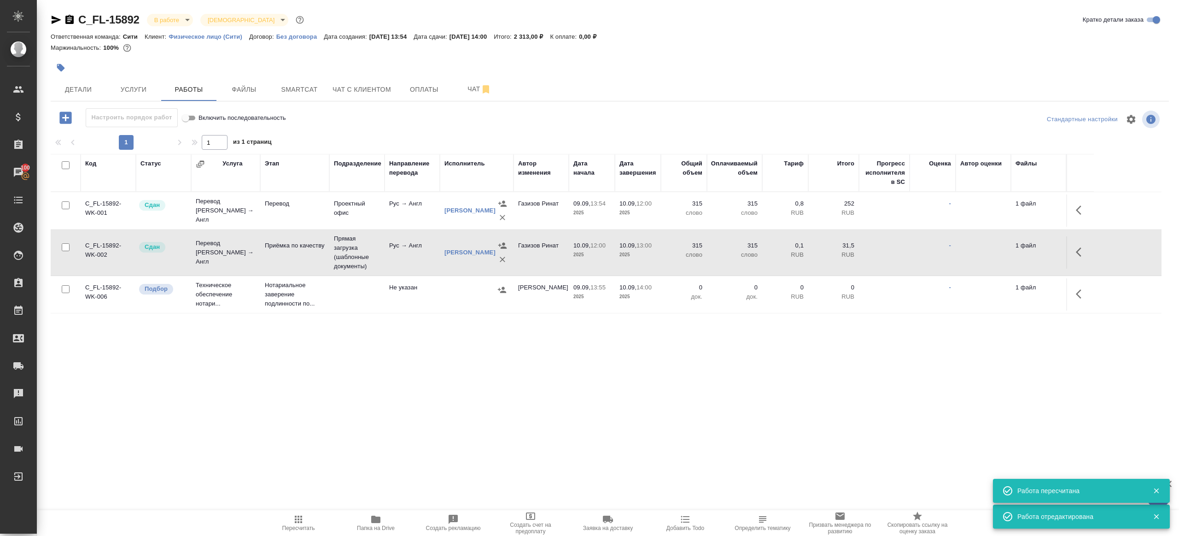
click at [173, 21] on body "🙏 .cls-1 fill:#fff; AWATERA Gazizov Rinat Клиенты Спецификации Заказы 100 Чаты …" at bounding box center [589, 268] width 1179 height 536
click at [204, 112] on button "Сдан без статистики" at bounding box center [185, 113] width 63 height 10
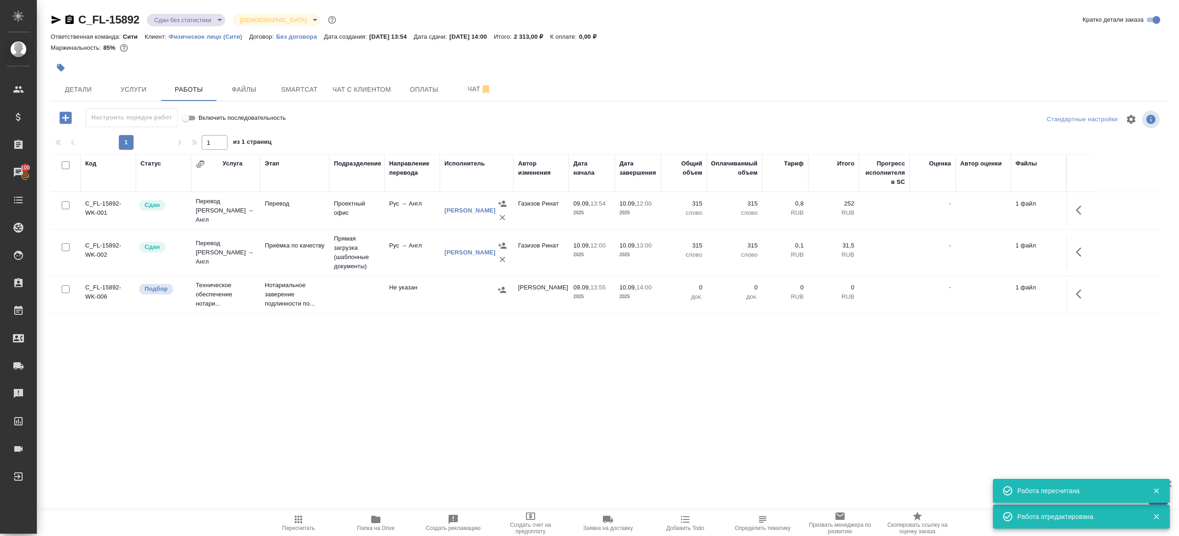
click at [205, 29] on div "C_FL-15892 Сдан без статистики distributed Святая троица holyTrinity Кратко дет…" at bounding box center [610, 21] width 1118 height 18
click at [205, 21] on body "🙏 .cls-1 fill:#fff; AWATERA Gazizov Rinat Клиенты Спецификации Заказы 100 Чаты …" at bounding box center [589, 268] width 1179 height 536
click at [205, 134] on li "Выполнен" at bounding box center [189, 129] width 84 height 16
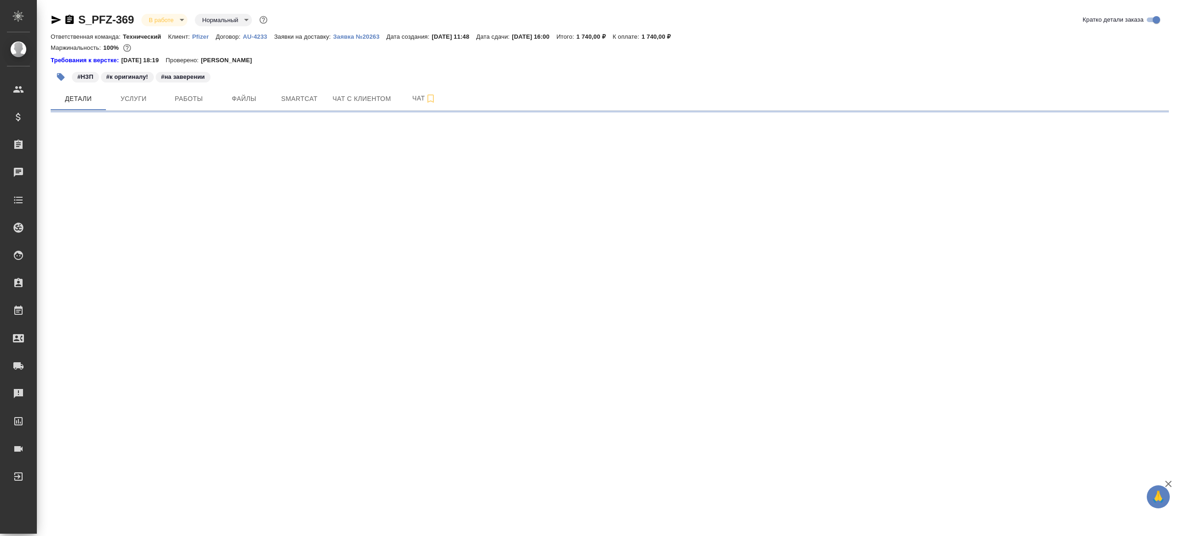
select select "RU"
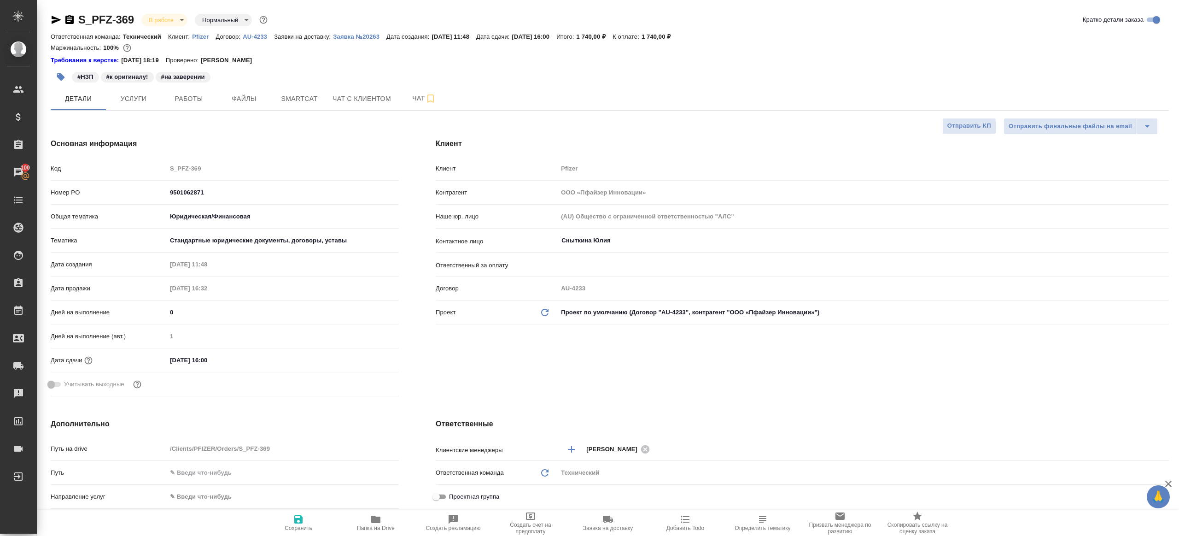
type textarea "x"
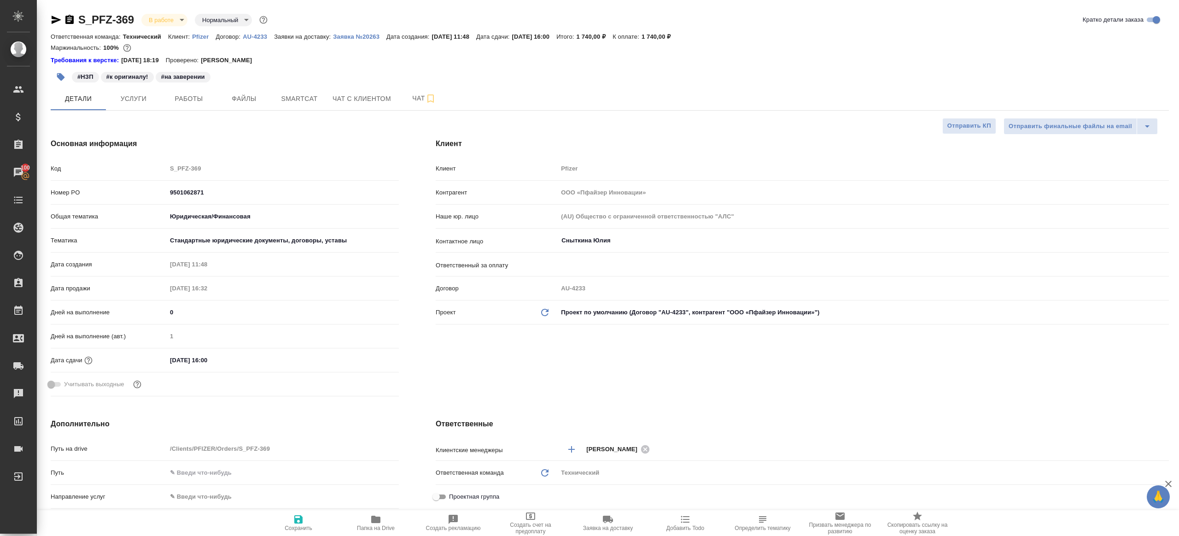
type textarea "x"
click at [184, 105] on button "Работы" at bounding box center [188, 98] width 55 height 23
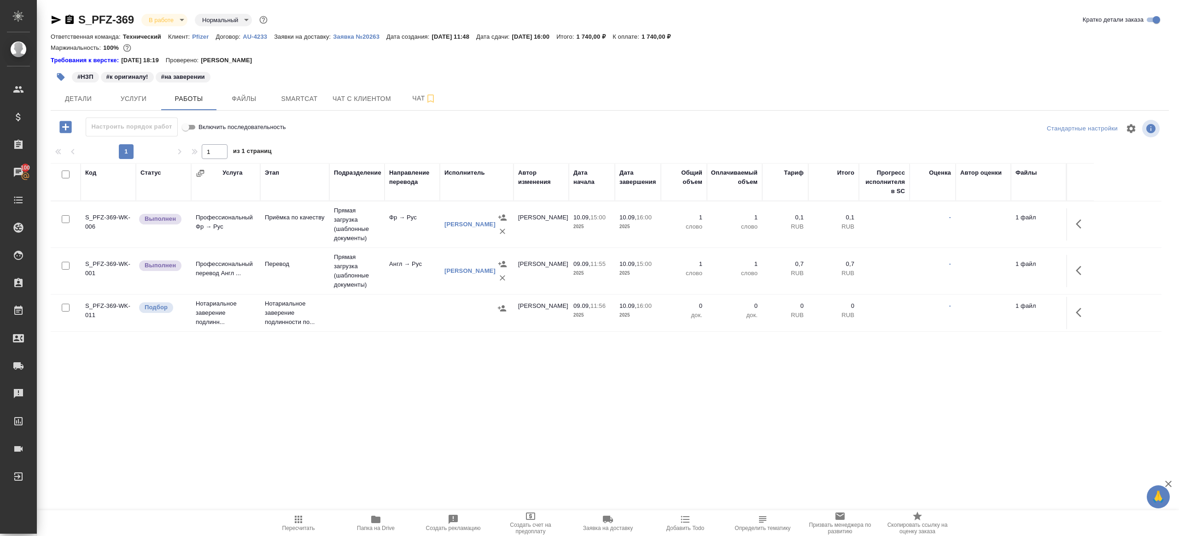
click at [1076, 226] on icon "button" at bounding box center [1081, 223] width 11 height 11
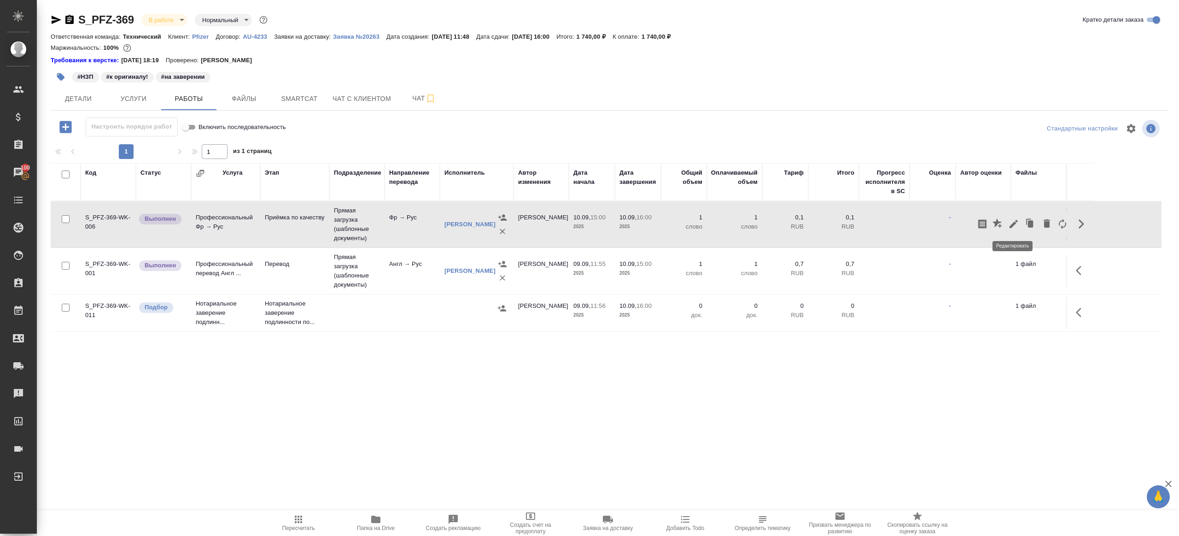
click at [1014, 226] on icon "button" at bounding box center [1013, 223] width 11 height 11
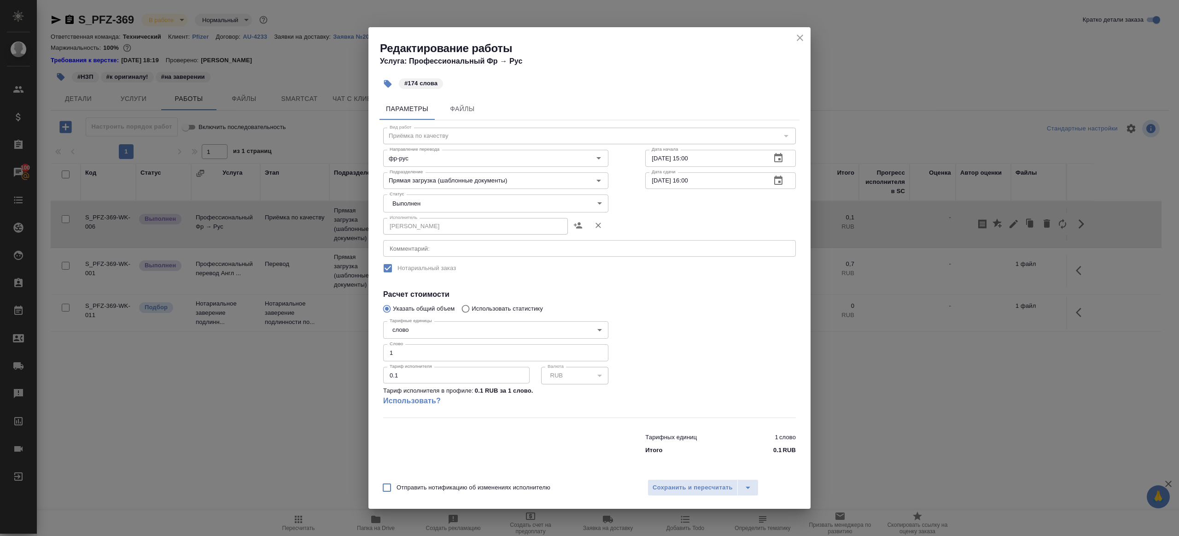
click at [432, 203] on body "🙏 .cls-1 fill:#fff; AWATERA Gazizov Rinat Клиенты Спецификации Заказы 100 Чаты …" at bounding box center [589, 268] width 1179 height 536
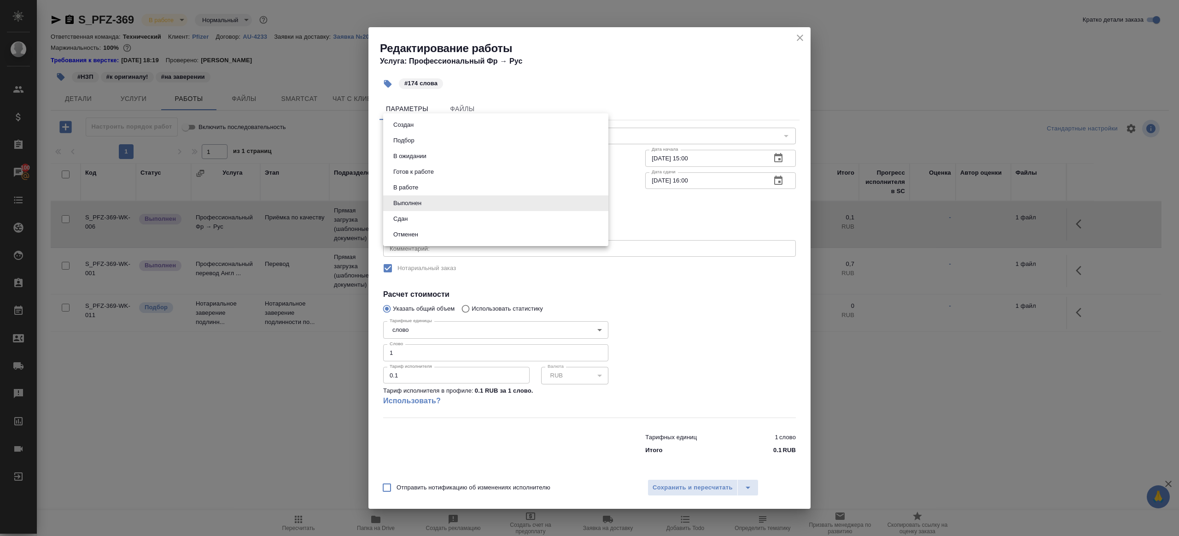
click at [419, 222] on li "Сдан" at bounding box center [495, 219] width 225 height 16
type input "closed"
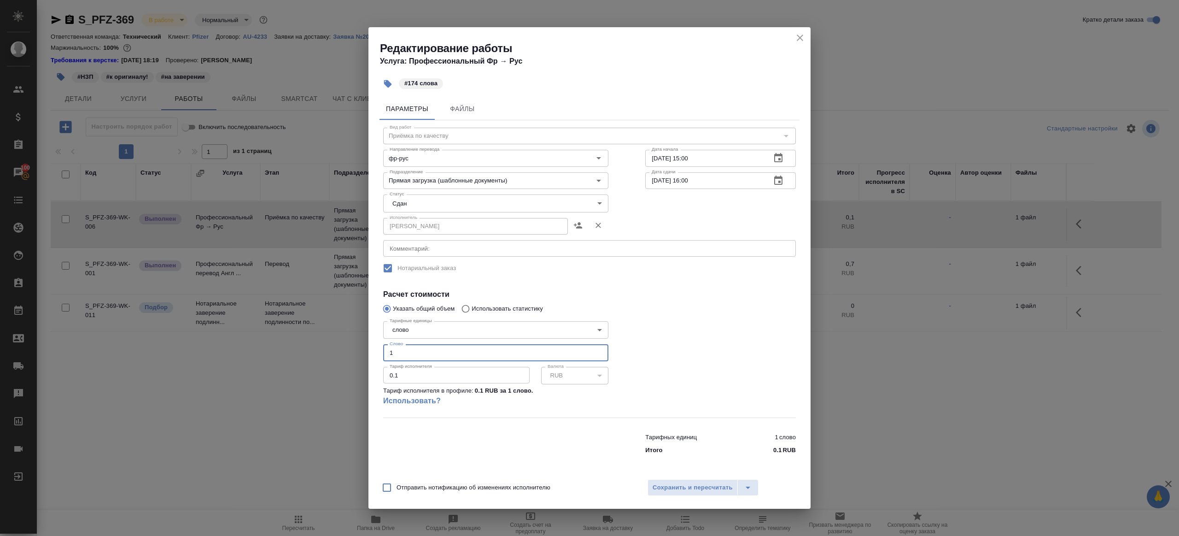
click at [412, 351] on input "1" at bounding box center [495, 352] width 225 height 17
type input "174"
click at [707, 479] on button "Сохранить и пересчитать" at bounding box center [693, 487] width 90 height 17
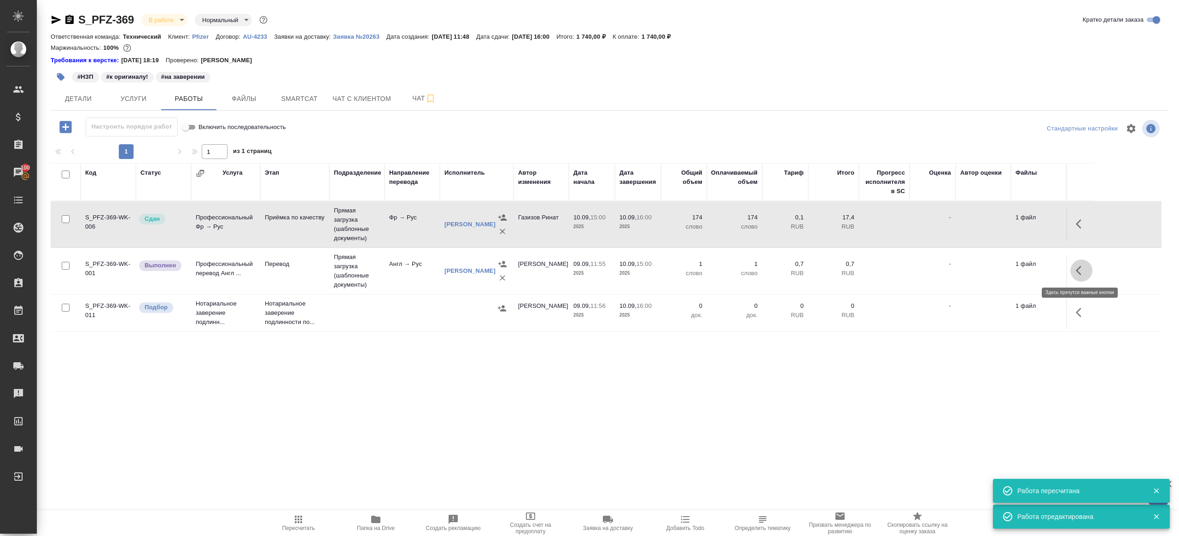
click at [1083, 270] on icon "button" at bounding box center [1081, 270] width 11 height 11
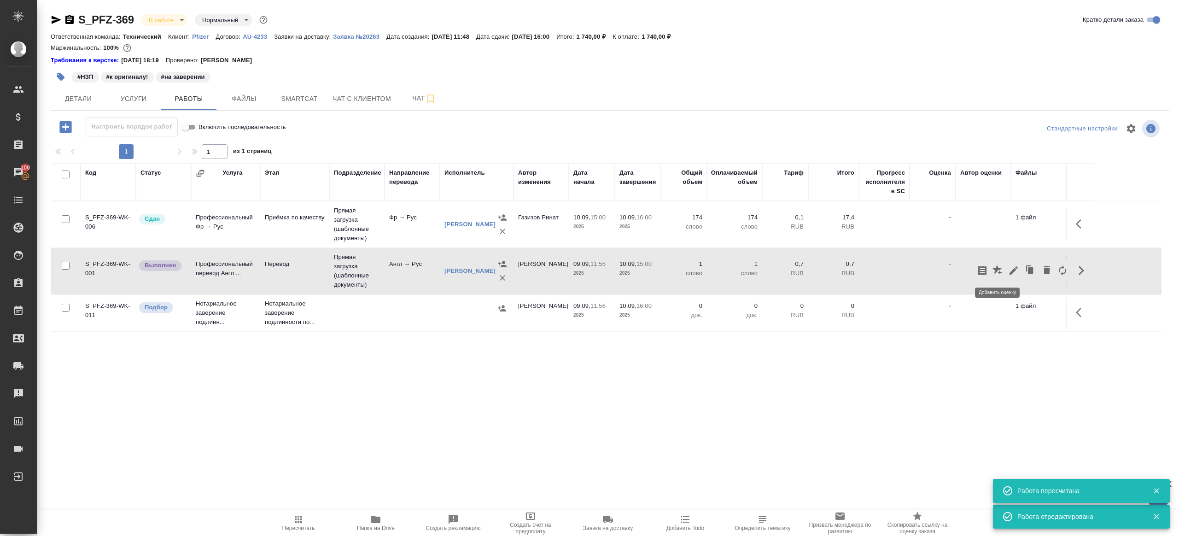
click at [1015, 267] on icon "button" at bounding box center [1013, 270] width 11 height 11
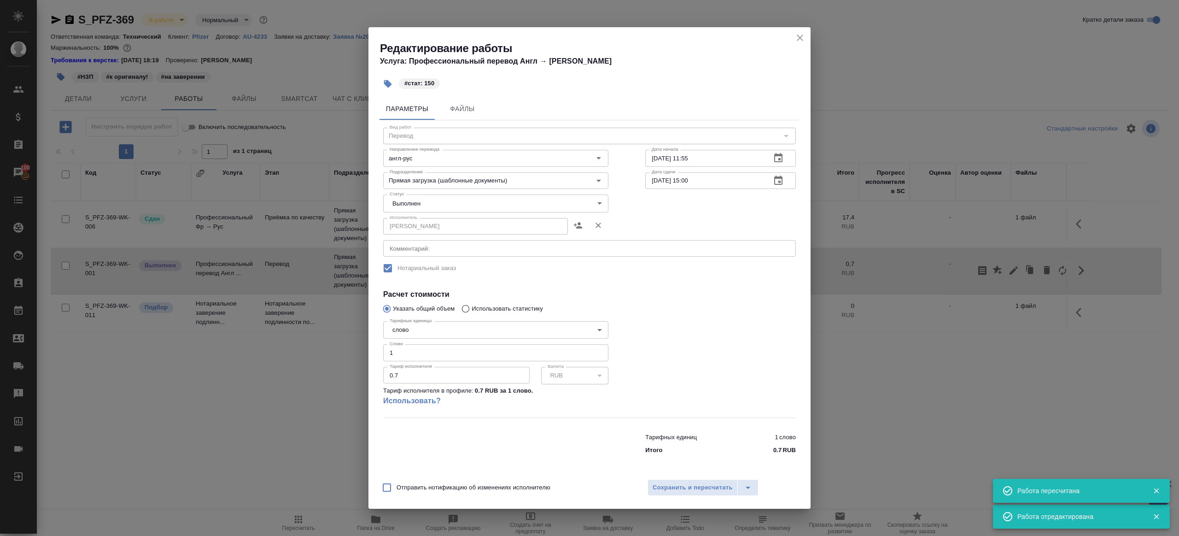
click at [470, 210] on body "🙏 .cls-1 fill:#fff; AWATERA Gazizov Rinat Клиенты Спецификации Заказы 100 Чаты …" at bounding box center [589, 268] width 1179 height 536
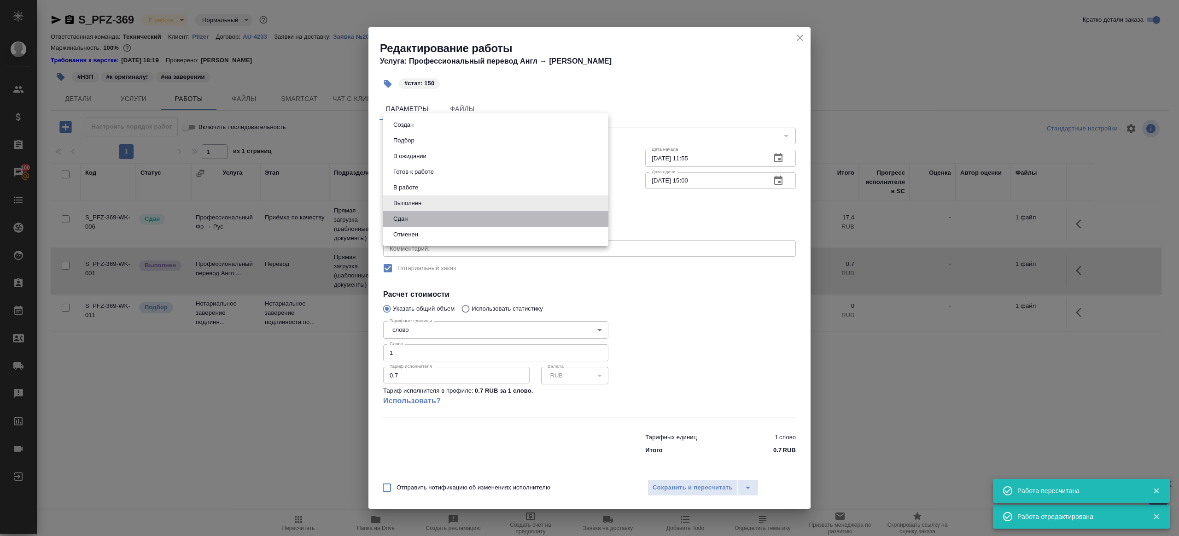
click at [447, 219] on li "Сдан" at bounding box center [495, 219] width 225 height 16
type input "closed"
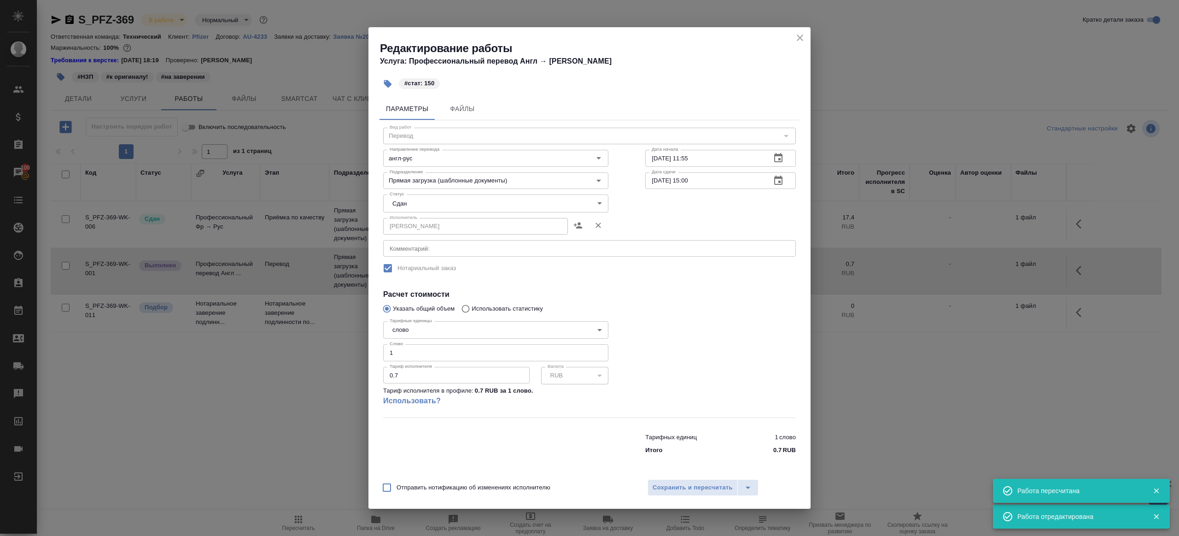
click at [398, 363] on div "Тариф исполнителя 0.7 Тариф исполнителя" at bounding box center [456, 374] width 146 height 23
click at [405, 347] on input "1" at bounding box center [495, 352] width 225 height 17
click at [413, 354] on input "1" at bounding box center [495, 352] width 225 height 17
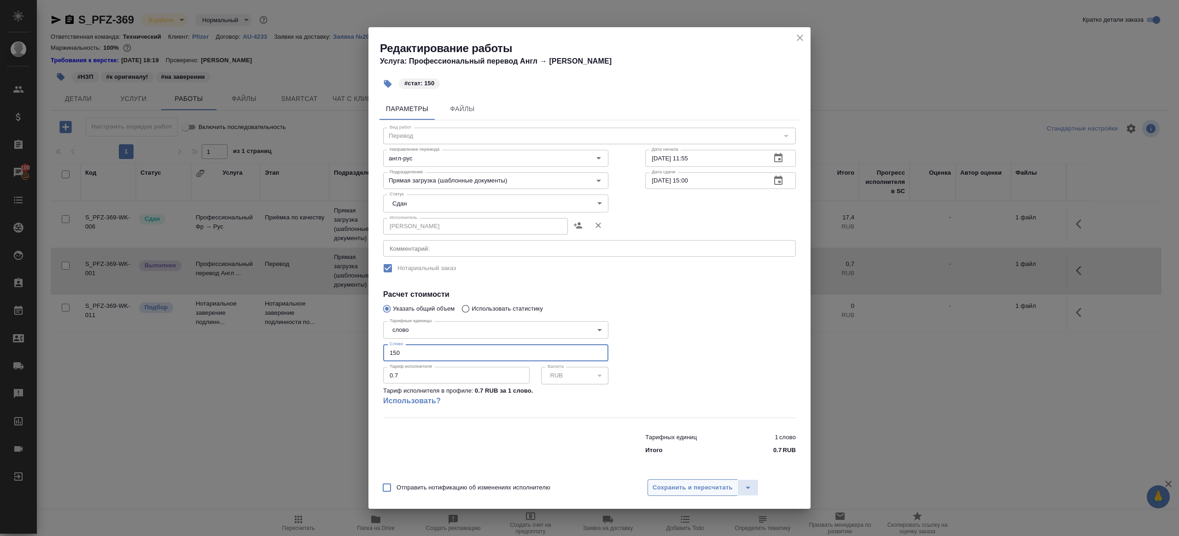
type input "150"
click at [686, 484] on span "Сохранить и пересчитать" at bounding box center [693, 487] width 80 height 11
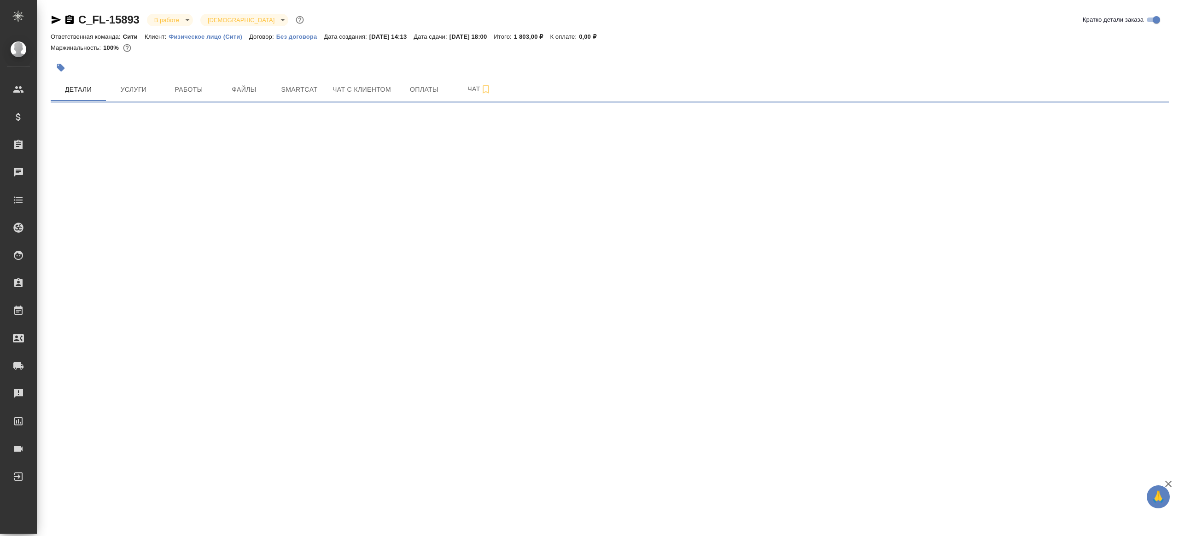
select select "RU"
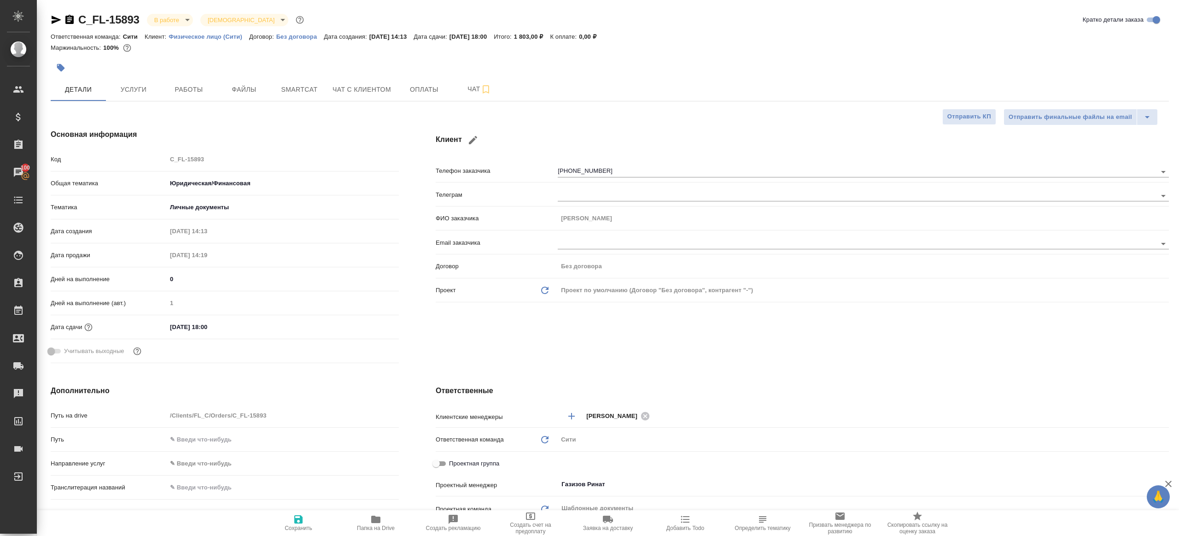
type textarea "x"
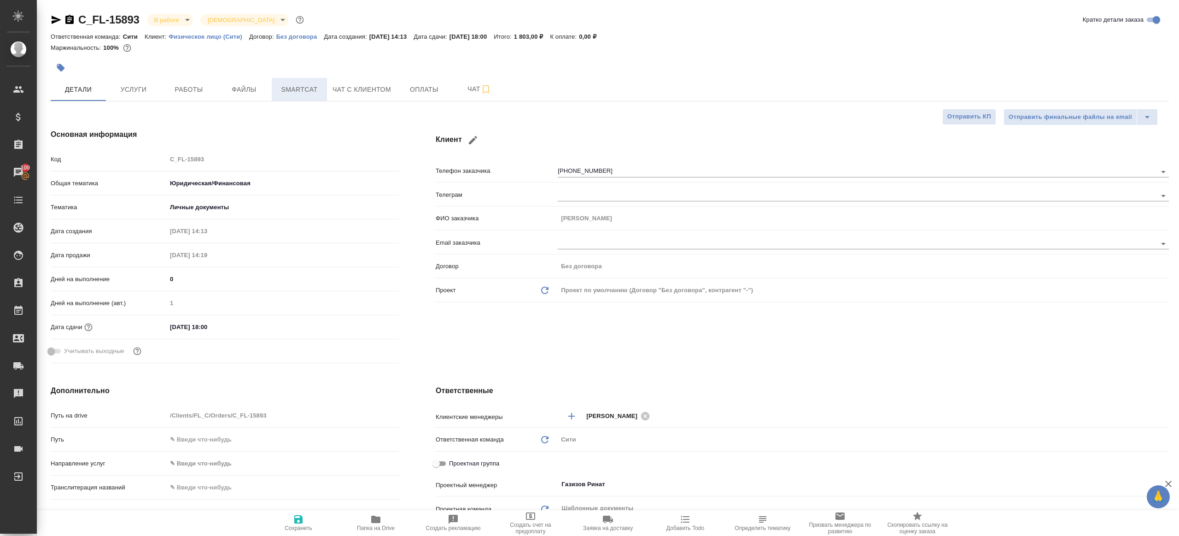
type textarea "x"
click at [192, 87] on span "Работы" at bounding box center [189, 90] width 44 height 12
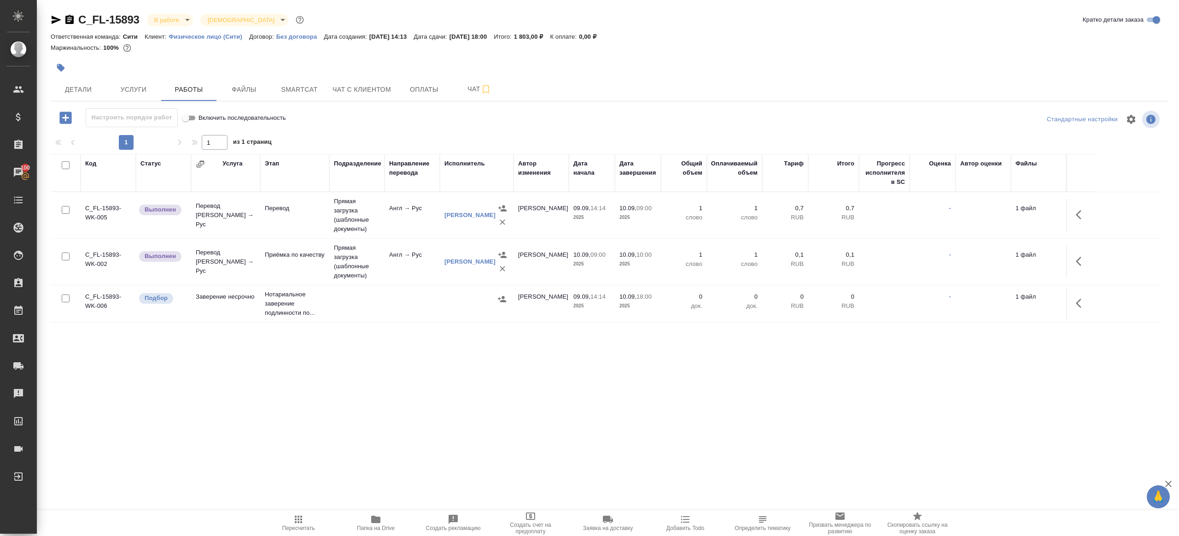
click at [390, 130] on div "Настроить порядок работ Включить последовательность" at bounding box center [237, 119] width 373 height 22
click at [1082, 217] on icon "button" at bounding box center [1081, 214] width 11 height 11
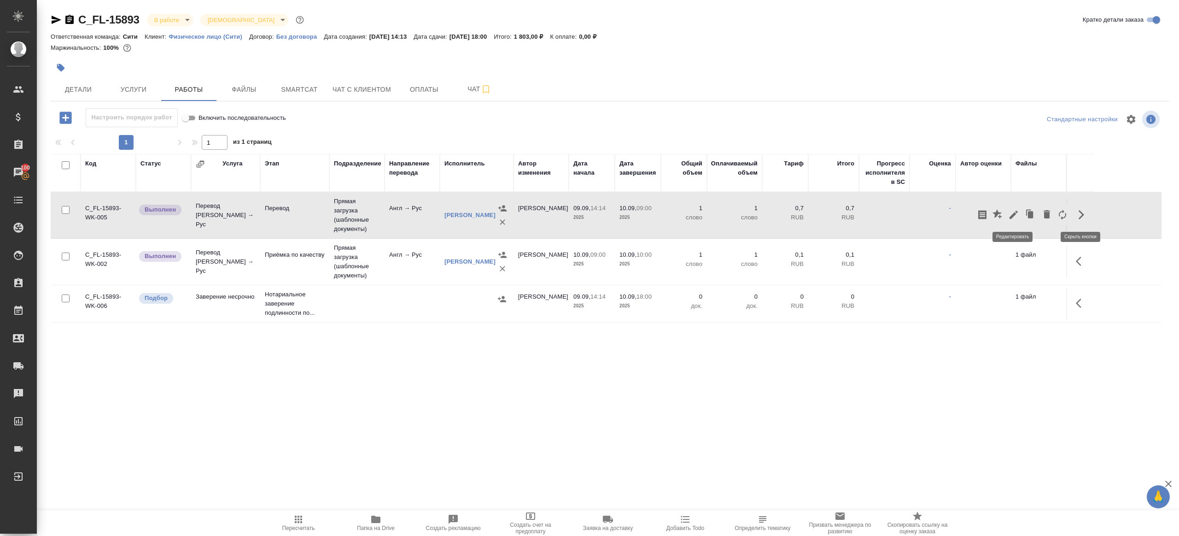
click at [1010, 217] on icon "button" at bounding box center [1014, 214] width 8 height 8
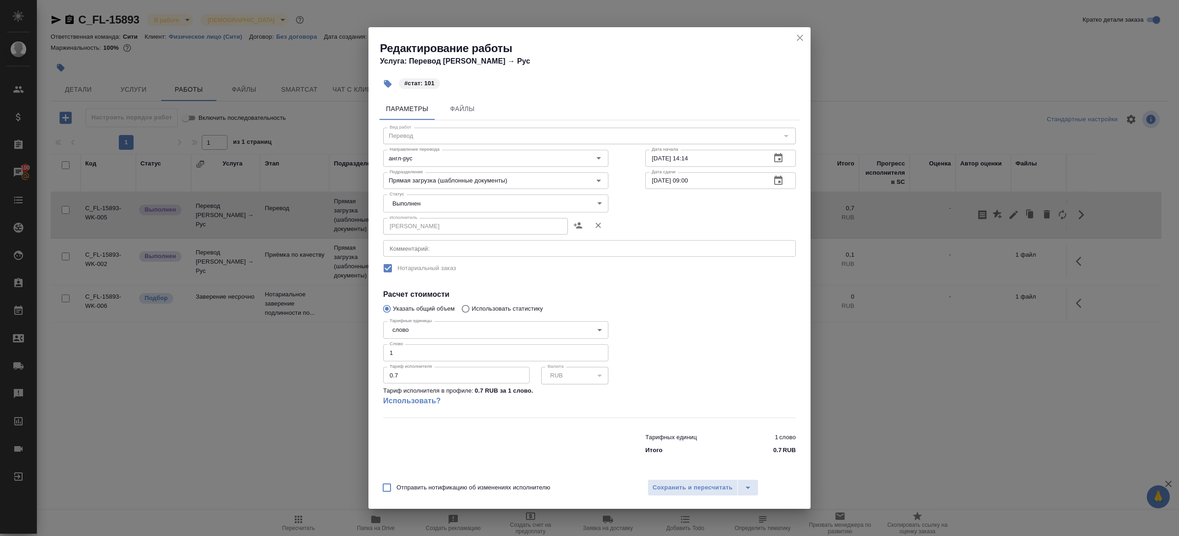
click at [415, 209] on body "🙏 .cls-1 fill:#fff; AWATERA [PERSON_NAME] Клиенты Спецификации Заказы 100 Чаты …" at bounding box center [589, 268] width 1179 height 536
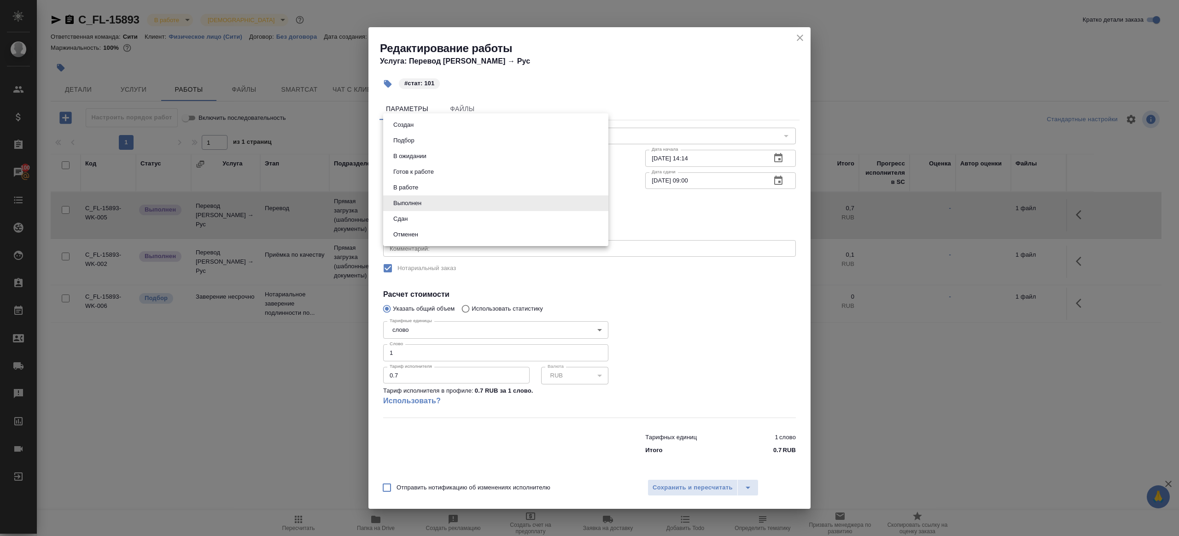
click at [415, 219] on li "Сдан" at bounding box center [495, 219] width 225 height 16
type input "closed"
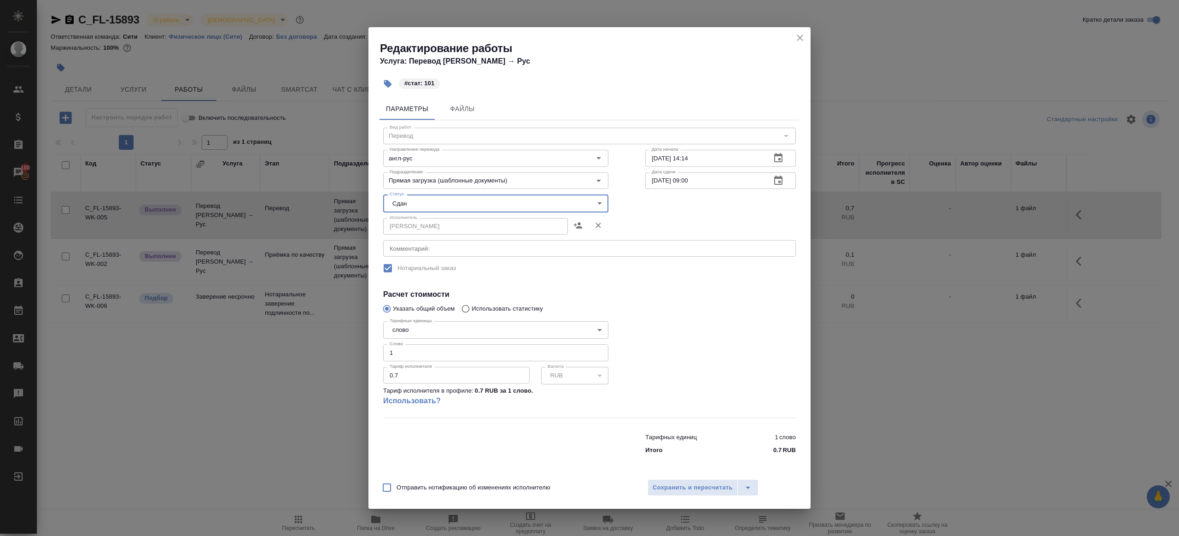
click at [409, 354] on input "1" at bounding box center [495, 352] width 225 height 17
type input "101"
click at [695, 486] on span "Сохранить и пересчитать" at bounding box center [693, 487] width 80 height 11
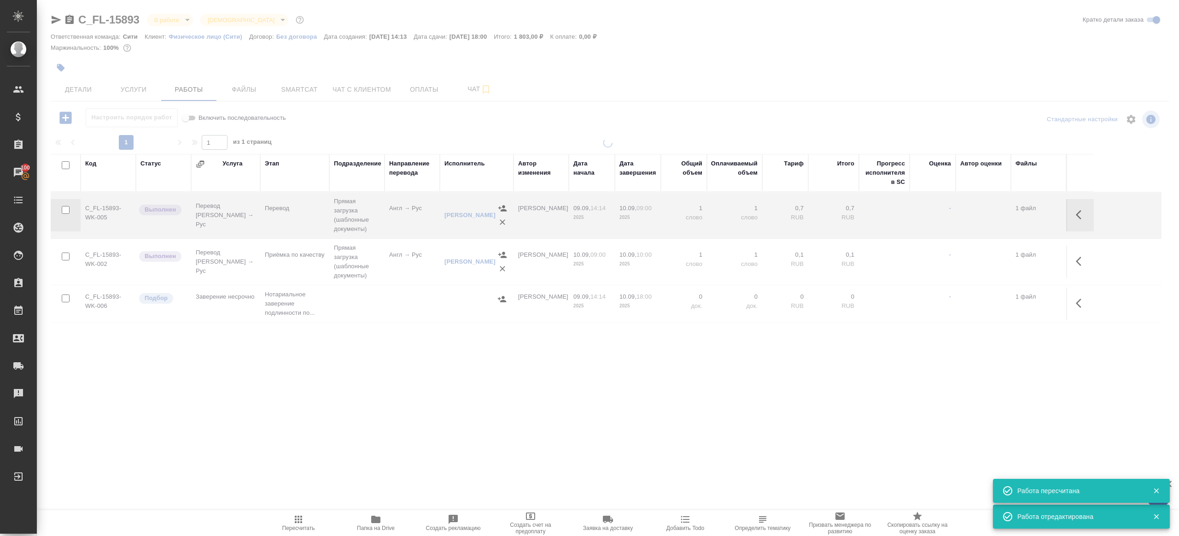
click at [1080, 265] on icon "button" at bounding box center [1081, 261] width 11 height 11
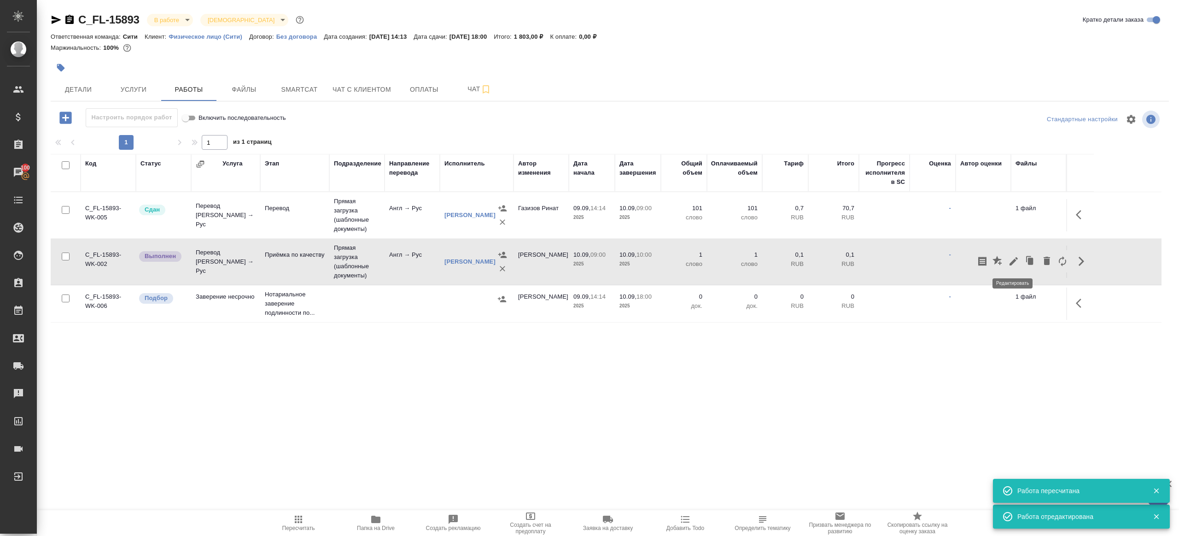
click at [1013, 257] on icon "button" at bounding box center [1013, 261] width 11 height 11
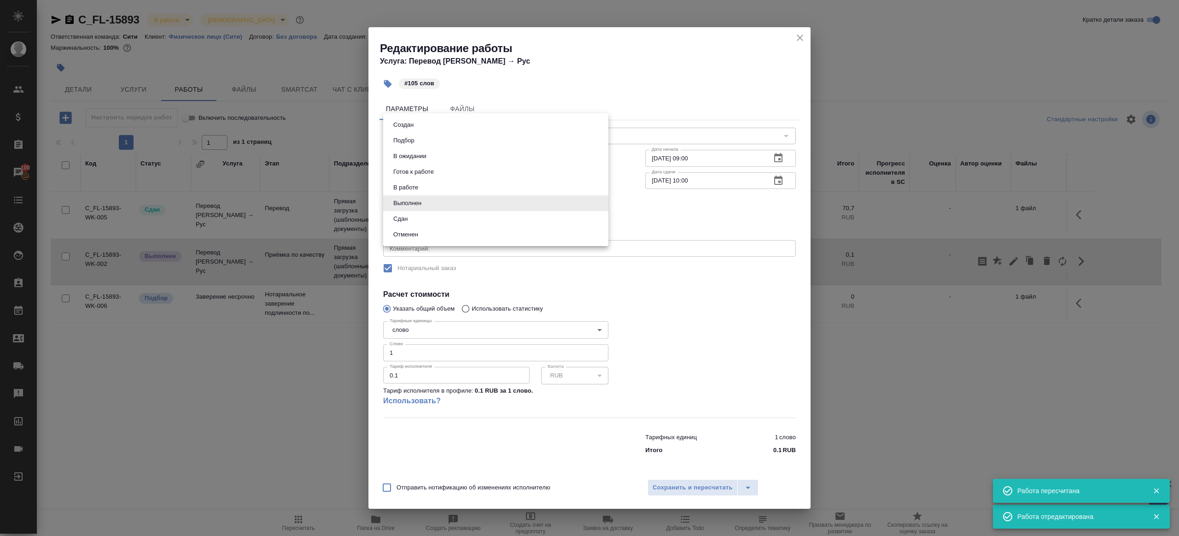
click at [436, 209] on body "🙏 .cls-1 fill:#fff; AWATERA Gazizov Rinat Клиенты Спецификации Заказы 100 Чаты …" at bounding box center [589, 268] width 1179 height 536
click at [424, 222] on li "Сдан" at bounding box center [495, 219] width 225 height 16
type input "closed"
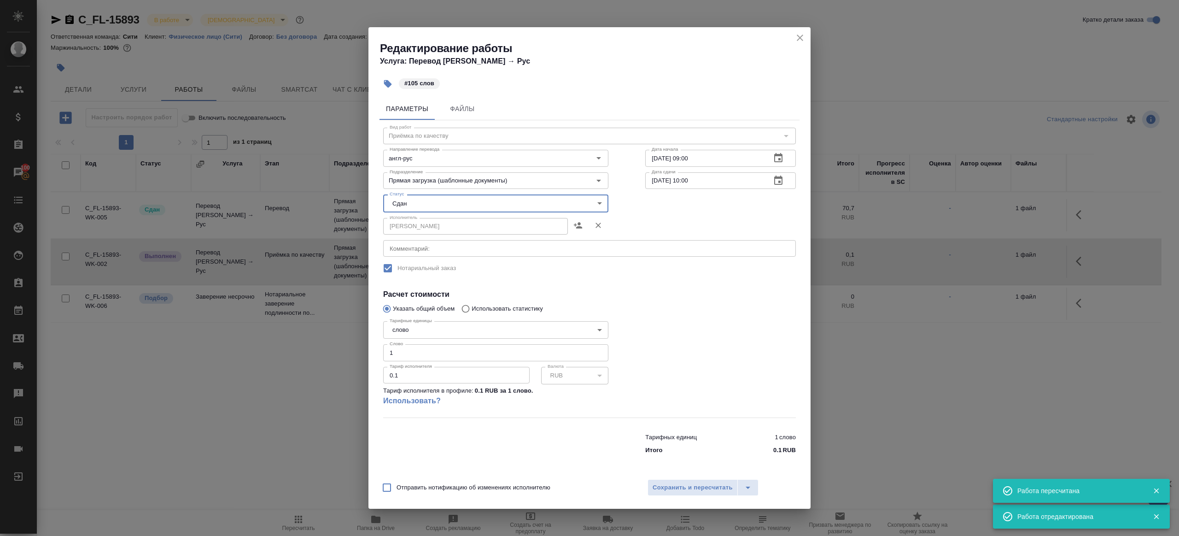
click at [428, 356] on input "1" at bounding box center [495, 352] width 225 height 17
type input "105"
click at [658, 488] on span "Сохранить и пересчитать" at bounding box center [693, 487] width 80 height 11
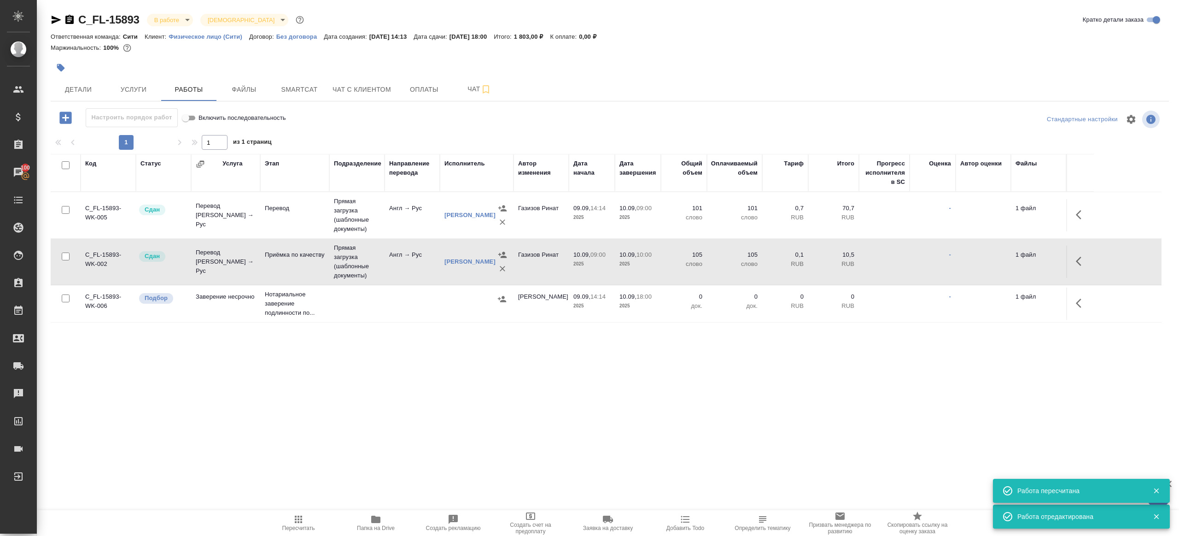
click at [178, 23] on body "🙏 .cls-1 fill:#fff; AWATERA Gazizov Rinat Клиенты Спецификации Заказы 100 Чаты …" at bounding box center [589, 268] width 1179 height 536
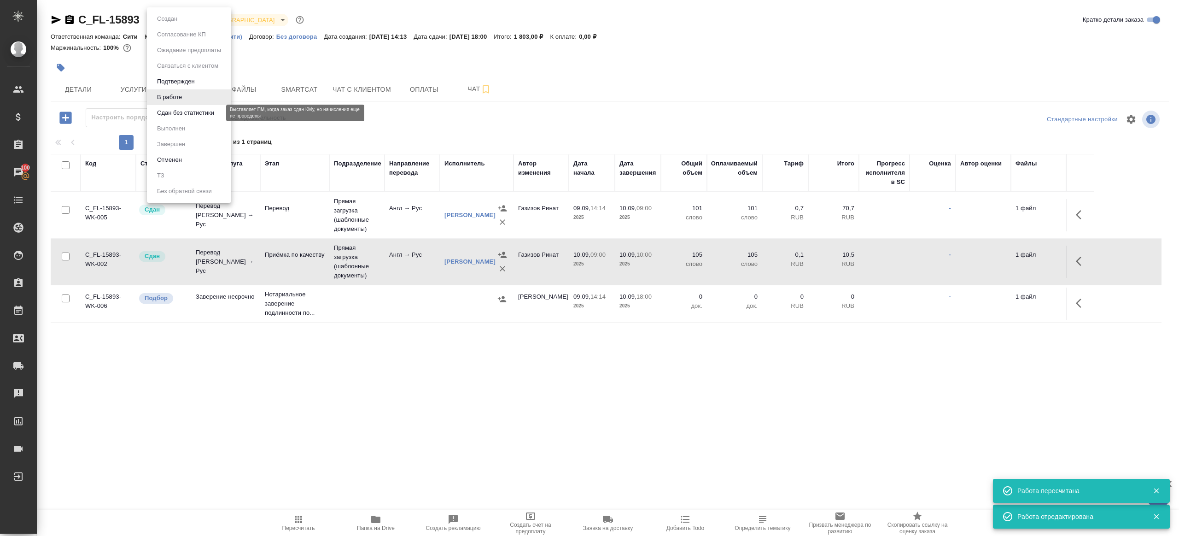
click at [194, 114] on button "Сдан без статистики" at bounding box center [185, 113] width 63 height 10
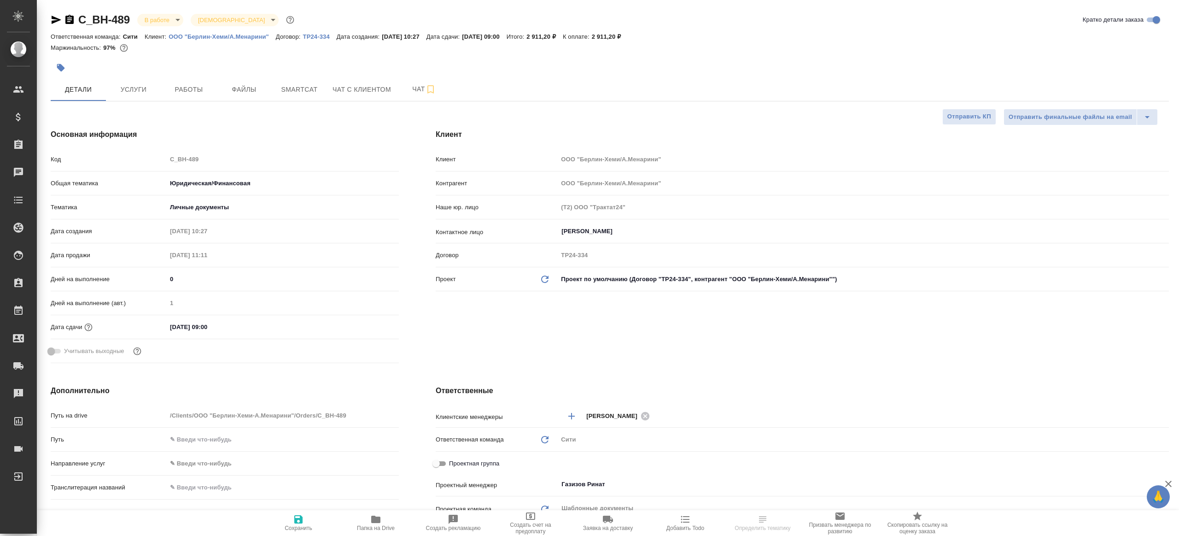
select select "RU"
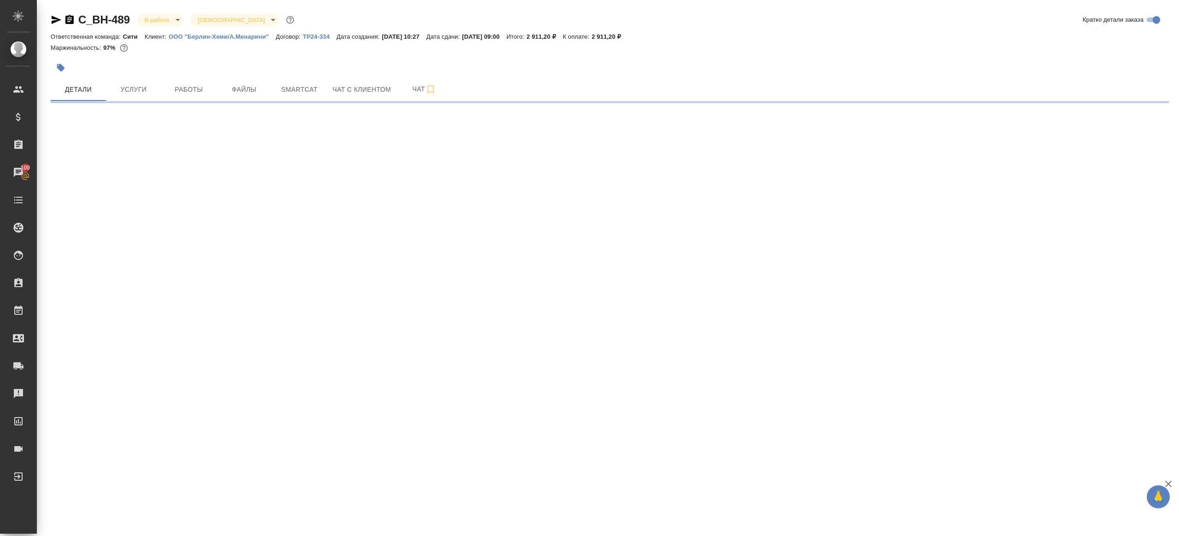
select select "RU"
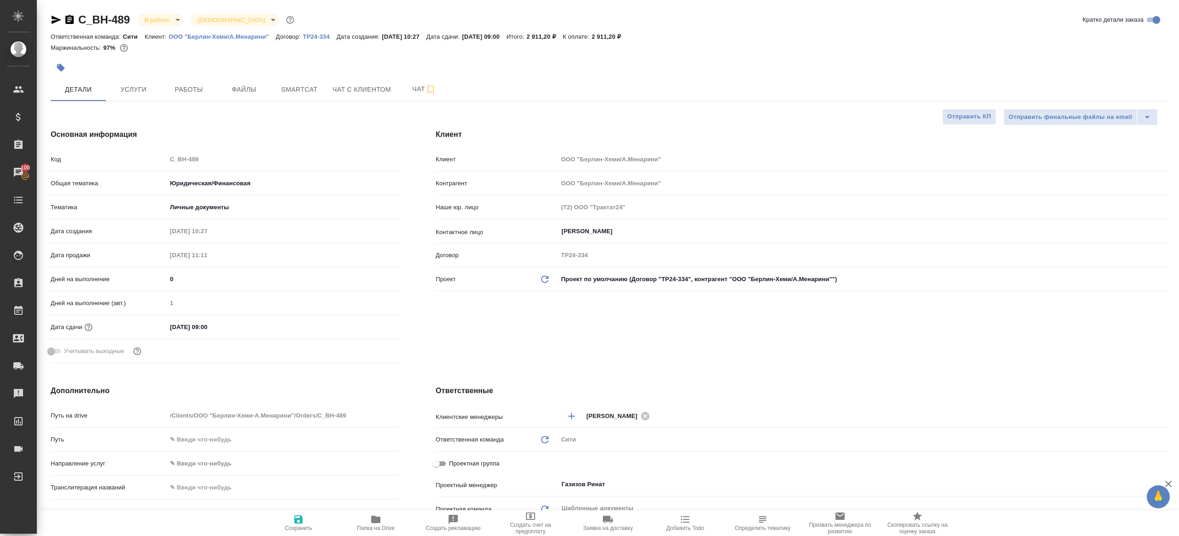
type textarea "x"
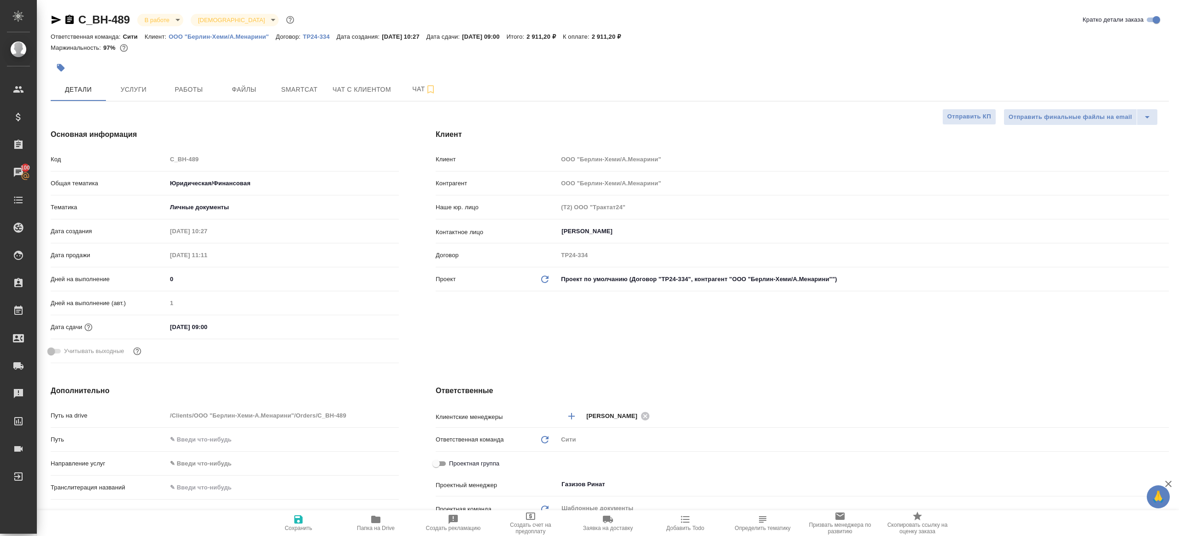
type textarea "x"
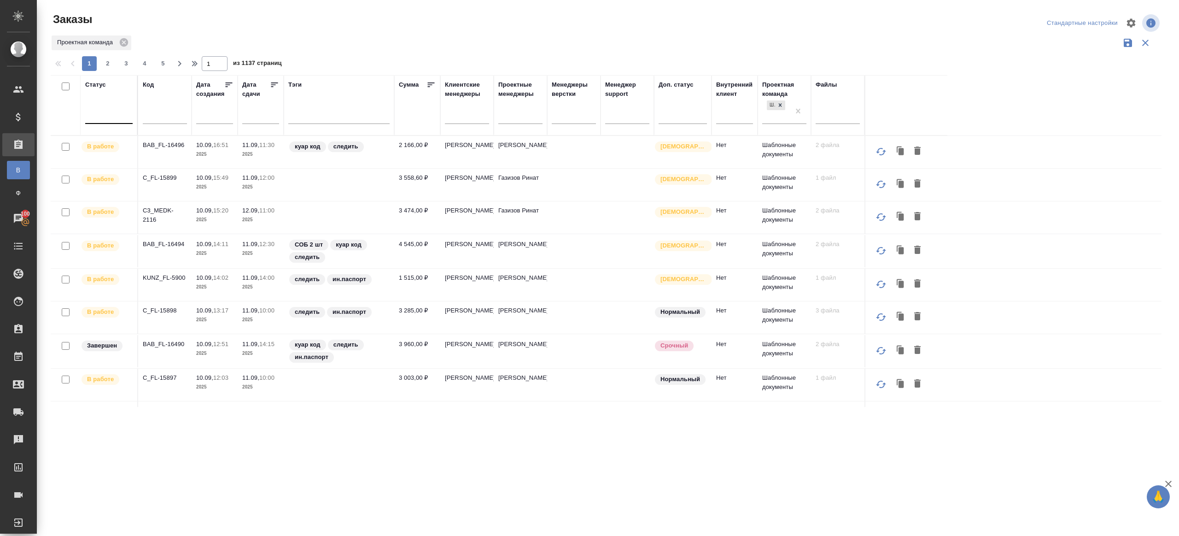
click at [114, 110] on div at bounding box center [108, 114] width 47 height 13
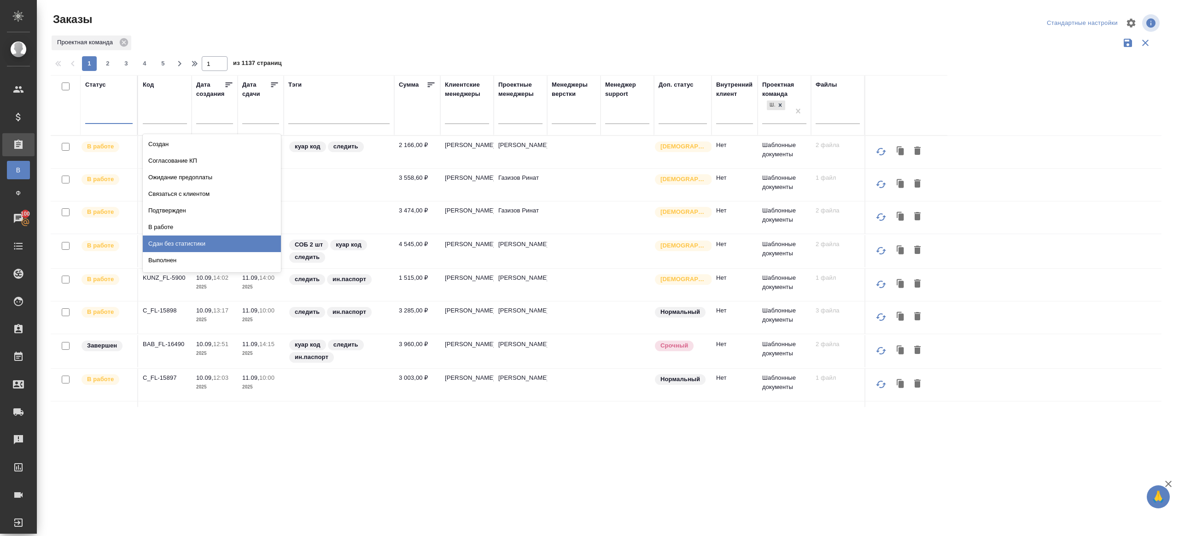
click at [186, 242] on div "Сдан без статистики" at bounding box center [212, 243] width 138 height 17
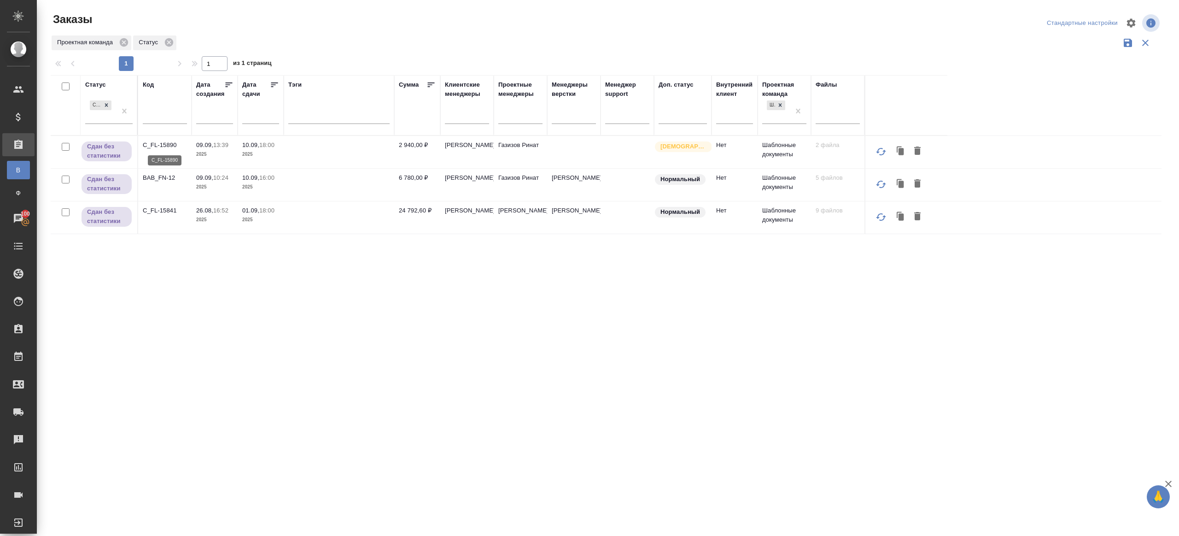
click at [158, 142] on p "C_FL-15890" at bounding box center [165, 144] width 44 height 9
click at [164, 183] on td "BAB_FN-12" at bounding box center [164, 185] width 53 height 32
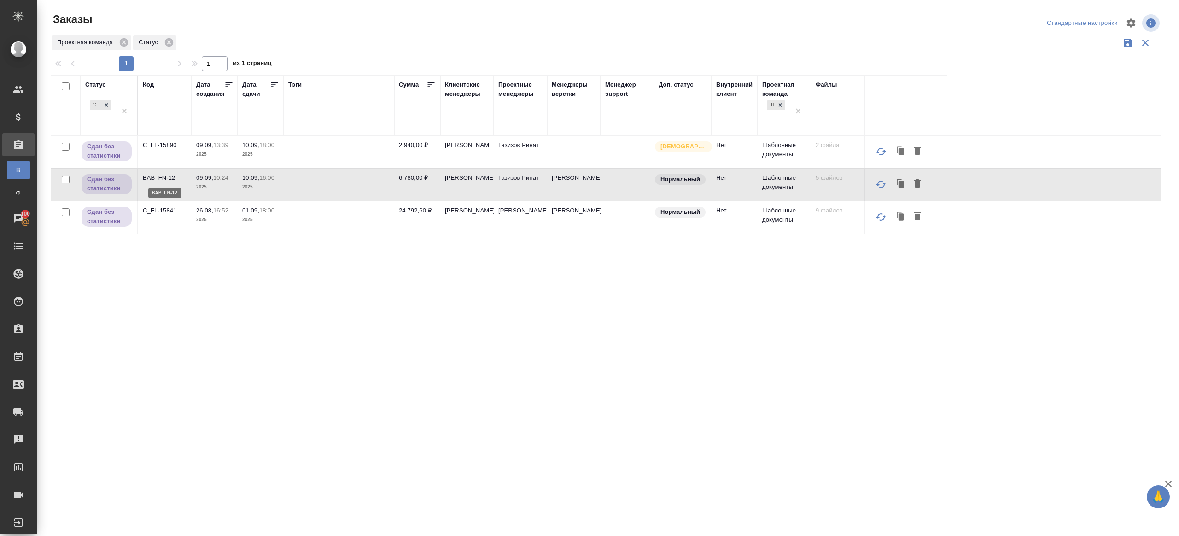
click at [164, 177] on p "BAB_FN-12" at bounding box center [165, 177] width 44 height 9
drag, startPoint x: 122, startPoint y: 106, endPoint x: 117, endPoint y: 107, distance: 5.1
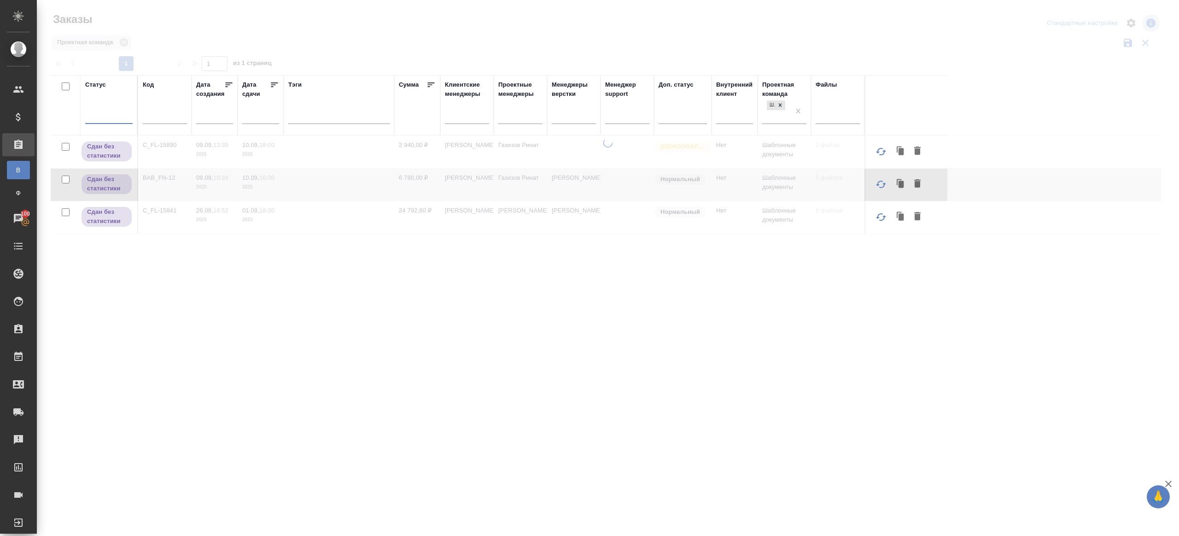
click at [109, 108] on div at bounding box center [108, 114] width 47 height 13
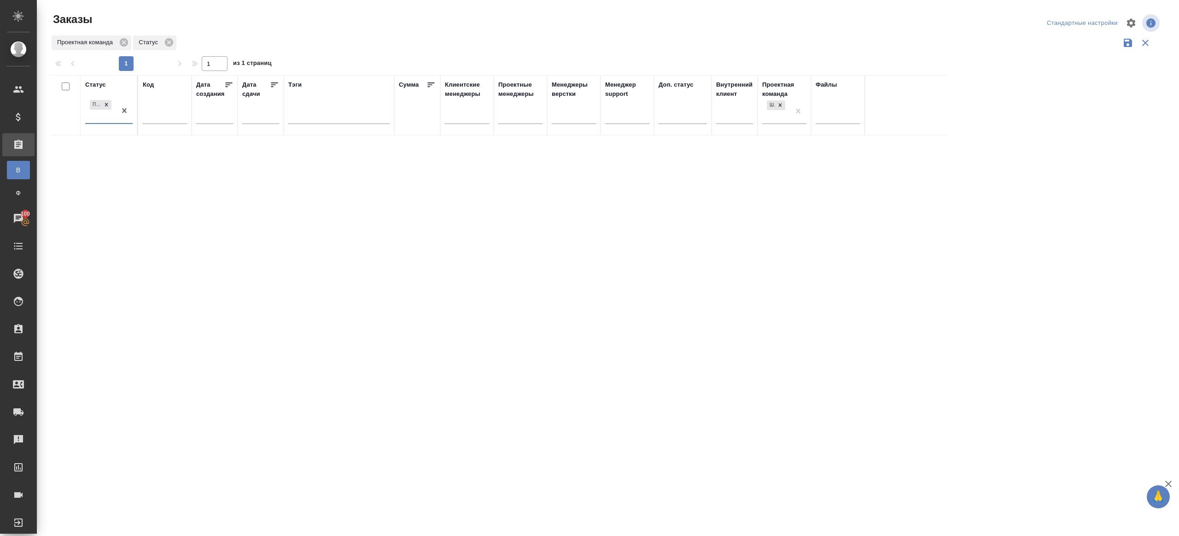
click at [537, 57] on div "1 1 из 1 страниц" at bounding box center [610, 63] width 1118 height 15
click at [152, 113] on input "text" at bounding box center [165, 118] width 44 height 12
paste input "KUNZ_FL-5869"
type input "KUNZ_FL-5869"
click at [321, 54] on div at bounding box center [608, 206] width 1142 height 412
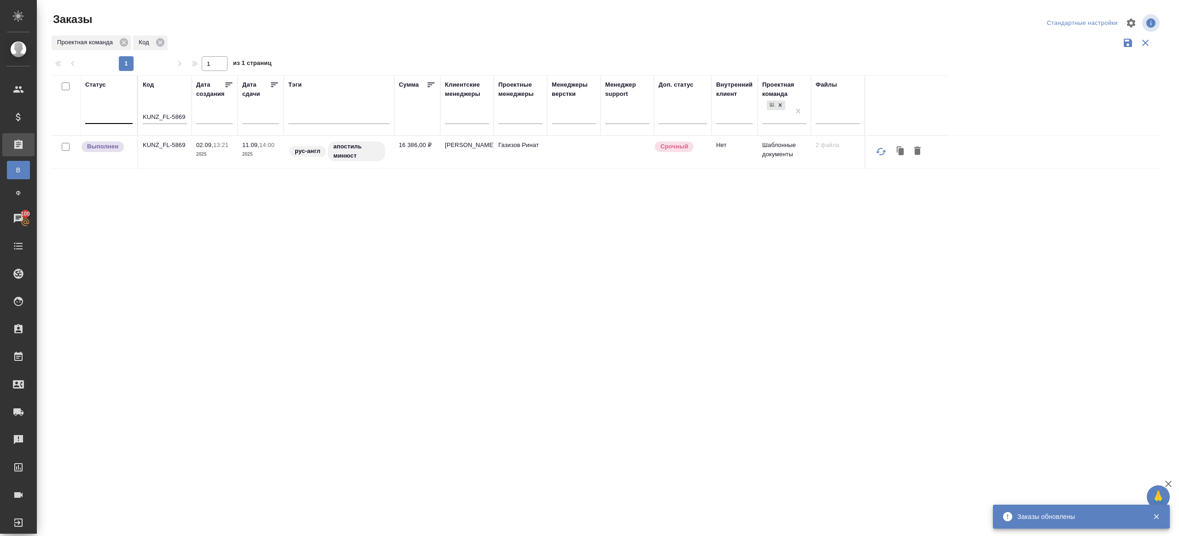
click at [162, 138] on td "KUNZ_FL-5869" at bounding box center [164, 152] width 53 height 32
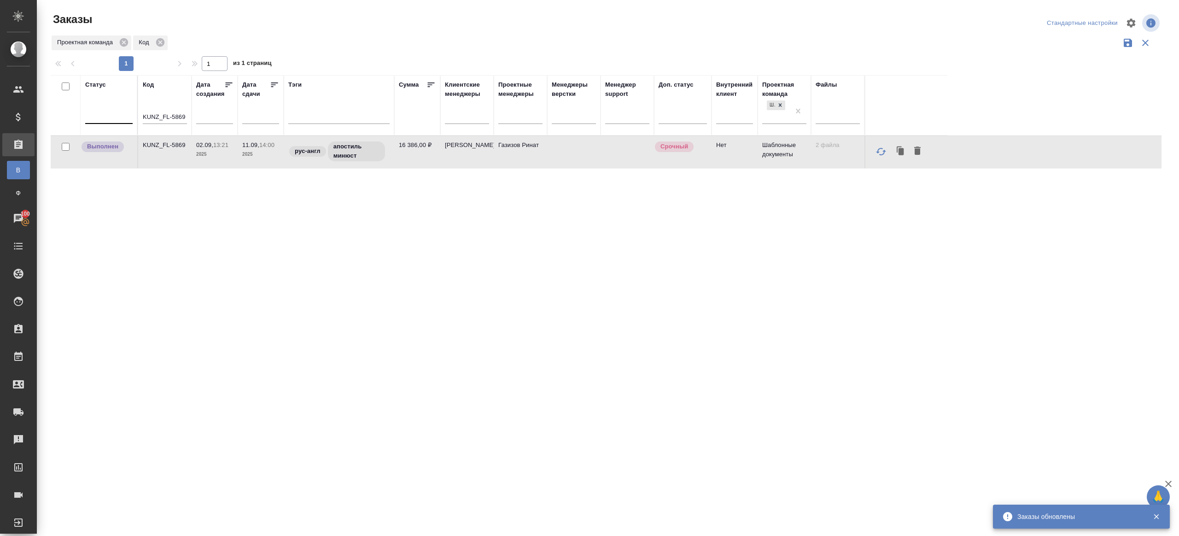
click at [162, 140] on p "KUNZ_FL-5869" at bounding box center [165, 144] width 44 height 9
click at [111, 119] on div at bounding box center [108, 114] width 47 height 13
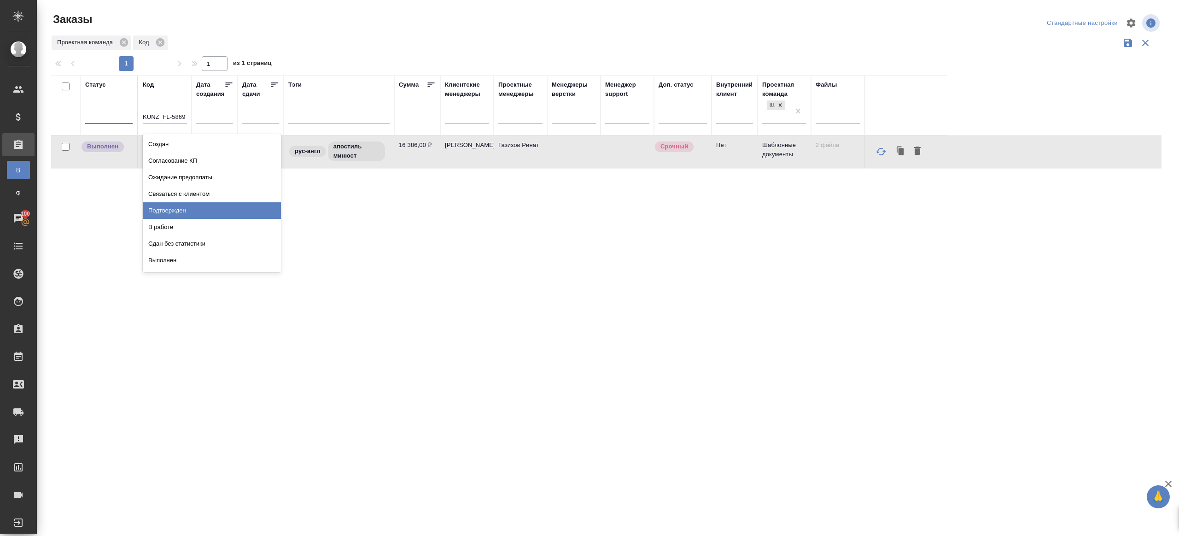
click at [196, 213] on div "Подтвержден" at bounding box center [212, 210] width 138 height 17
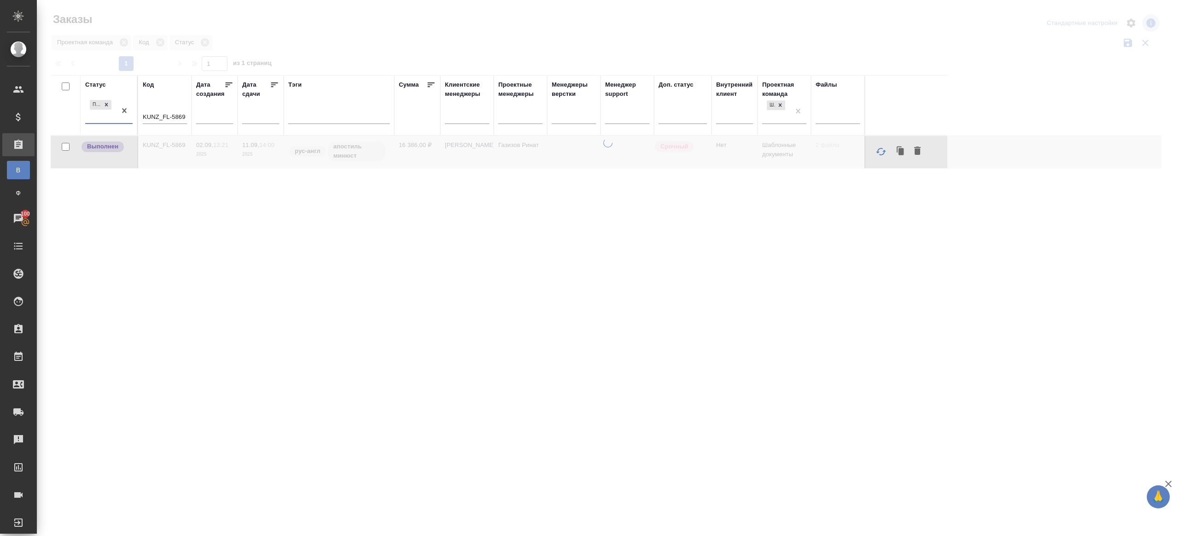
click at [174, 109] on div "KUNZ_FL-5869" at bounding box center [165, 118] width 44 height 23
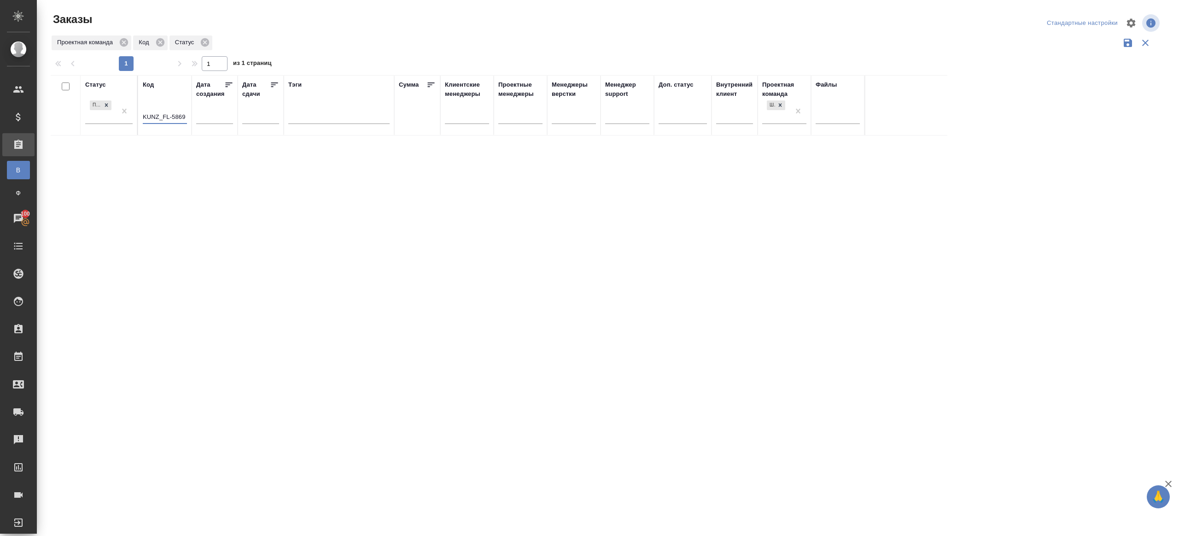
click at [177, 122] on input "KUNZ_FL-5869" at bounding box center [165, 118] width 44 height 12
click at [281, 158] on div "Статус Подтвержден Код Дата создания Дата сдачи Тэги Сумма Клиентские менеджеры…" at bounding box center [606, 241] width 1111 height 332
click at [422, 43] on div "Проектная команда Статус" at bounding box center [606, 43] width 1111 height 18
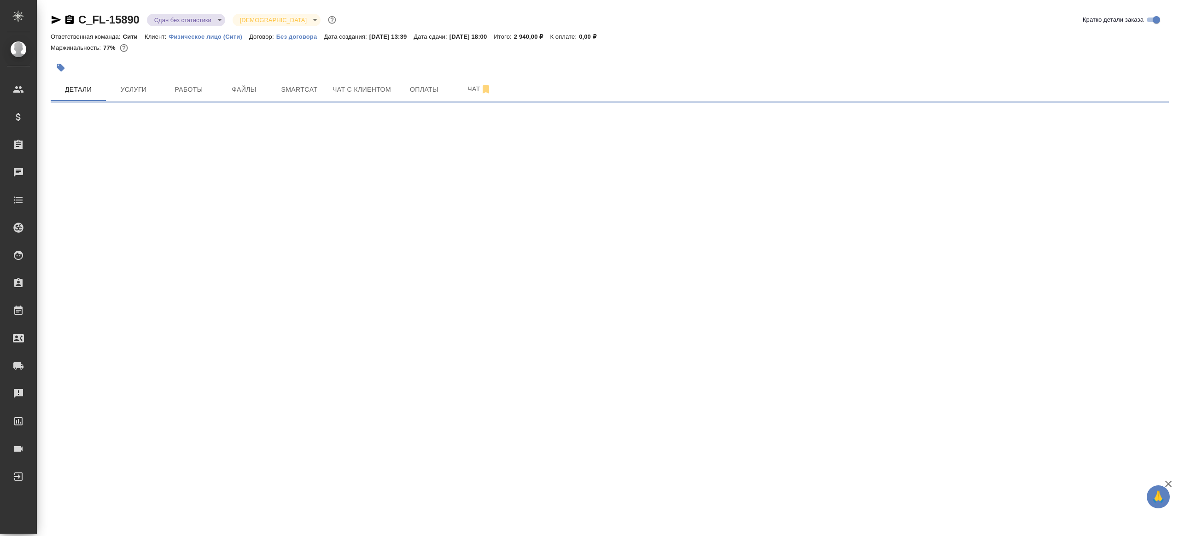
select select "RU"
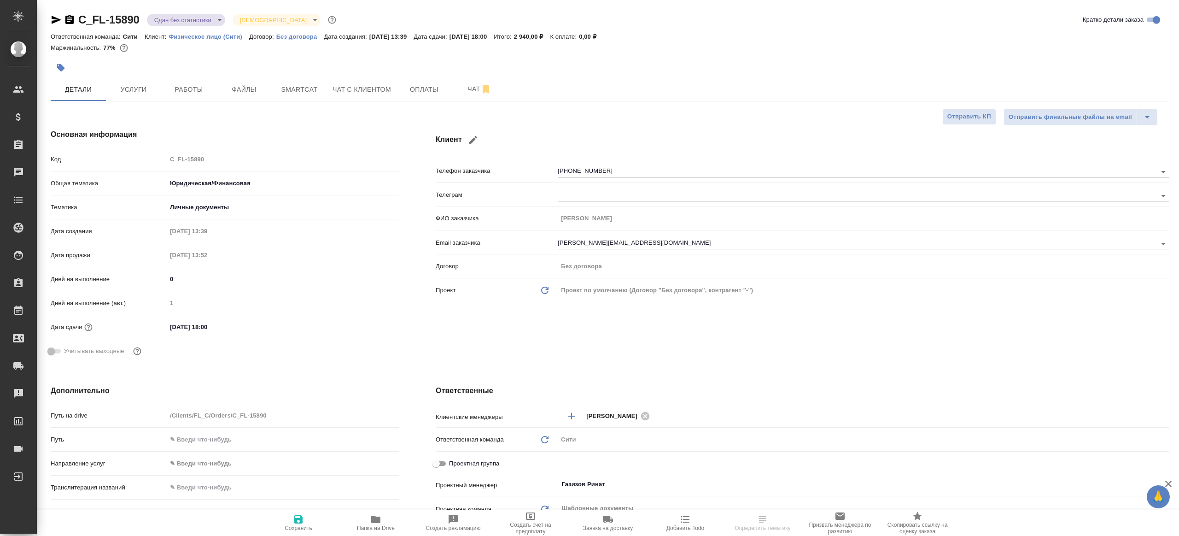
type textarea "x"
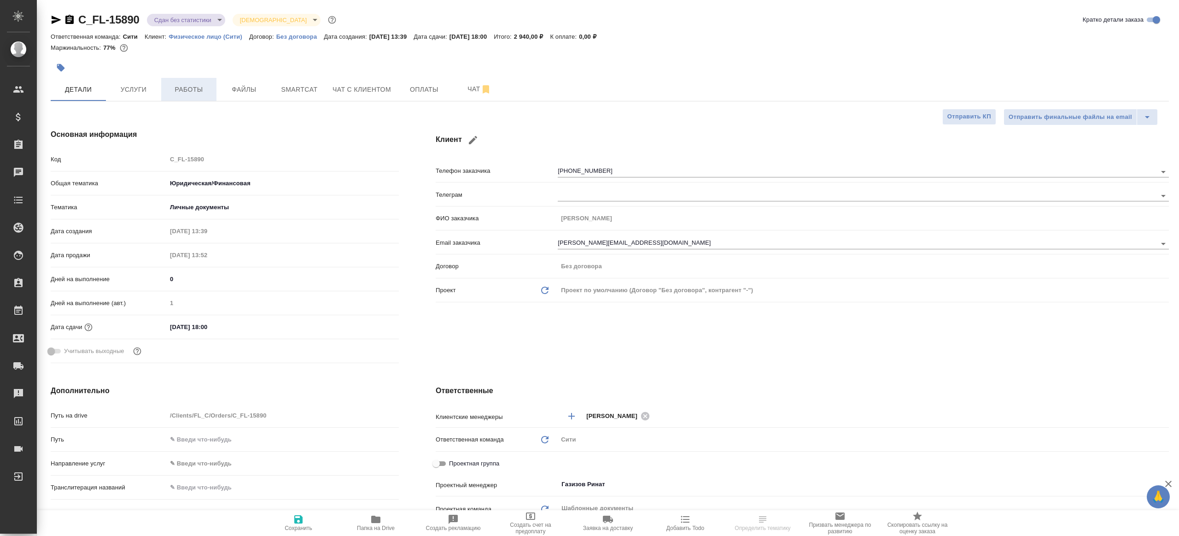
type textarea "x"
click at [195, 92] on span "Работы" at bounding box center [189, 90] width 44 height 12
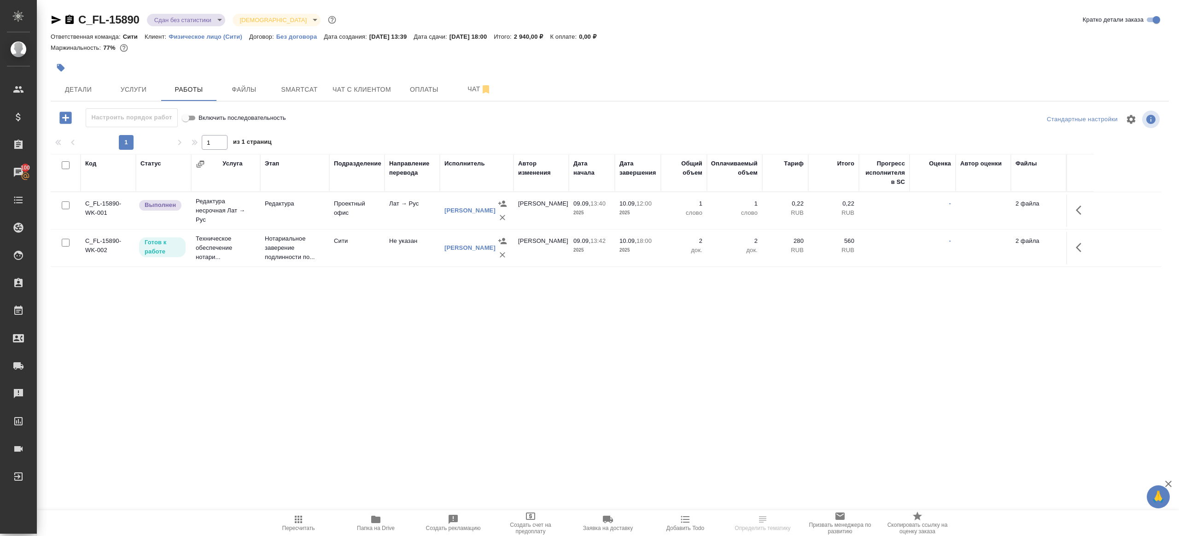
click at [1075, 210] on button "button" at bounding box center [1081, 210] width 22 height 22
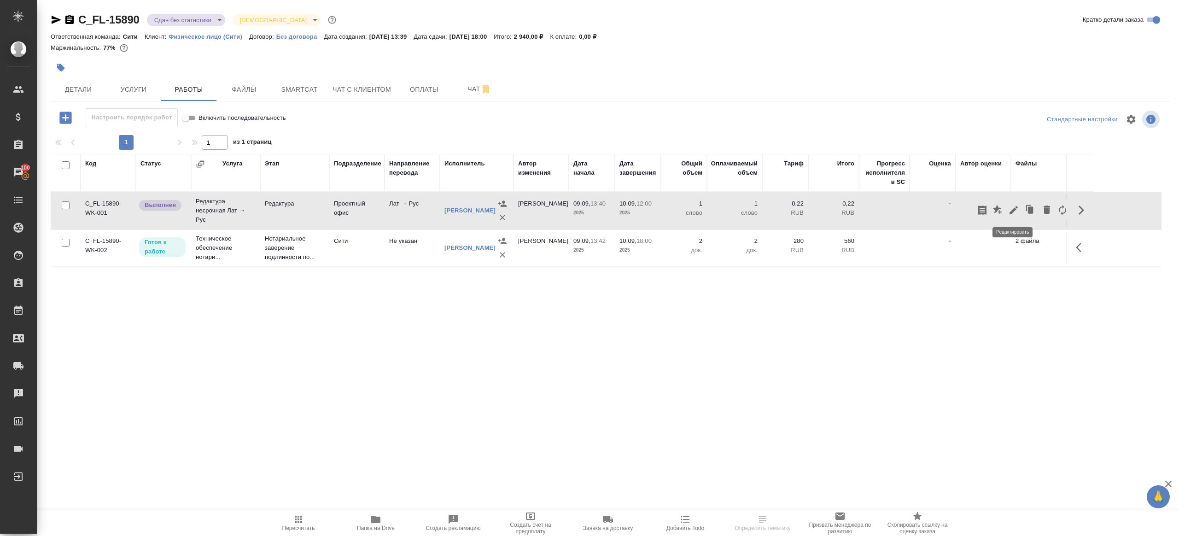
click at [1016, 210] on icon "button" at bounding box center [1013, 210] width 11 height 11
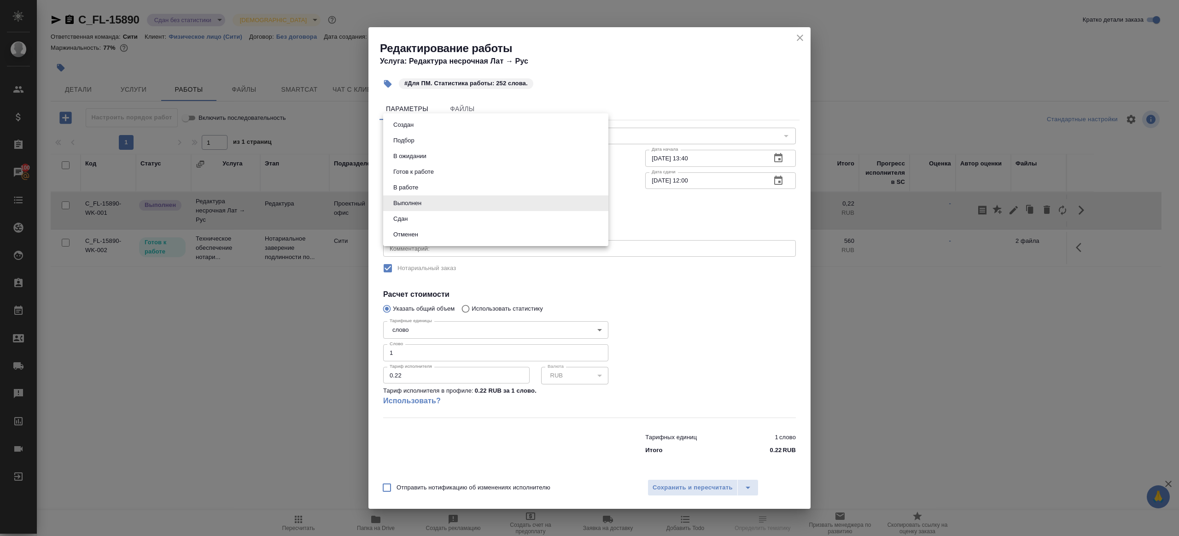
click at [446, 207] on body "🙏 .cls-1 fill:#fff; AWATERA Gazizov Rinat Клиенты Спецификации Заказы 100 Чаты …" at bounding box center [589, 268] width 1179 height 536
click at [415, 213] on li "Сдан" at bounding box center [495, 219] width 225 height 16
type input "closed"
drag, startPoint x: 399, startPoint y: 350, endPoint x: 240, endPoint y: 307, distance: 164.3
click at [244, 308] on div "Редактирование работы Услуга: Редактура несрочная Лат → Рус #Для ПМ. Статистика…" at bounding box center [589, 268] width 1179 height 536
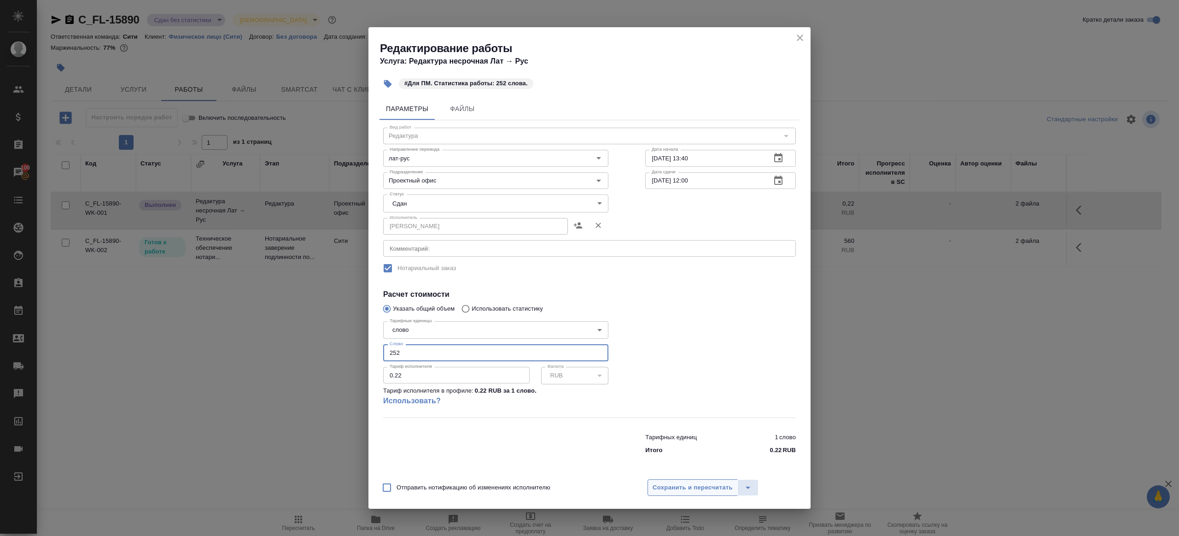
type input "252"
click at [654, 486] on span "Сохранить и пересчитать" at bounding box center [693, 487] width 80 height 11
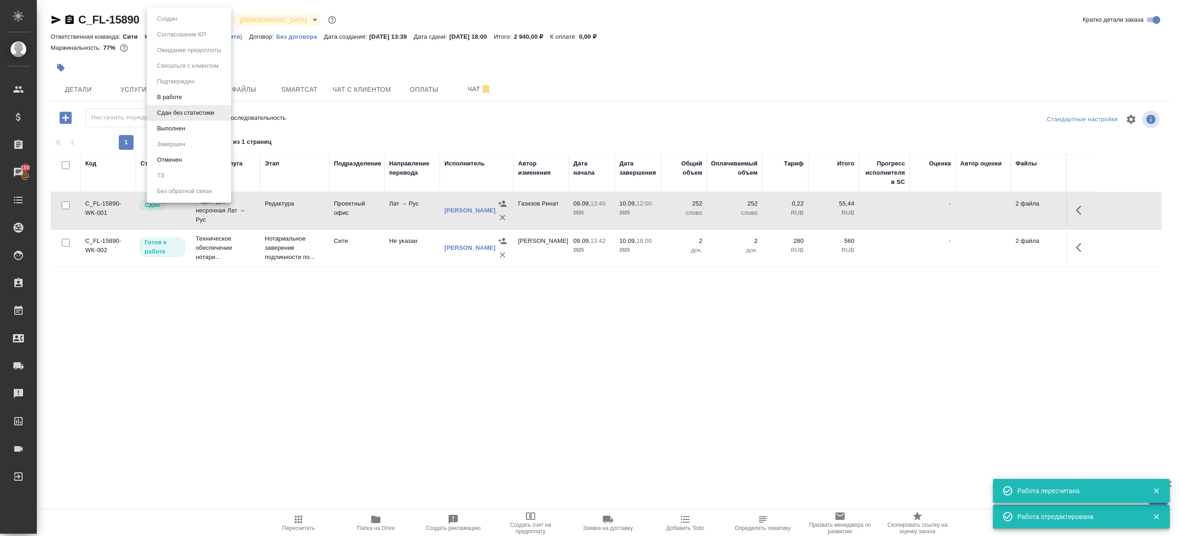
click at [200, 21] on body "🙏 .cls-1 fill:#fff; AWATERA Gazizov Rinat Клиенты Спецификации Заказы 100 Чаты …" at bounding box center [589, 268] width 1179 height 536
click at [200, 130] on li "Выполнен" at bounding box center [189, 129] width 84 height 16
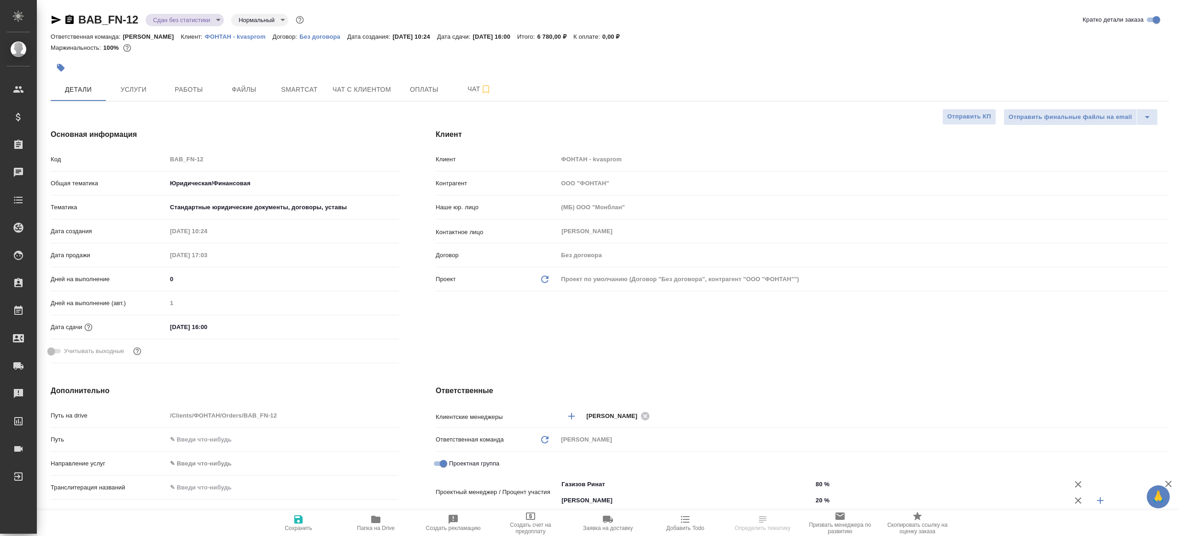
select select "RU"
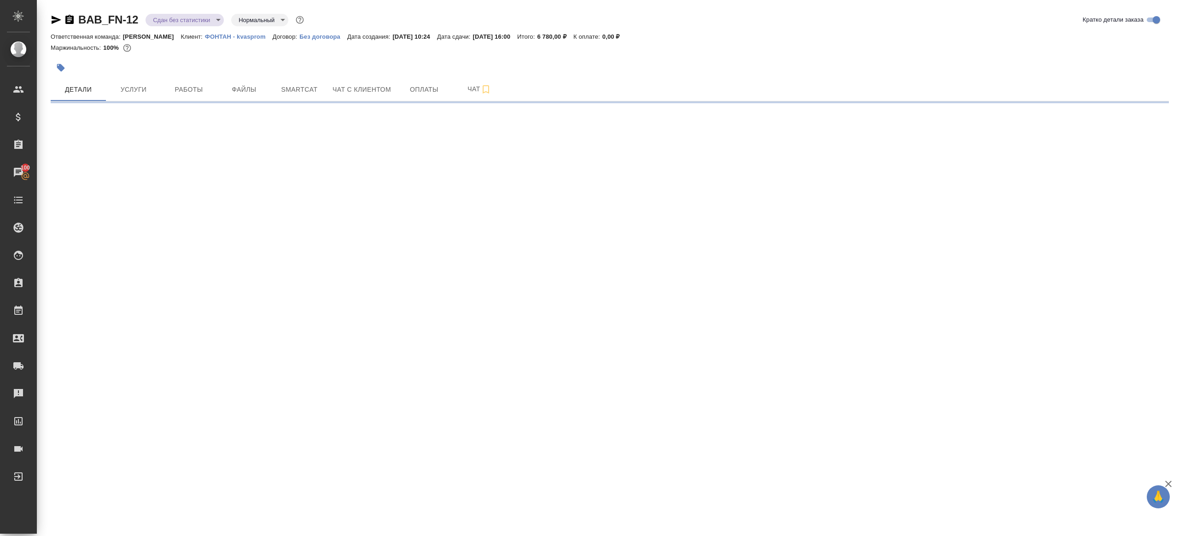
select select "RU"
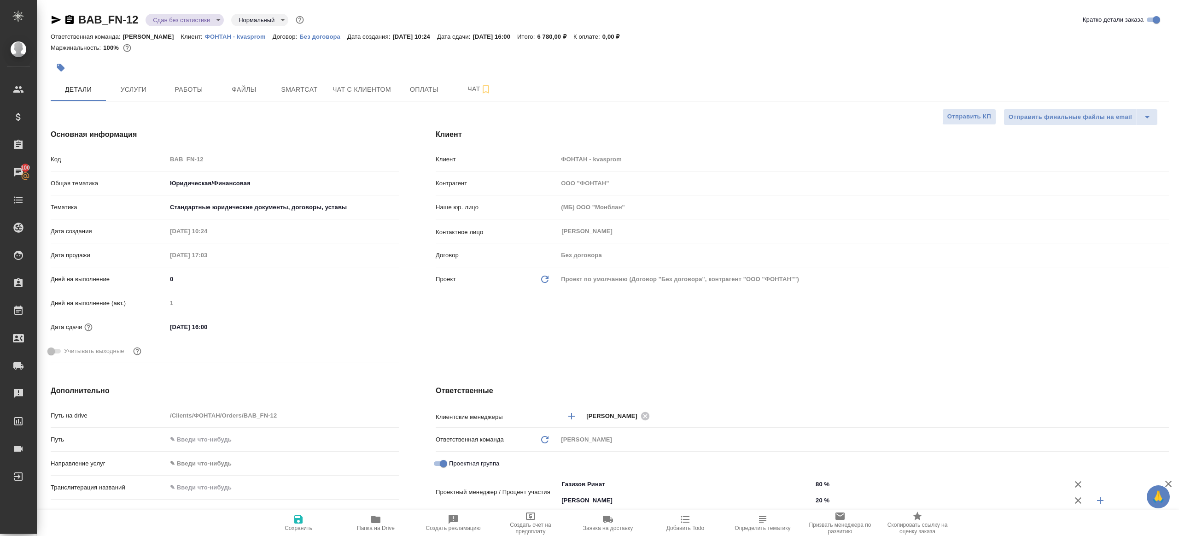
type textarea "x"
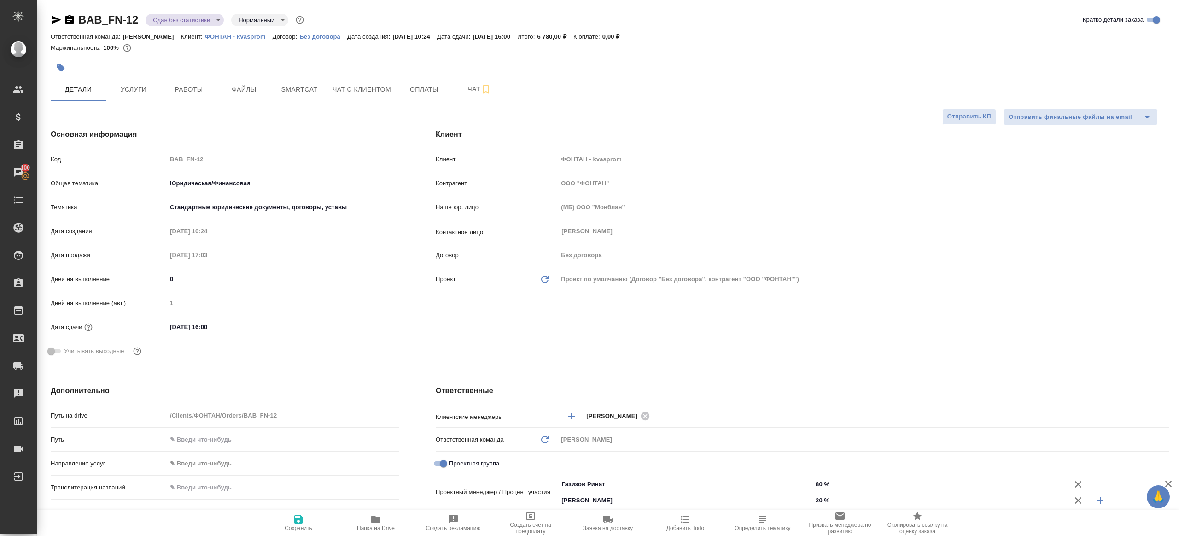
type textarea "x"
click at [180, 87] on span "Работы" at bounding box center [189, 90] width 44 height 12
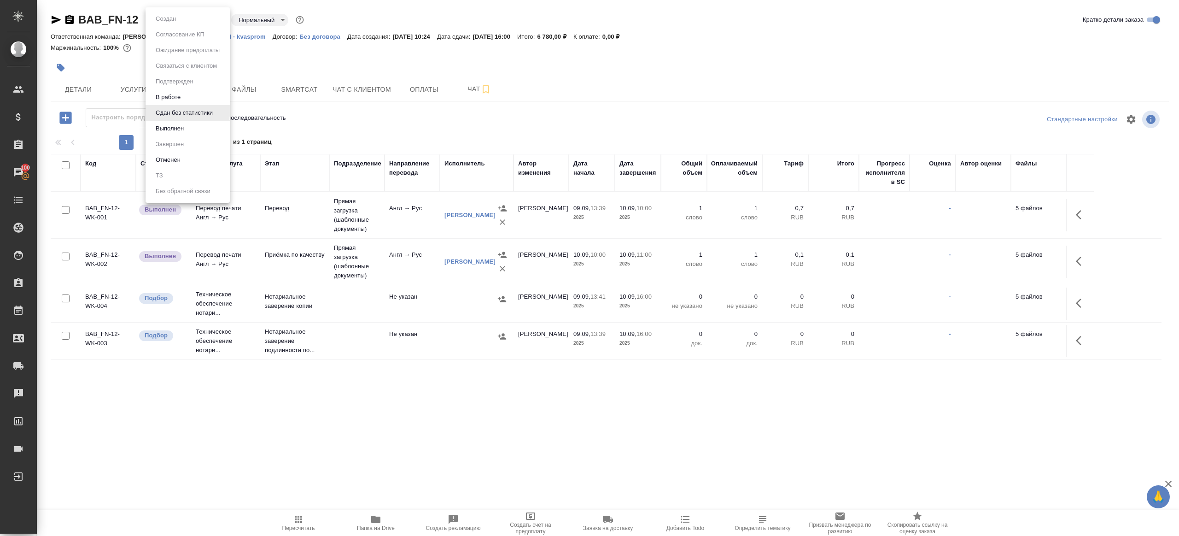
click at [212, 19] on body "🙏 .cls-1 fill:#fff; AWATERA Gazizov Rinat Клиенты Спецификации Заказы 100 Чаты …" at bounding box center [589, 268] width 1179 height 536
click at [208, 130] on li "Выполнен" at bounding box center [188, 129] width 84 height 16
click at [1092, 205] on td at bounding box center [1080, 215] width 28 height 32
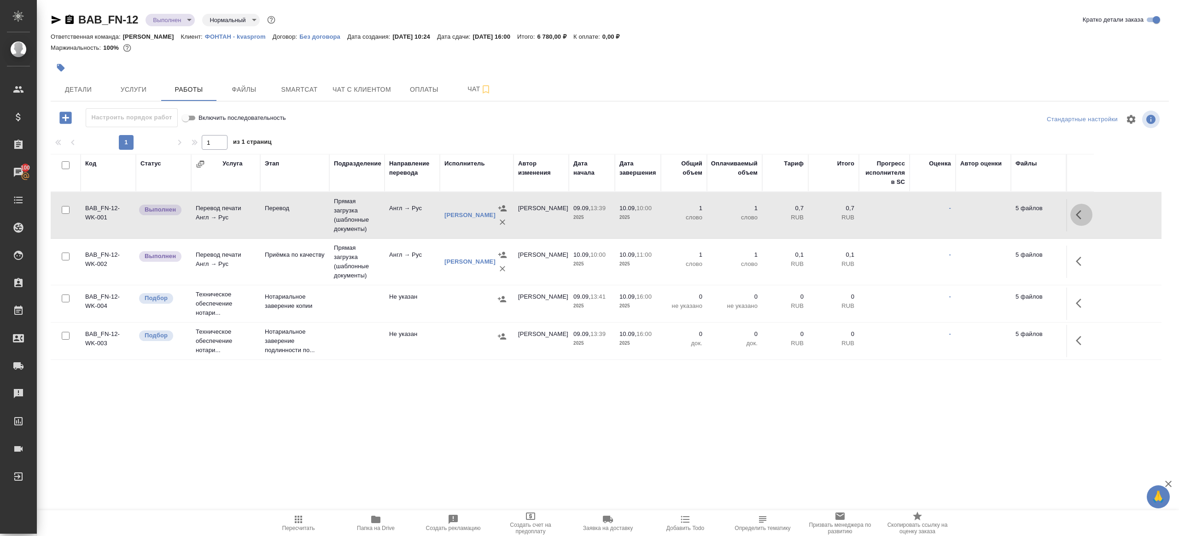
click at [1079, 213] on icon "button" at bounding box center [1081, 214] width 11 height 11
click at [1010, 216] on icon "button" at bounding box center [1014, 214] width 8 height 8
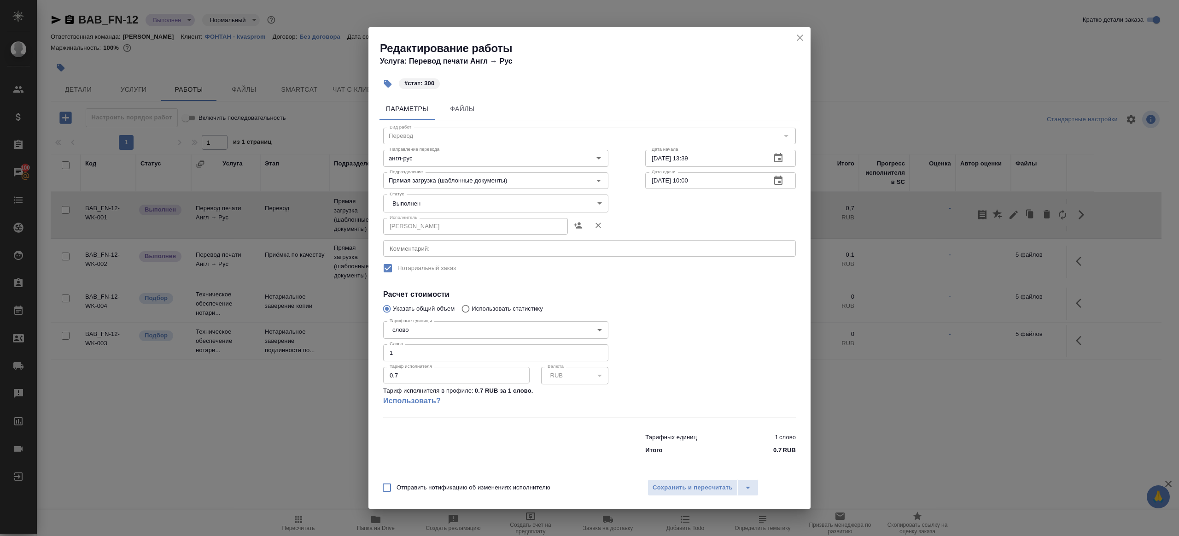
click at [430, 212] on body "🙏 .cls-1 fill:#fff; AWATERA Gazizov Rinat Клиенты Спецификации Заказы 100 Чаты …" at bounding box center [589, 268] width 1179 height 536
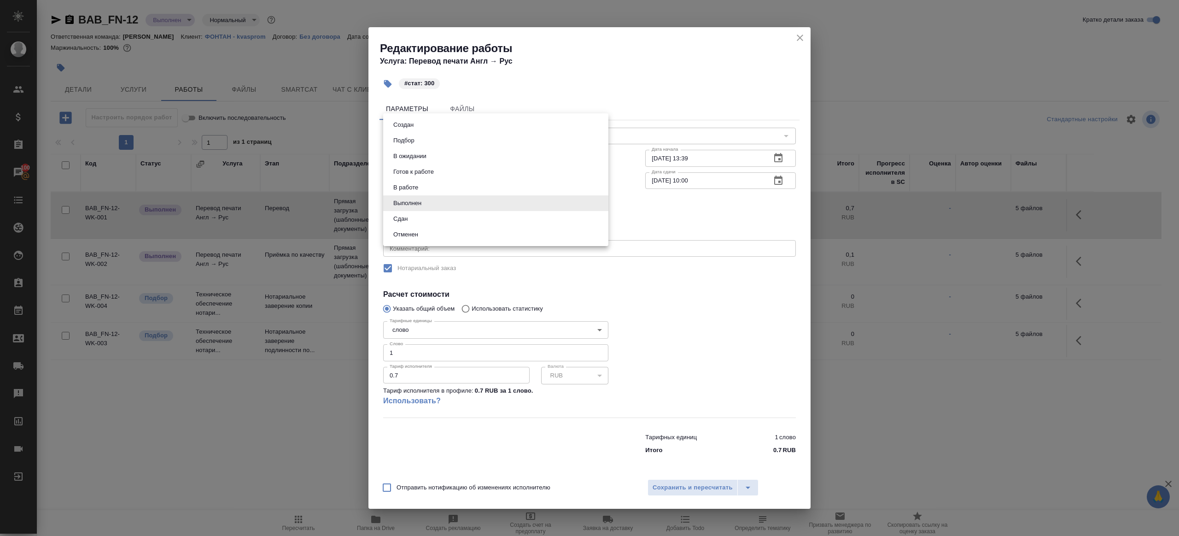
click at [416, 216] on li "Сдан" at bounding box center [495, 219] width 225 height 16
type input "closed"
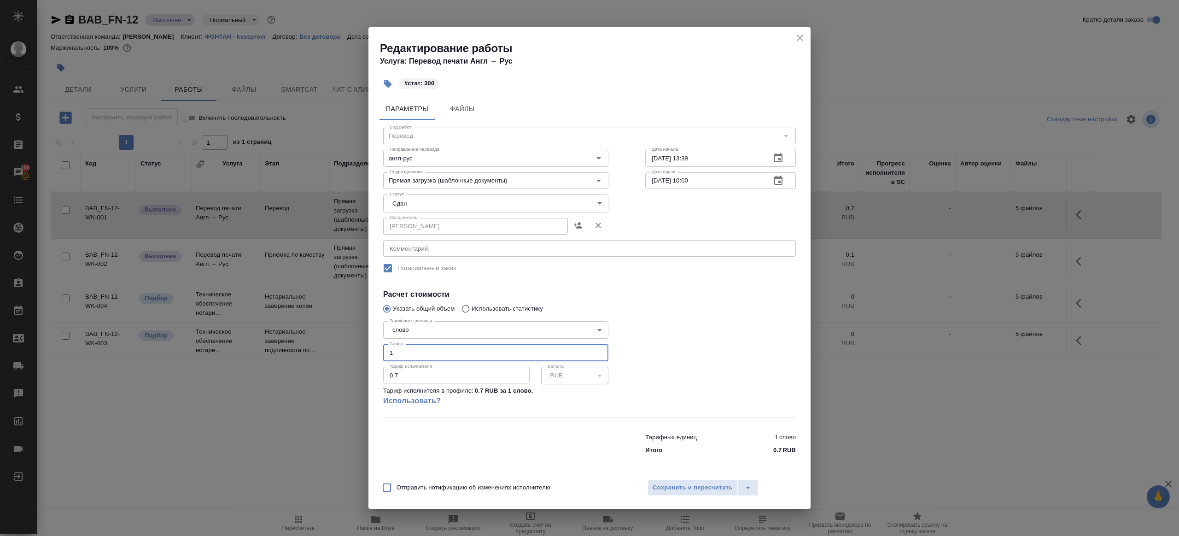
drag, startPoint x: 419, startPoint y: 348, endPoint x: 321, endPoint y: 337, distance: 99.2
click at [327, 339] on div "Редактирование работы Услуга: Перевод печати Англ → Рус #стат: 300 Параметры Фа…" at bounding box center [589, 268] width 1179 height 536
type input "300"
click at [702, 484] on span "Сохранить и пересчитать" at bounding box center [693, 487] width 80 height 11
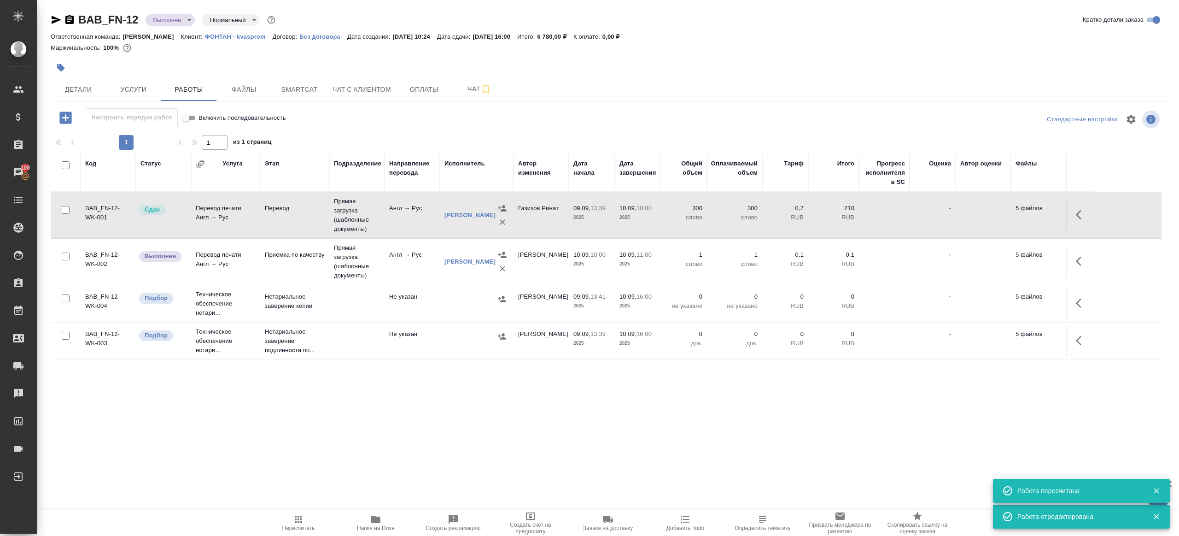
click at [1082, 255] on button "button" at bounding box center [1081, 261] width 22 height 22
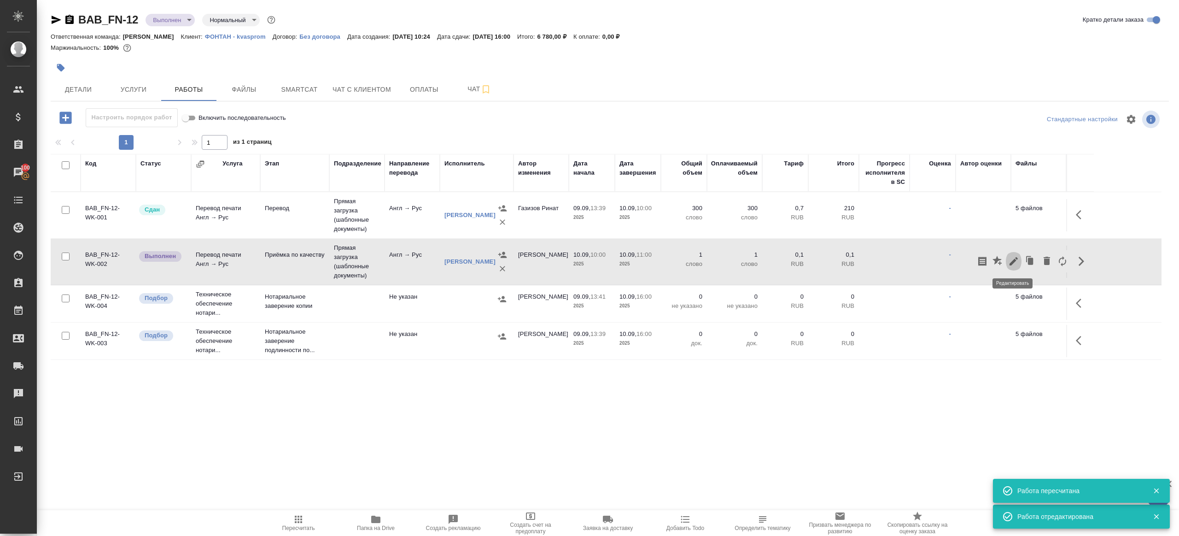
click at [1018, 263] on icon "button" at bounding box center [1013, 261] width 11 height 11
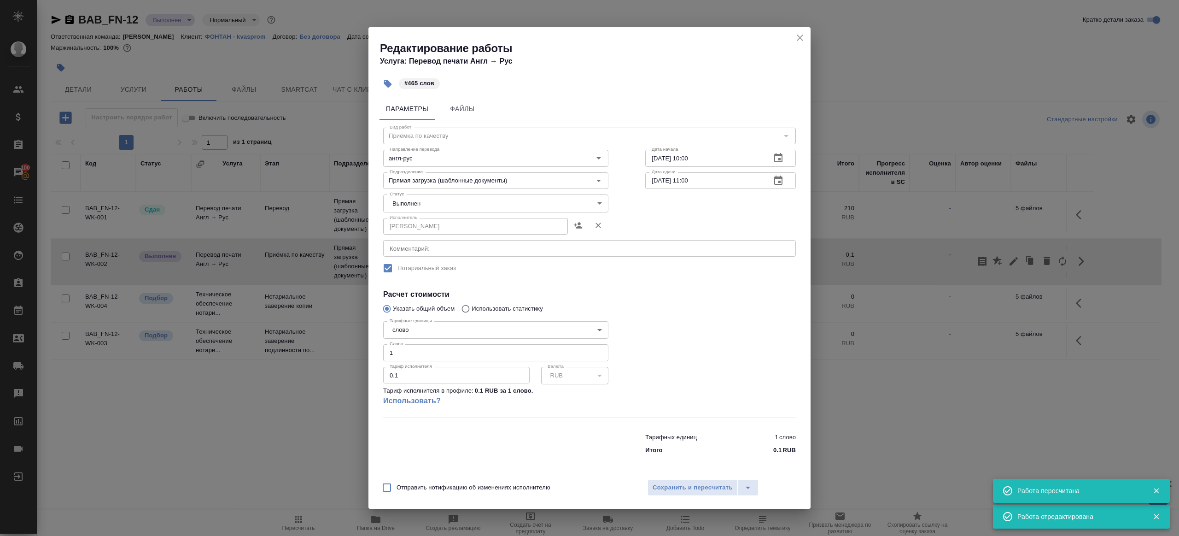
click at [434, 203] on body "🙏 .cls-1 fill:#fff; AWATERA Gazizov Rinat Клиенты Спецификации Заказы 100 Чаты …" at bounding box center [589, 268] width 1179 height 536
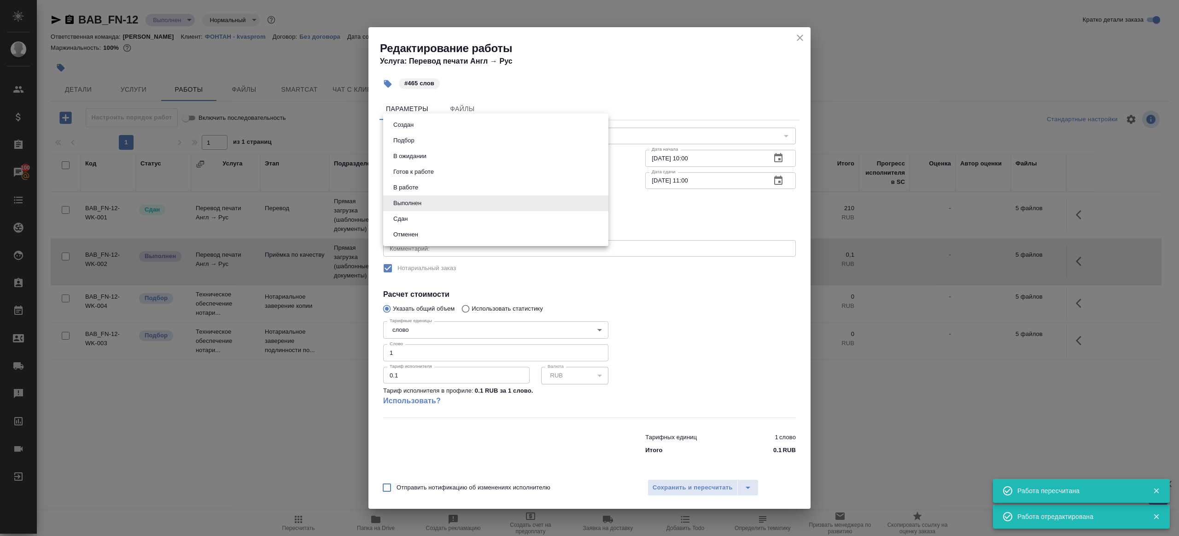
click at [419, 222] on li "Сдан" at bounding box center [495, 219] width 225 height 16
type input "closed"
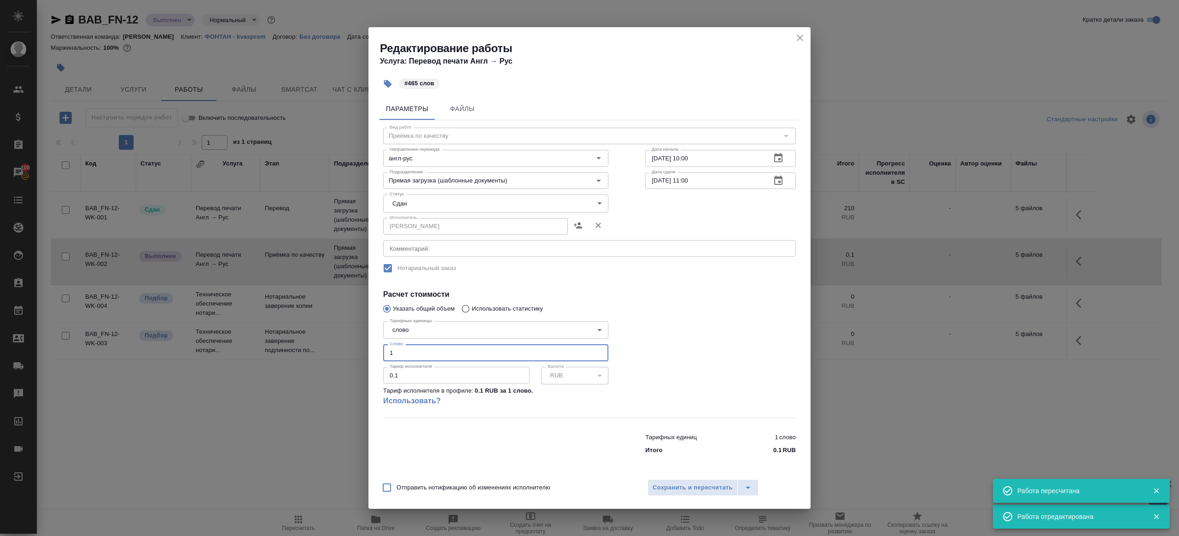
drag, startPoint x: 408, startPoint y: 357, endPoint x: 298, endPoint y: 306, distance: 121.2
click at [304, 308] on div "Редактирование работы Услуга: Перевод печати Англ → Рус #465 слов Параметры Фай…" at bounding box center [589, 268] width 1179 height 536
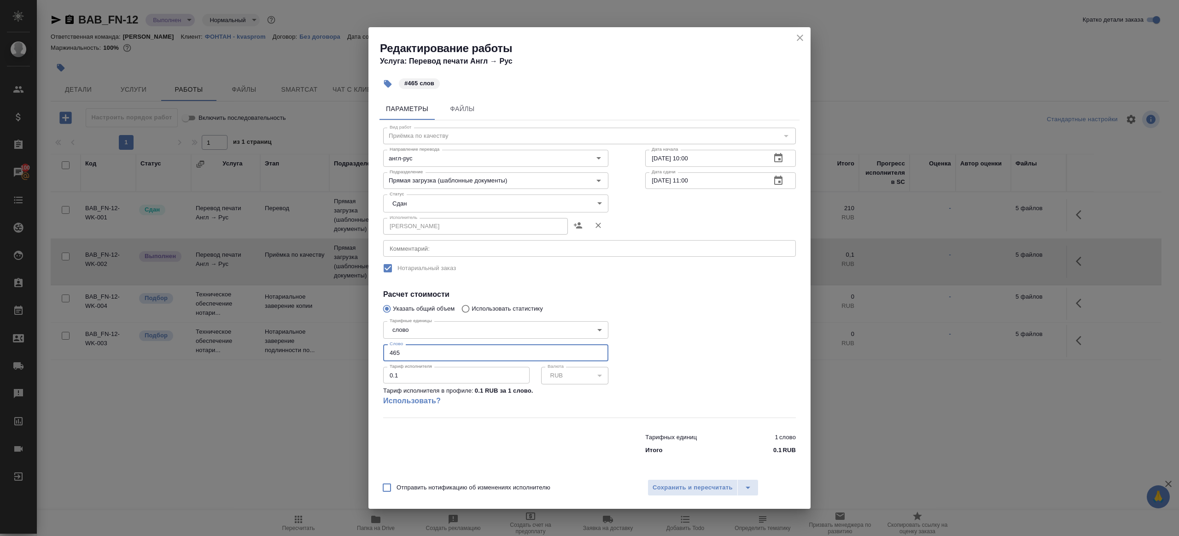
type input "465"
click at [669, 477] on div "Отправить нотификацию об изменениях исполнителю Сохранить и пересчитать" at bounding box center [589, 490] width 442 height 35
click at [673, 485] on span "Сохранить и пересчитать" at bounding box center [693, 487] width 80 height 11
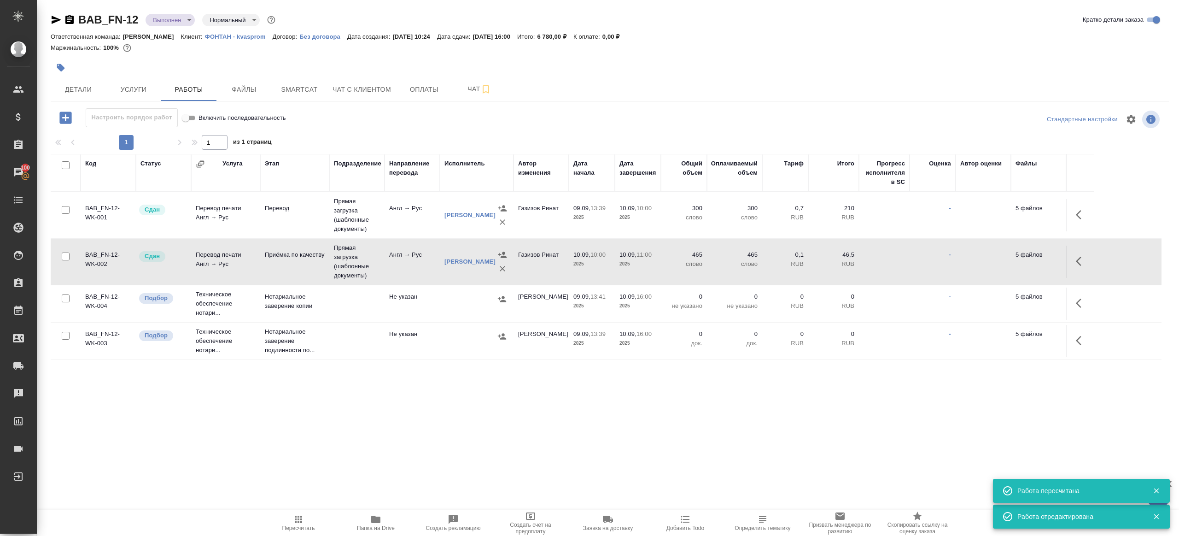
click at [298, 515] on icon "button" at bounding box center [298, 518] width 7 height 7
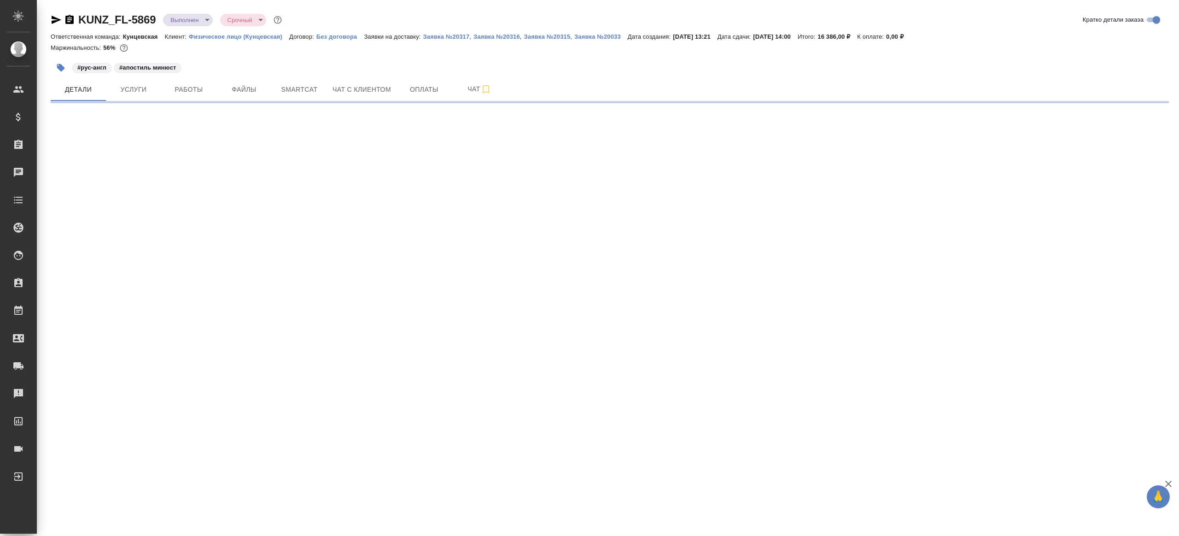
select select "RU"
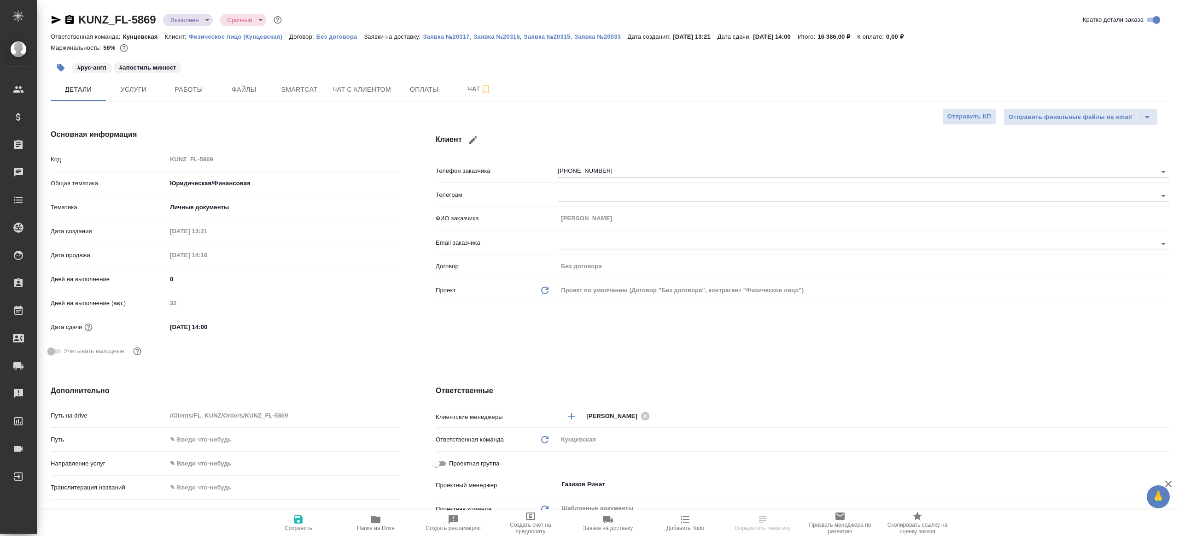
type textarea "x"
click at [186, 87] on span "Работы" at bounding box center [189, 90] width 44 height 12
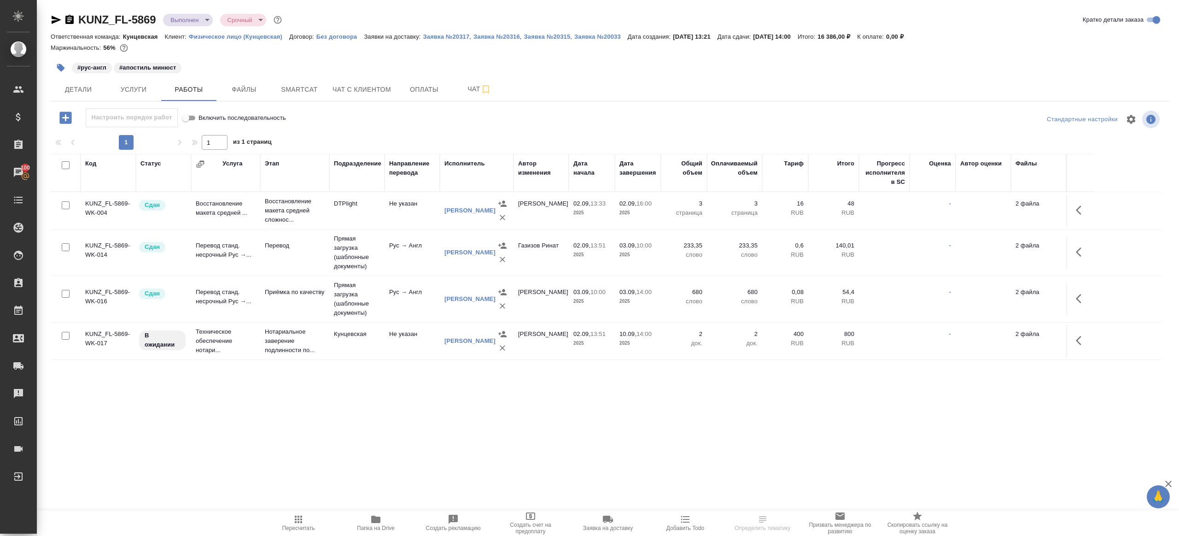
click at [1088, 292] on button "button" at bounding box center [1081, 298] width 22 height 22
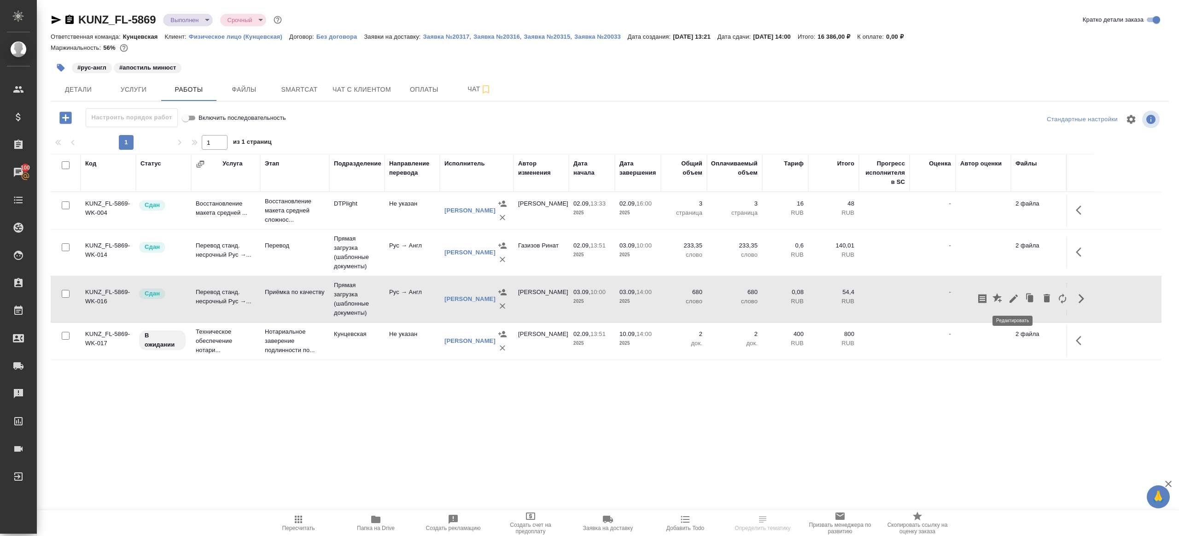
click at [1015, 299] on icon "button" at bounding box center [1013, 298] width 11 height 11
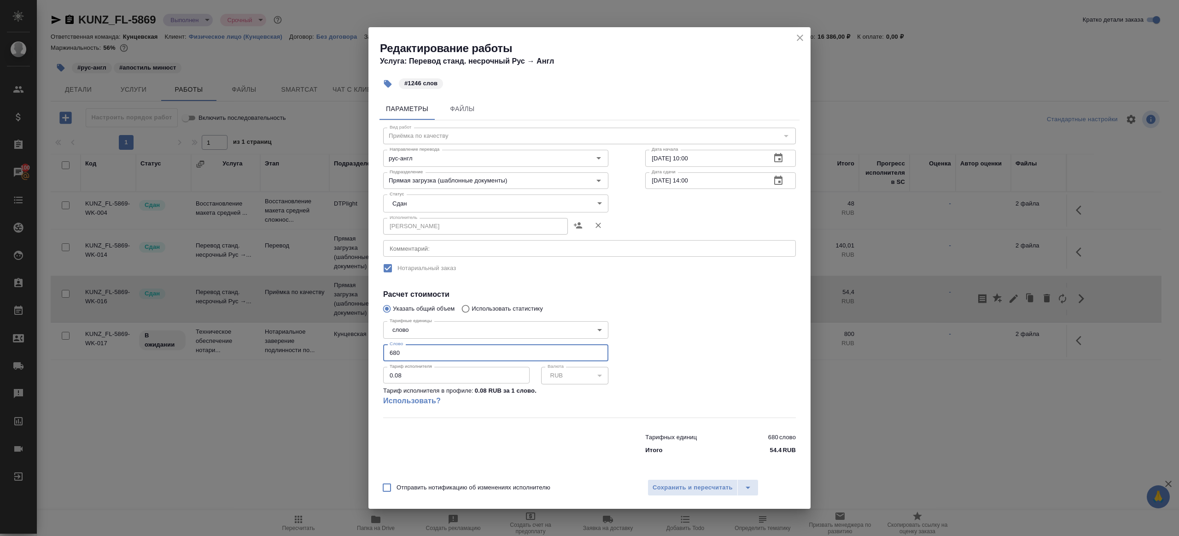
drag, startPoint x: 404, startPoint y: 354, endPoint x: 302, endPoint y: 349, distance: 102.4
click at [304, 350] on div "Редактирование работы Услуга: Перевод станд. несрочный Рус → Англ #1246 слов Па…" at bounding box center [589, 268] width 1179 height 536
type input "1246"
click at [719, 490] on span "Сохранить и пересчитать" at bounding box center [693, 487] width 80 height 11
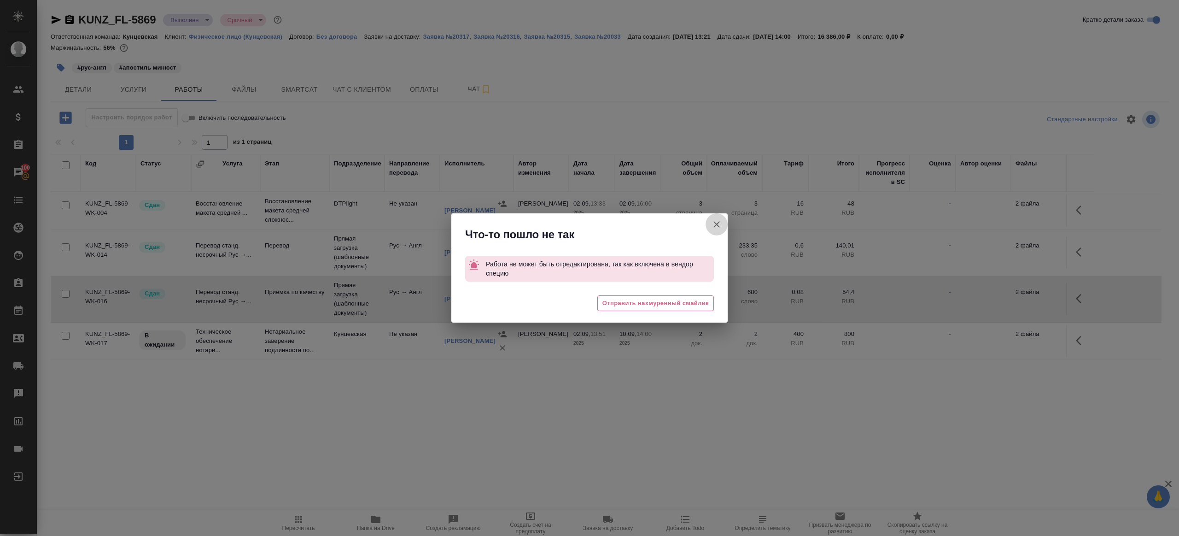
click at [710, 223] on button "Группировать работы по услугам" at bounding box center [717, 224] width 22 height 22
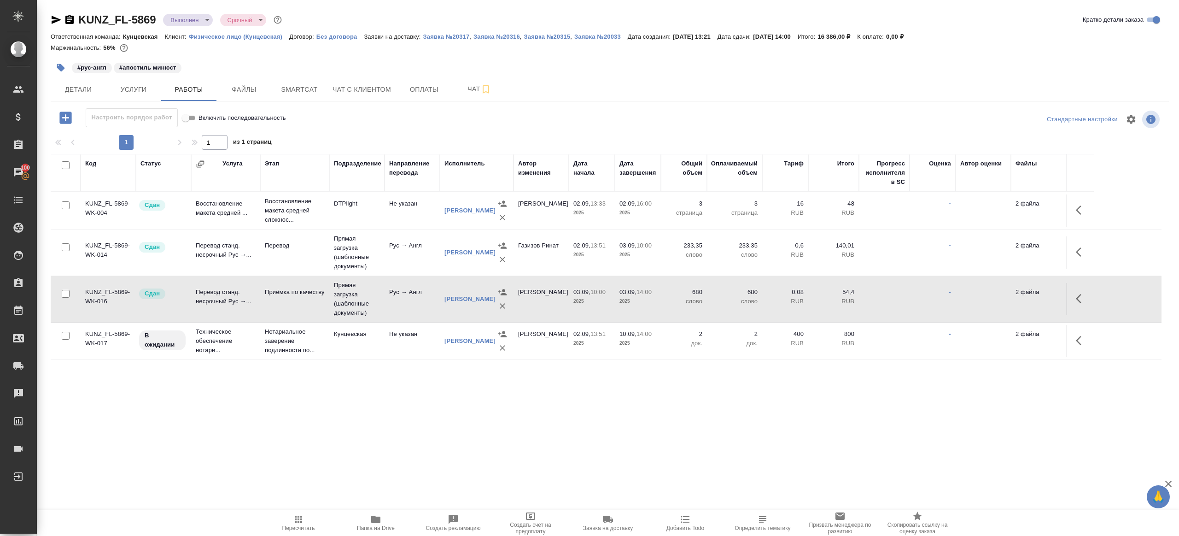
click at [376, 302] on td "Прямая загрузка (шаблонные документы)" at bounding box center [356, 299] width 55 height 46
click at [66, 119] on icon "button" at bounding box center [66, 118] width 16 height 16
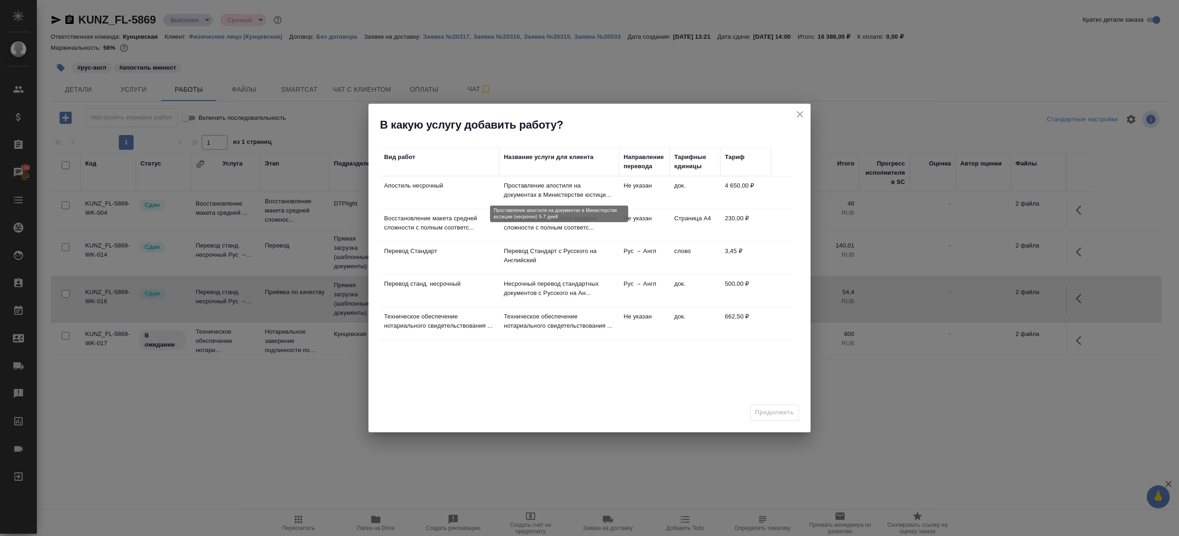
click at [509, 194] on p "Проставление апостиля на документах в Министерстве юстици..." at bounding box center [559, 190] width 111 height 18
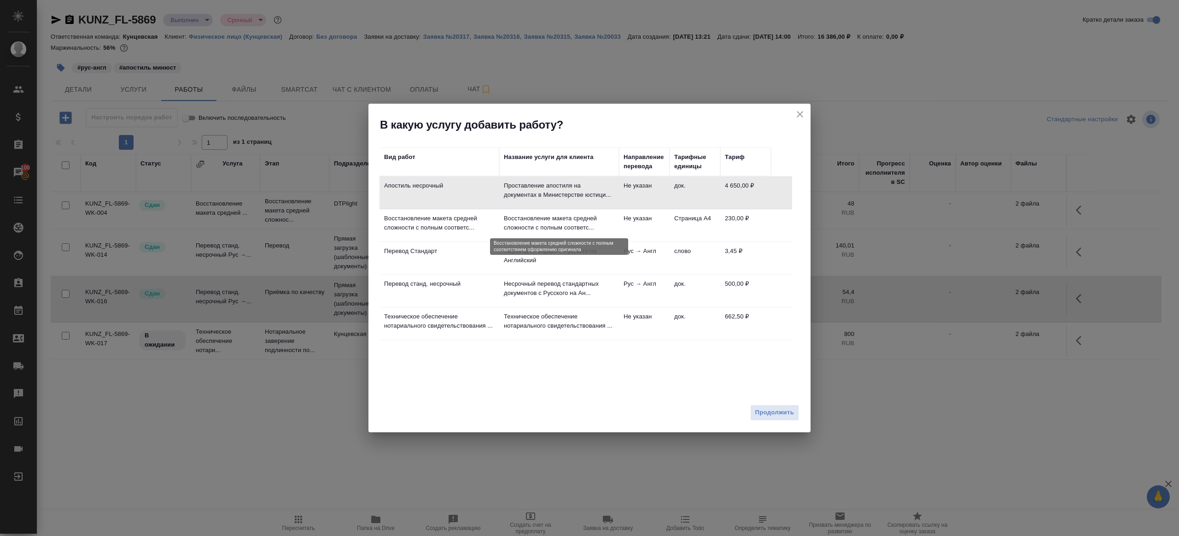
click at [509, 228] on p "Восстановление макета средней сложности с полным соответс..." at bounding box center [559, 223] width 111 height 18
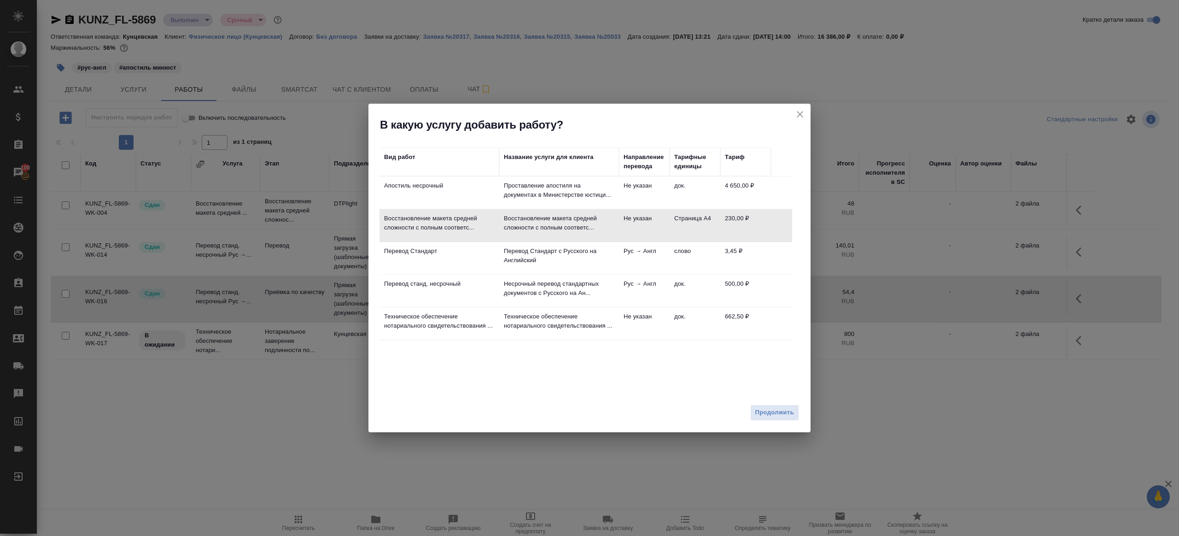
click at [536, 275] on td "Несрочный перевод стандартных документов c Русского на Ан..." at bounding box center [559, 291] width 120 height 32
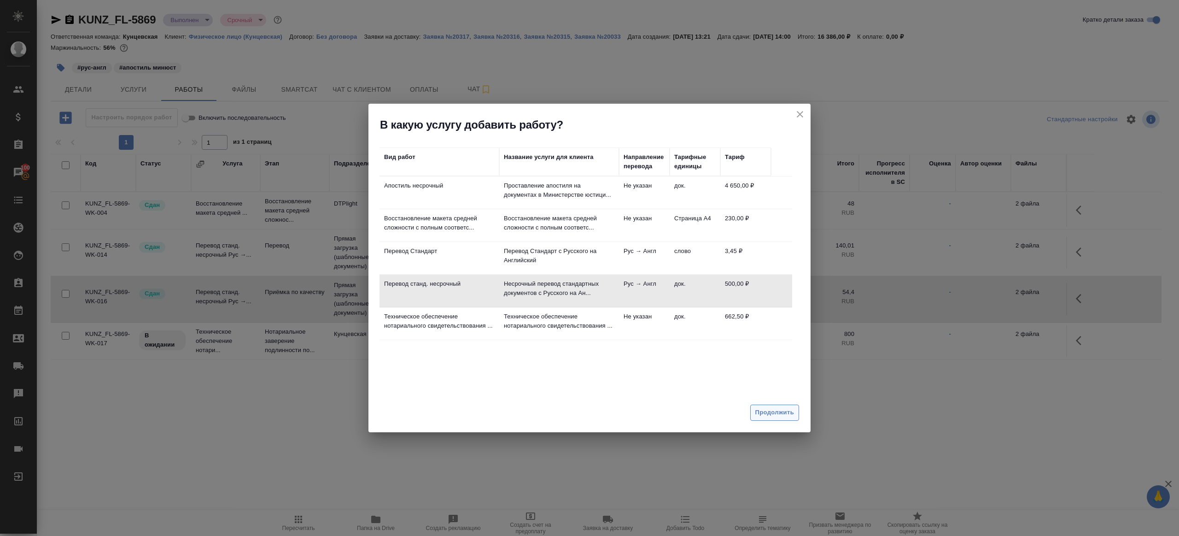
click at [758, 406] on button "Продолжить" at bounding box center [774, 412] width 49 height 16
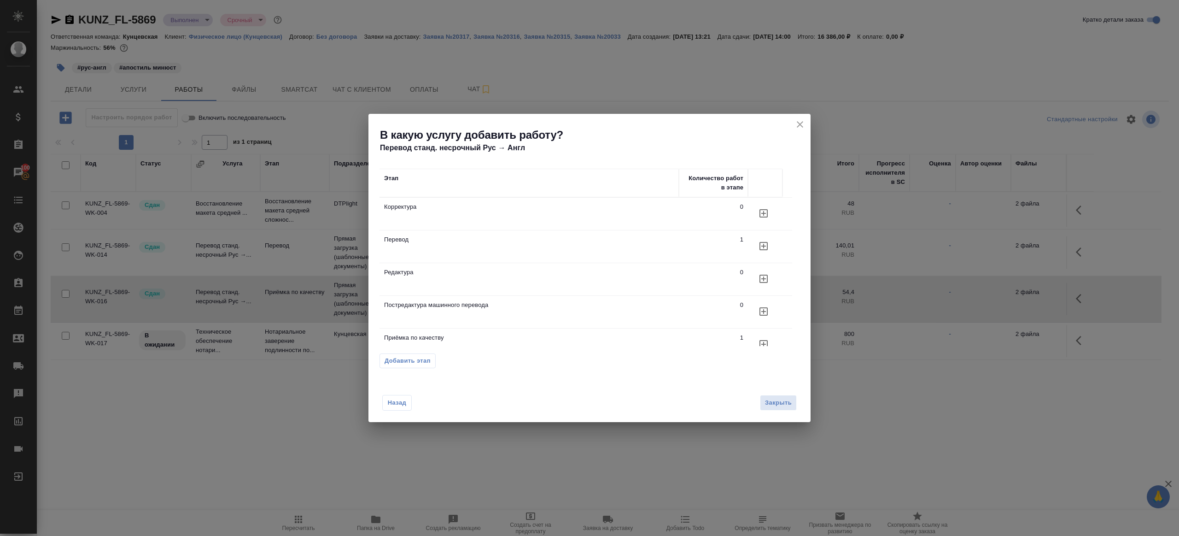
click at [776, 331] on td at bounding box center [765, 344] width 35 height 32
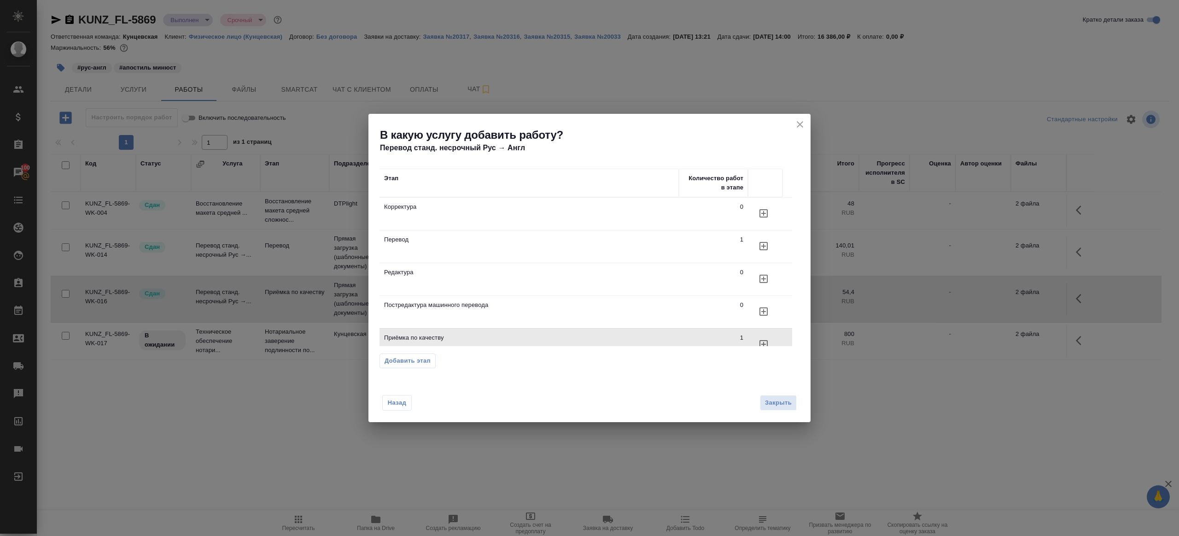
click at [761, 339] on icon "button" at bounding box center [763, 344] width 11 height 11
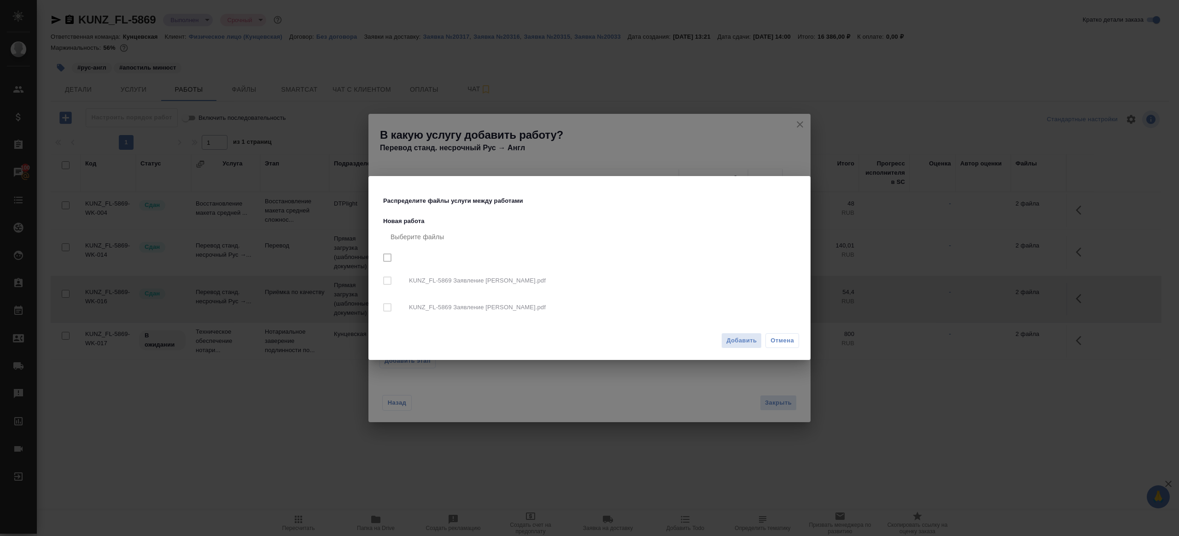
checkbox input "true"
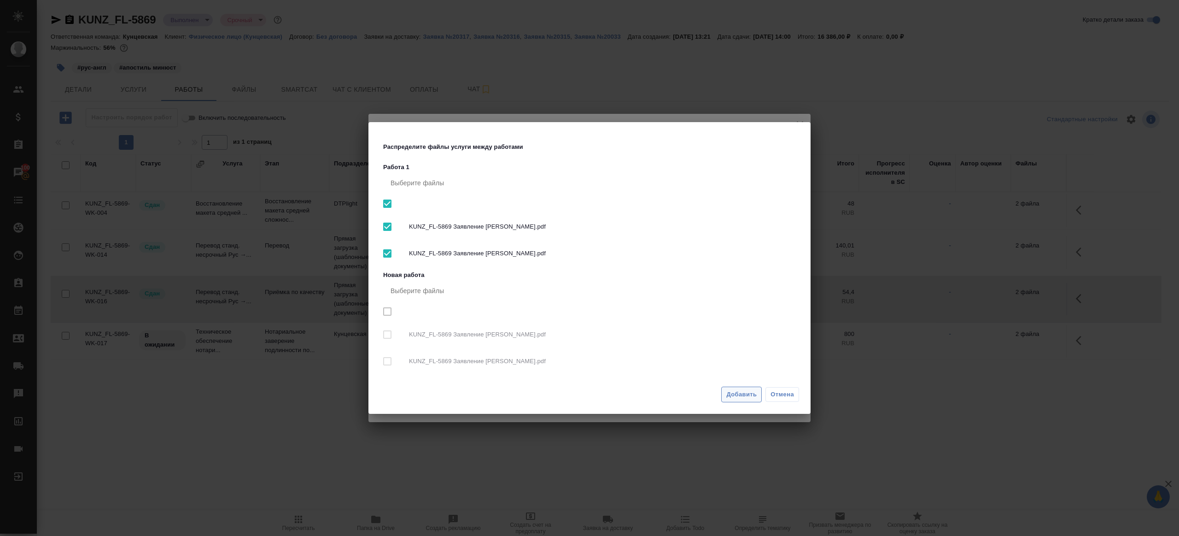
click at [732, 395] on span "Добавить" at bounding box center [741, 394] width 30 height 11
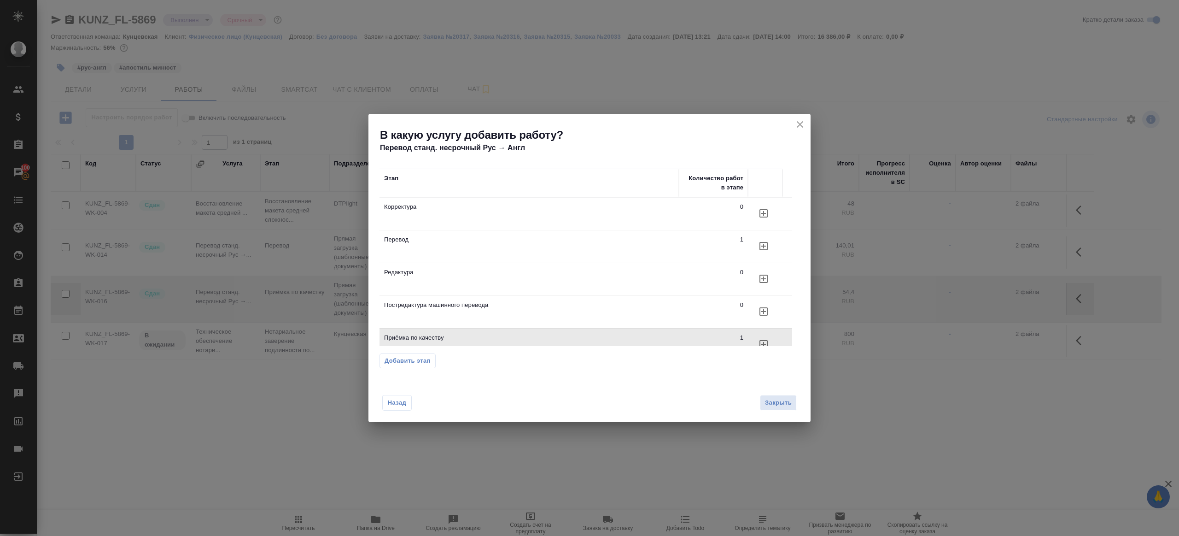
scroll to position [8, 0]
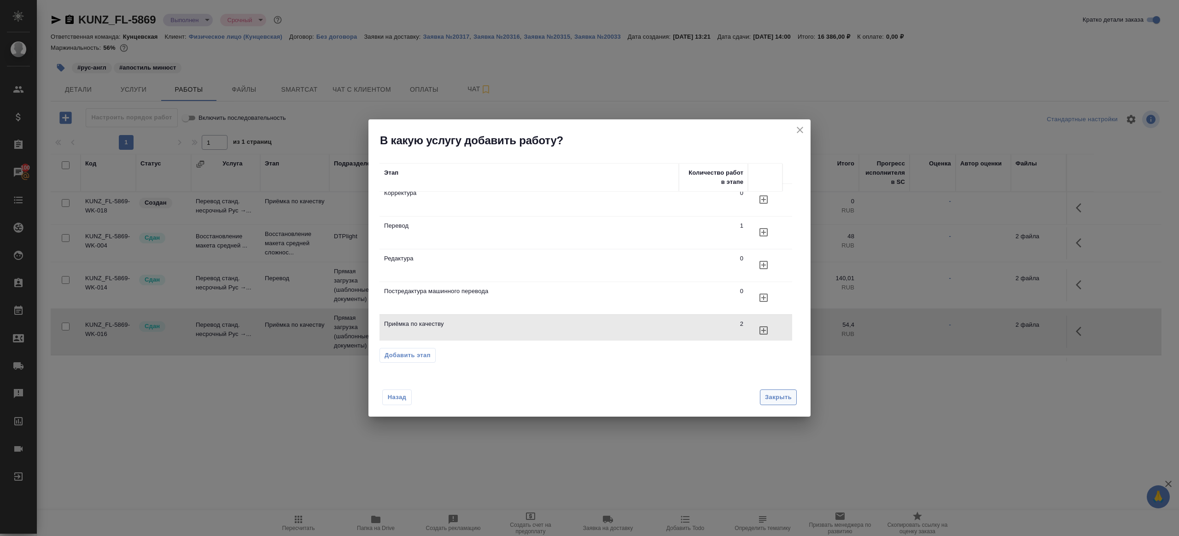
click at [771, 395] on span "Закрыть" at bounding box center [778, 397] width 27 height 11
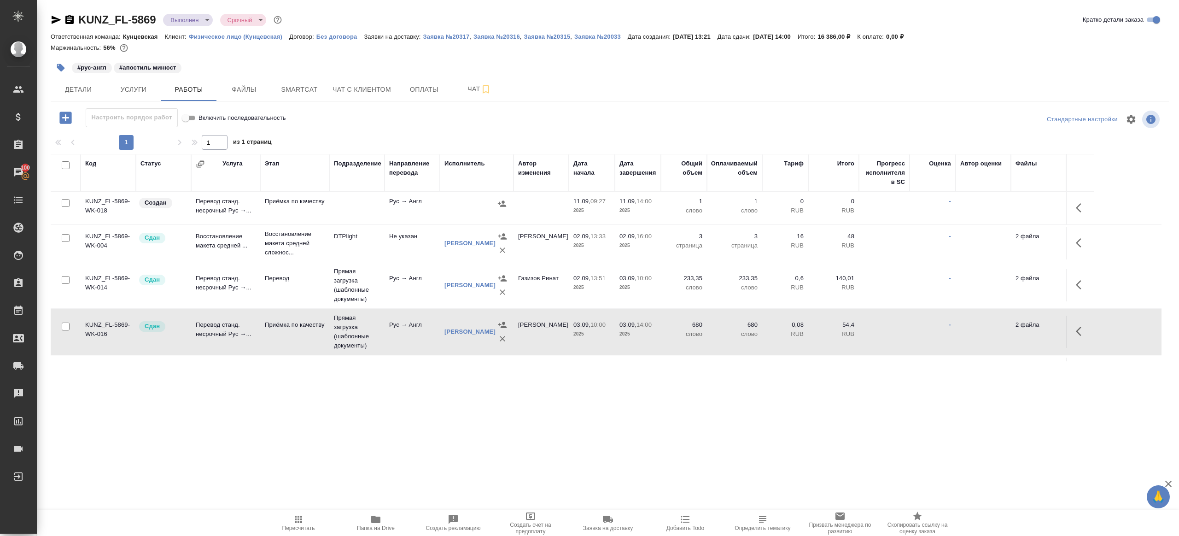
click at [1081, 214] on button "button" at bounding box center [1081, 208] width 22 height 22
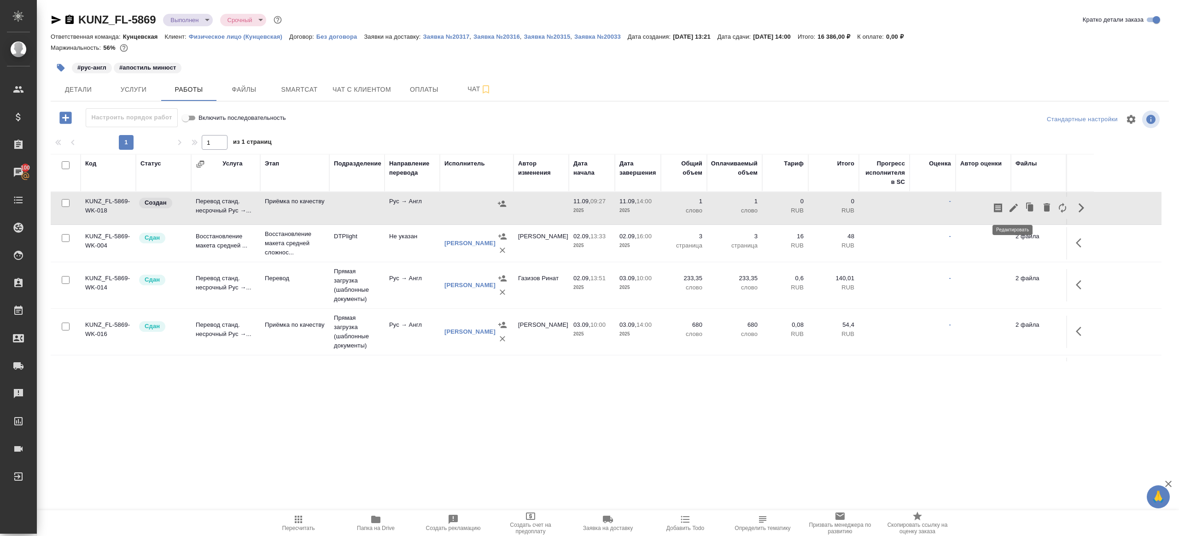
click at [1017, 203] on icon "button" at bounding box center [1013, 207] width 11 height 11
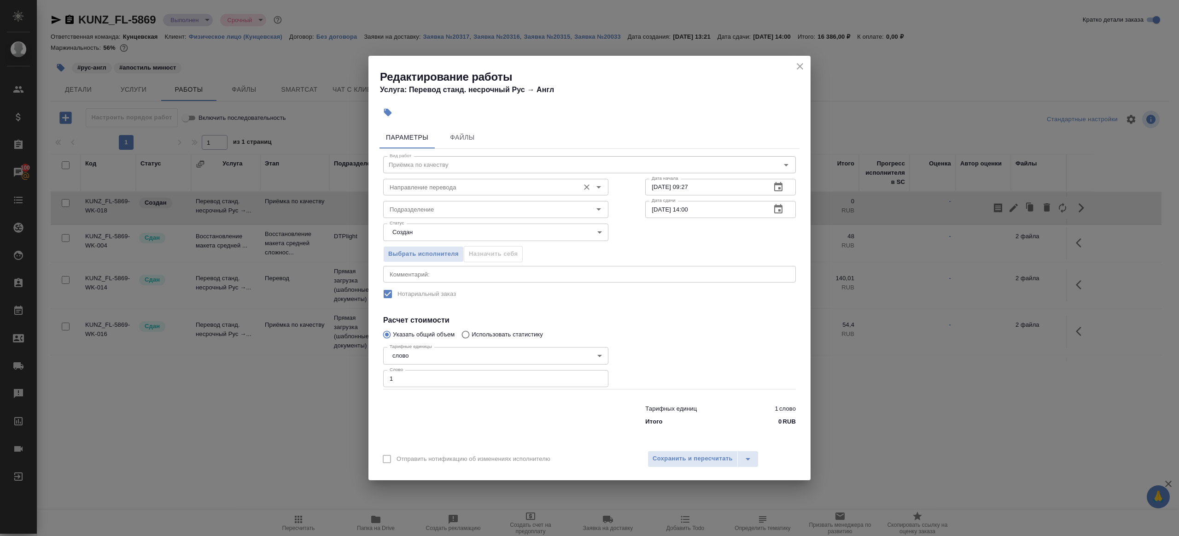
type input "рус-англ"
click at [432, 215] on input "Подразделение" at bounding box center [480, 209] width 189 height 11
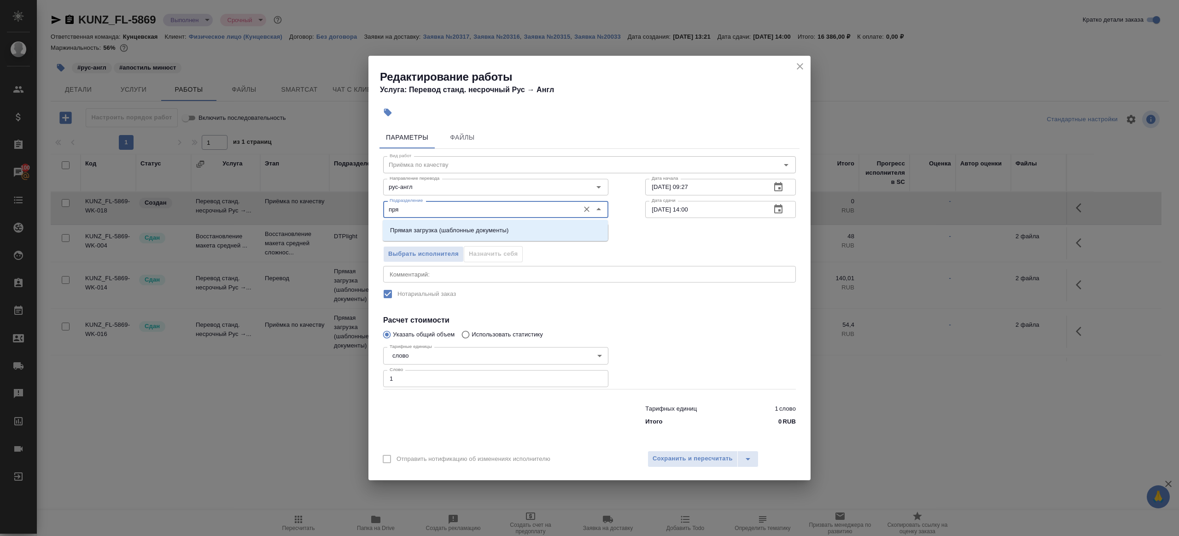
click at [450, 231] on p "Прямая загрузка (шаблонные документы)" at bounding box center [449, 230] width 118 height 9
type input "Прямая загрузка (шаблонные документы)"
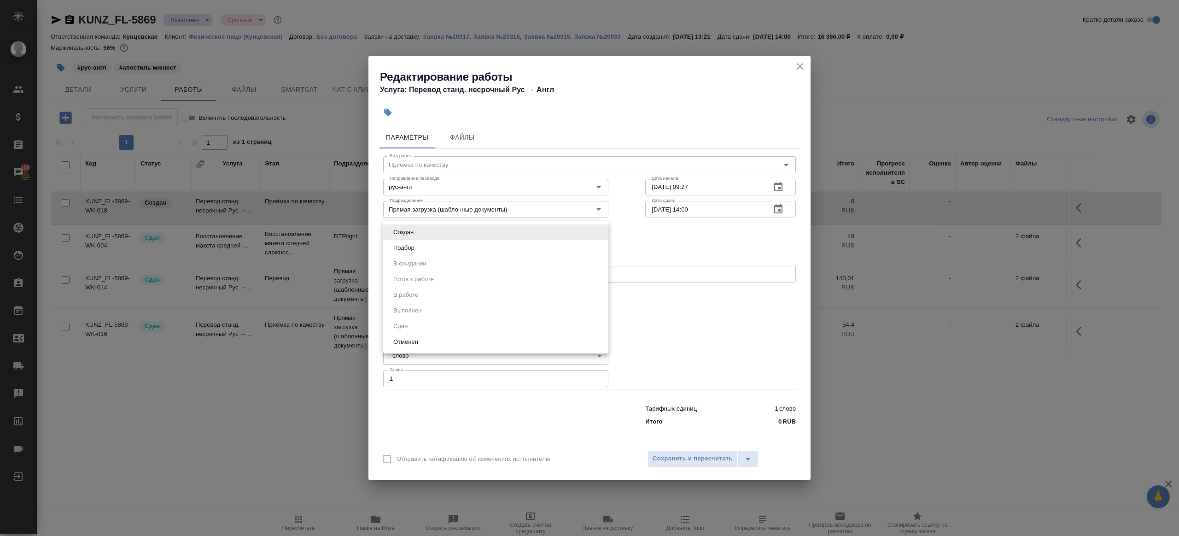
click at [437, 230] on body "🙏 .cls-1 fill:#fff; AWATERA Gazizov Rinat Клиенты Спецификации Заказы 100 Чаты …" at bounding box center [589, 268] width 1179 height 536
click at [440, 266] on ul "Создан Подбор В ожидании Готов к работе В работе Выполнен Сдан Отменен" at bounding box center [495, 287] width 225 height 133
click at [440, 249] on li "Подбор" at bounding box center [495, 248] width 225 height 16
type input "recruiting"
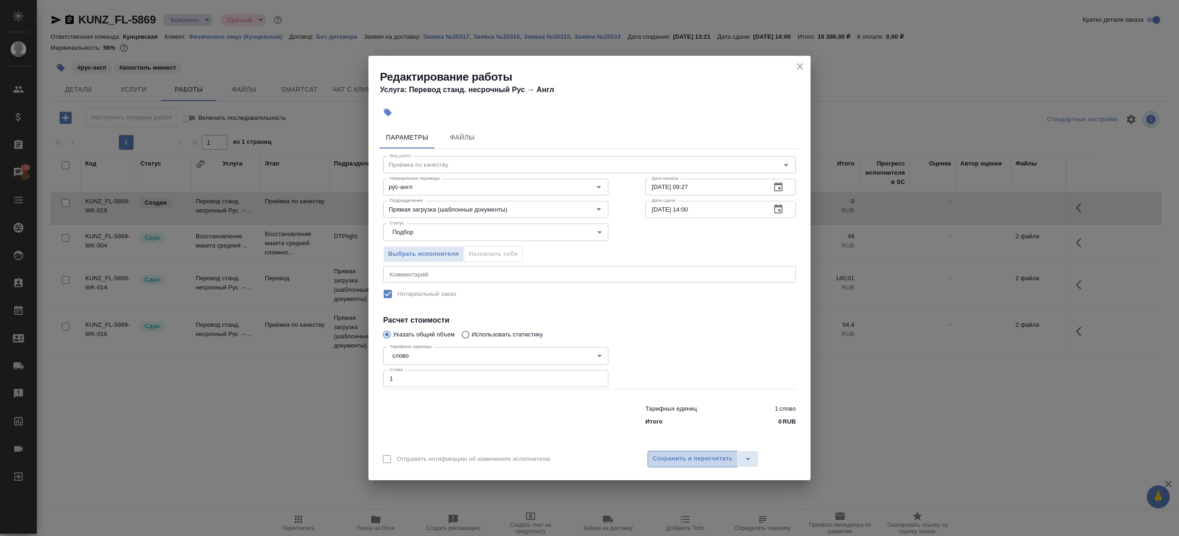
click at [682, 463] on span "Сохранить и пересчитать" at bounding box center [693, 458] width 80 height 11
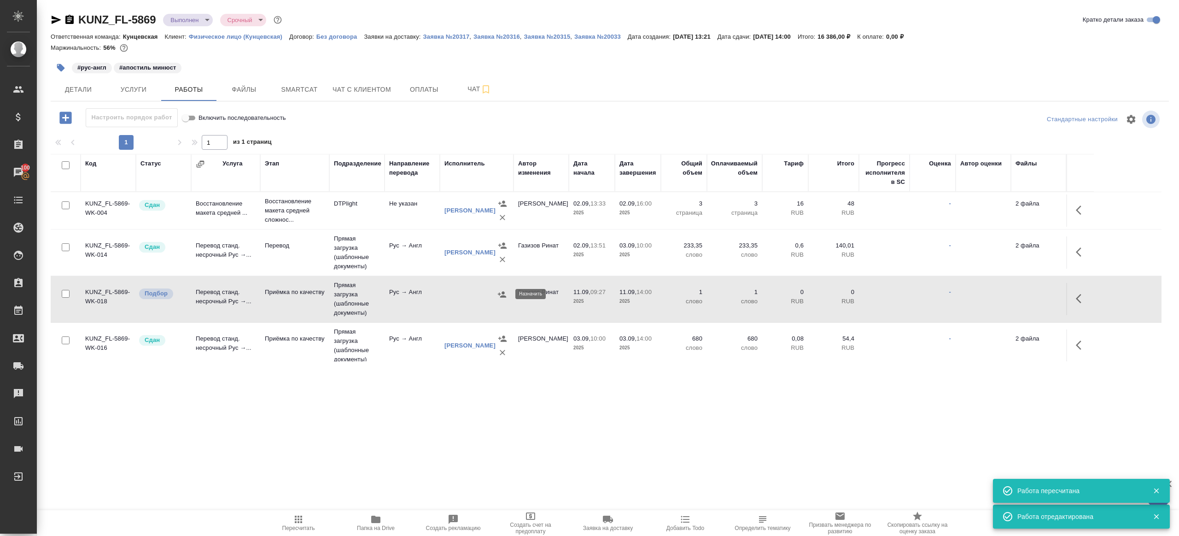
click at [506, 292] on icon "button" at bounding box center [501, 294] width 9 height 9
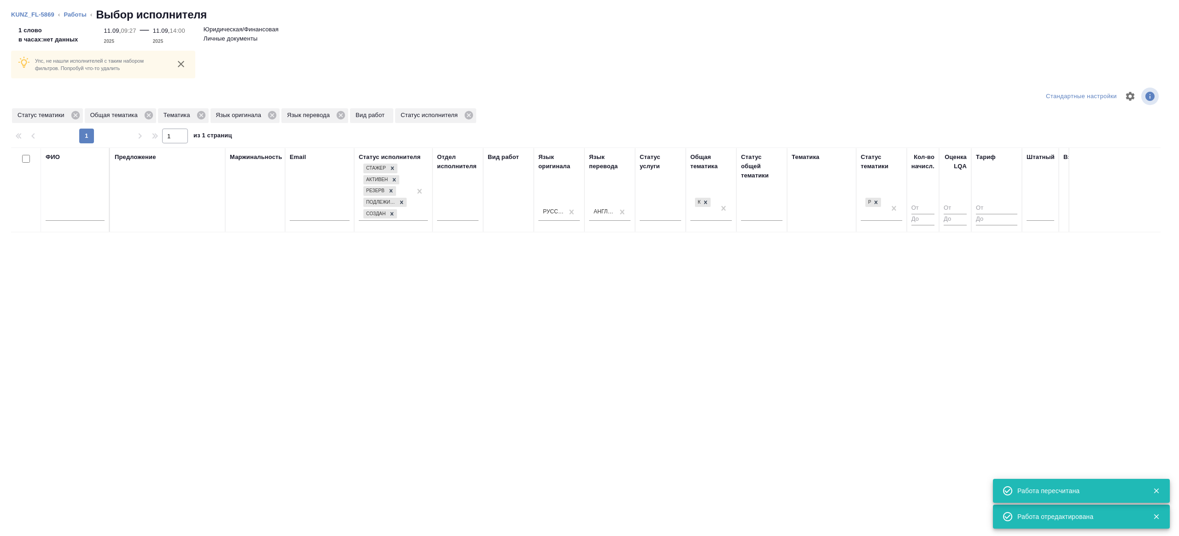
click at [78, 164] on div "ФИО" at bounding box center [75, 189] width 59 height 75
click at [78, 234] on div "ФИО Предложение Маржинальность Email Статус исполнителя Стажер Активен Резерв П…" at bounding box center [586, 292] width 1150 height 290
click at [78, 212] on input "text" at bounding box center [75, 215] width 59 height 12
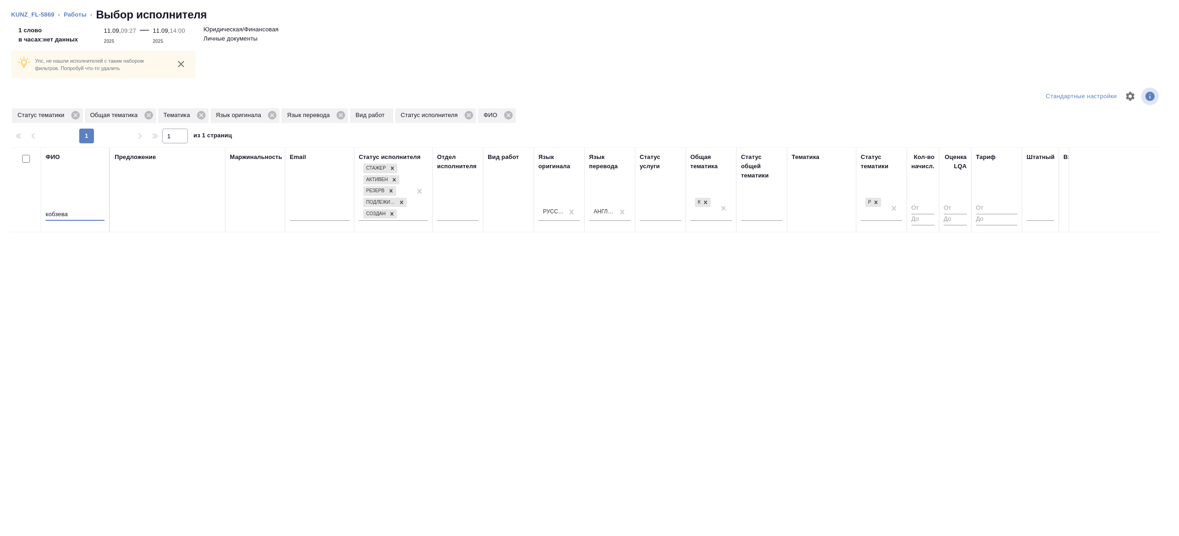
type input "кобзева"
click at [583, 206] on th "Язык оригинала Русский" at bounding box center [559, 189] width 51 height 85
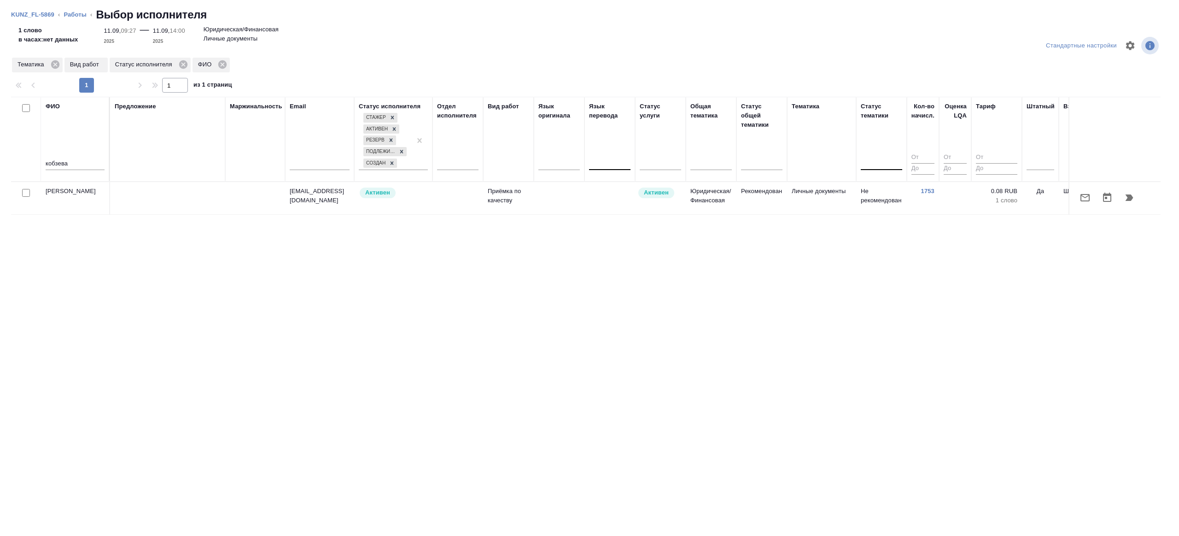
click at [608, 189] on td at bounding box center [610, 198] width 51 height 32
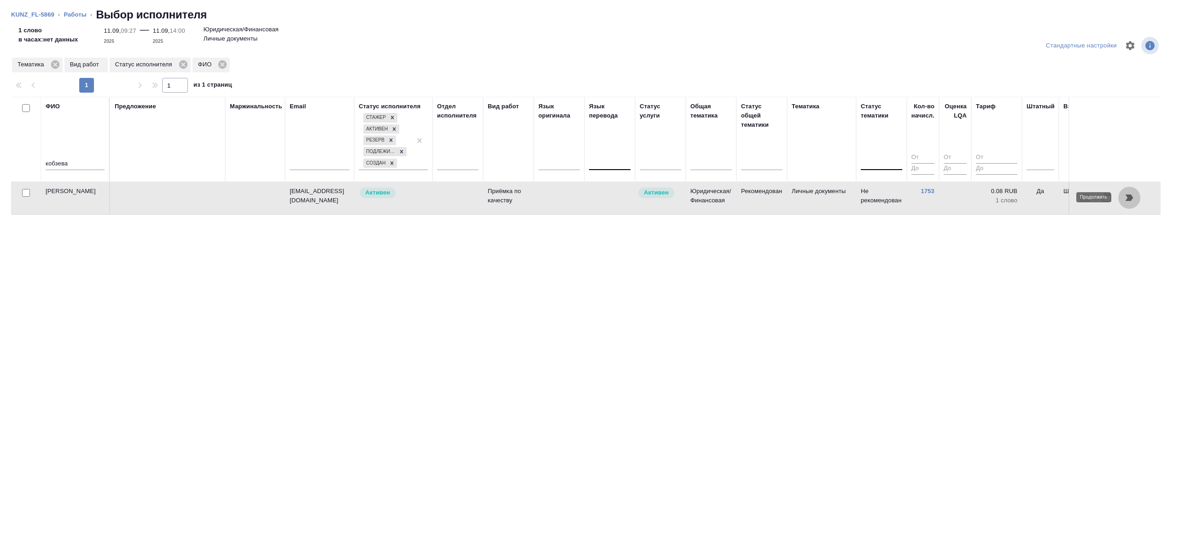
click at [1126, 197] on icon "button" at bounding box center [1129, 197] width 11 height 11
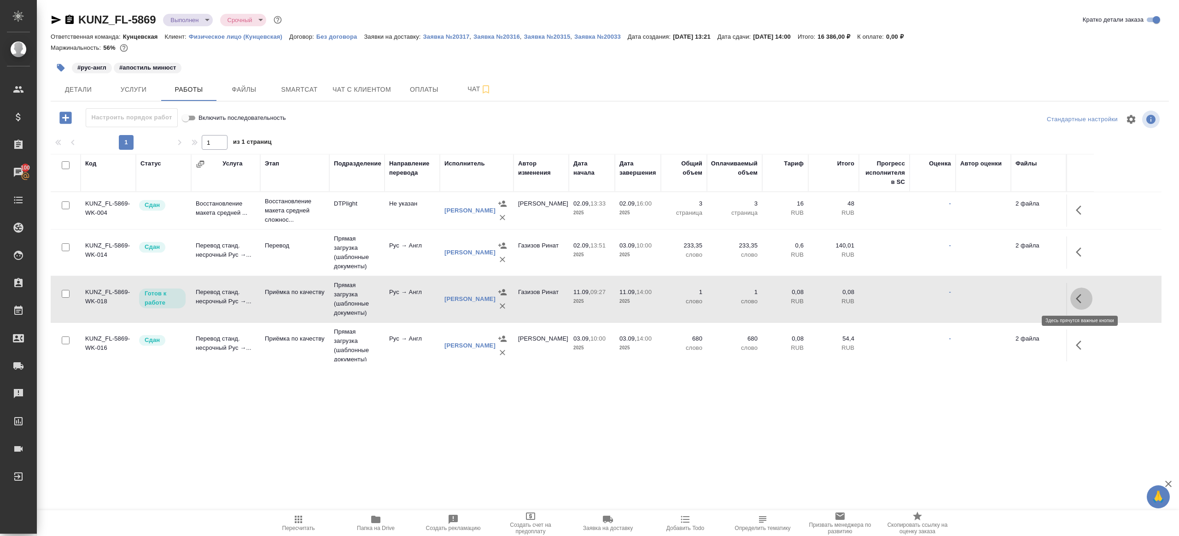
click at [1078, 291] on button "button" at bounding box center [1081, 298] width 22 height 22
click at [1009, 293] on icon "button" at bounding box center [1013, 298] width 11 height 11
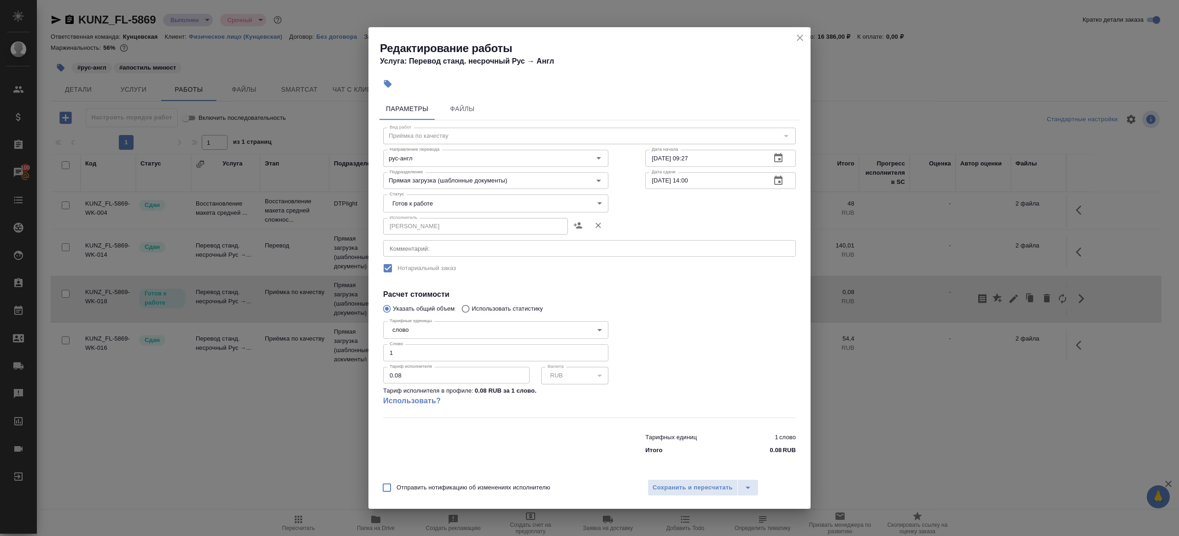
click at [440, 209] on body "🙏 .cls-1 fill:#fff; AWATERA Gazizov Rinat Клиенты Спецификации Заказы 100 Чаты …" at bounding box center [589, 268] width 1179 height 536
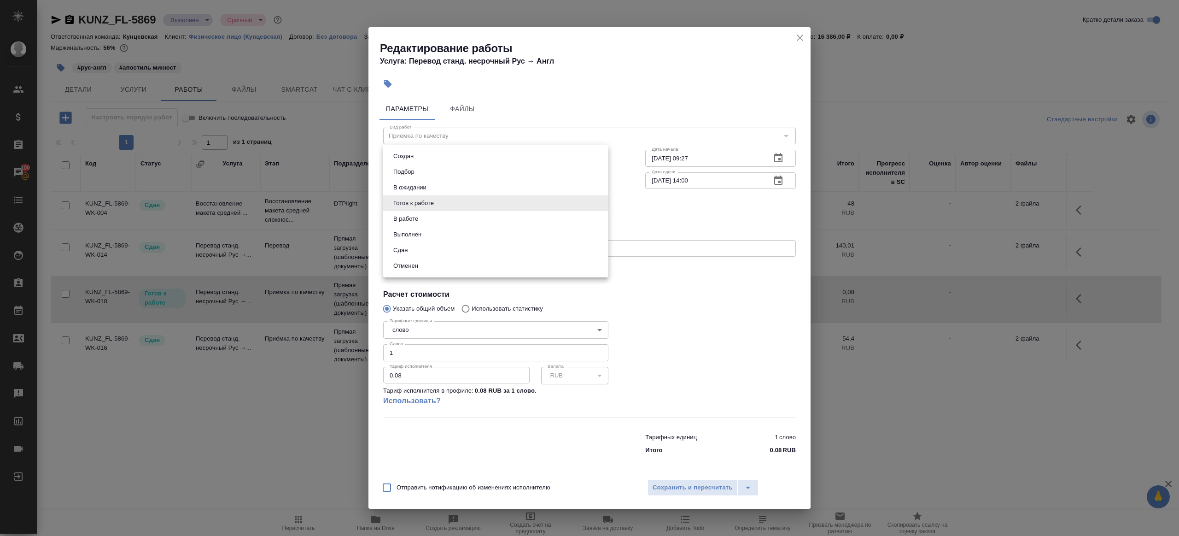
click at [439, 249] on li "Сдан" at bounding box center [495, 250] width 225 height 16
type input "closed"
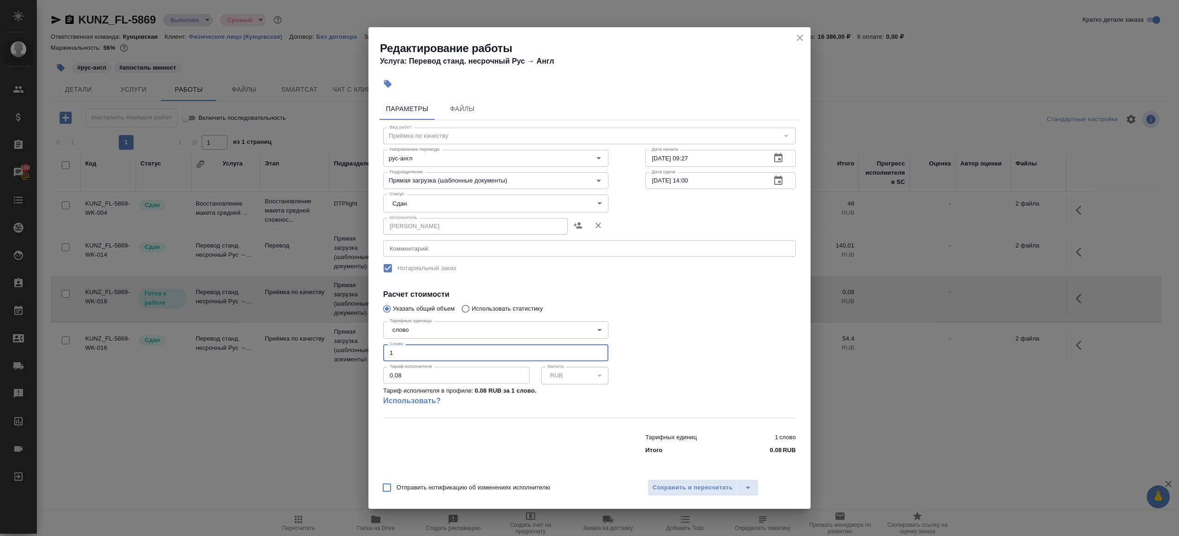
drag, startPoint x: 410, startPoint y: 359, endPoint x: 314, endPoint y: 322, distance: 103.8
click at [314, 322] on div "Редактирование работы Услуга: Перевод станд. несрочный Рус → Англ Параметры Фай…" at bounding box center [589, 268] width 1179 height 536
type input "566"
click at [629, 472] on div "Параметры Файлы Вид работ Приёмка по качеству Вид работ Направление перевода ру…" at bounding box center [589, 284] width 442 height 380
click at [653, 487] on span "Сохранить и пересчитать" at bounding box center [693, 487] width 80 height 11
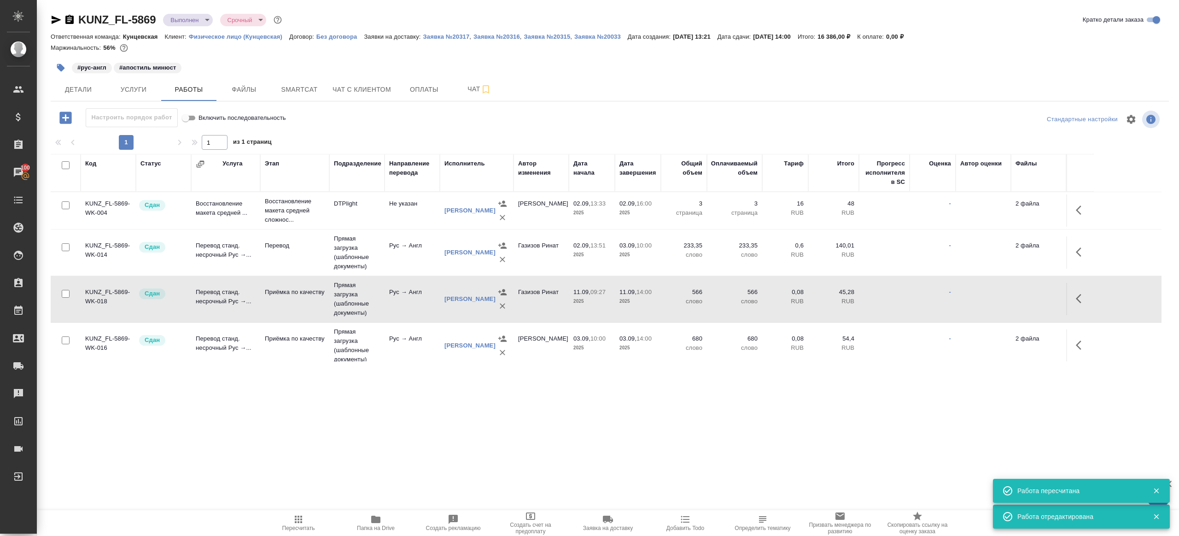
click at [344, 312] on td "Прямая загрузка (шаблонные документы)" at bounding box center [356, 299] width 55 height 46
click at [302, 520] on icon "button" at bounding box center [298, 519] width 11 height 11
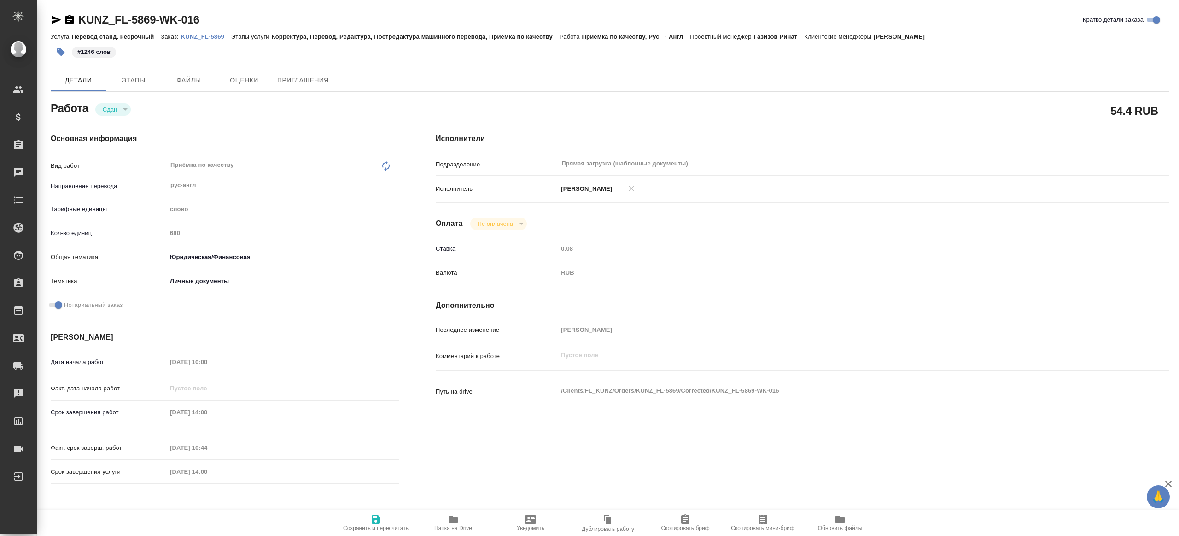
type textarea "x"
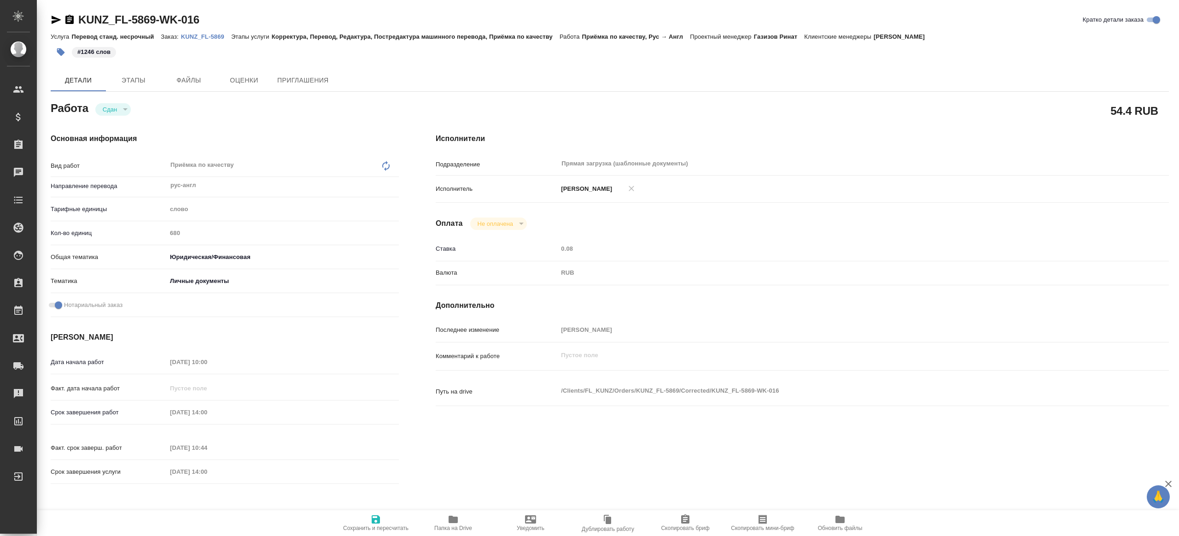
type textarea "x"
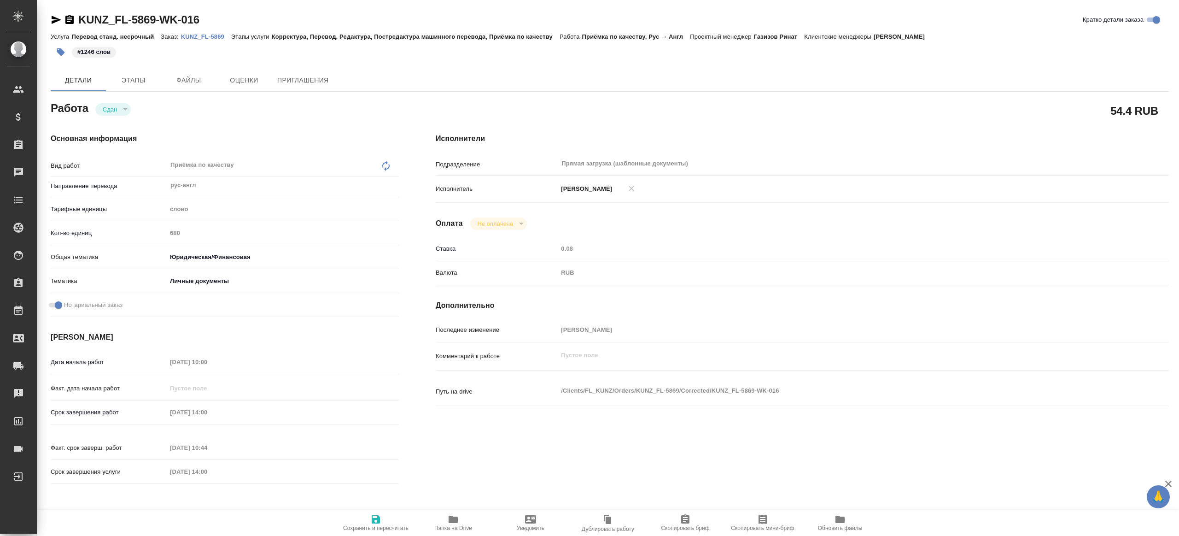
type textarea "x"
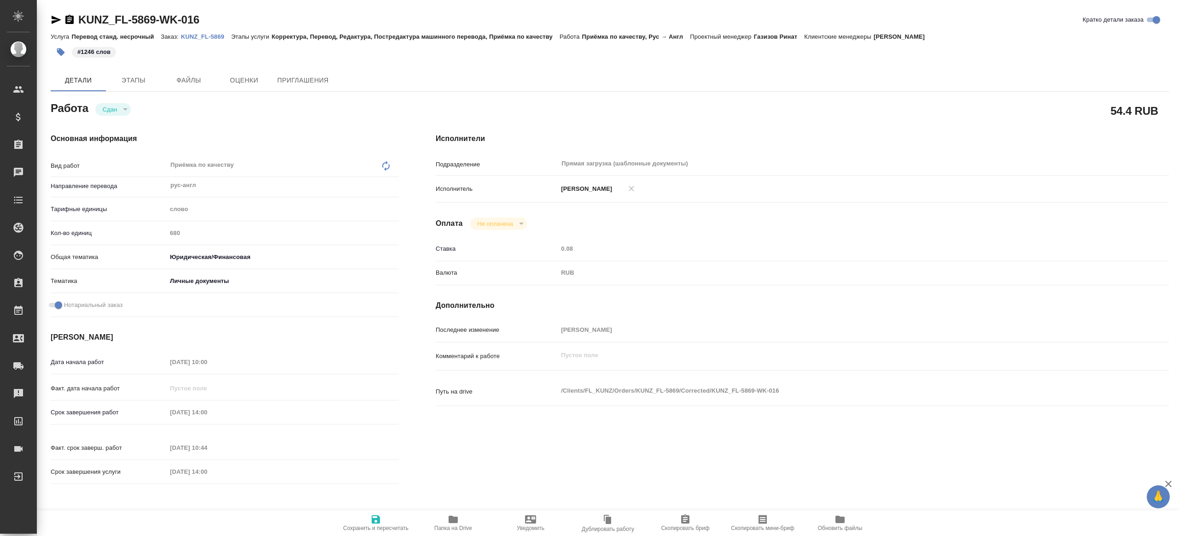
type textarea "x"
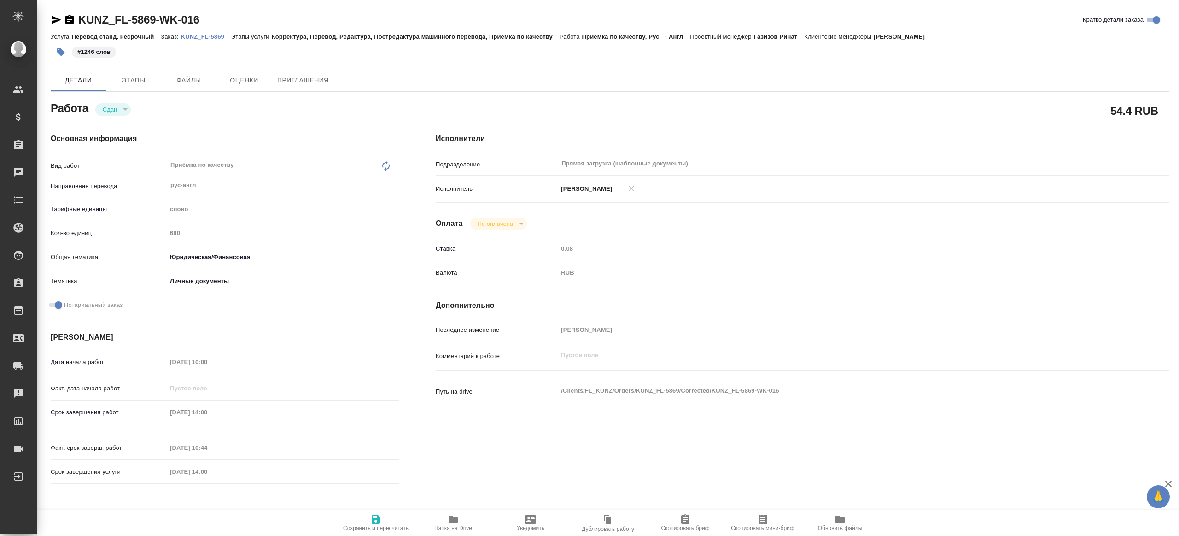
type textarea "x"
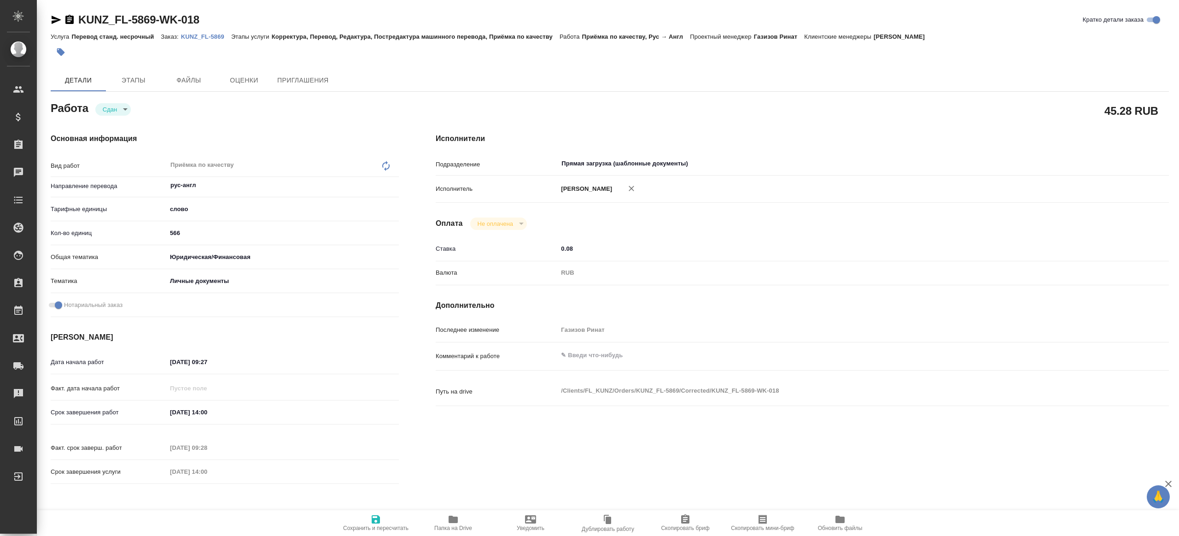
type textarea "x"
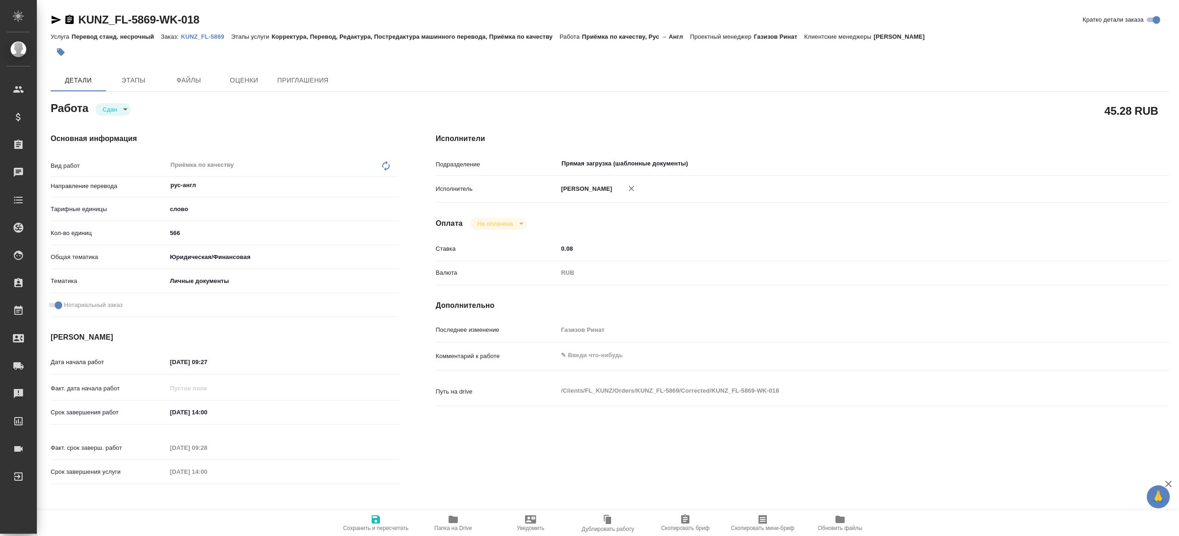
type textarea "x"
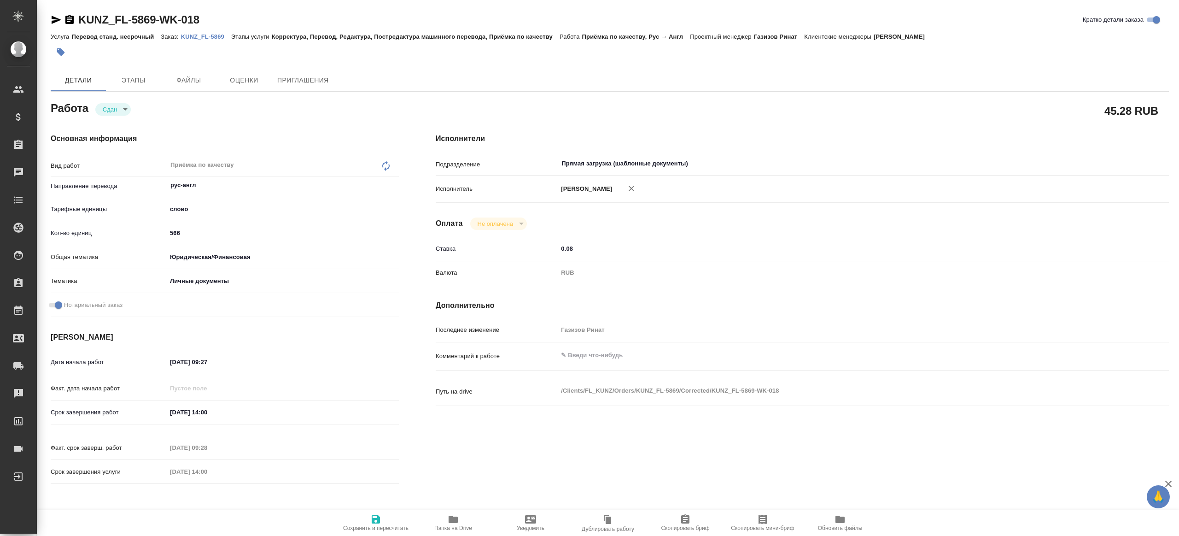
type textarea "x"
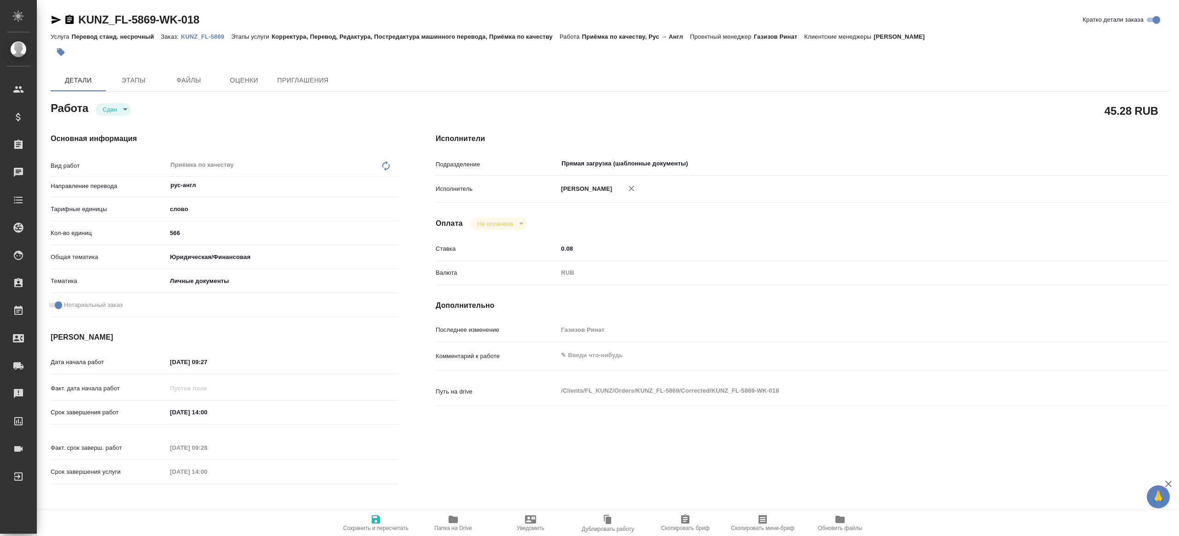
type textarea "x"
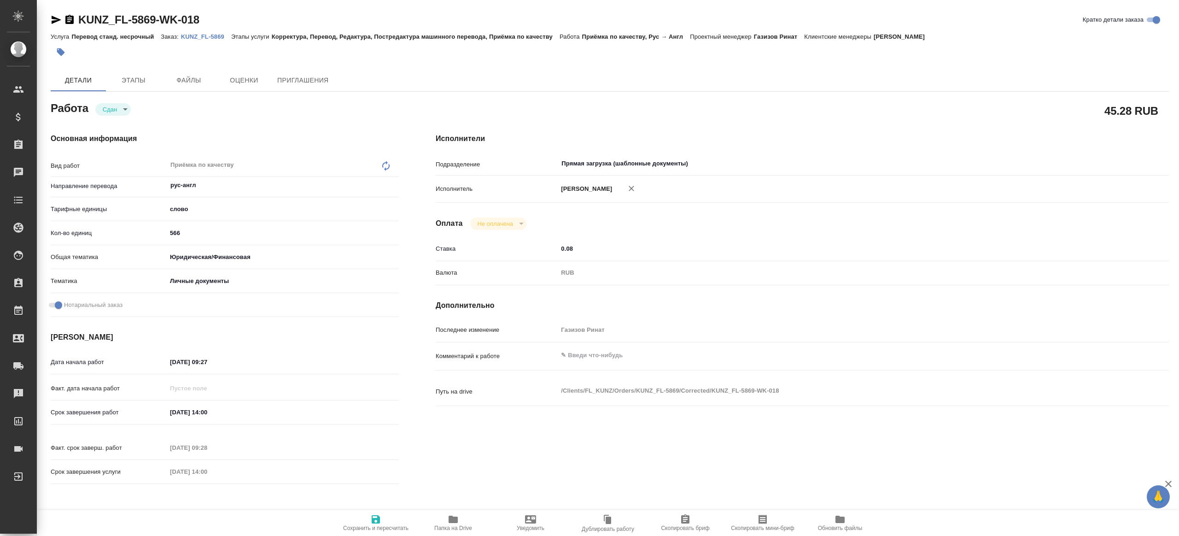
type textarea "x"
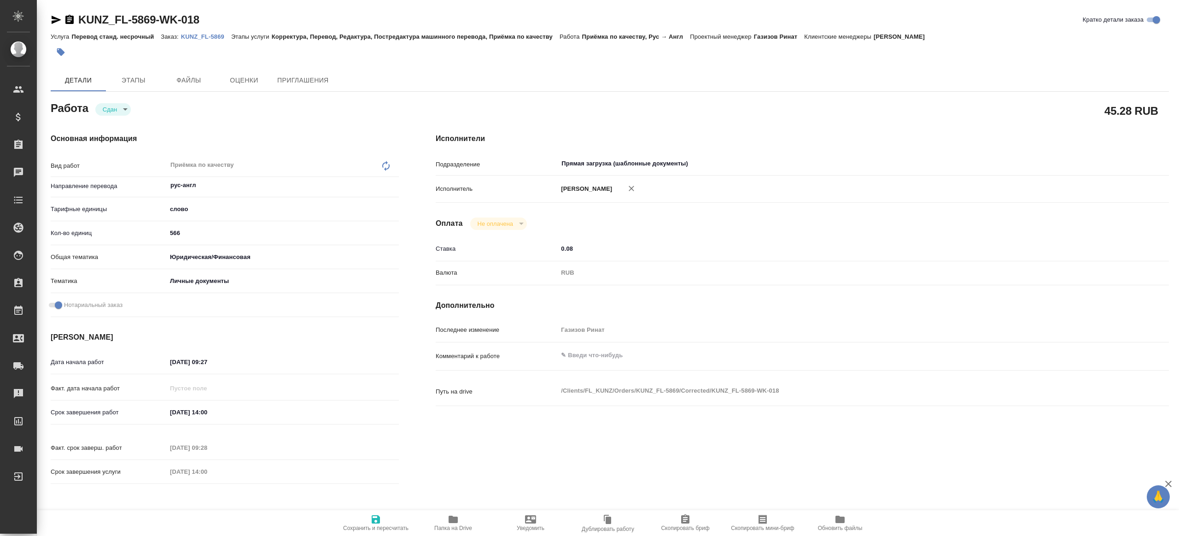
type textarea "x"
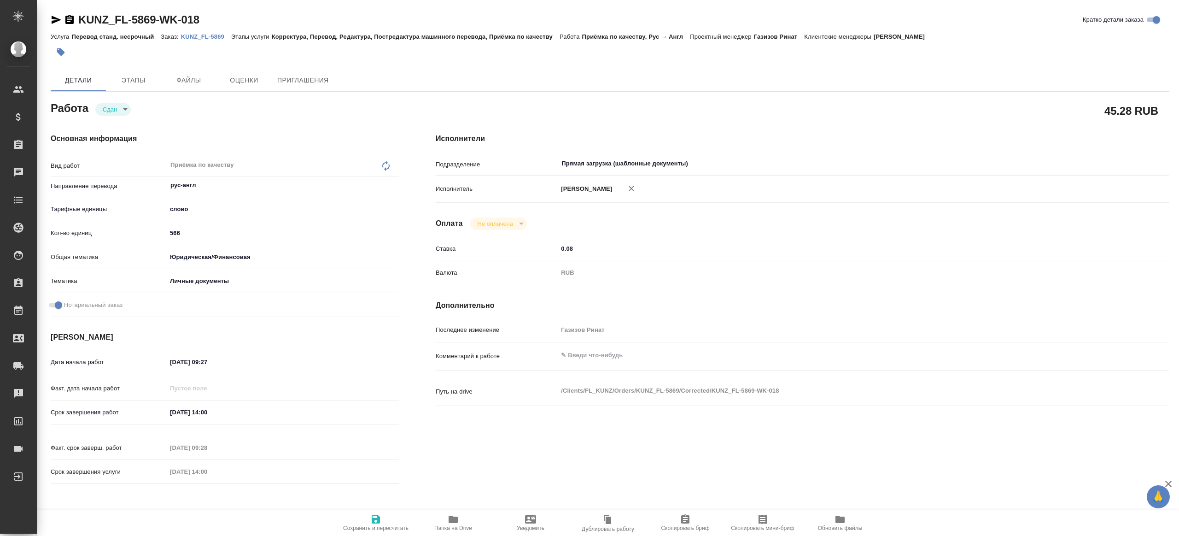
type textarea "x"
